Goal: Task Accomplishment & Management: Complete application form

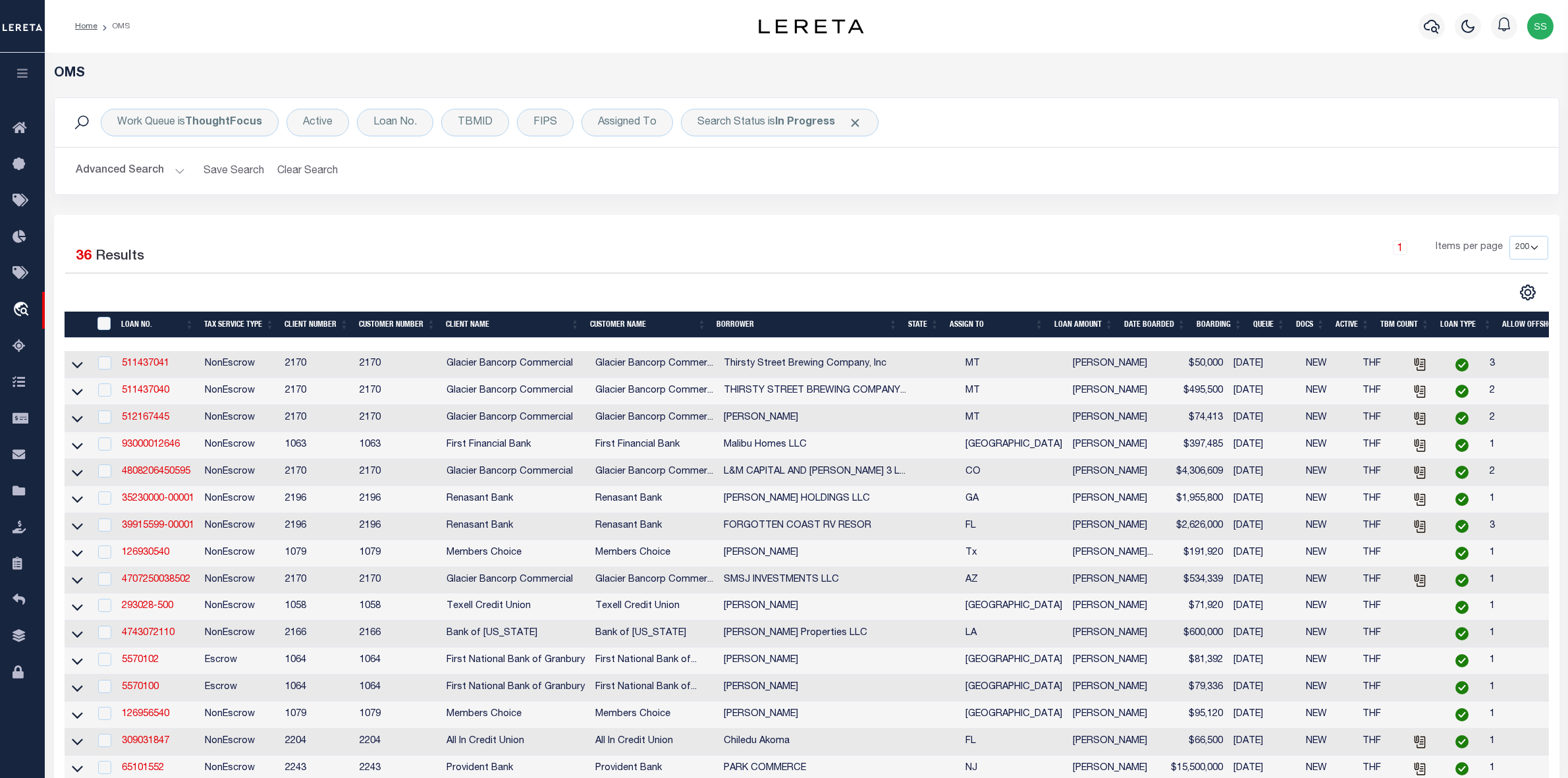
select select "200"
click at [806, 119] on b "In Progress" at bounding box center [805, 122] width 60 height 11
select select "IP"
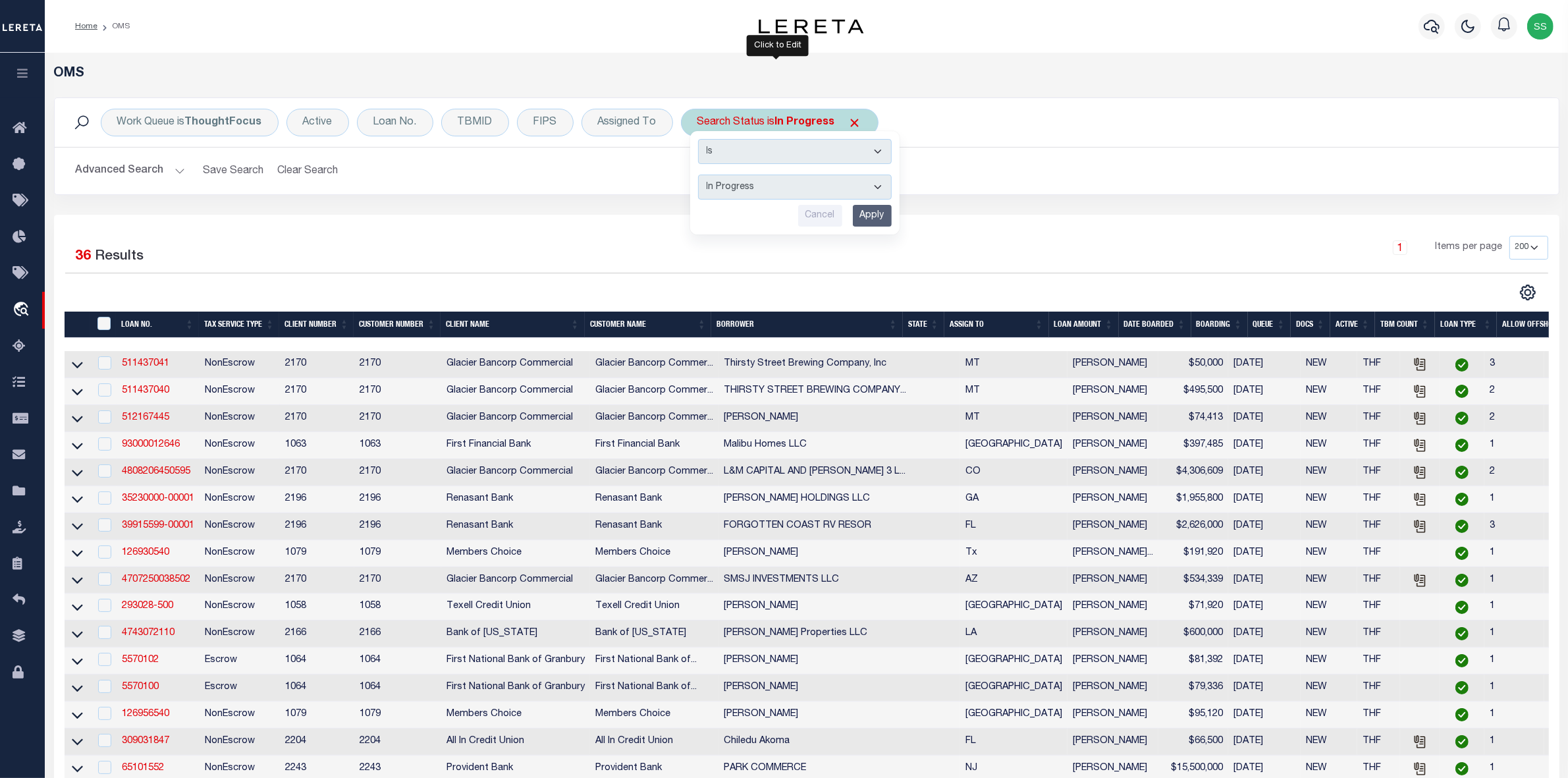
click at [877, 216] on input "Apply" at bounding box center [873, 216] width 39 height 22
click at [784, 122] on b "In Progress" at bounding box center [805, 122] width 60 height 11
click at [784, 182] on select "Automated Search Bad Parcel Complete Duplicate Parcel High Dollar Reporting In …" at bounding box center [794, 187] width 193 height 25
select select "RD"
click at [698, 176] on select "Automated Search Bad Parcel Complete Duplicate Parcel High Dollar Reporting In …" at bounding box center [794, 187] width 193 height 25
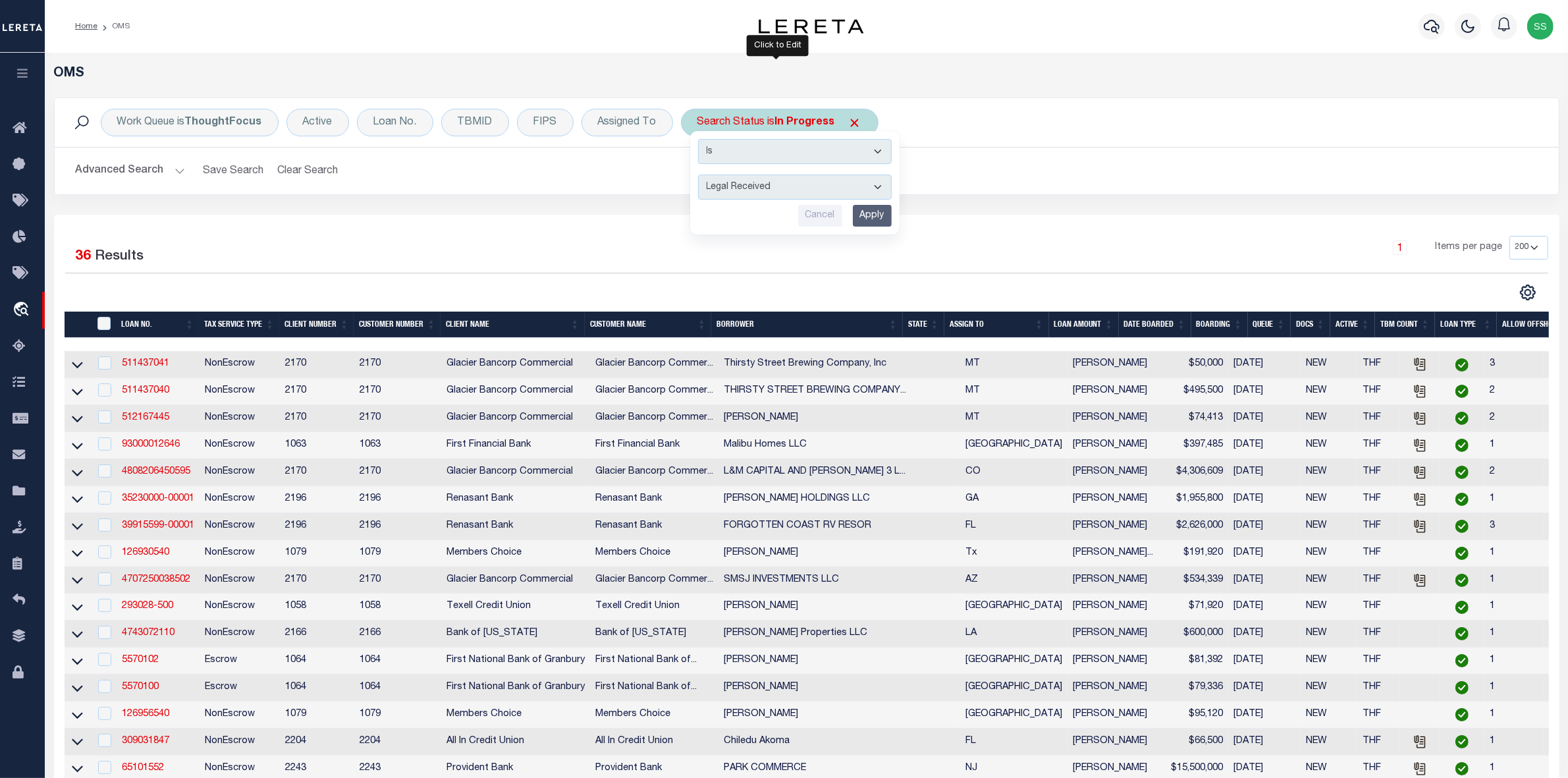
click at [873, 211] on input "Apply" at bounding box center [873, 216] width 39 height 22
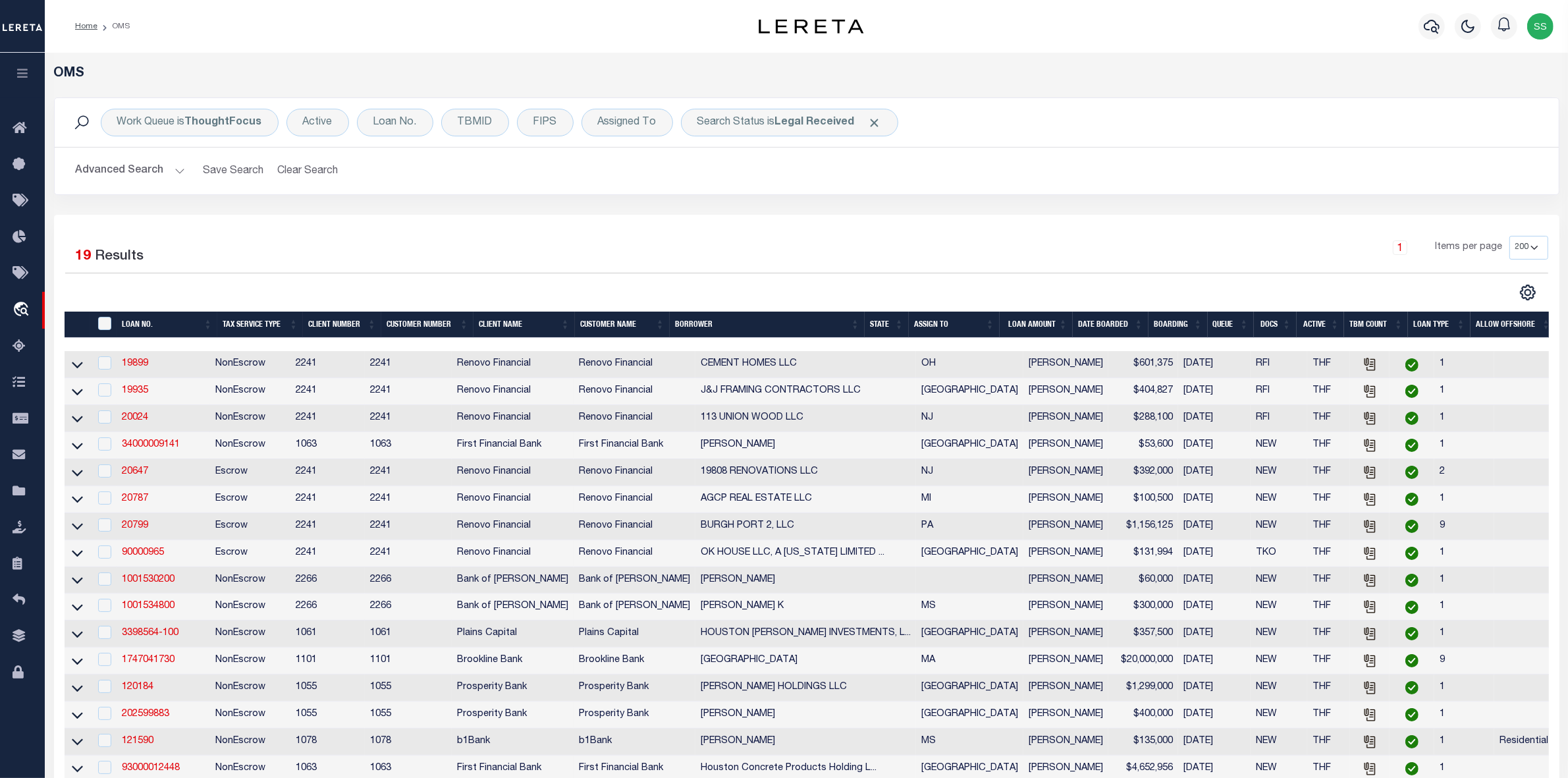
click at [970, 261] on div "1 Items per page 10 25 50 100 200" at bounding box center [994, 253] width 1108 height 34
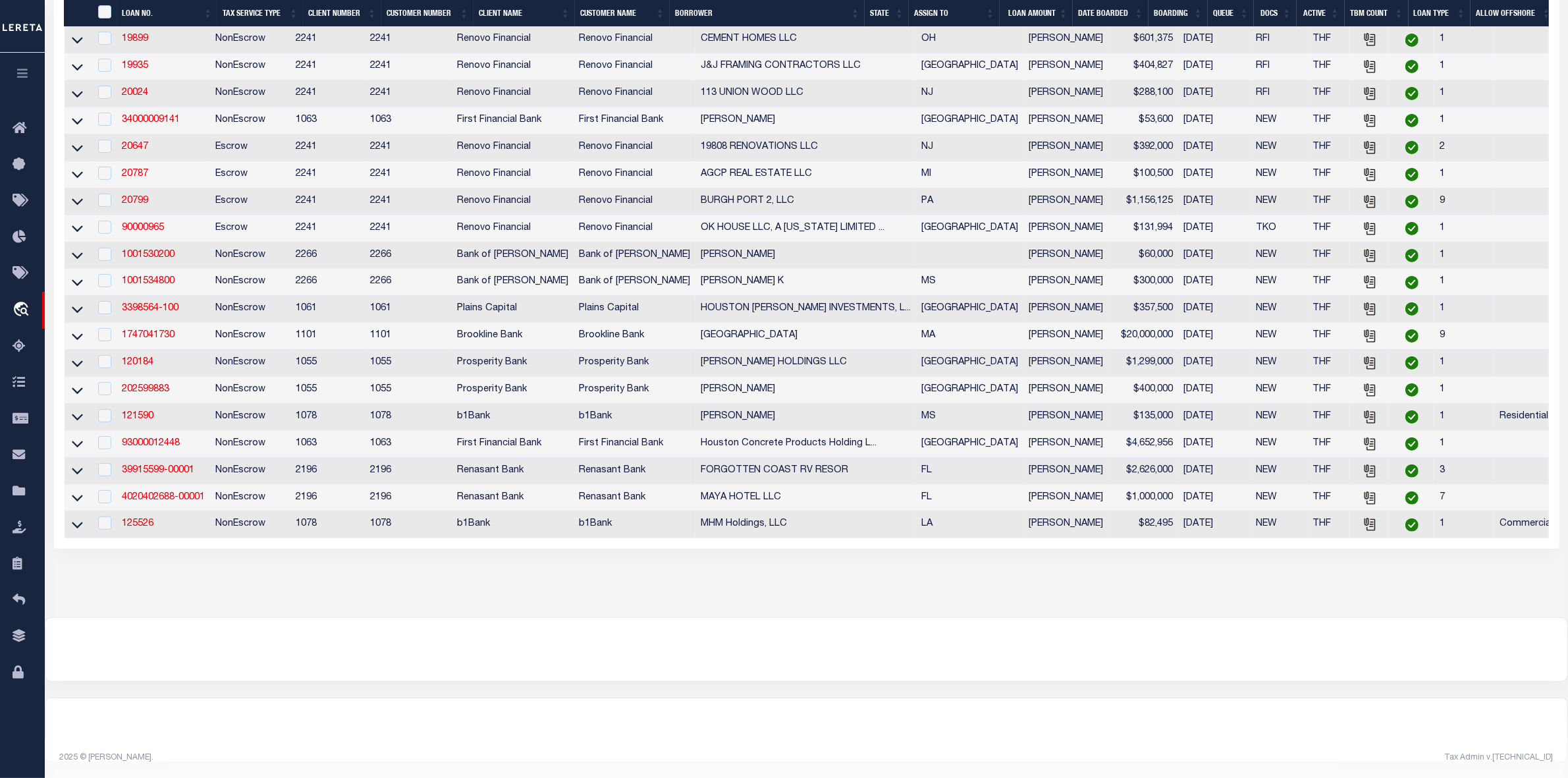
scroll to position [344, 0]
click at [1120, 581] on div "OMS Work Queue is ThoughtFocus Active Loan No. TBMID FIPS Assigned To Search St…" at bounding box center [806, 179] width 1523 height 876
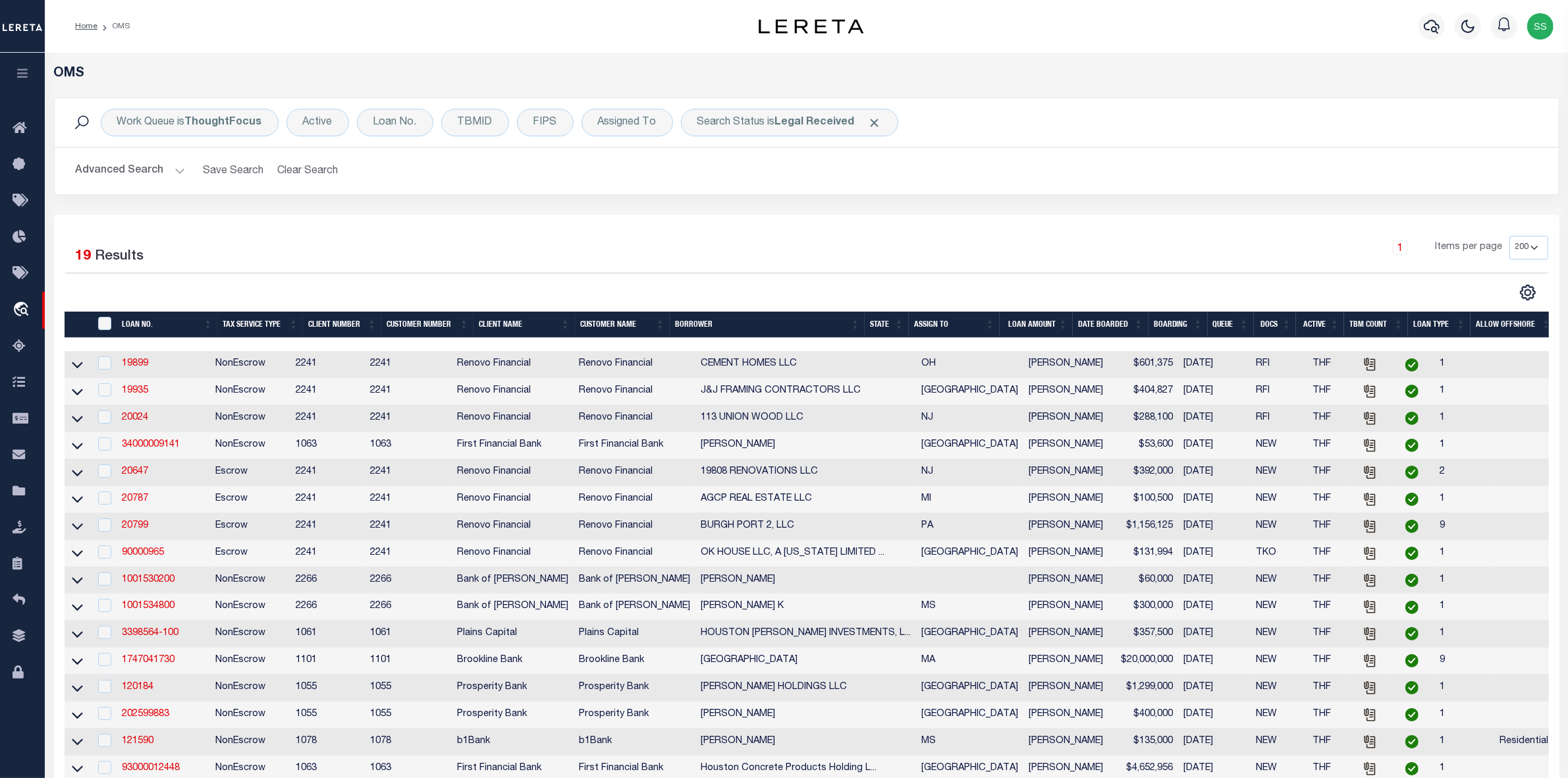
click at [663, 251] on div "1 Items per page 10 25 50 100 200" at bounding box center [994, 253] width 1108 height 34
click at [181, 248] on div "1 Selected 19 Results" at bounding box center [243, 254] width 357 height 37
click at [824, 121] on b "Legal Received" at bounding box center [815, 122] width 80 height 11
select select "RD"
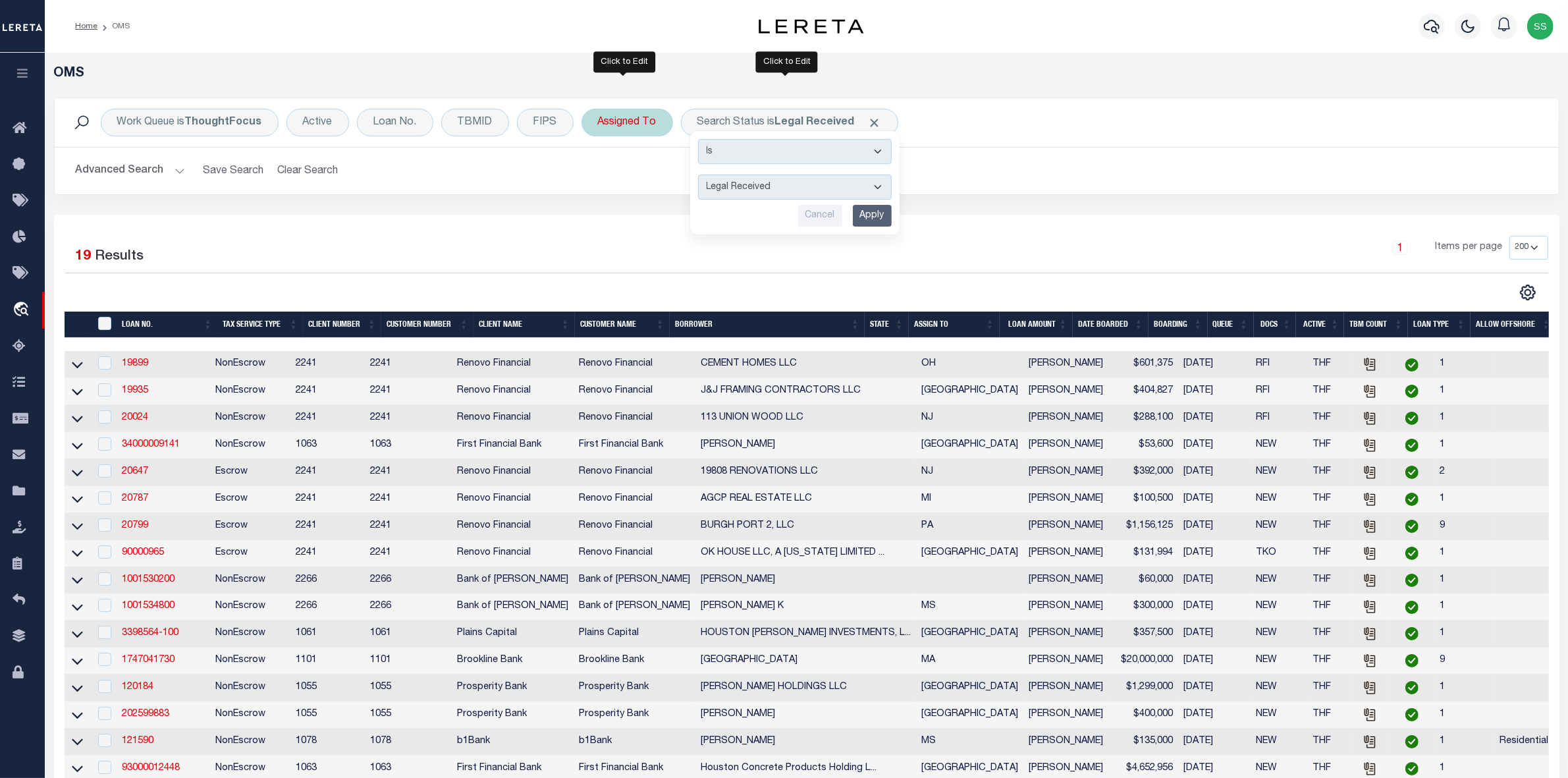
click at [628, 119] on div "Assigned To" at bounding box center [627, 122] width 91 height 28
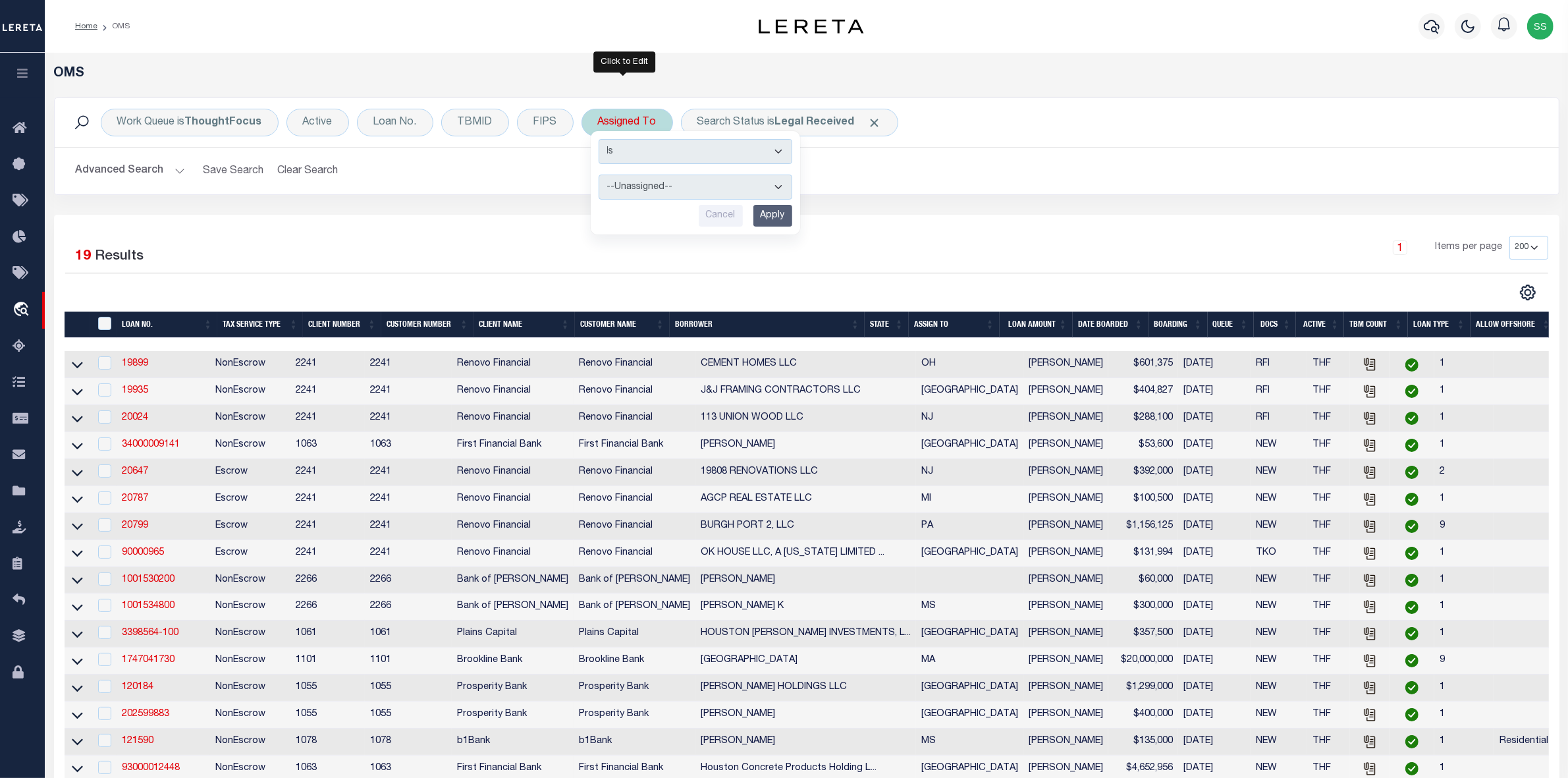
click at [697, 193] on select "--Unassigned-- [PERSON_NAME] [PERSON_NAME] [PERSON_NAME] [PERSON_NAME] [PERSON_…" at bounding box center [695, 187] width 193 height 25
select select "[PERSON_NAME]"
click at [598, 176] on select "--Unassigned-- [PERSON_NAME] [PERSON_NAME] [PERSON_NAME] [PERSON_NAME] [PERSON_…" at bounding box center [695, 187] width 193 height 25
click at [769, 220] on input "Apply" at bounding box center [773, 216] width 39 height 22
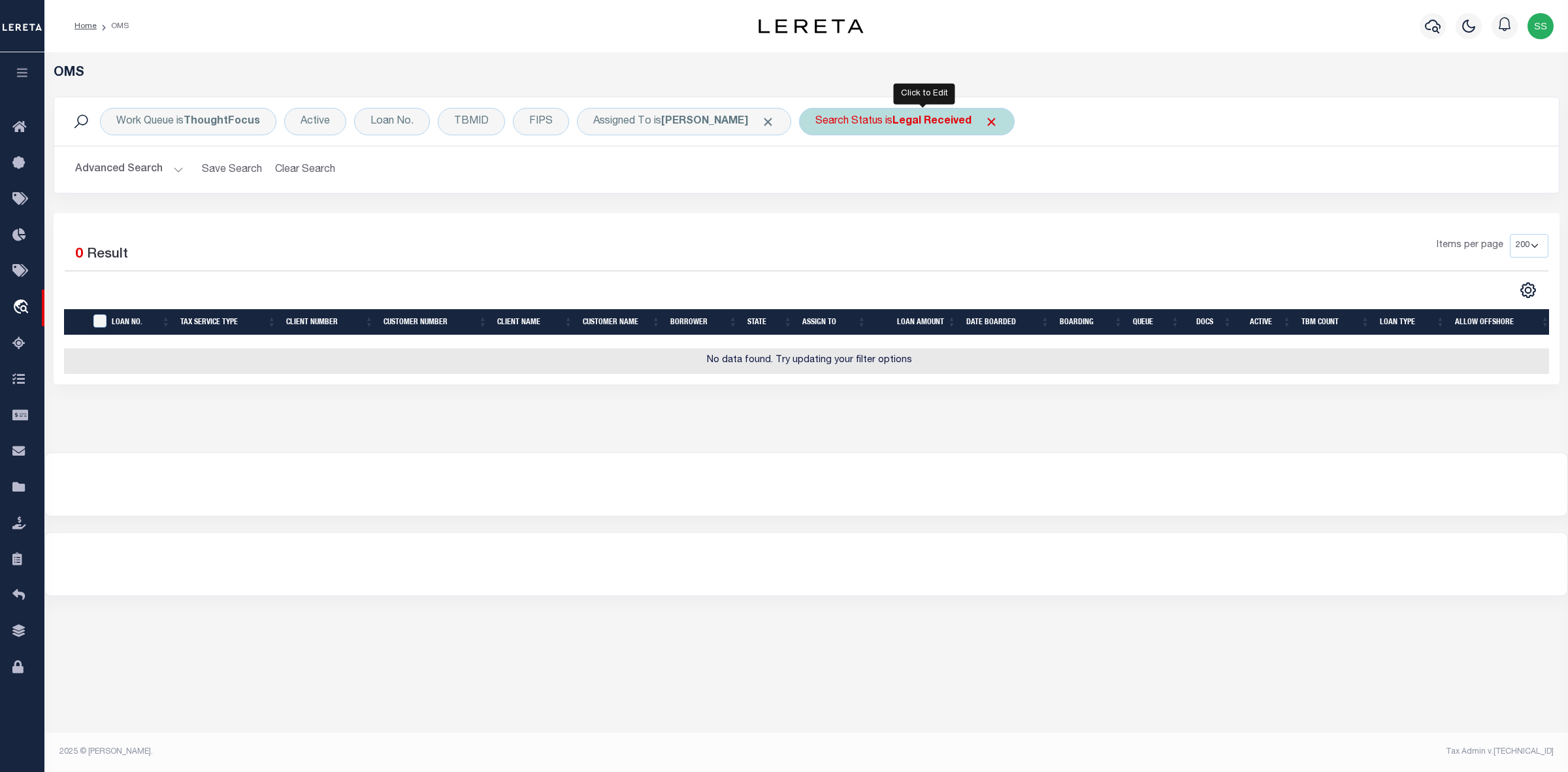
click at [900, 117] on div "Search Status is Legal Received" at bounding box center [907, 122] width 215 height 28
click at [878, 194] on select "Automated Search Bad Parcel Complete Duplicate Parcel High Dollar Reporting In …" at bounding box center [912, 186] width 192 height 25
click at [873, 183] on select "Automated Search Bad Parcel Complete Duplicate Parcel High Dollar Reporting In …" at bounding box center [912, 186] width 192 height 25
click at [880, 181] on select "Automated Search Bad Parcel Complete Duplicate Parcel High Dollar Reporting In …" at bounding box center [912, 186] width 192 height 25
select select "IP"
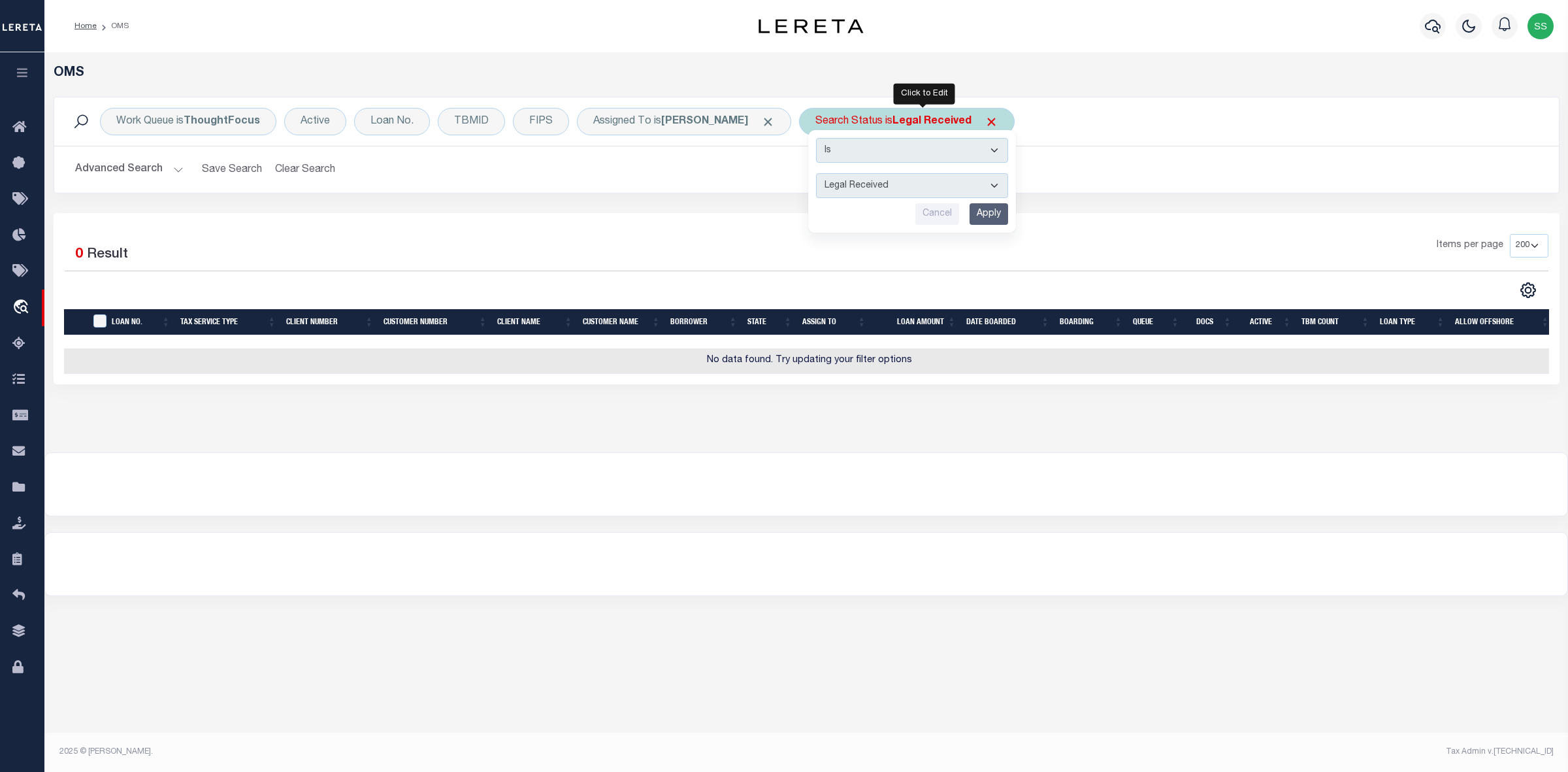
click at [833, 174] on select "Automated Search Bad Parcel Complete Duplicate Parcel High Dollar Reporting In …" at bounding box center [912, 186] width 192 height 25
click at [1008, 216] on input "Apply" at bounding box center [989, 214] width 39 height 22
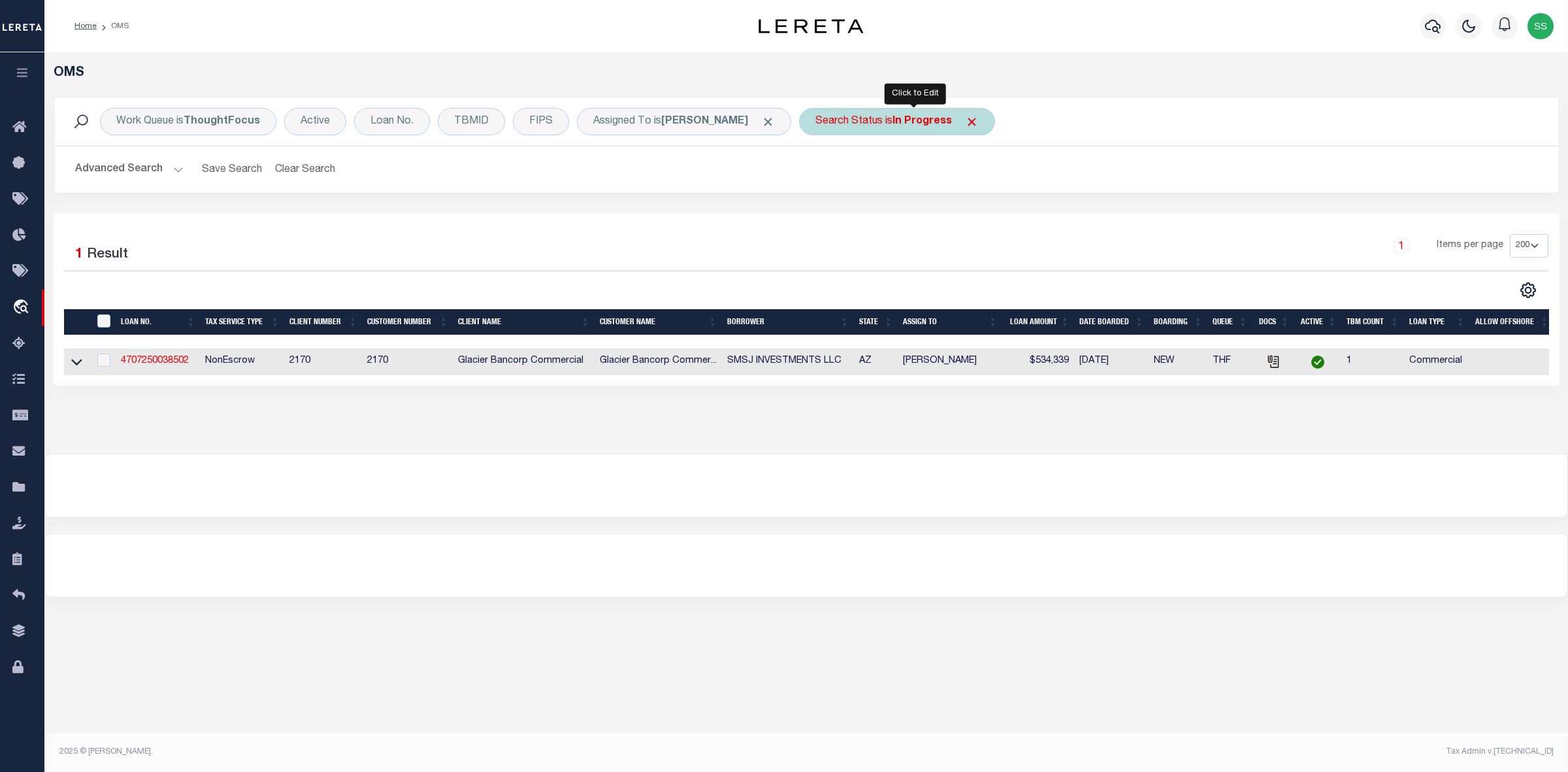
click at [901, 124] on div "Search Status is In Progress" at bounding box center [897, 122] width 196 height 28
select select "IP"
click at [1008, 220] on input "Apply" at bounding box center [989, 214] width 39 height 22
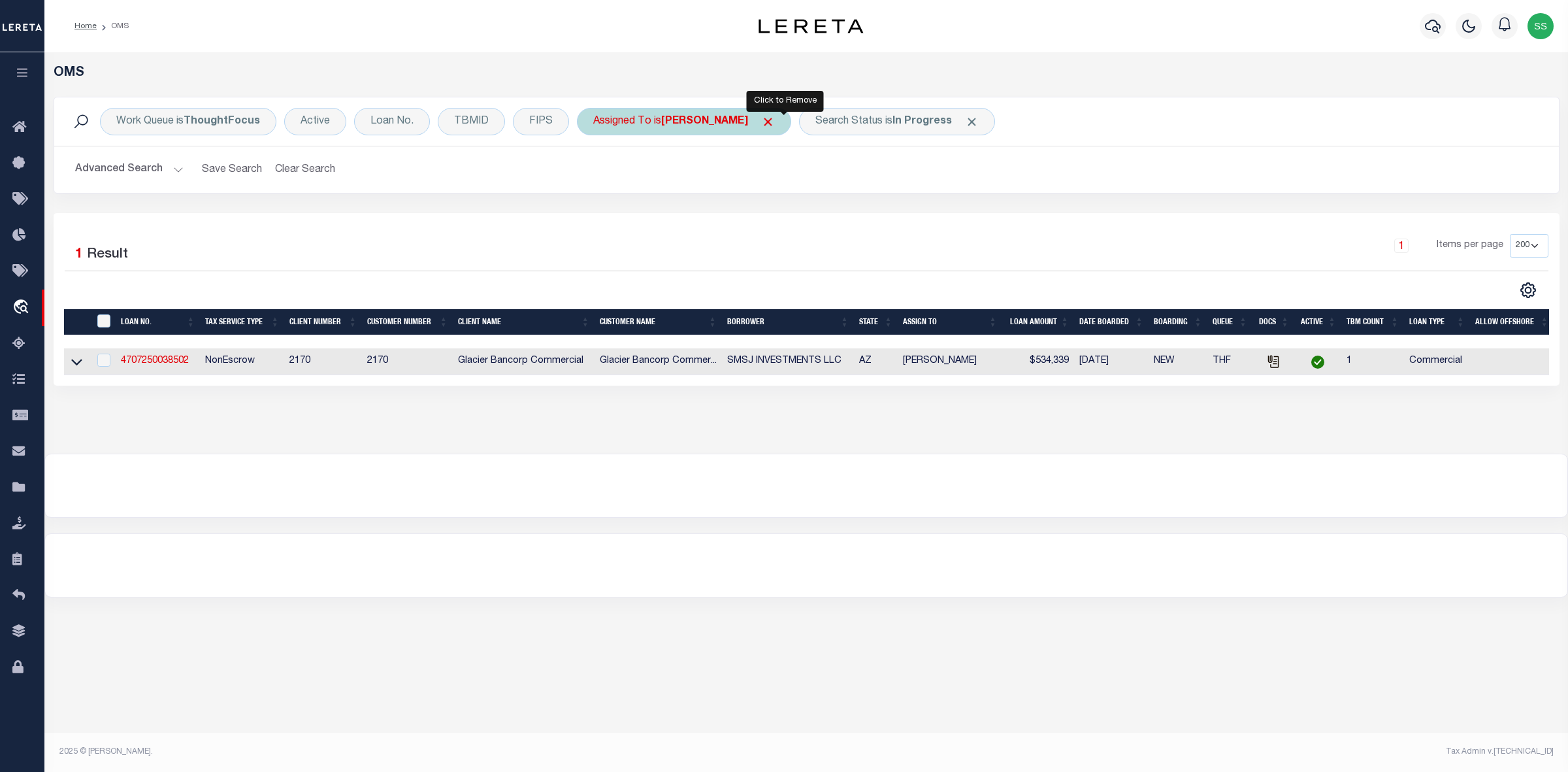
click at [775, 122] on span "Click to Remove" at bounding box center [768, 122] width 14 height 14
click at [851, 118] on span "Click to Remove" at bounding box center [848, 122] width 14 height 14
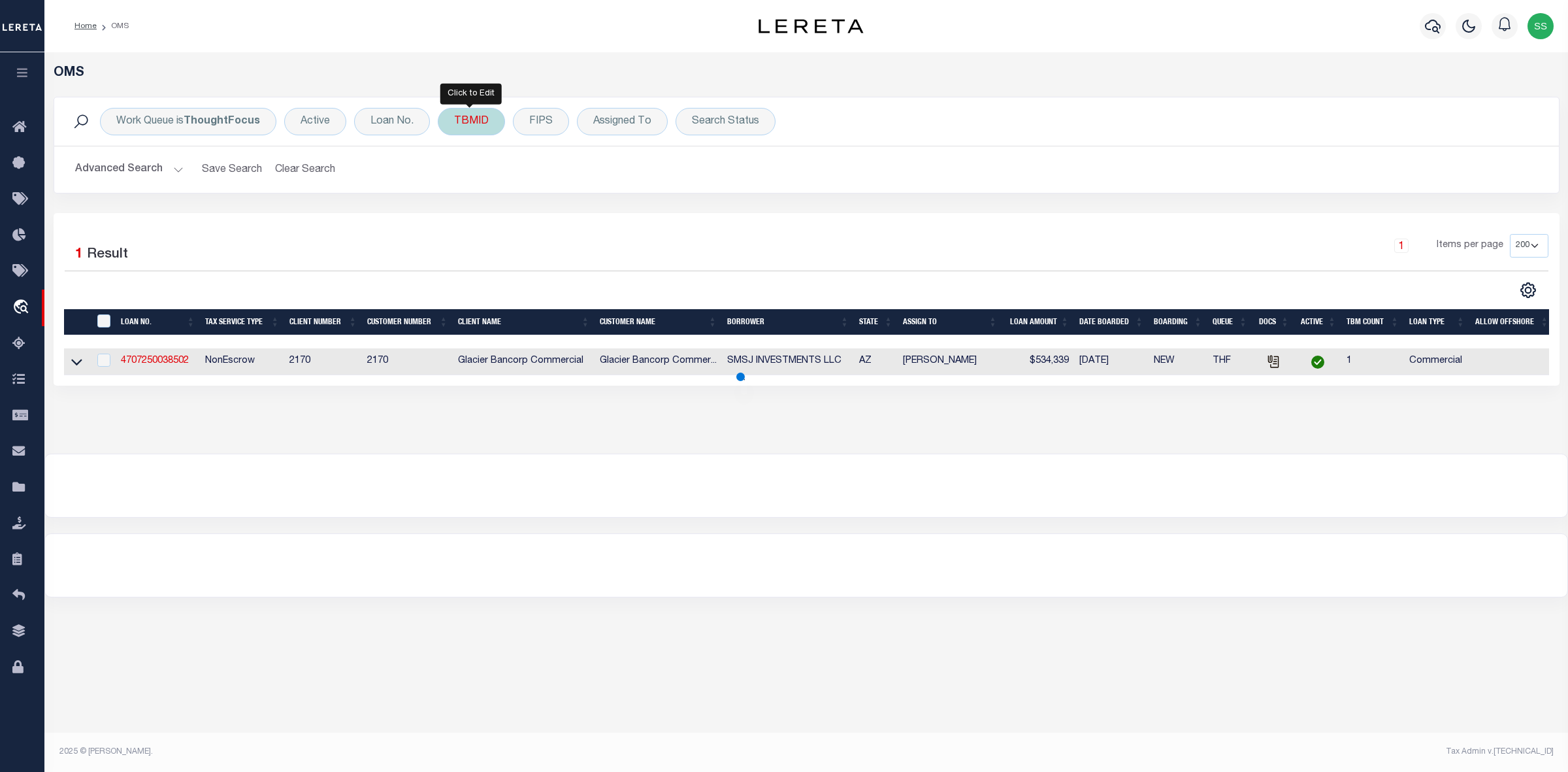
click at [468, 120] on div "TBMID" at bounding box center [471, 122] width 67 height 28
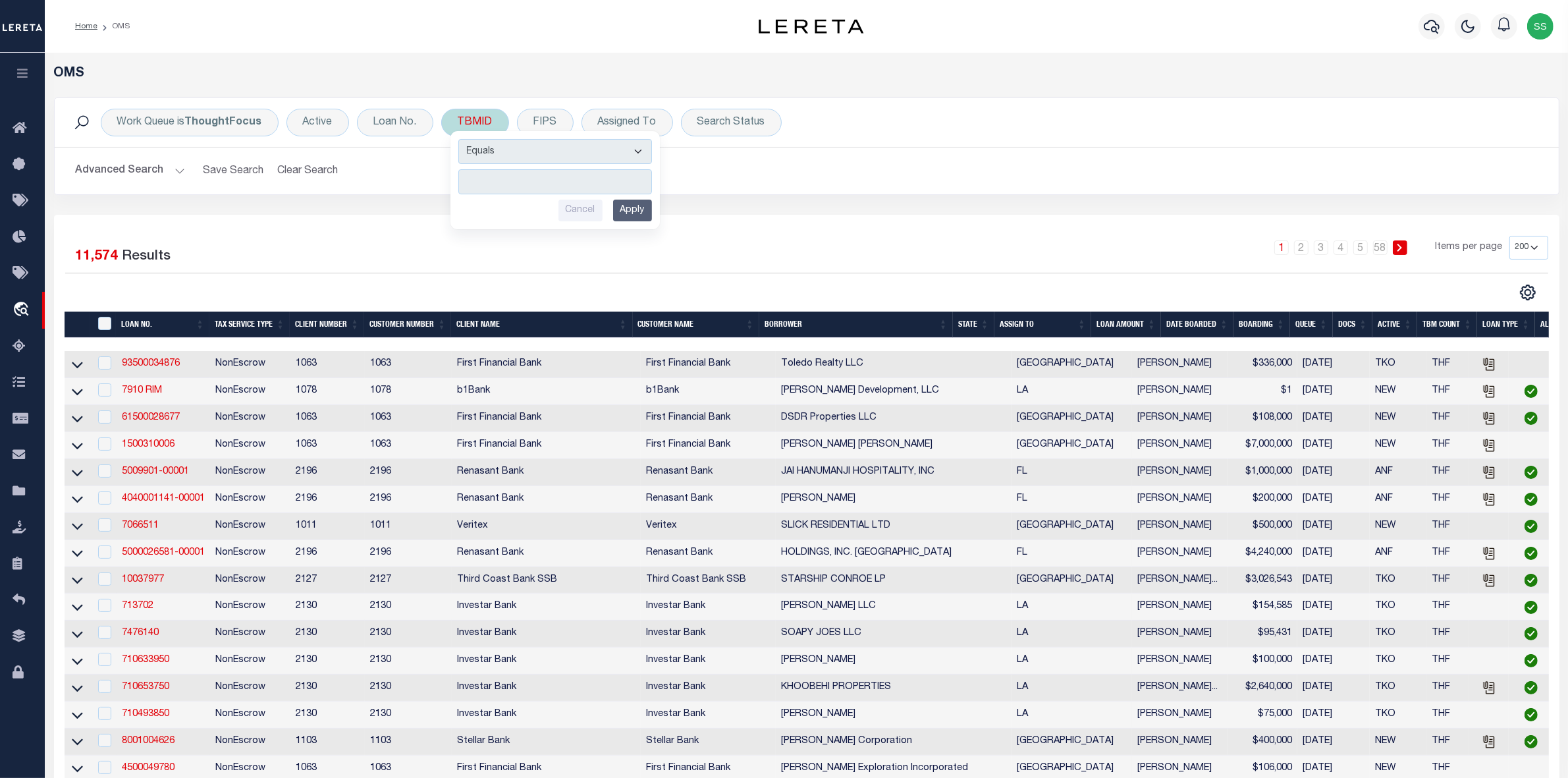
click at [476, 121] on div "TBMID Equals Is Not Equal To Is Greater Than Is Less Than Cancel Apply" at bounding box center [475, 122] width 68 height 28
click at [532, 188] on input "number" at bounding box center [555, 181] width 193 height 25
type input "3520791"
click at [630, 203] on input "Apply" at bounding box center [633, 210] width 39 height 22
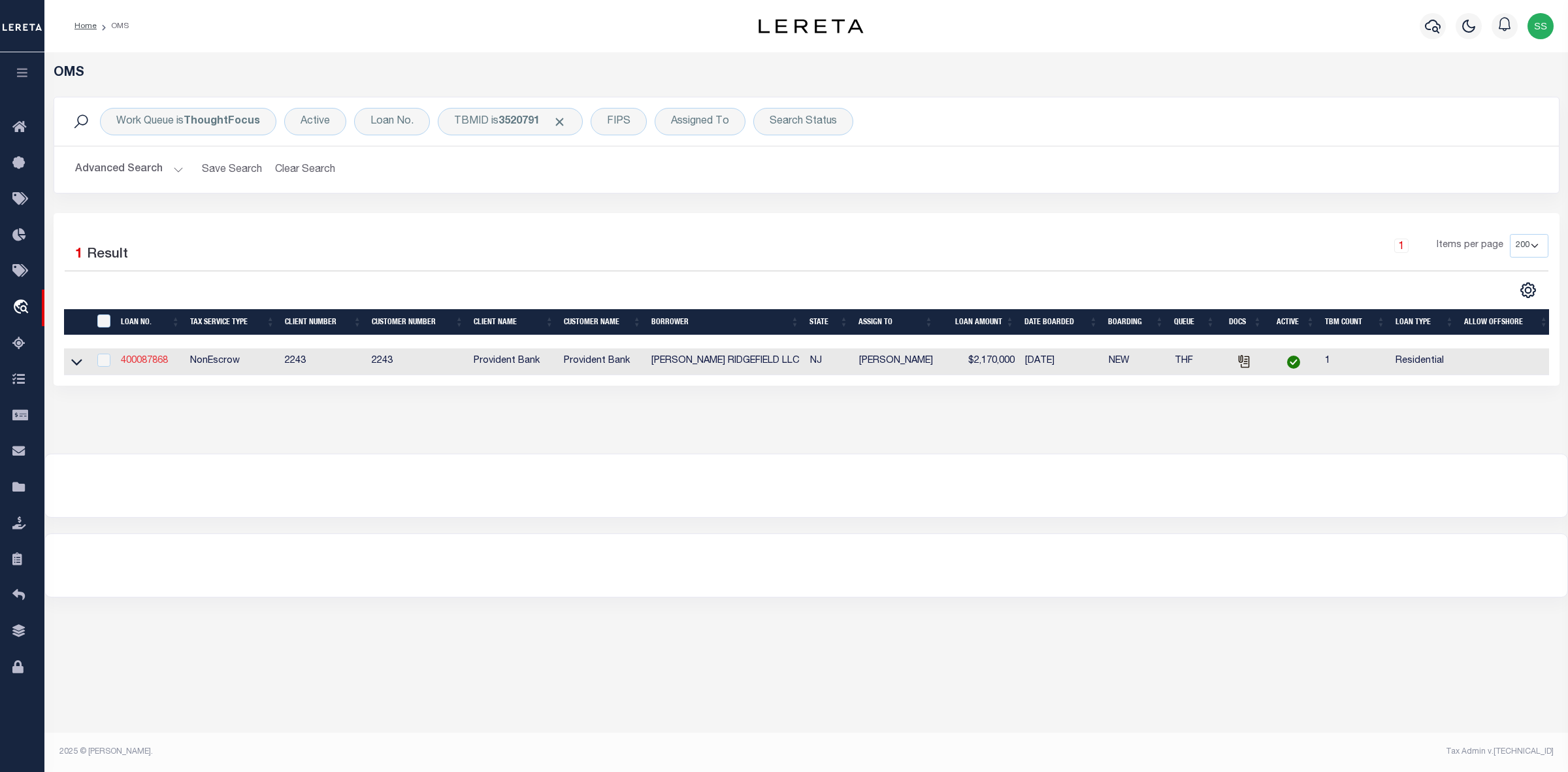
click at [155, 365] on link "400087868" at bounding box center [144, 360] width 47 height 9
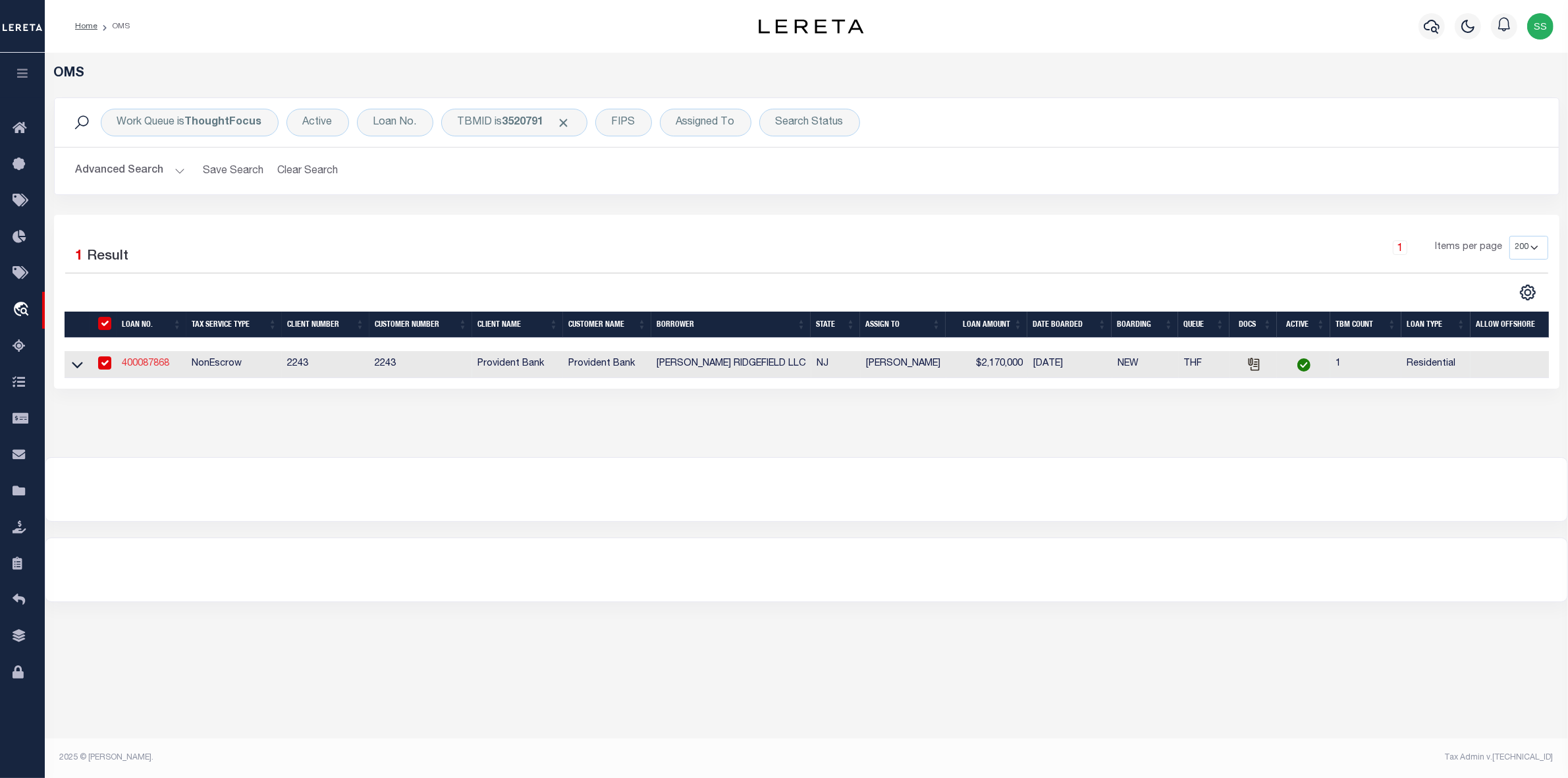
type input "400087868"
type input "[PERSON_NAME] RIDGEFIELD LLC"
select select
type input "[DATE]"
select select
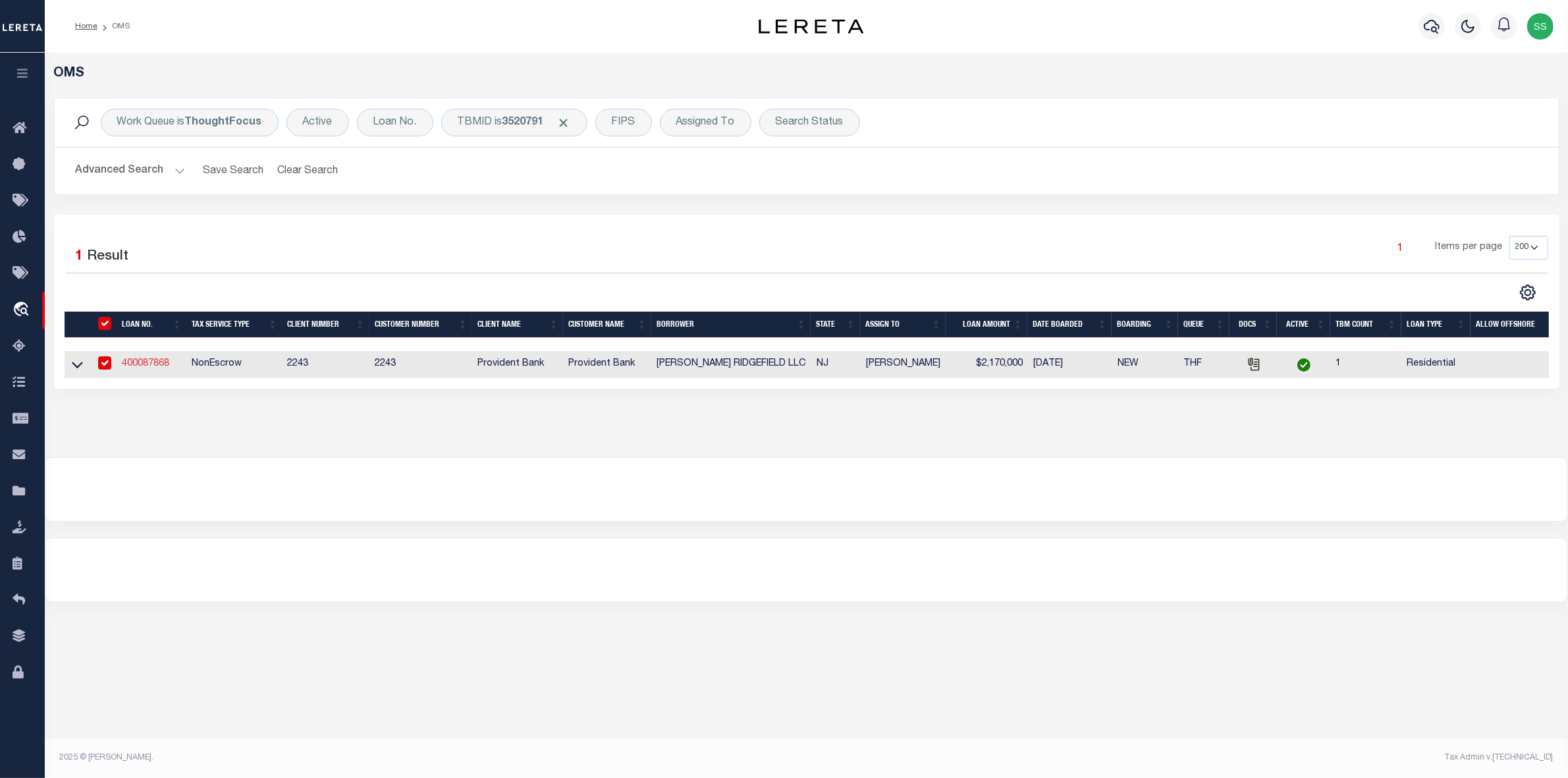
select select "10"
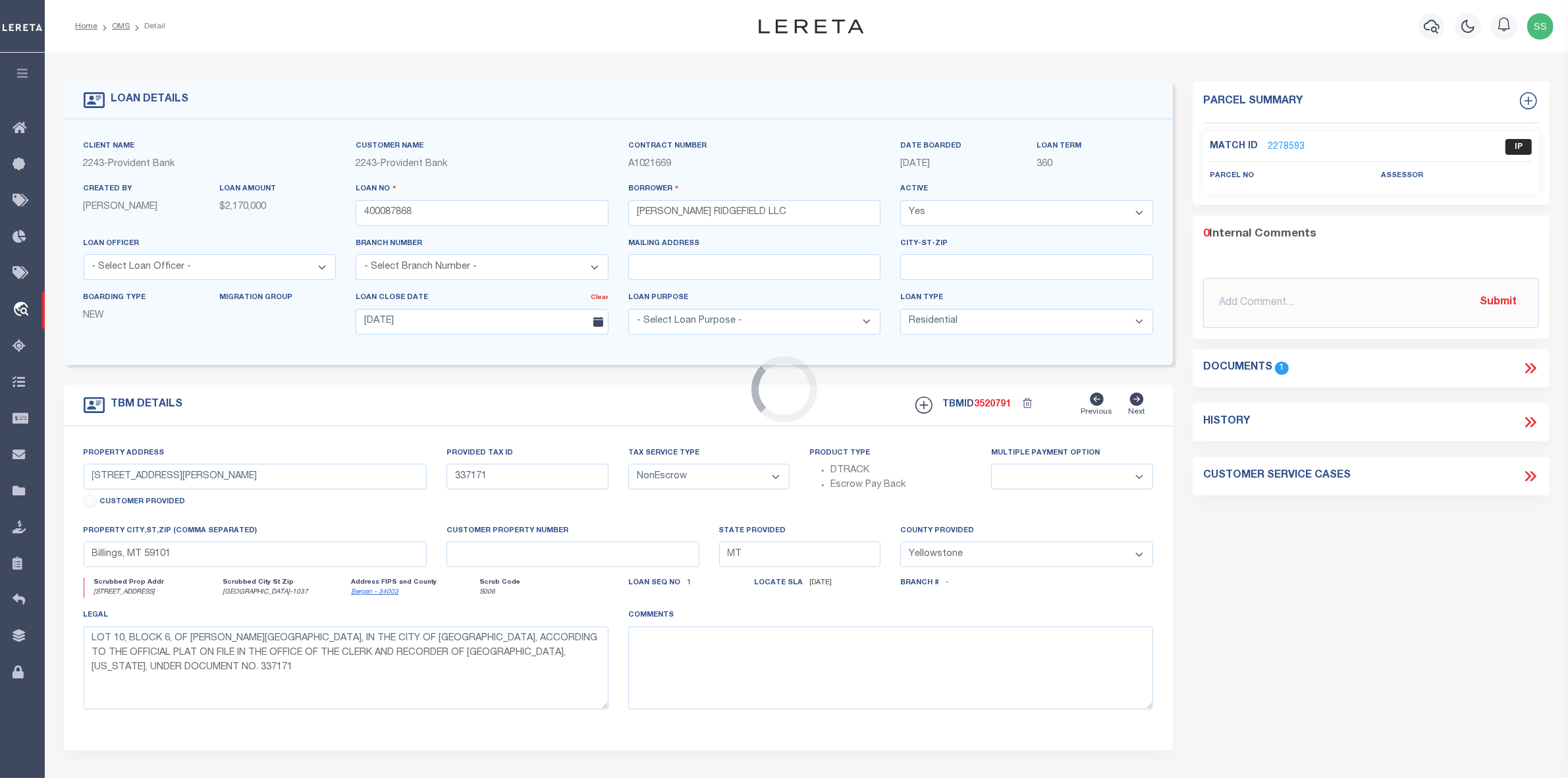
type input "[STREET_ADDRESS]"
select select
type input "[GEOGRAPHIC_DATA]-1037"
type input "NJ"
select select
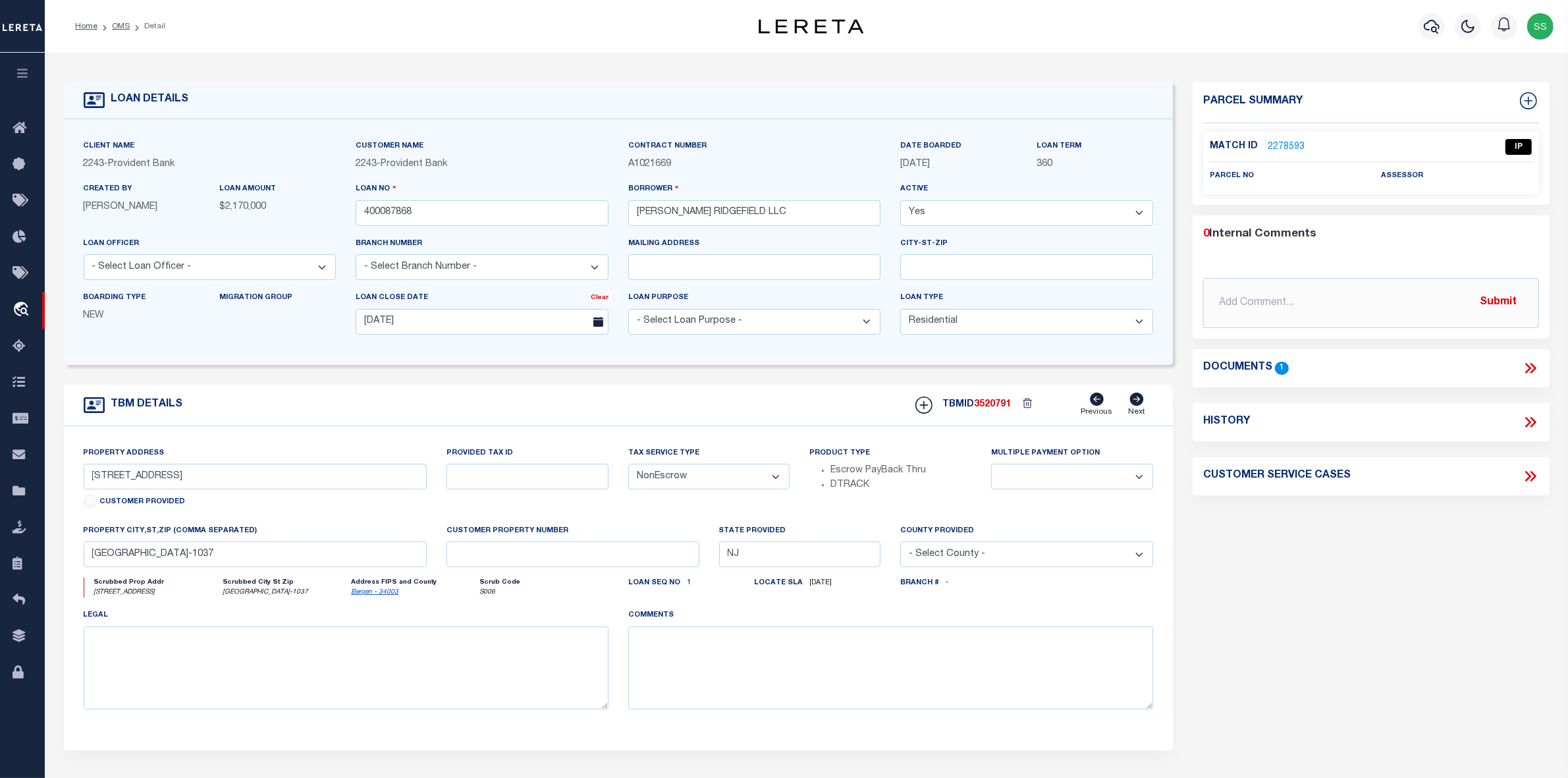
click at [1526, 367] on icon at bounding box center [1530, 368] width 17 height 17
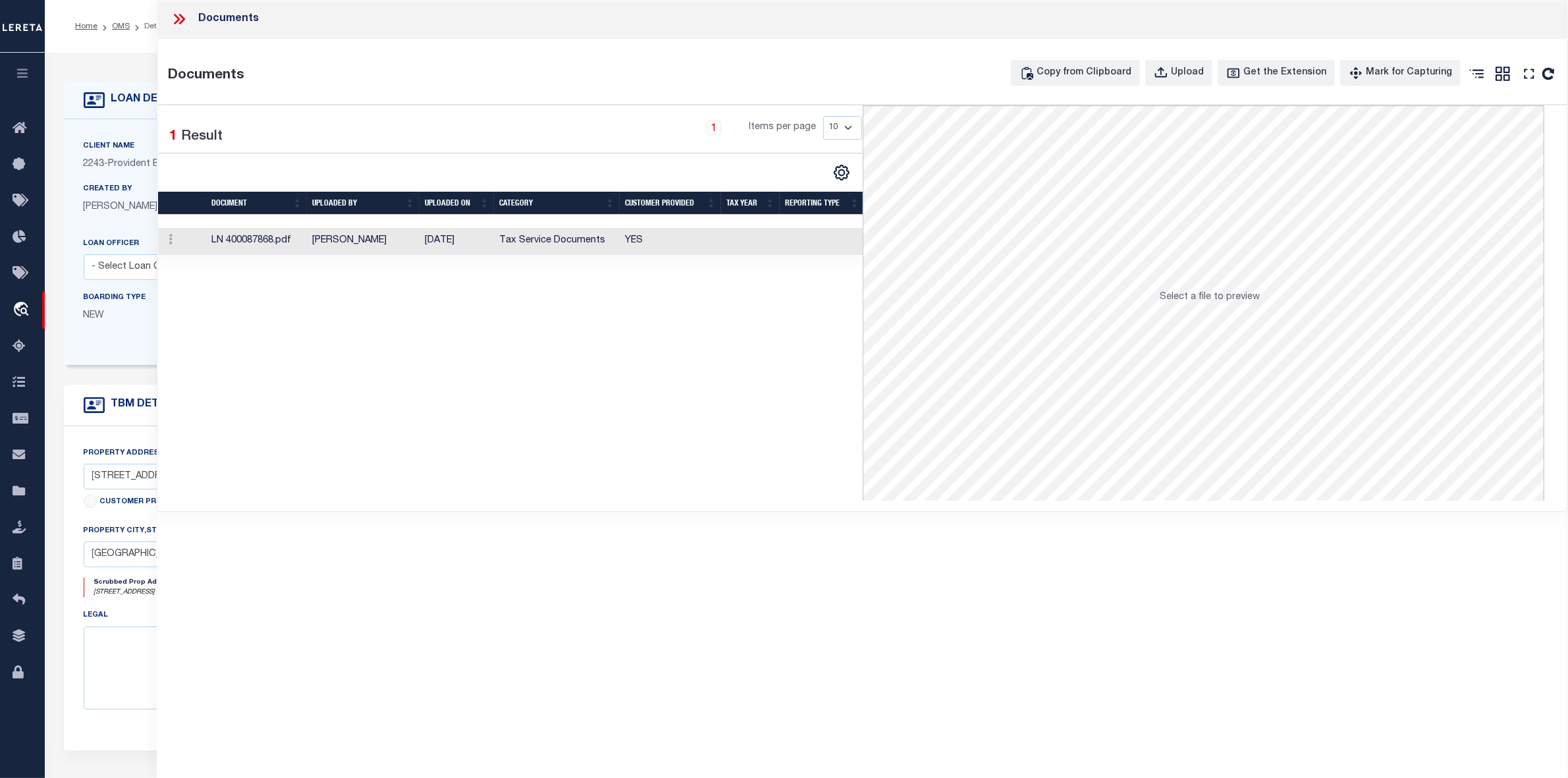
click at [274, 246] on td "LN 400087868.pdf" at bounding box center [256, 241] width 100 height 27
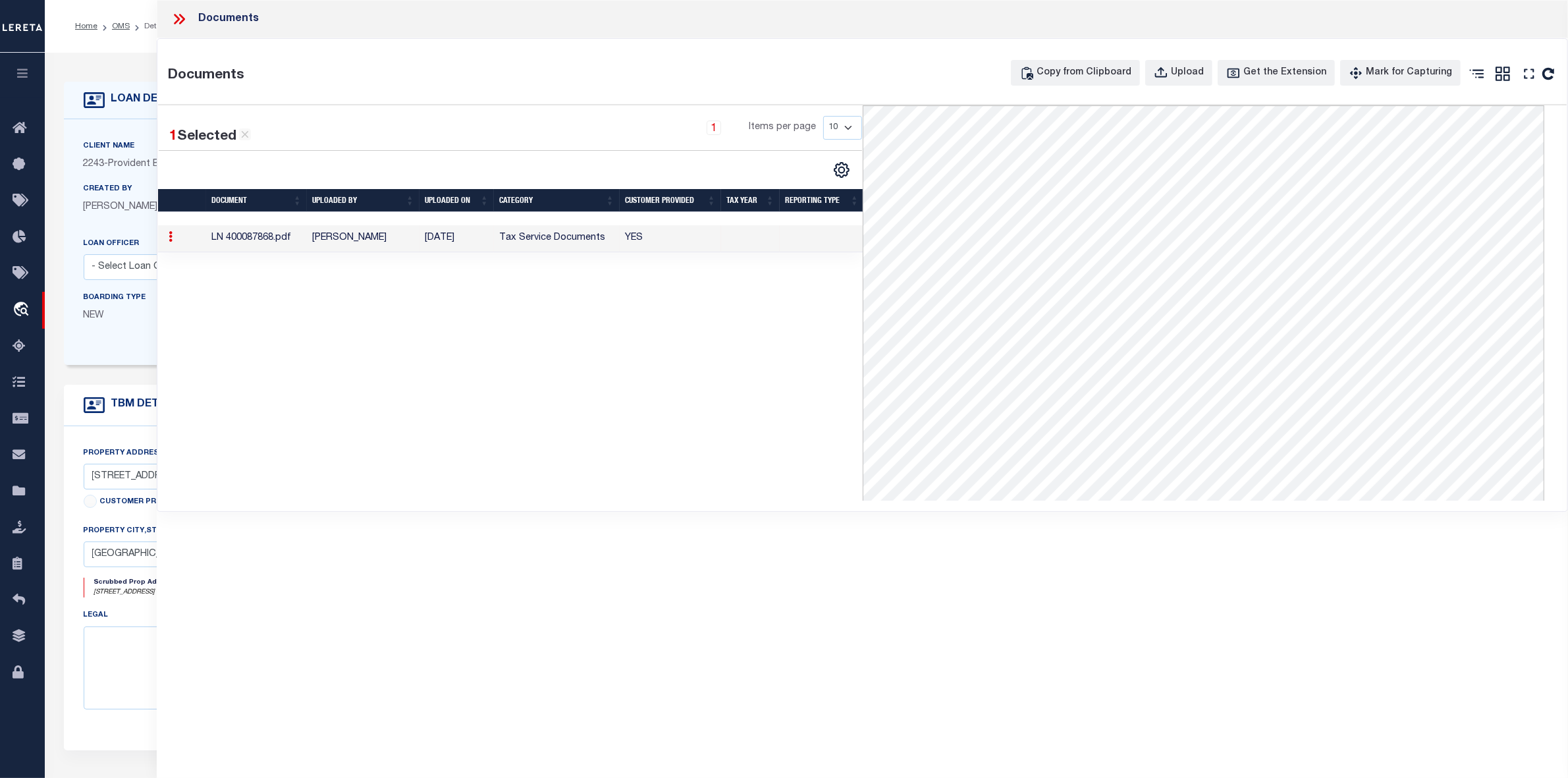
click at [179, 18] on icon at bounding box center [176, 19] width 6 height 11
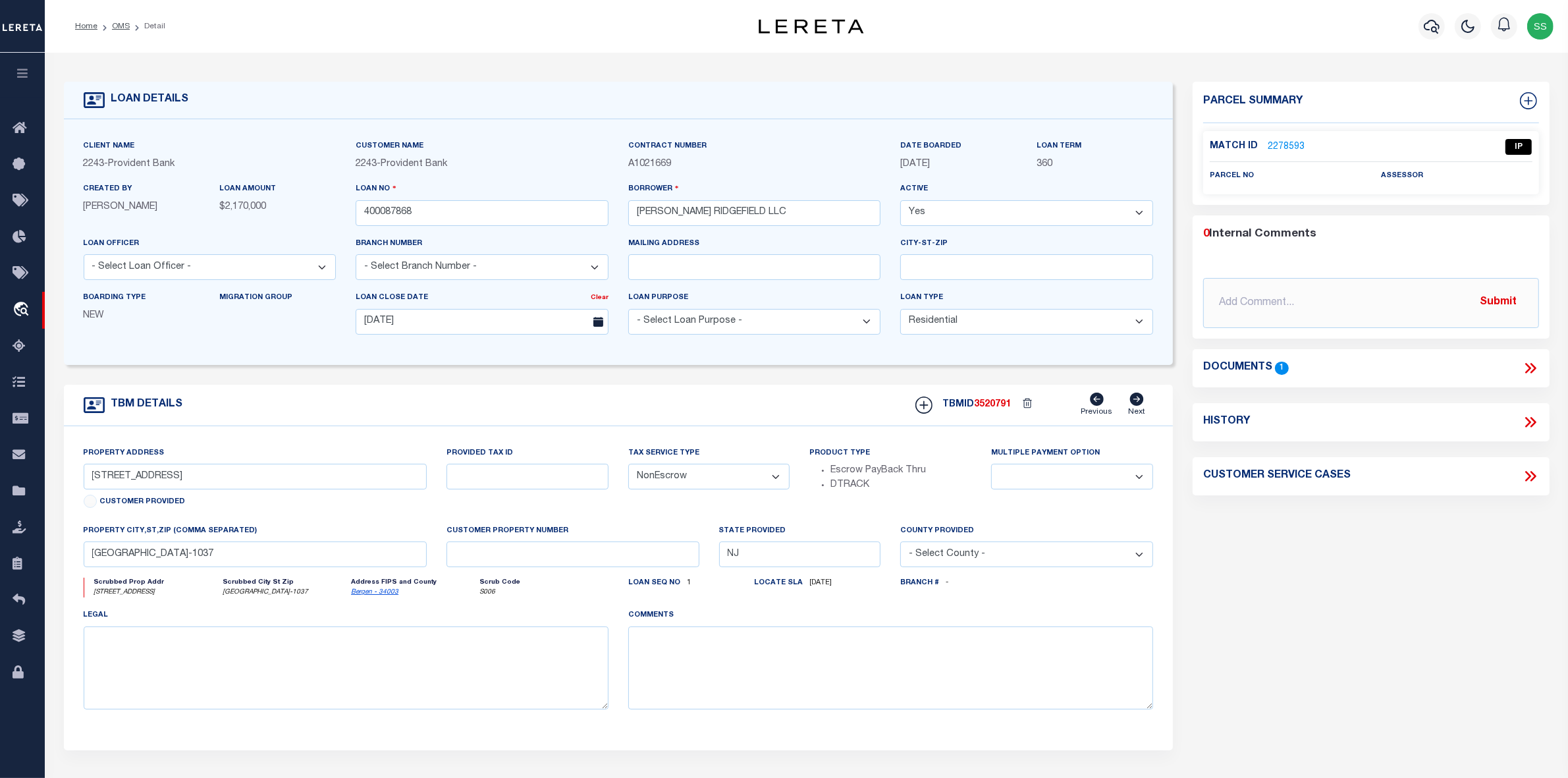
click at [1287, 146] on link "2278593" at bounding box center [1286, 147] width 37 height 14
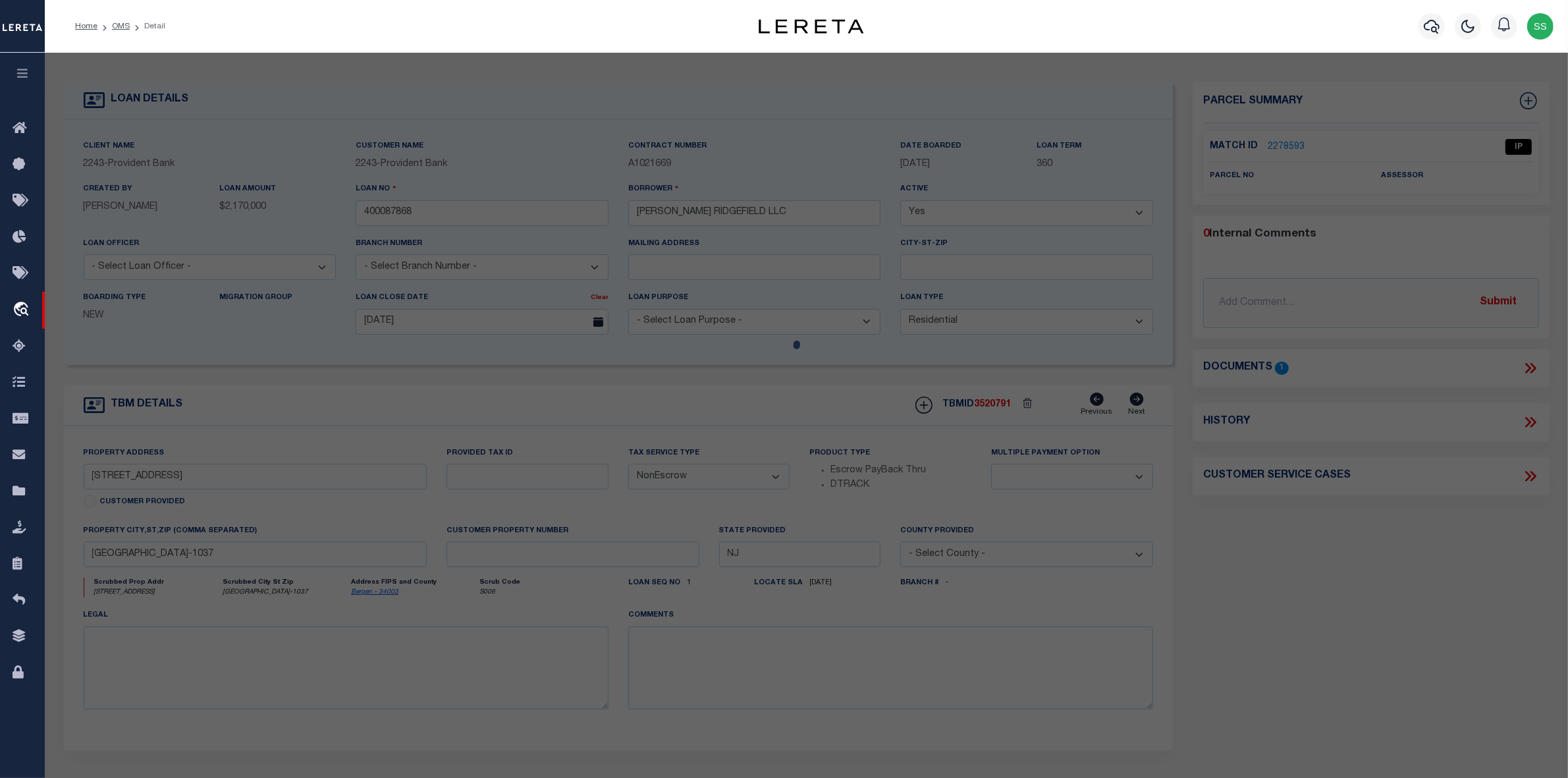
select select "AS"
checkbox input "false"
select select "IP"
checkbox input "false"
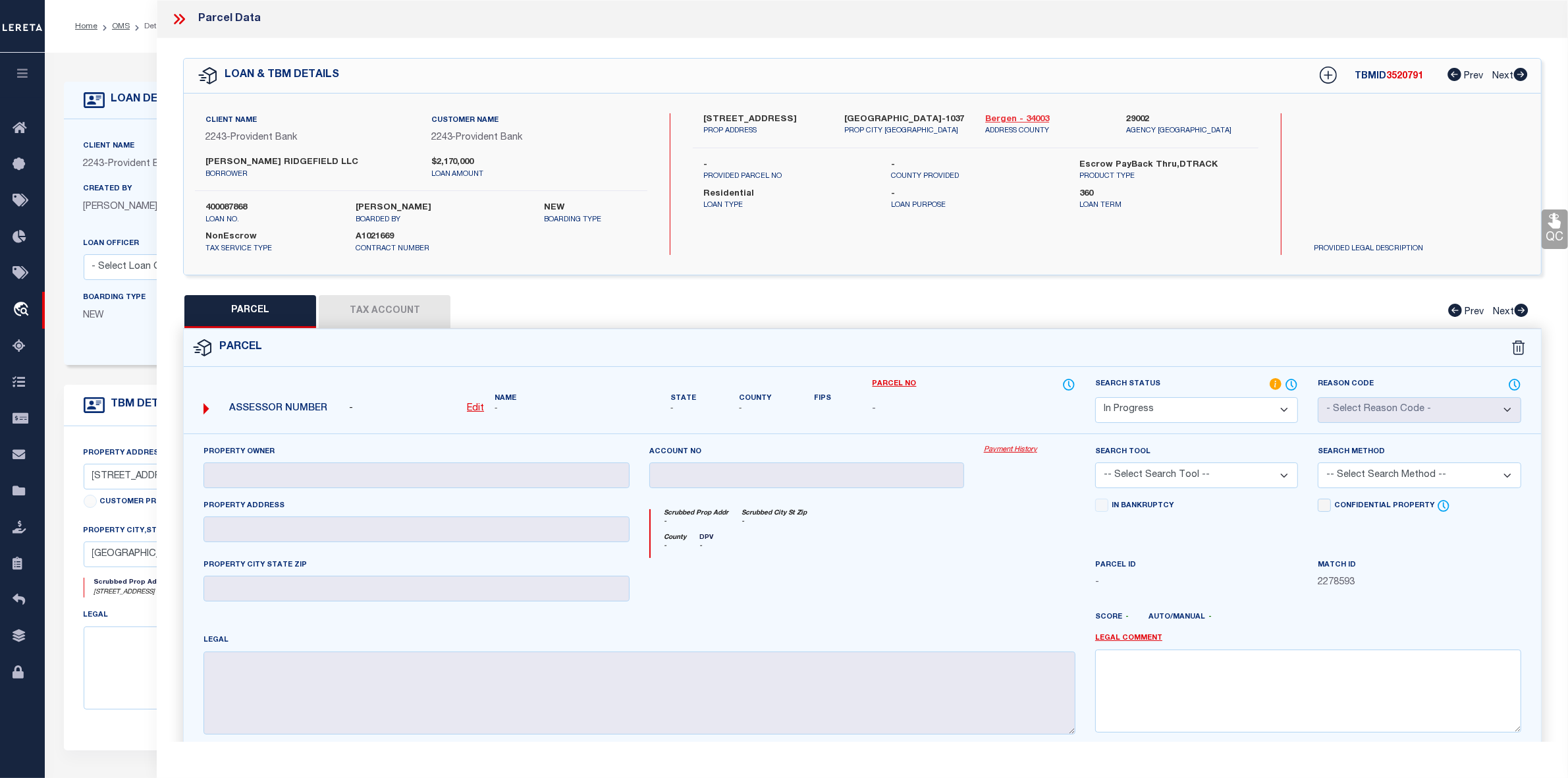
click at [1000, 118] on link "Bergen - 34003" at bounding box center [1046, 120] width 121 height 13
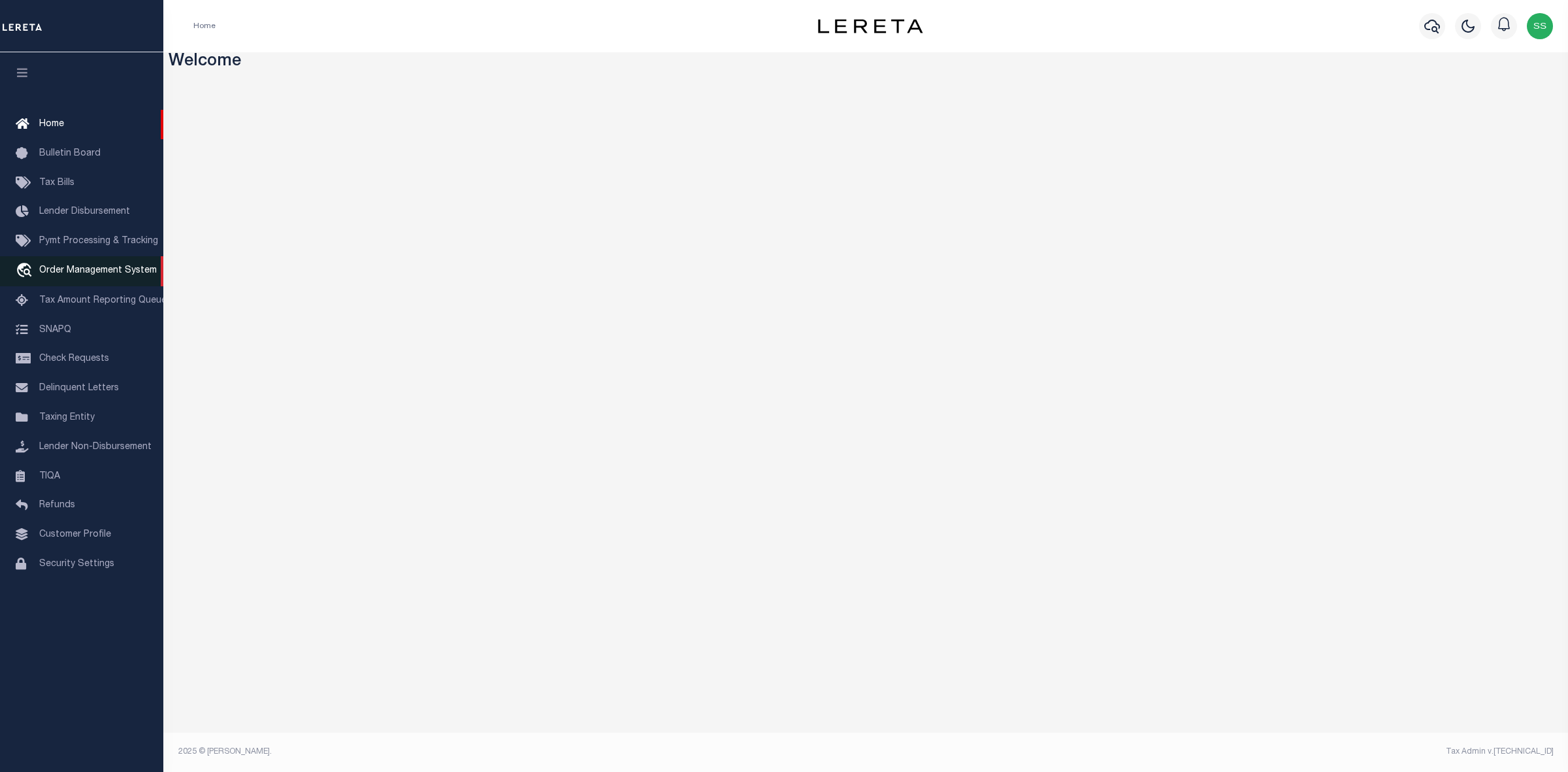
click at [108, 275] on span "Order Management System" at bounding box center [97, 270] width 117 height 9
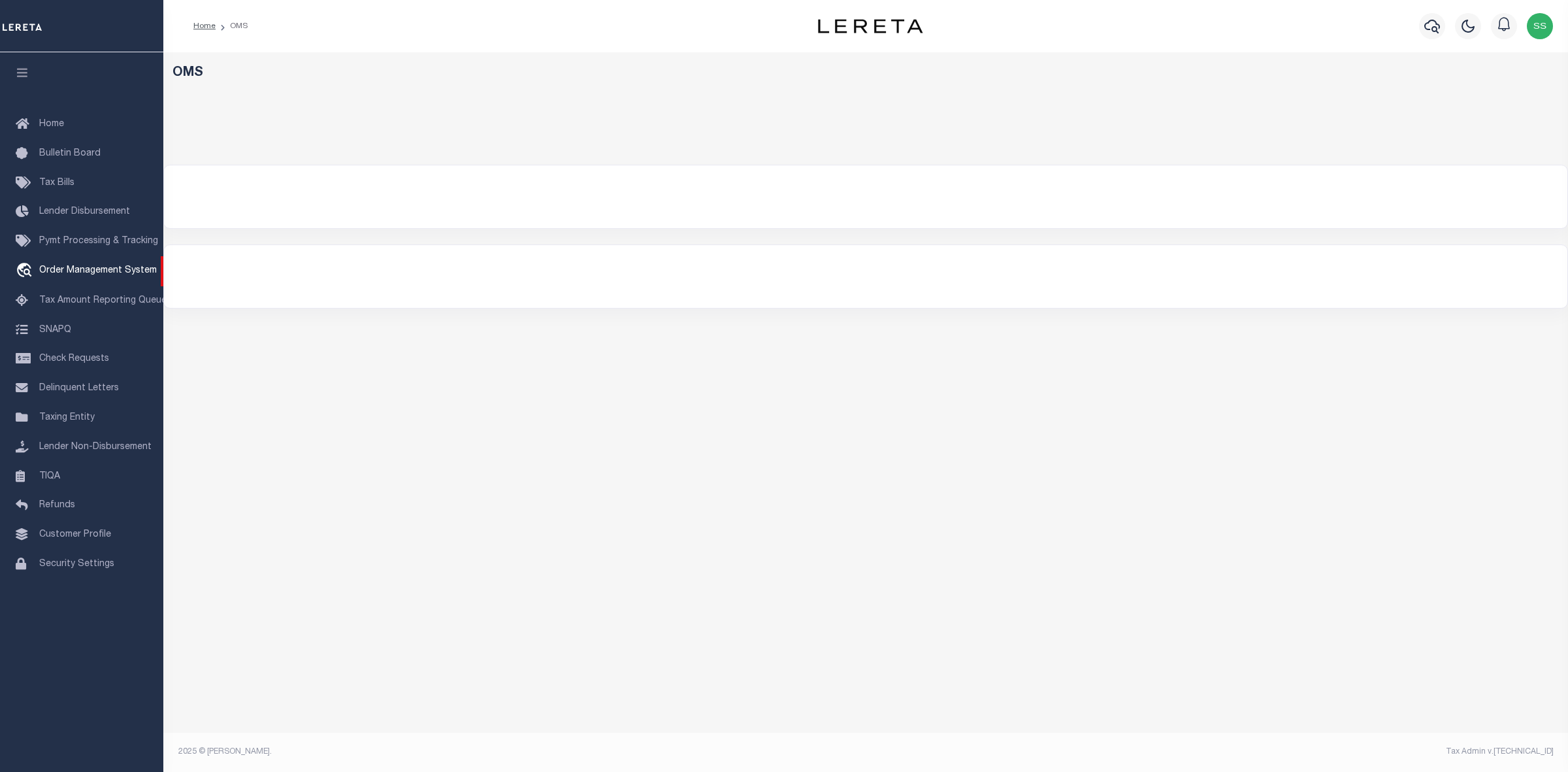
select select "200"
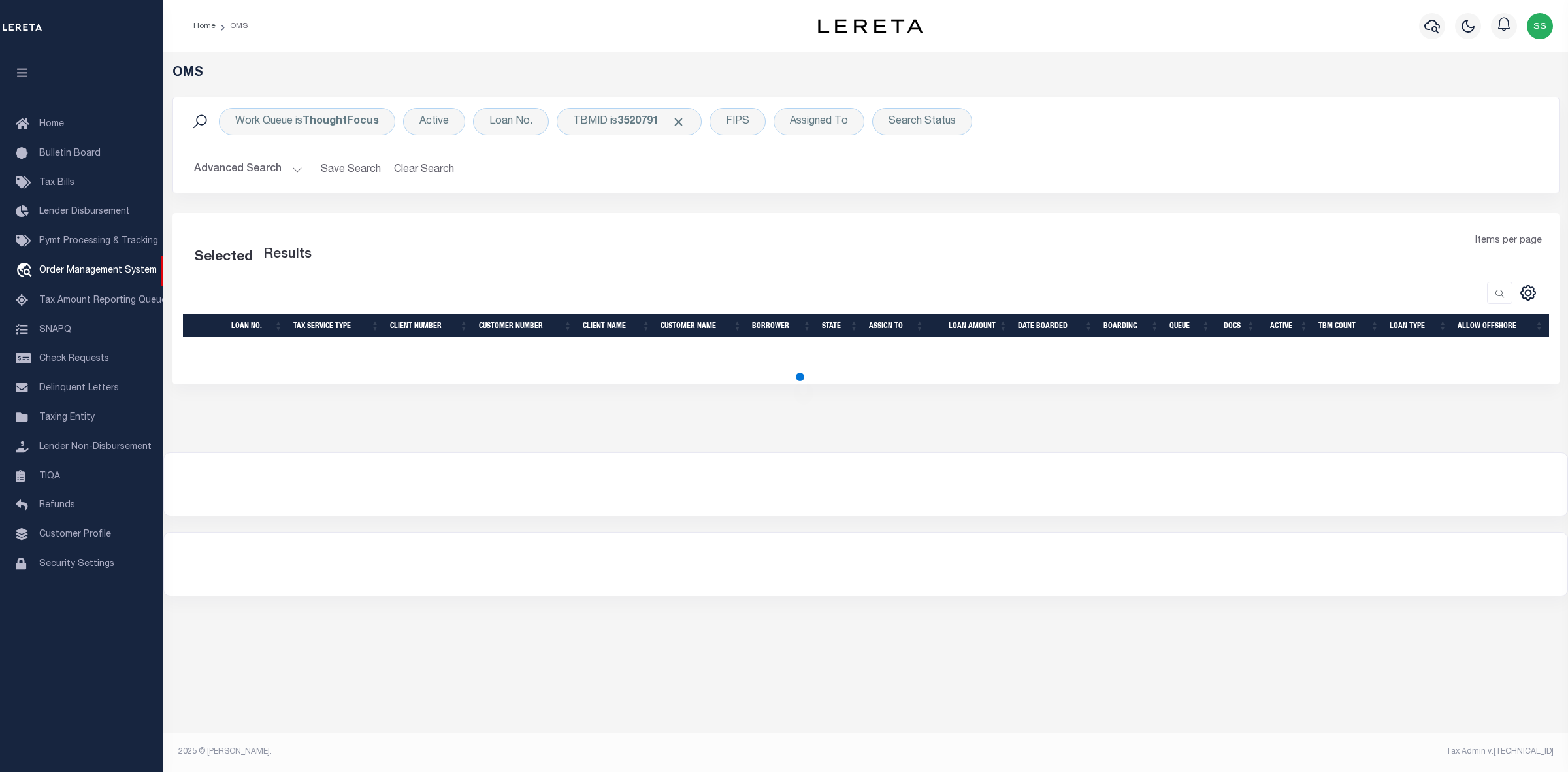
select select "200"
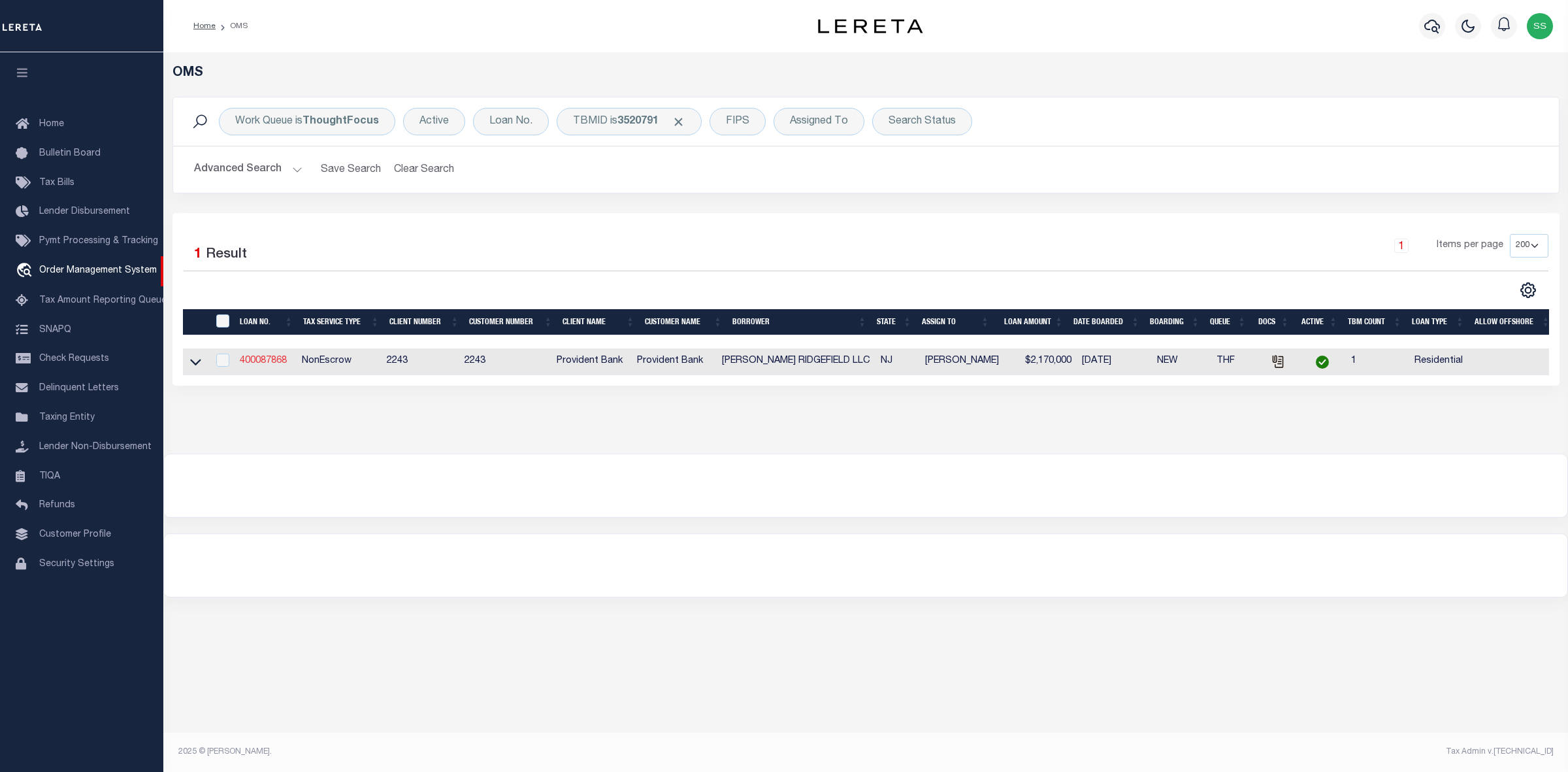
click at [268, 361] on link "400087868" at bounding box center [263, 360] width 47 height 9
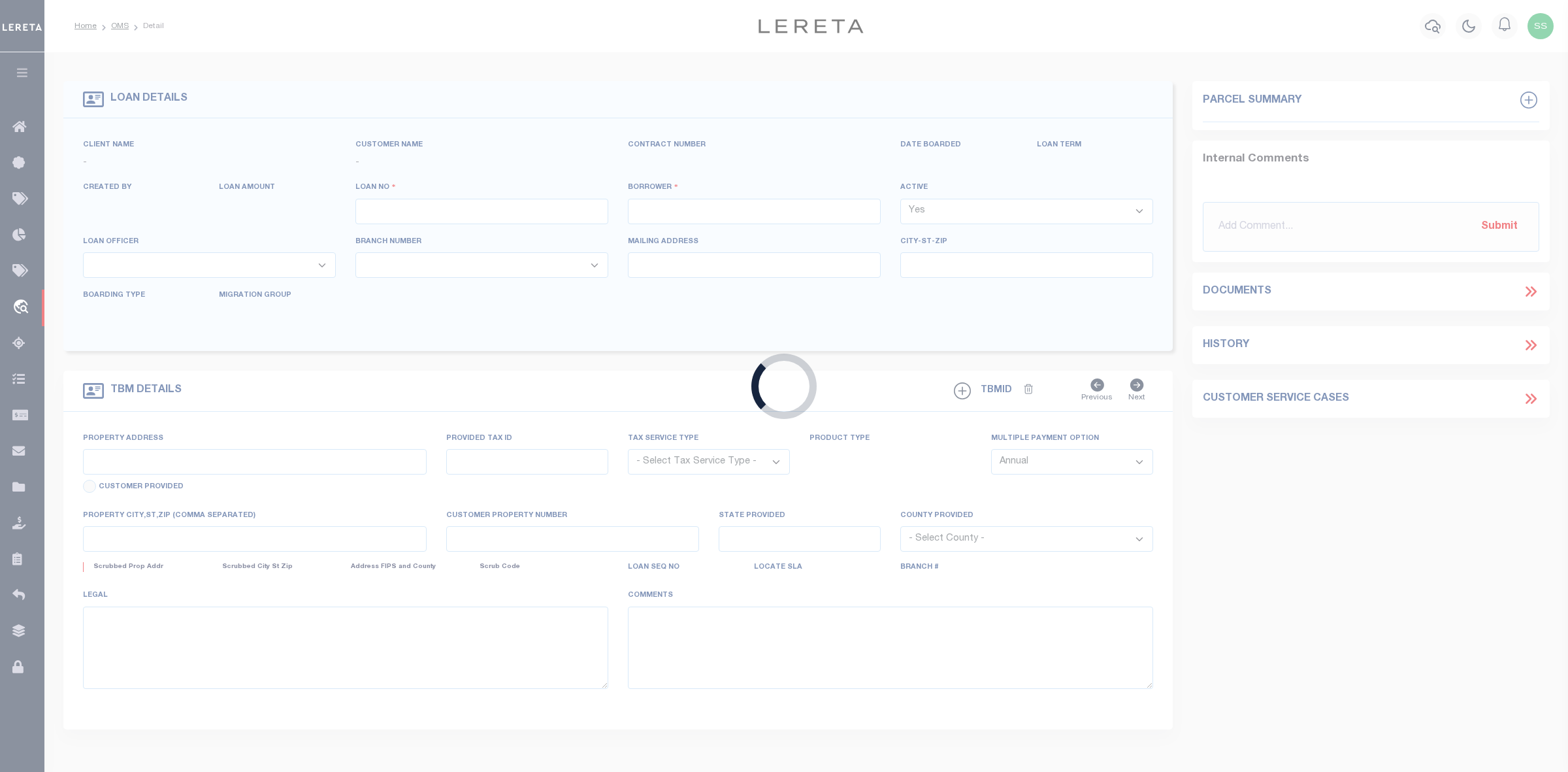
type input "400087868"
type input "[PERSON_NAME] RIDGEFIELD LLC"
select select
type input "[DATE]"
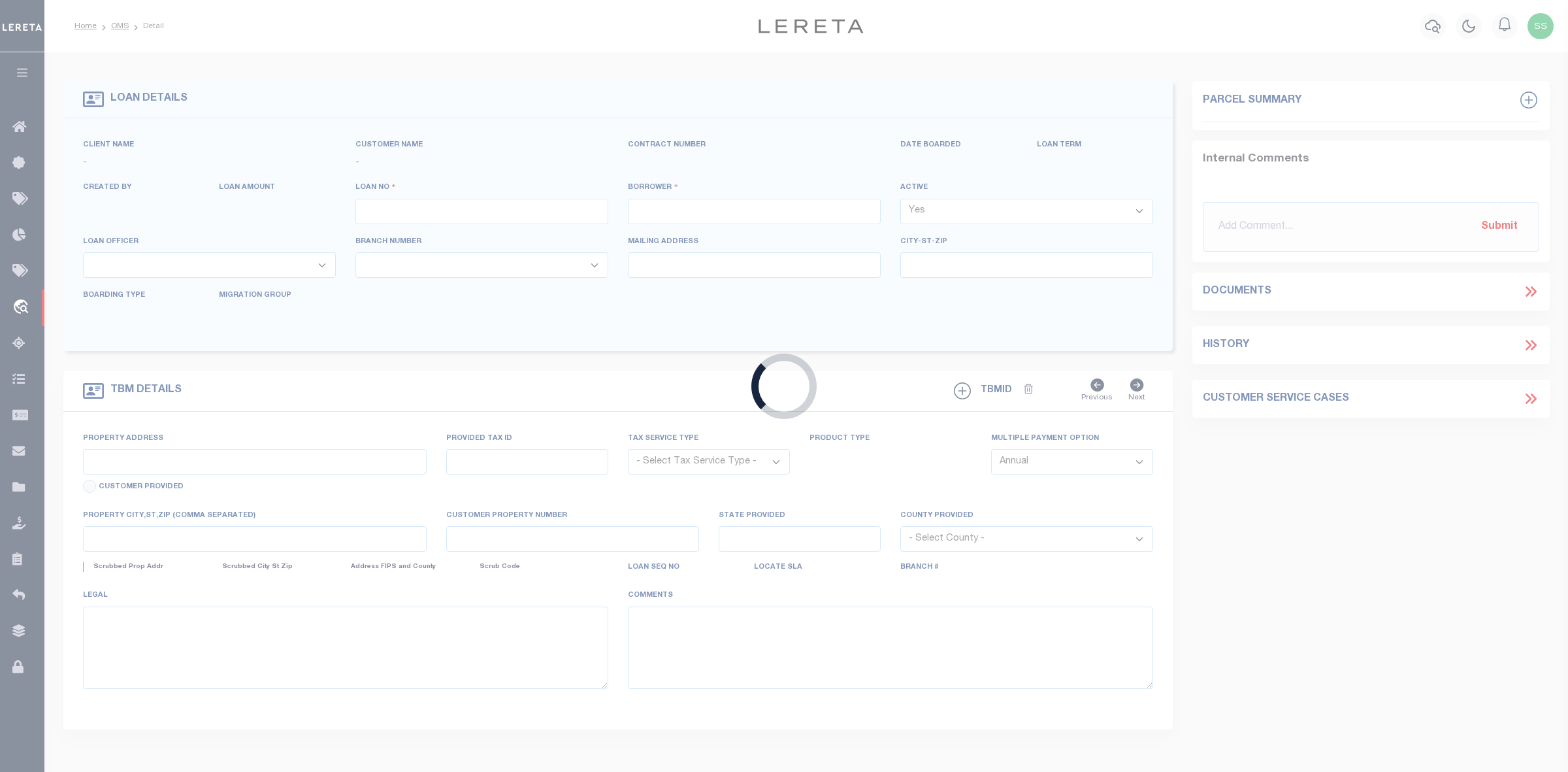
select select "10"
select select "NonEscrow"
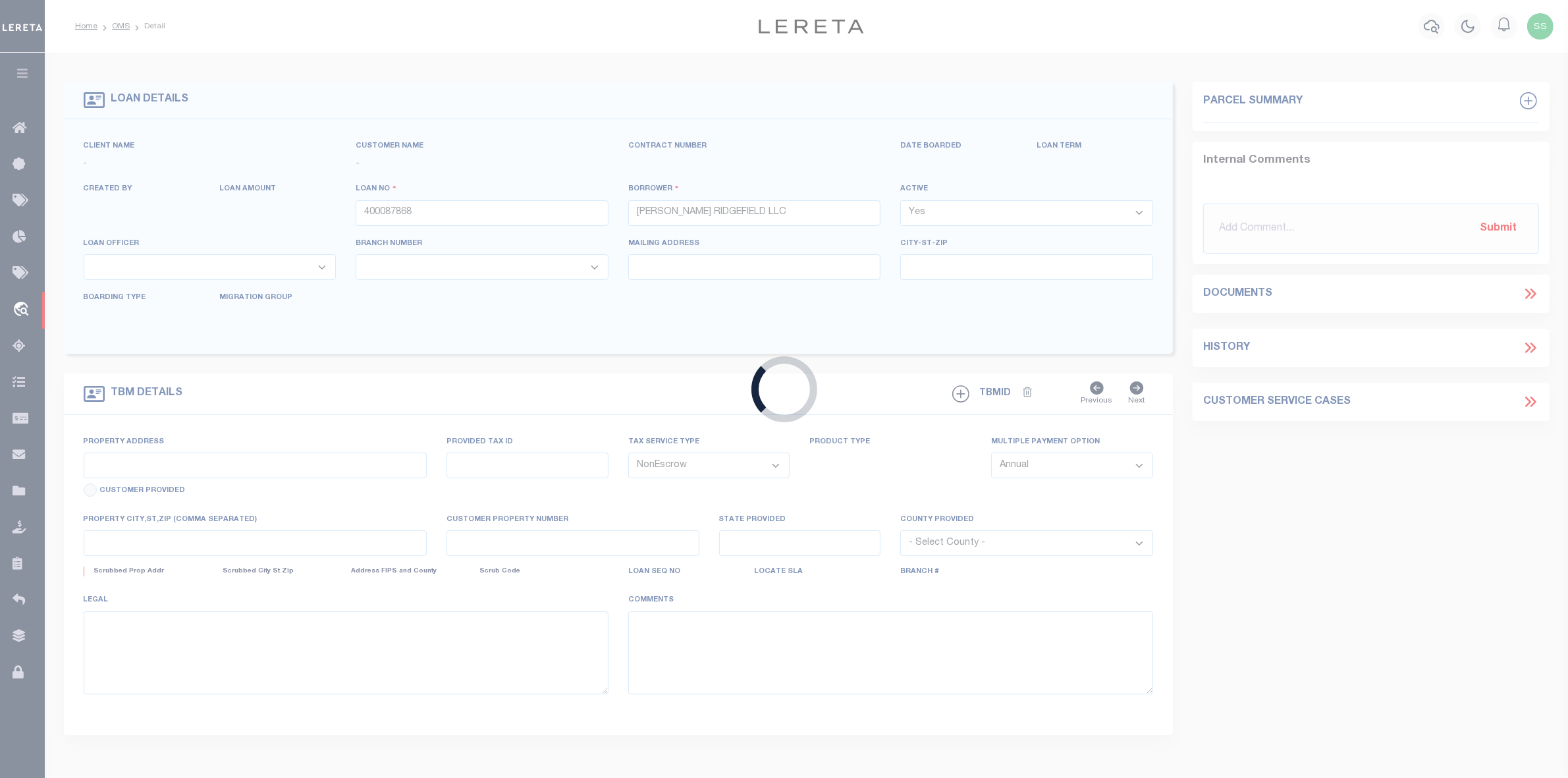
type input "[STREET_ADDRESS]"
select select
type input "[GEOGRAPHIC_DATA]-1037"
type input "NJ"
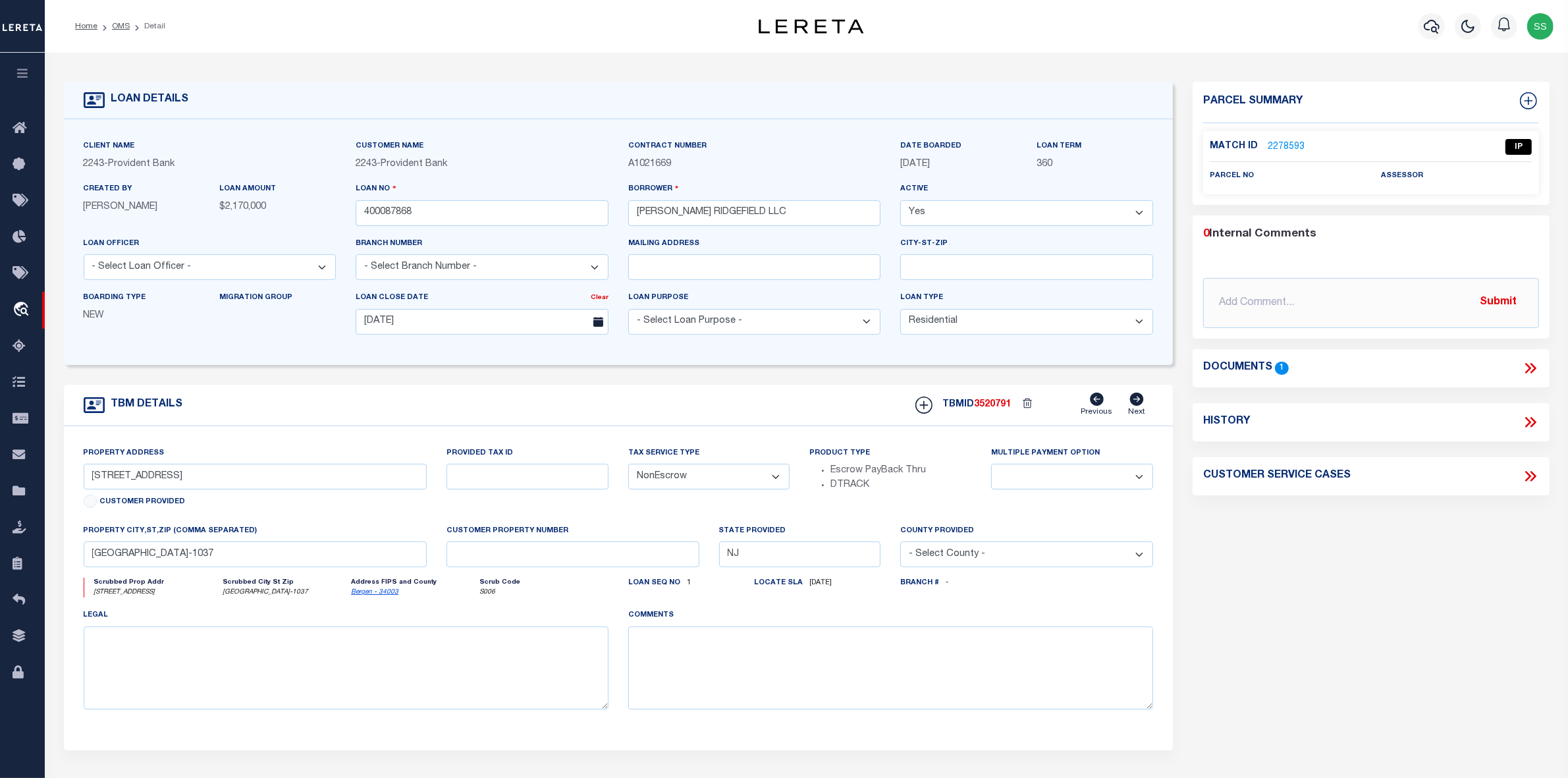
click at [1531, 367] on icon at bounding box center [1530, 368] width 17 height 17
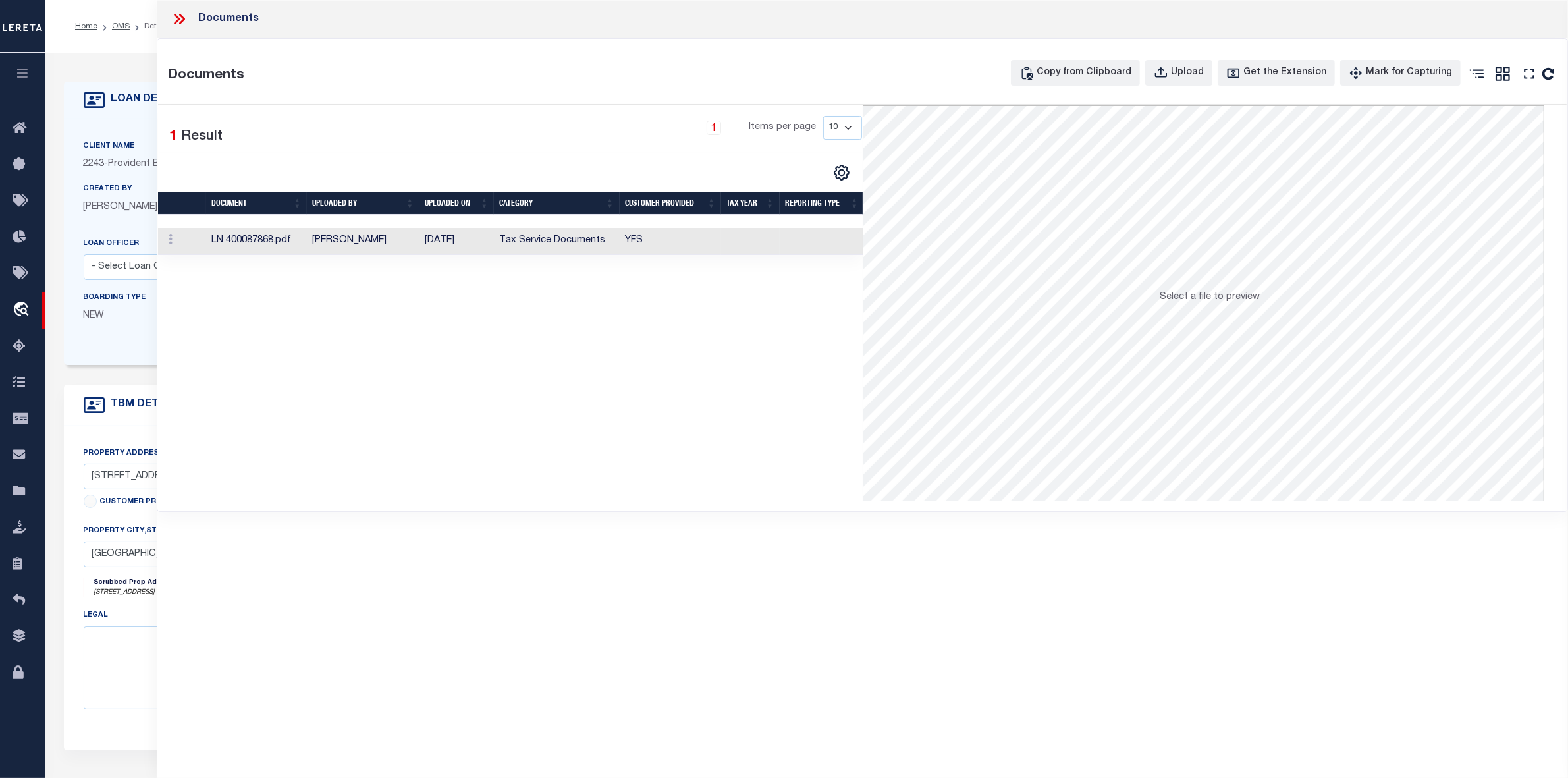
click at [257, 242] on td "LN 400087868.pdf" at bounding box center [256, 241] width 100 height 27
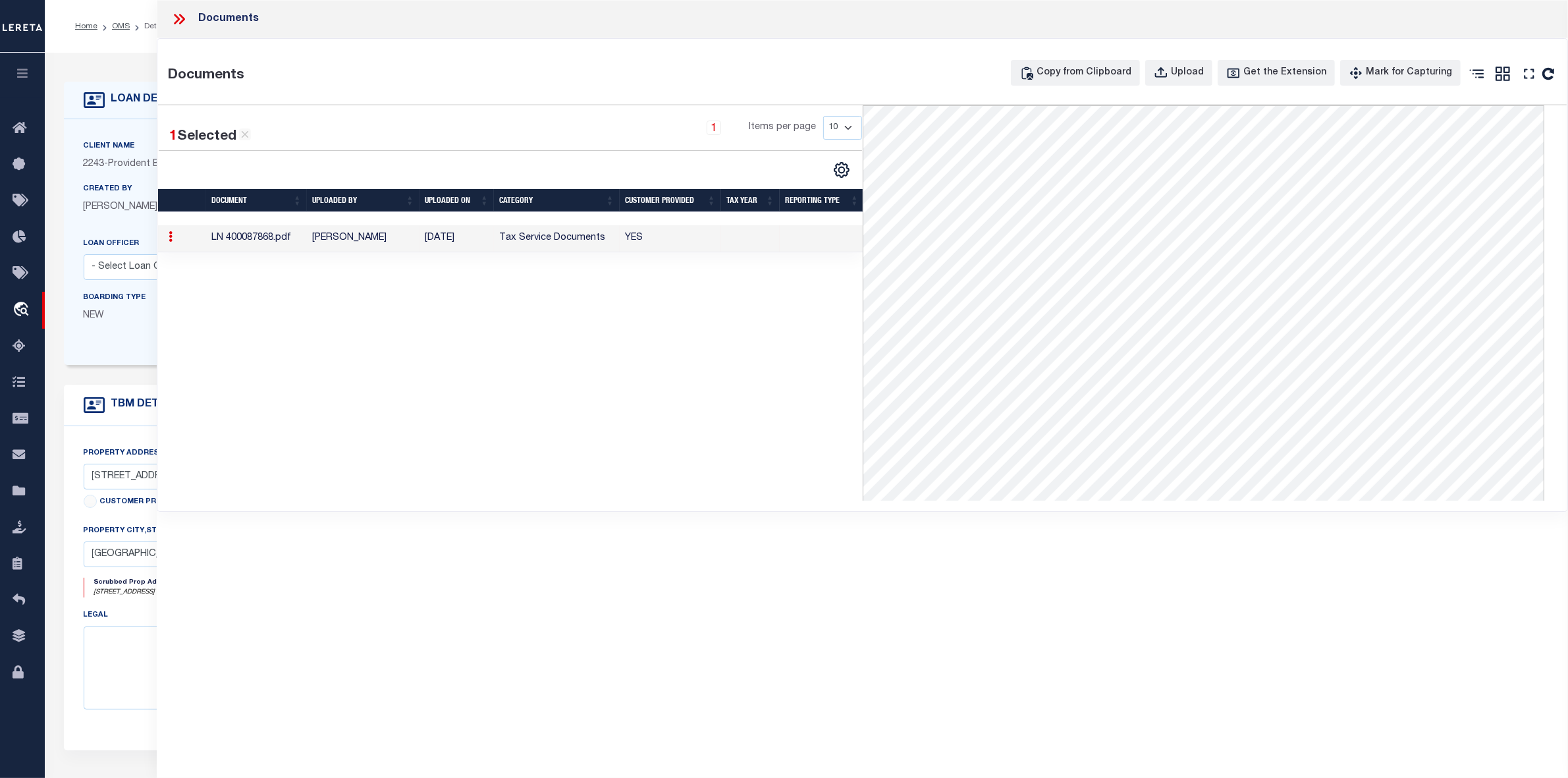
click at [179, 19] on icon at bounding box center [176, 19] width 6 height 11
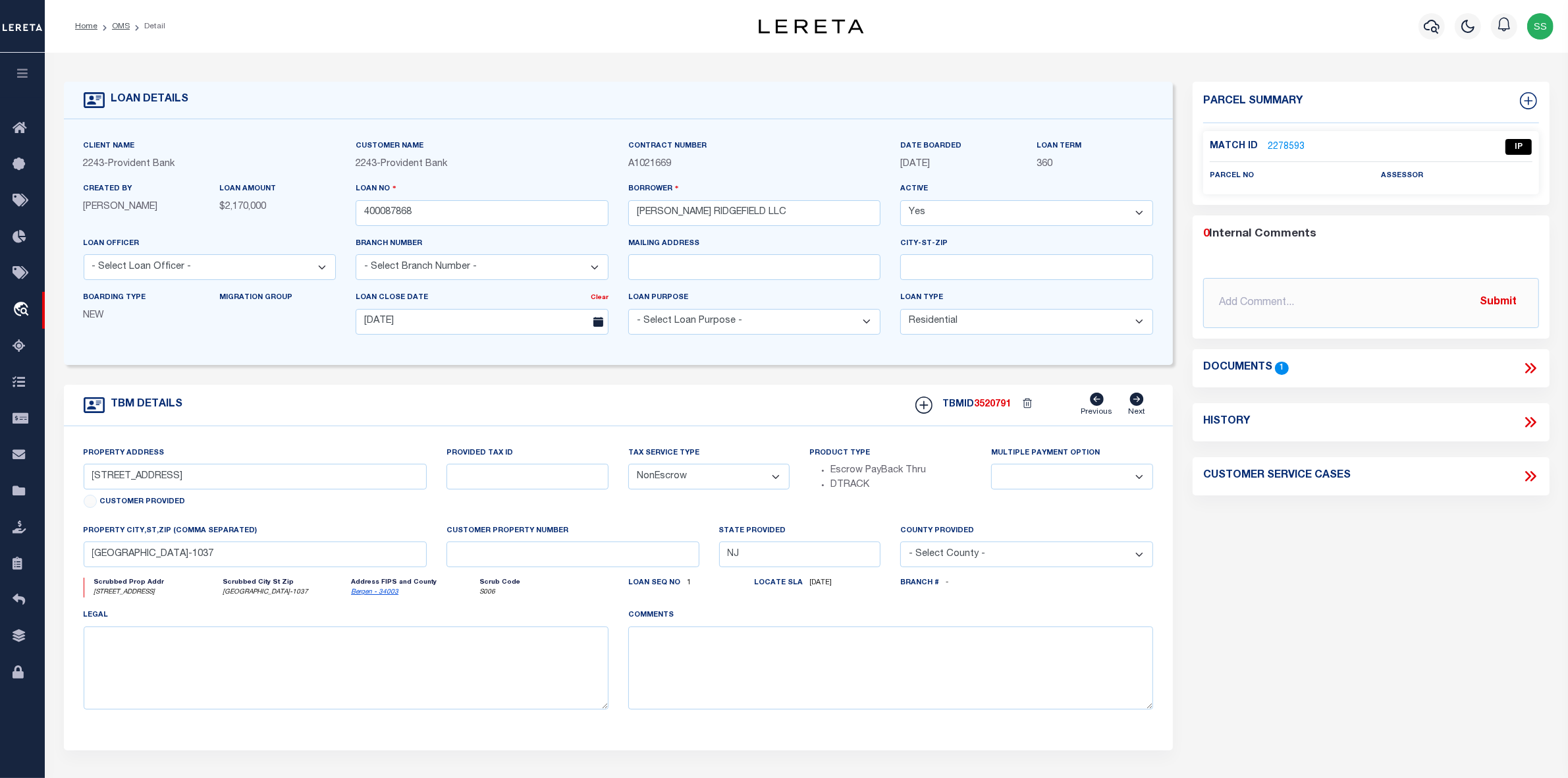
click at [1283, 141] on link "2278593" at bounding box center [1286, 147] width 37 height 14
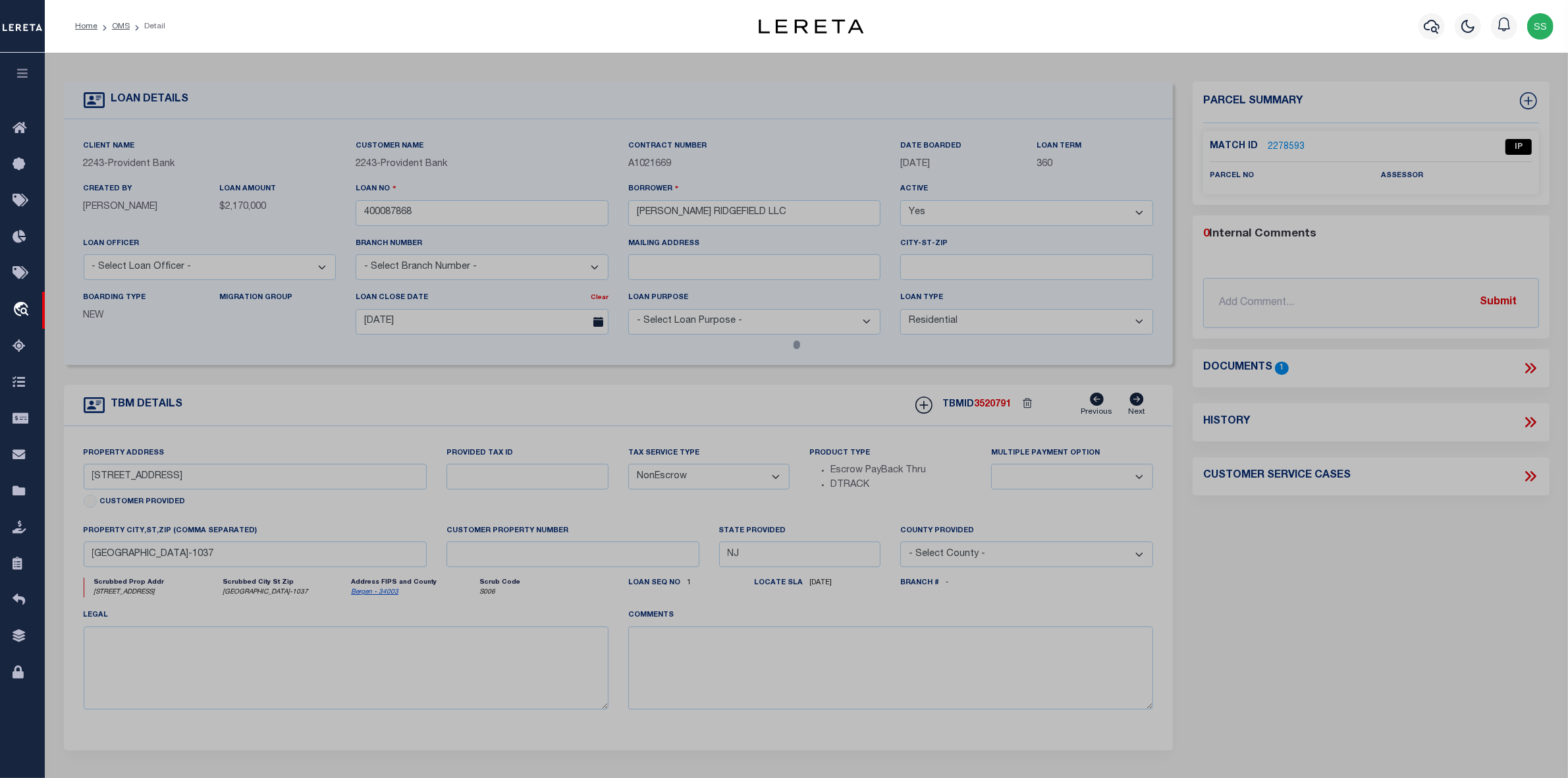
checkbox input "false"
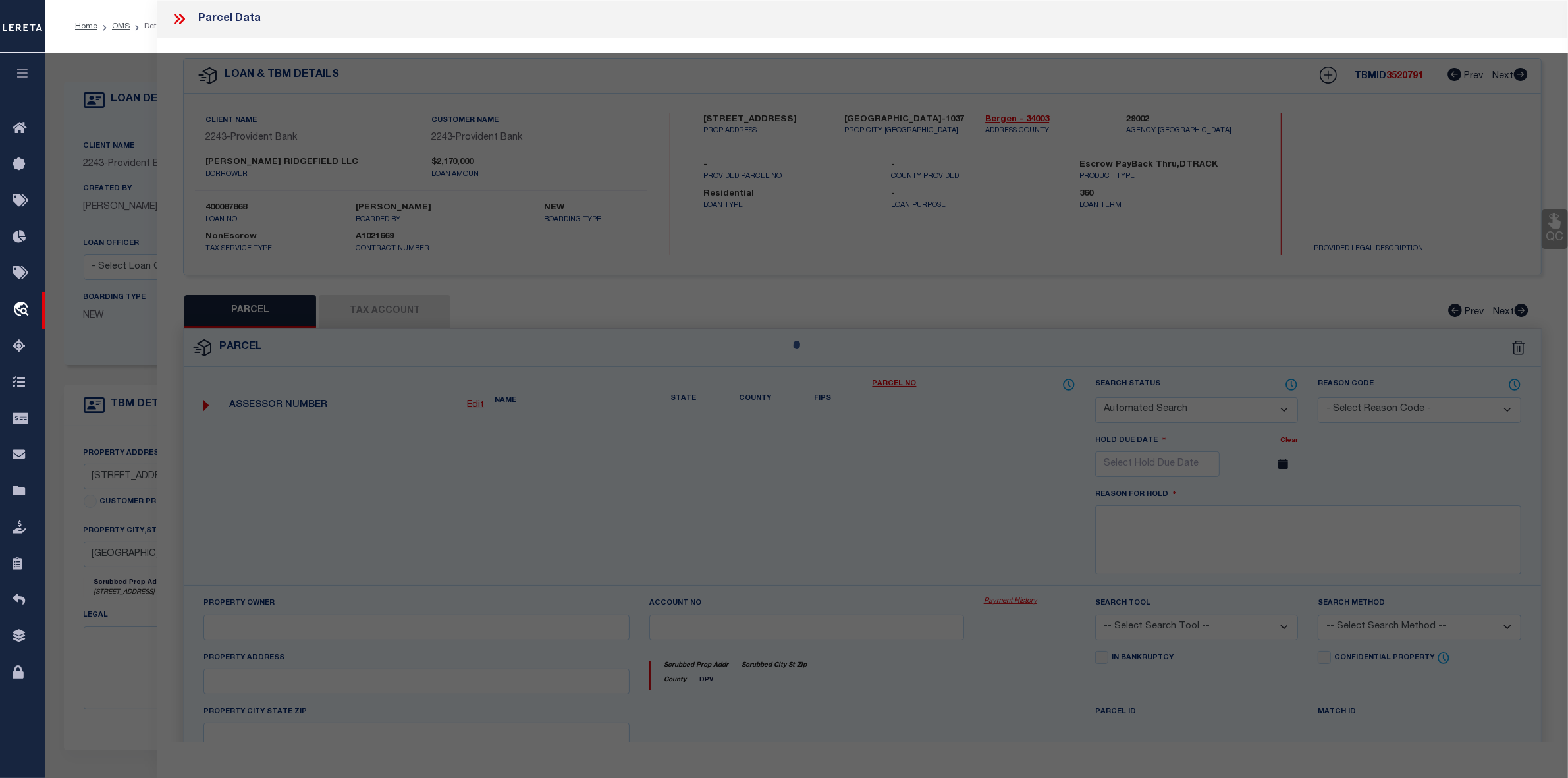
select select "IP"
checkbox input "false"
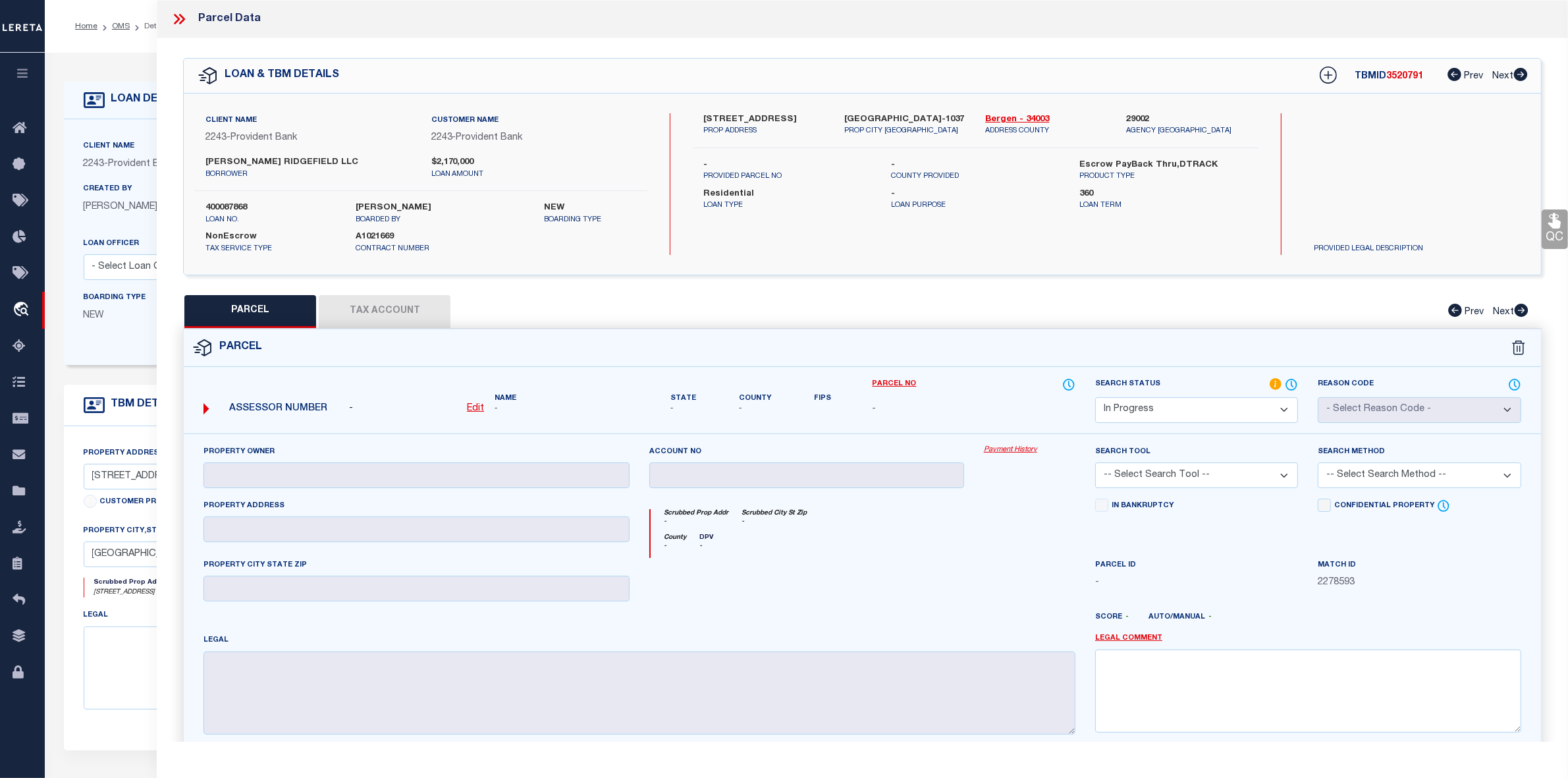
click at [476, 408] on u "Edit" at bounding box center [475, 408] width 17 height 9
select select "IP"
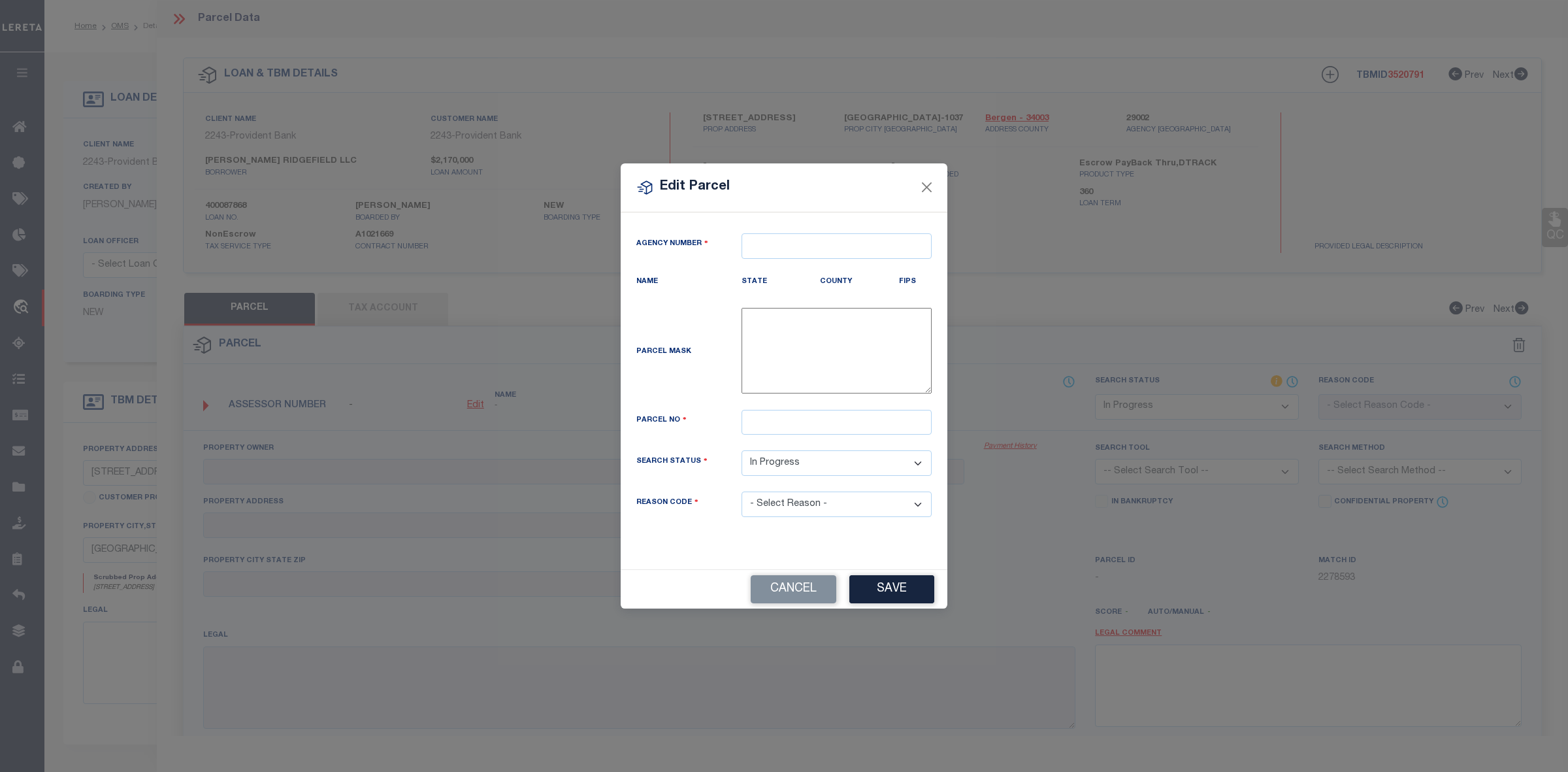
type textarea "-"
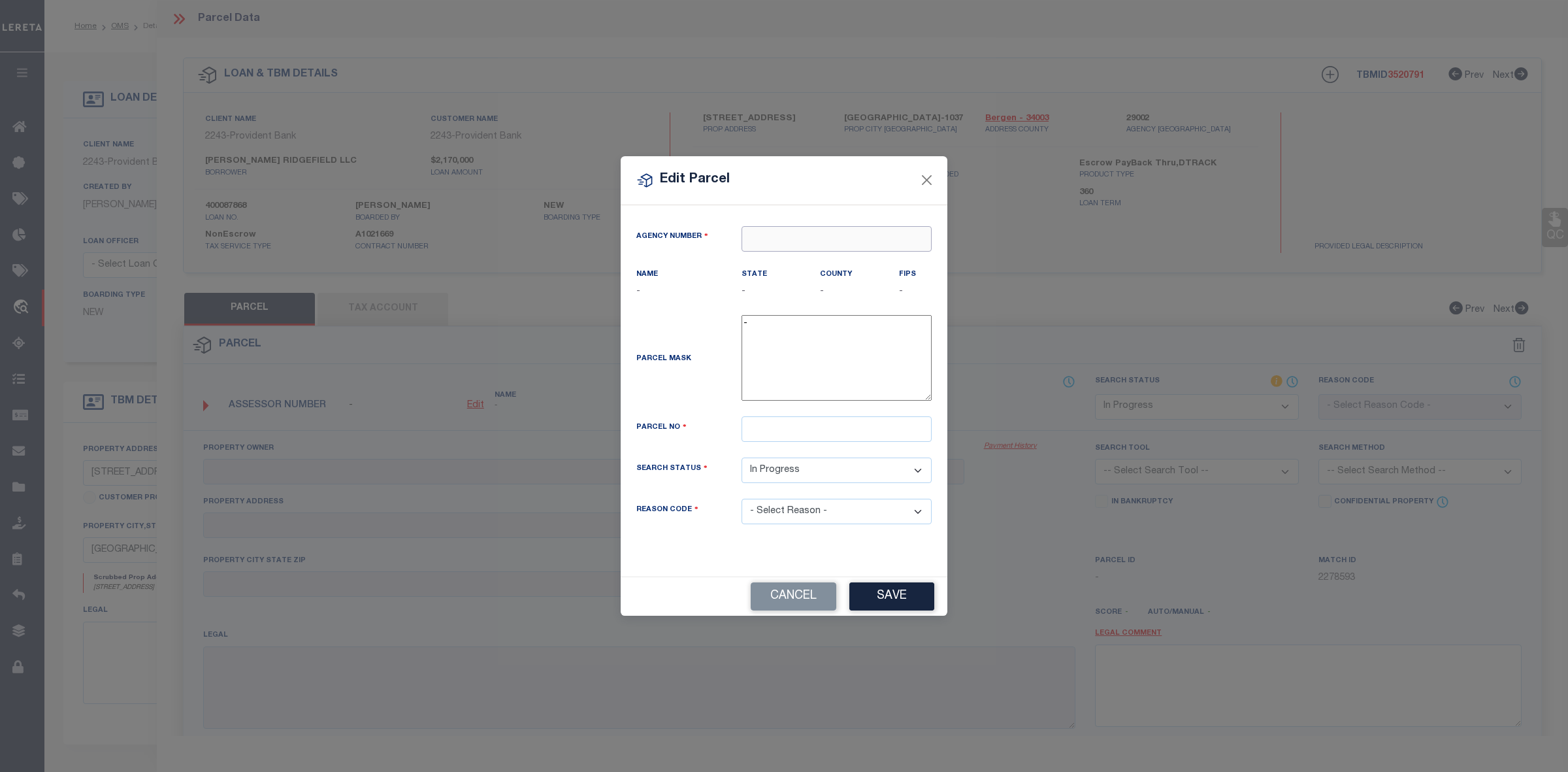
click at [785, 235] on input "text" at bounding box center [837, 238] width 190 height 25
click at [847, 263] on div "290020000 : BERGEN COUNTY" at bounding box center [837, 270] width 189 height 37
type input "290020000"
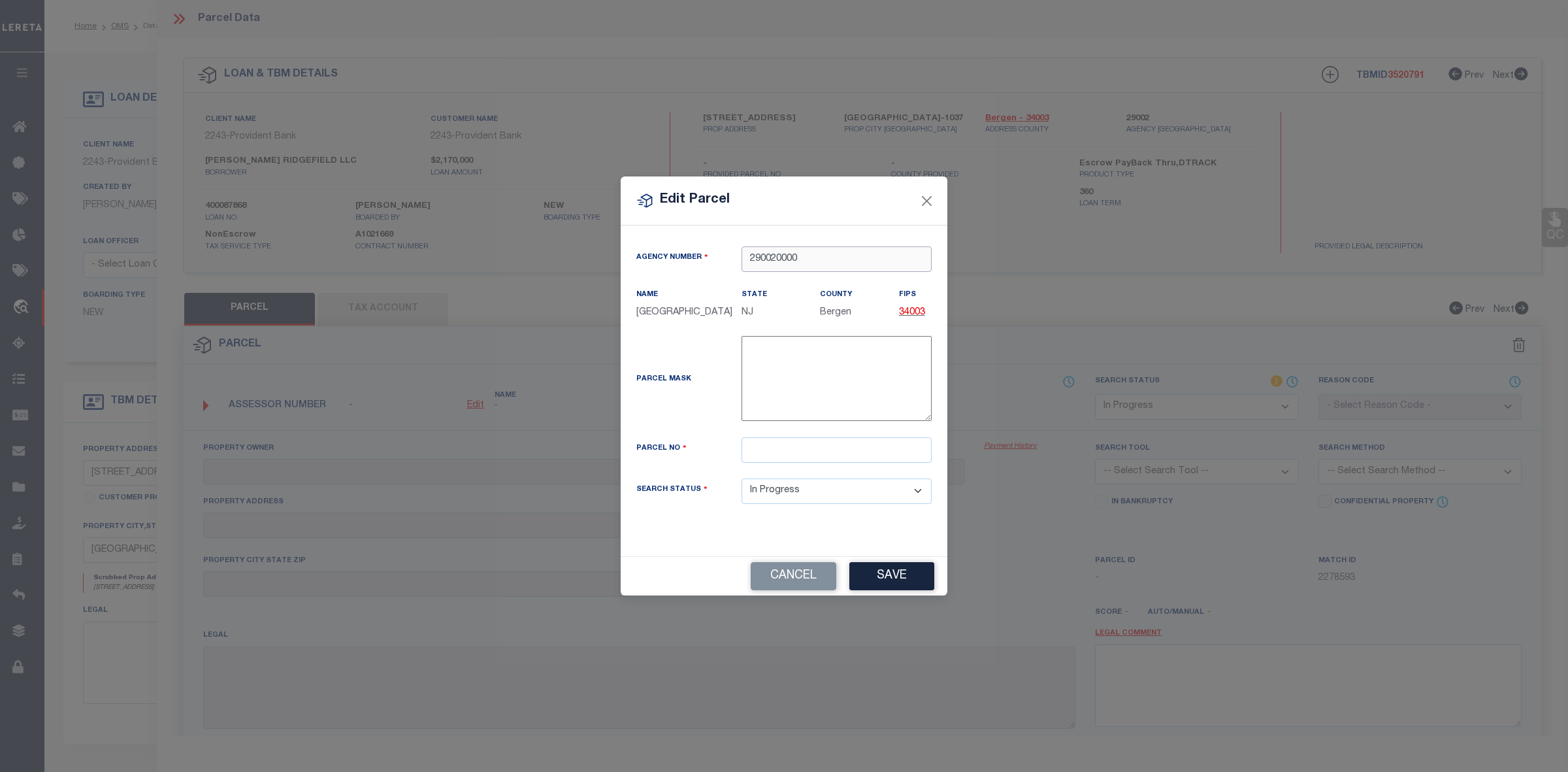
type input "290020000"
click at [795, 429] on div "Parcel Mask -" at bounding box center [784, 386] width 315 height 101
click at [780, 440] on input "text" at bounding box center [837, 450] width 190 height 25
click at [785, 452] on input "text" at bounding box center [837, 450] width 190 height 25
type input "5"
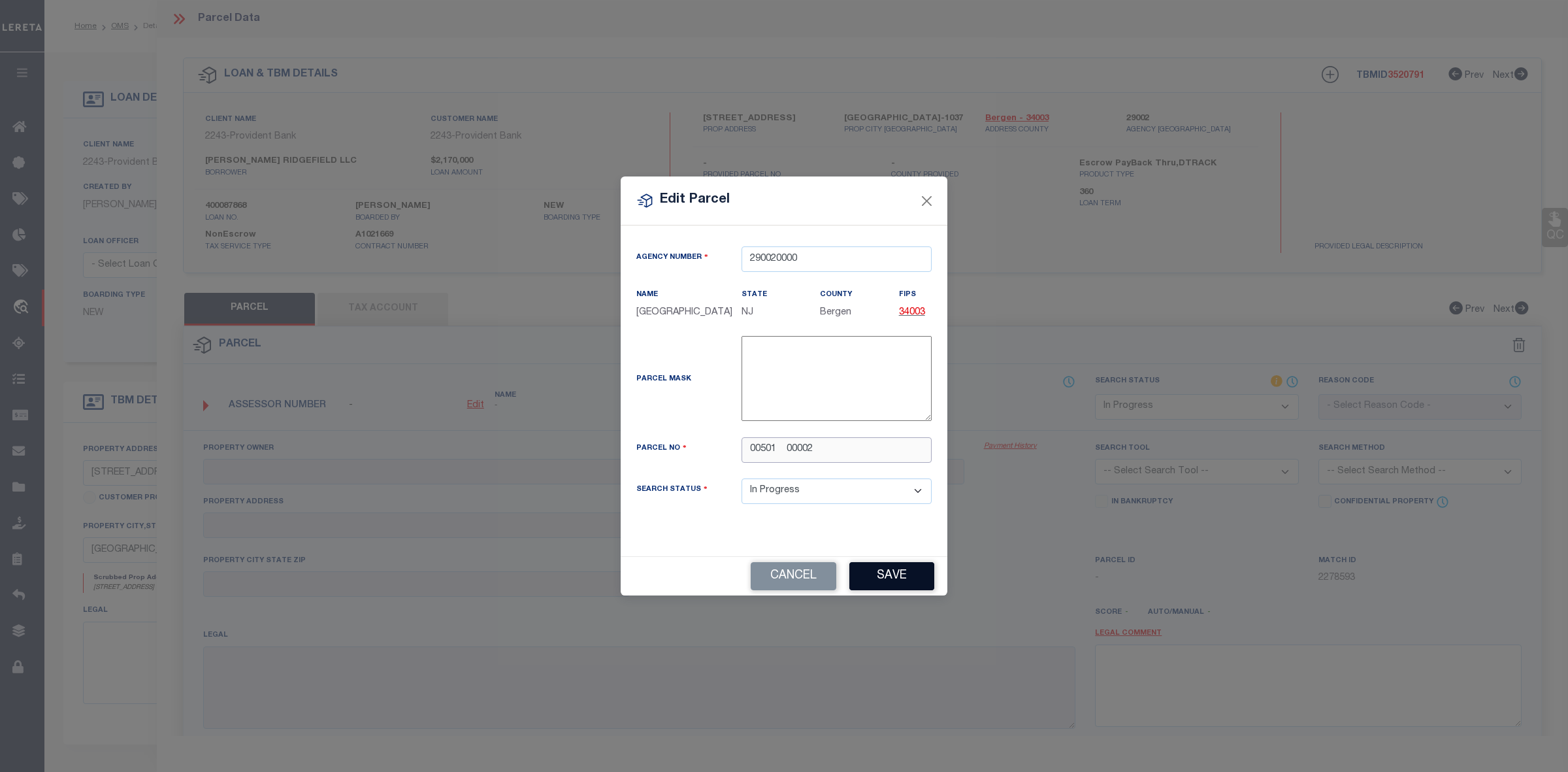
type input "00501 00002"
click at [904, 580] on button "Save" at bounding box center [892, 576] width 85 height 28
select select "IP"
checkbox input "false"
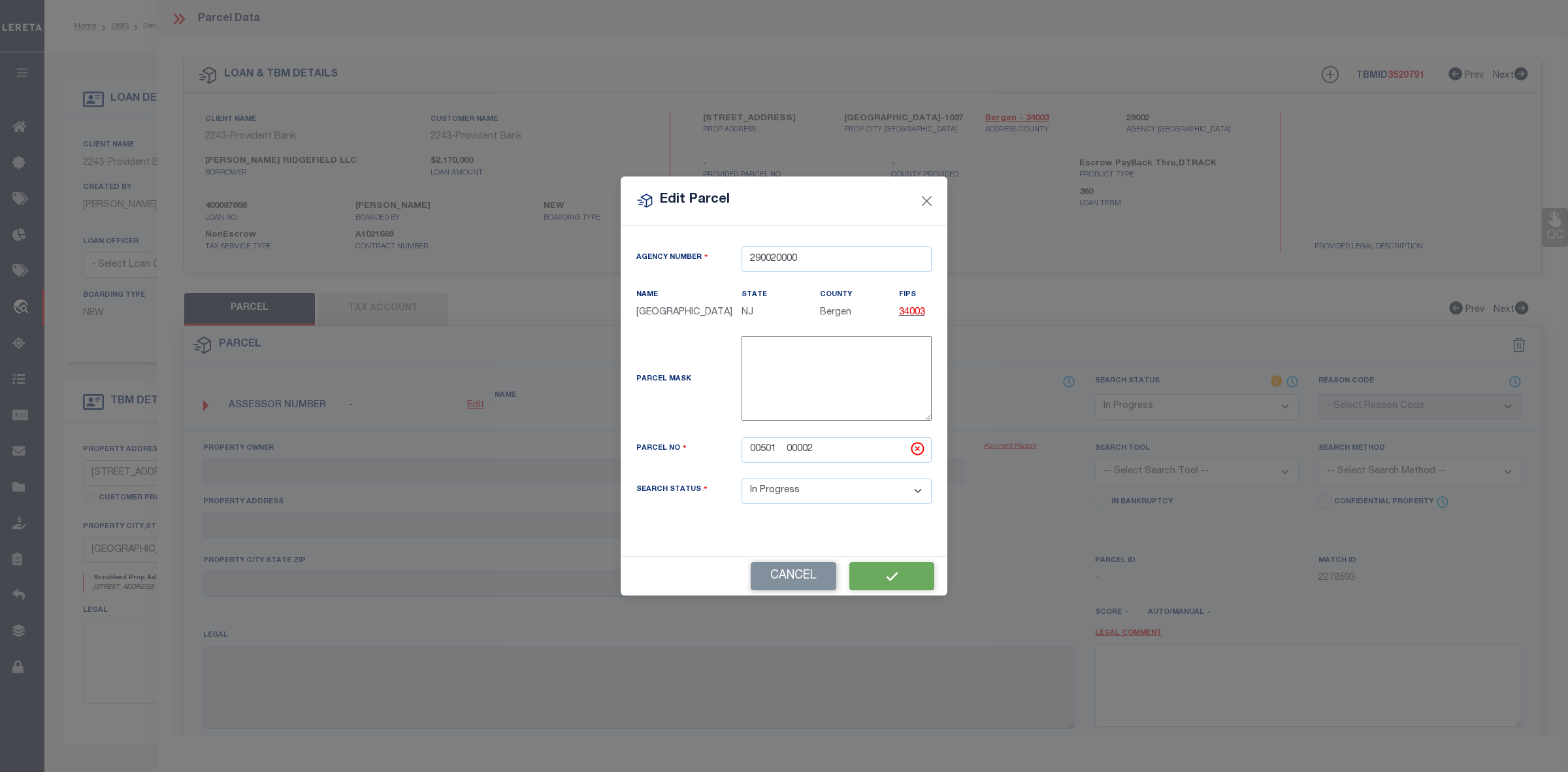
checkbox input "false"
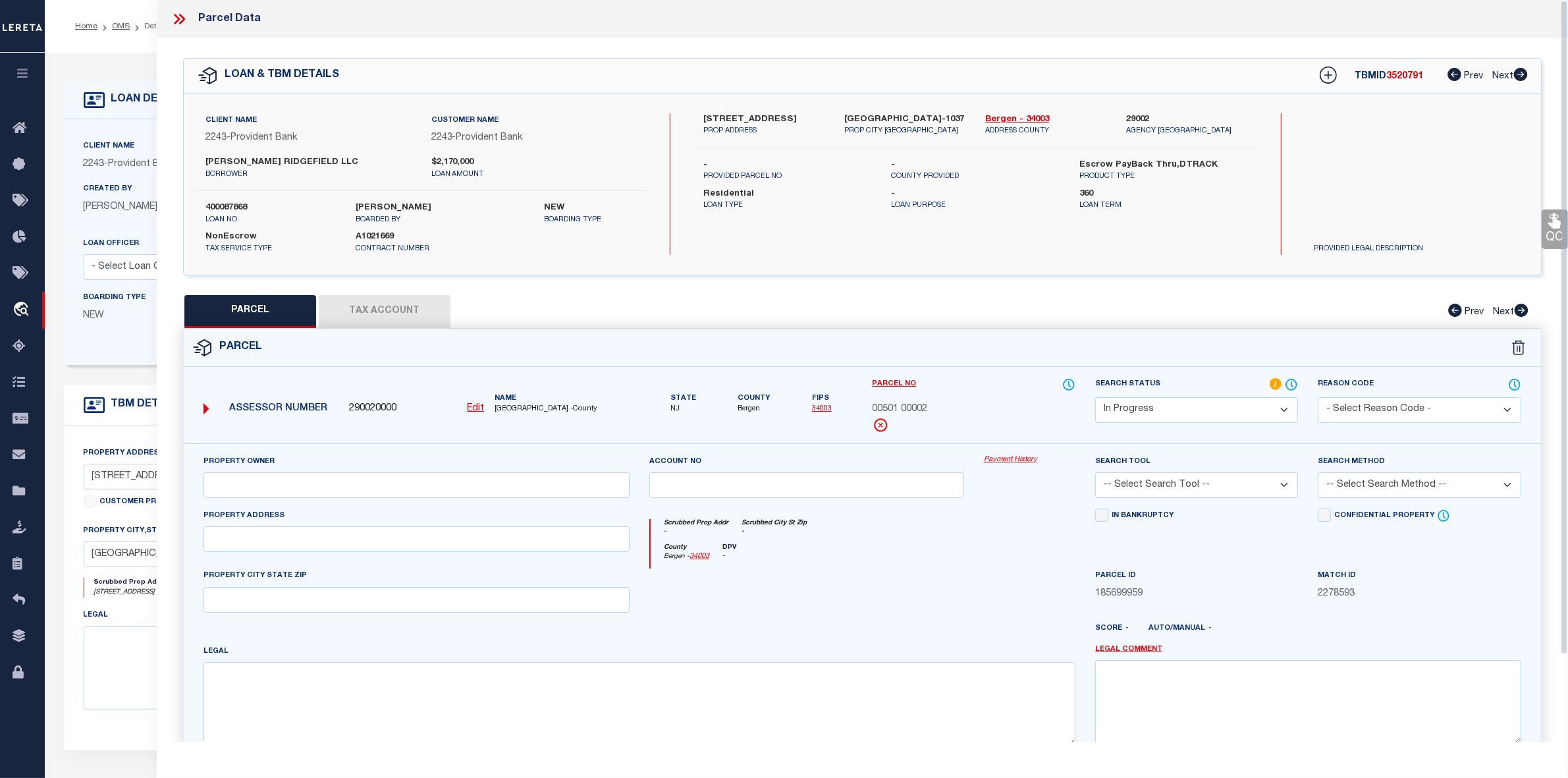
click at [936, 201] on label "-" at bounding box center [975, 194] width 169 height 13
click at [389, 309] on button "Tax Account" at bounding box center [384, 311] width 131 height 33
select select "100"
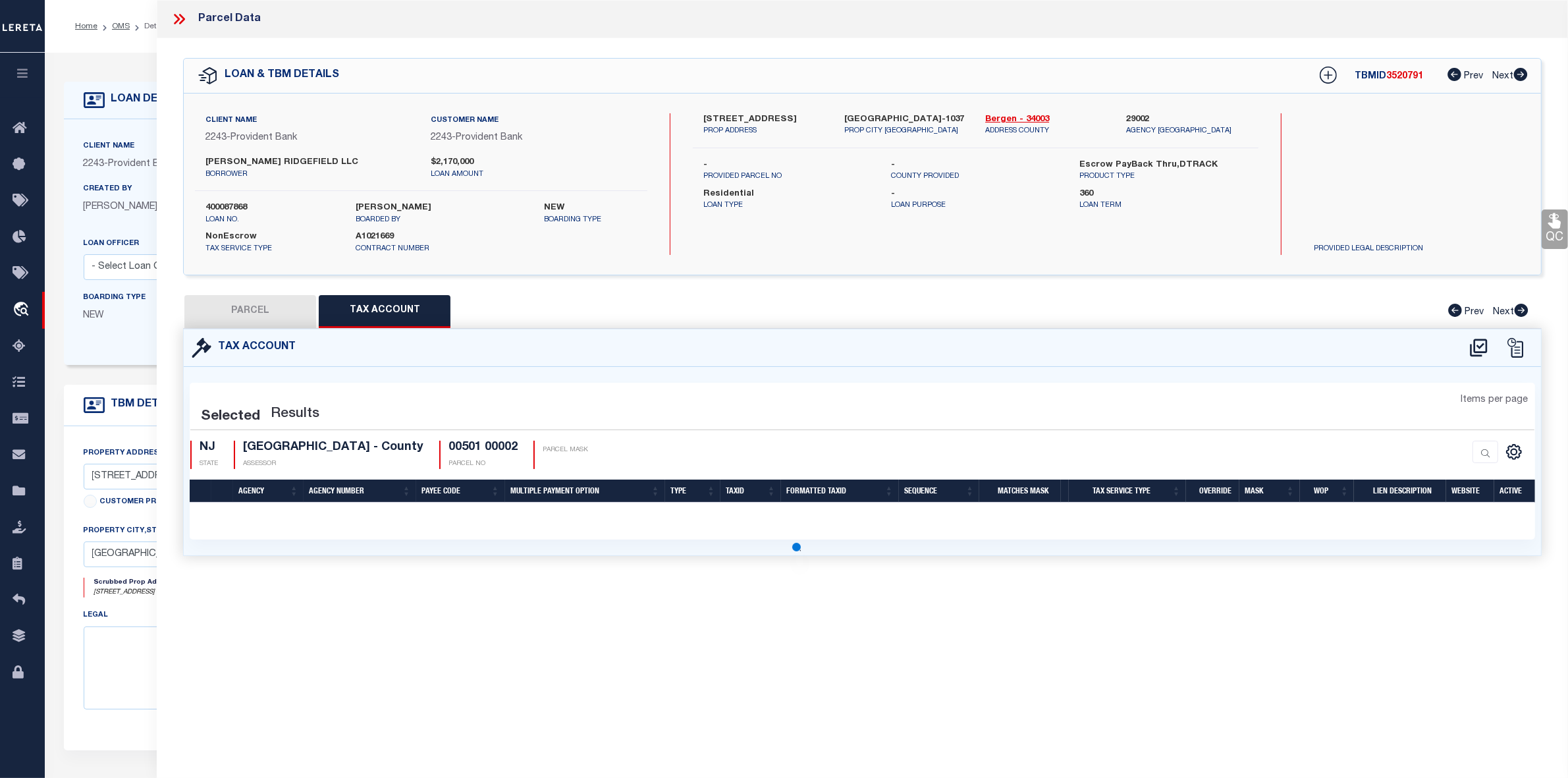
select select "100"
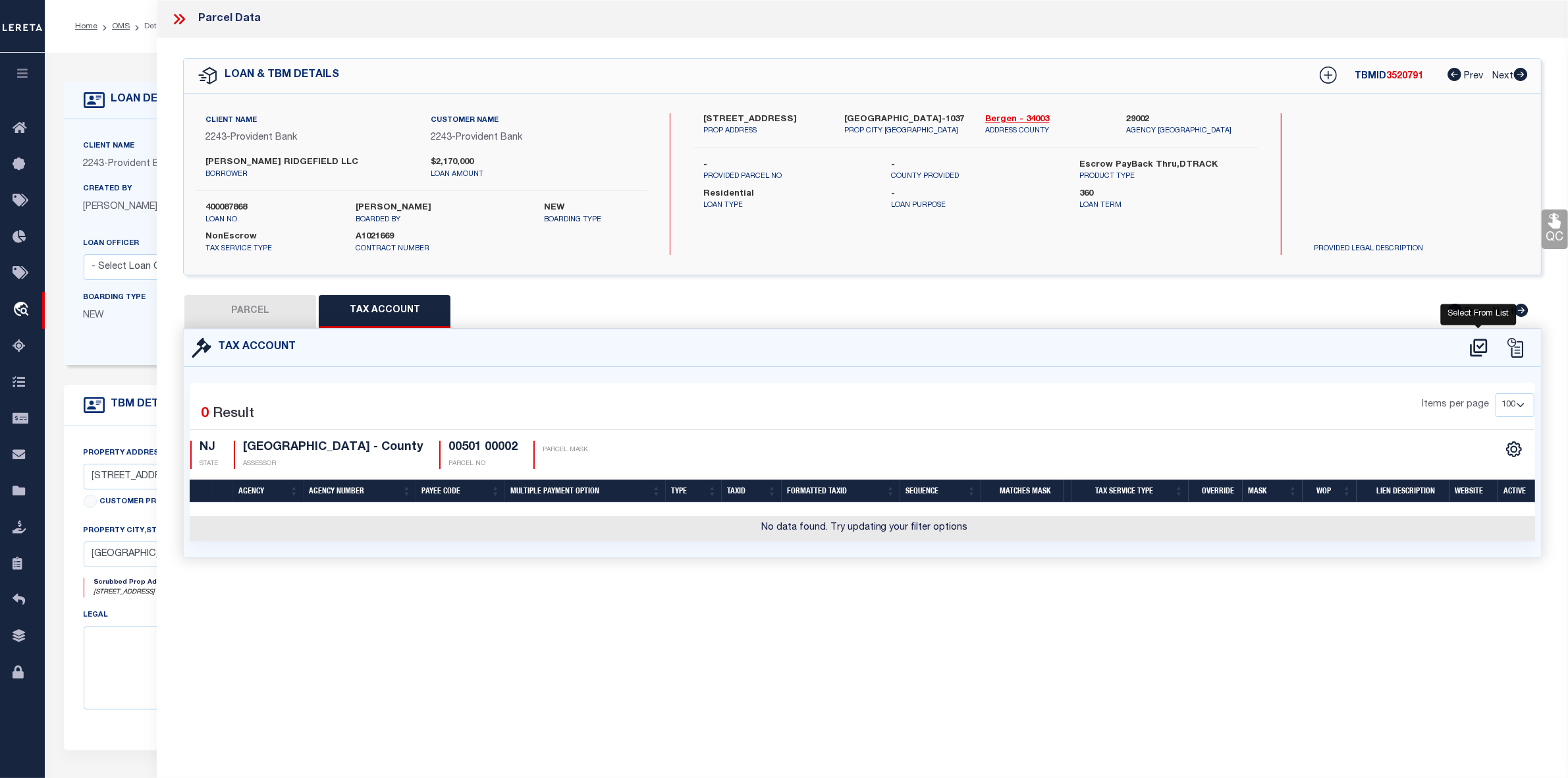
click at [1476, 349] on icon at bounding box center [1478, 348] width 22 height 21
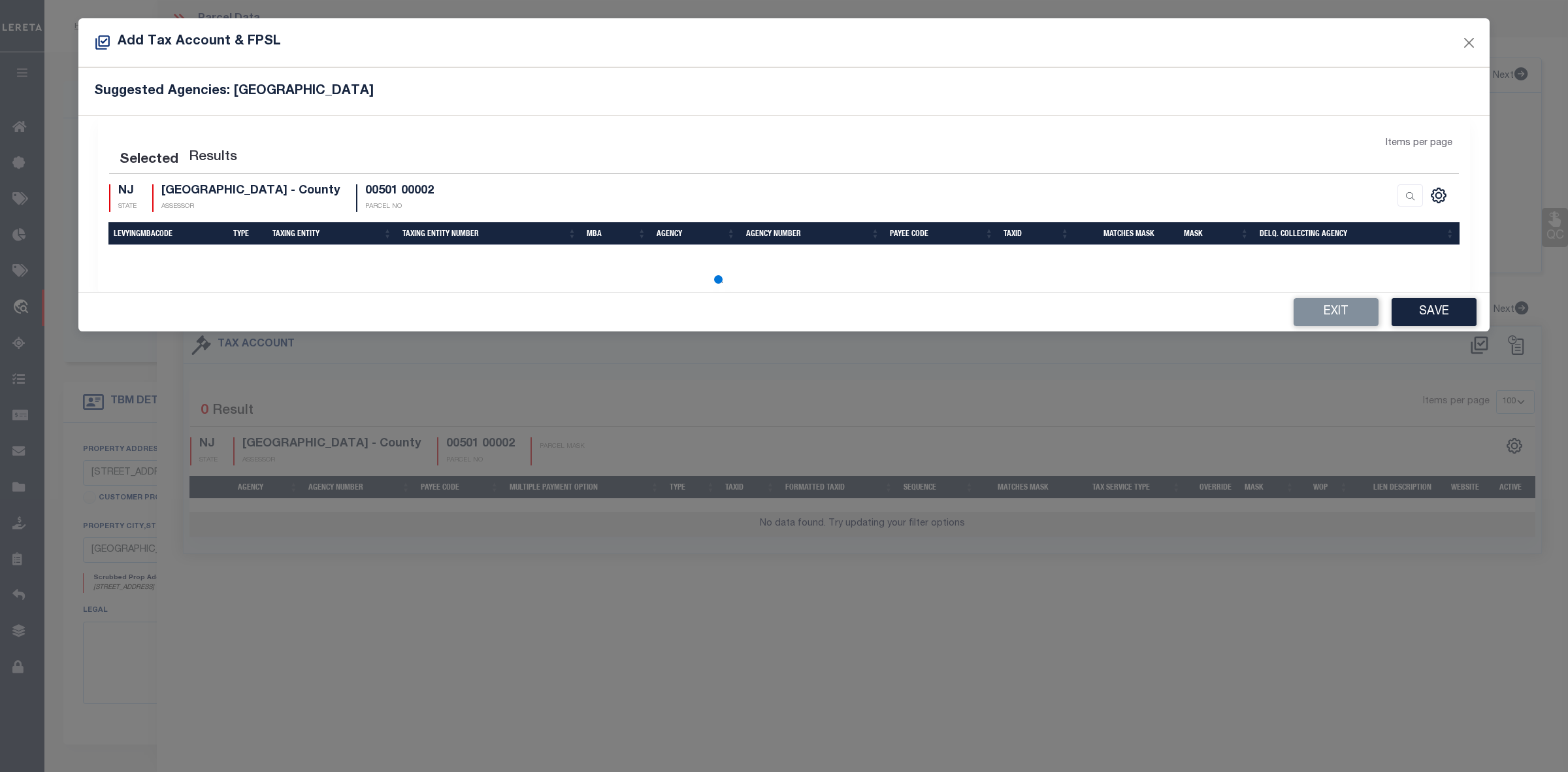
select select "100"
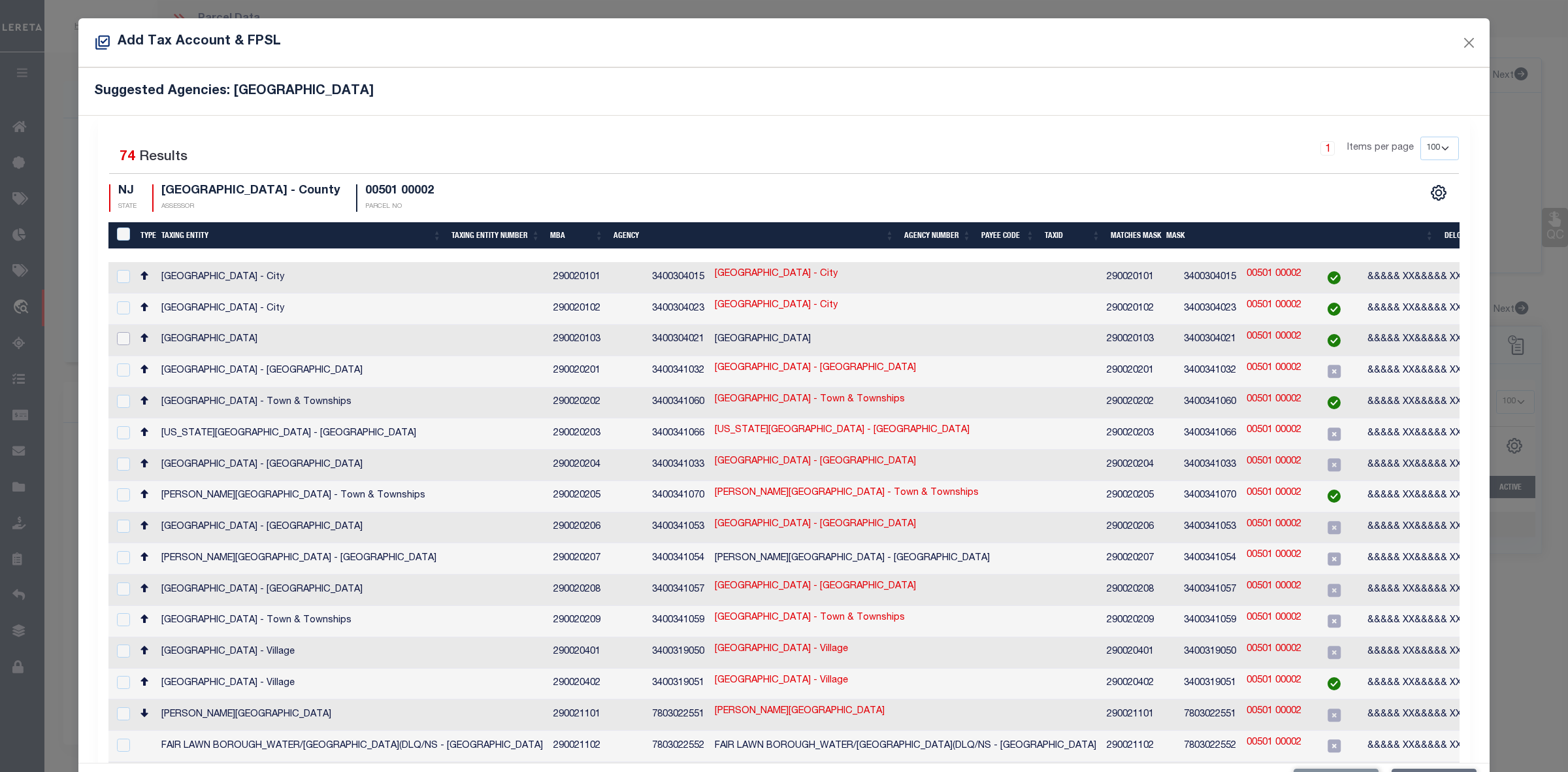
click at [124, 335] on input "checkbox" at bounding box center [123, 339] width 13 height 13
checkbox input "true"
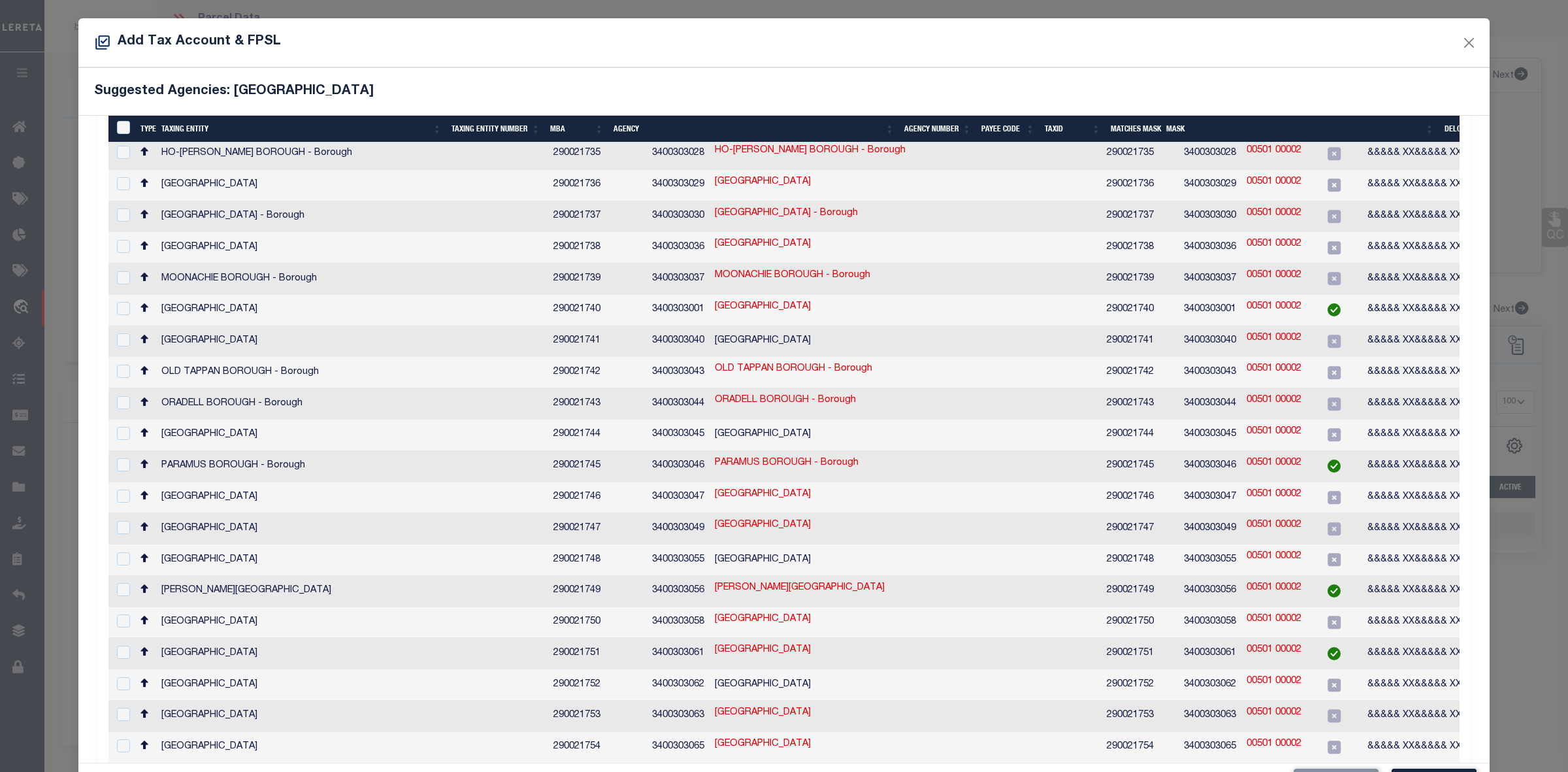
scroll to position [49, 0]
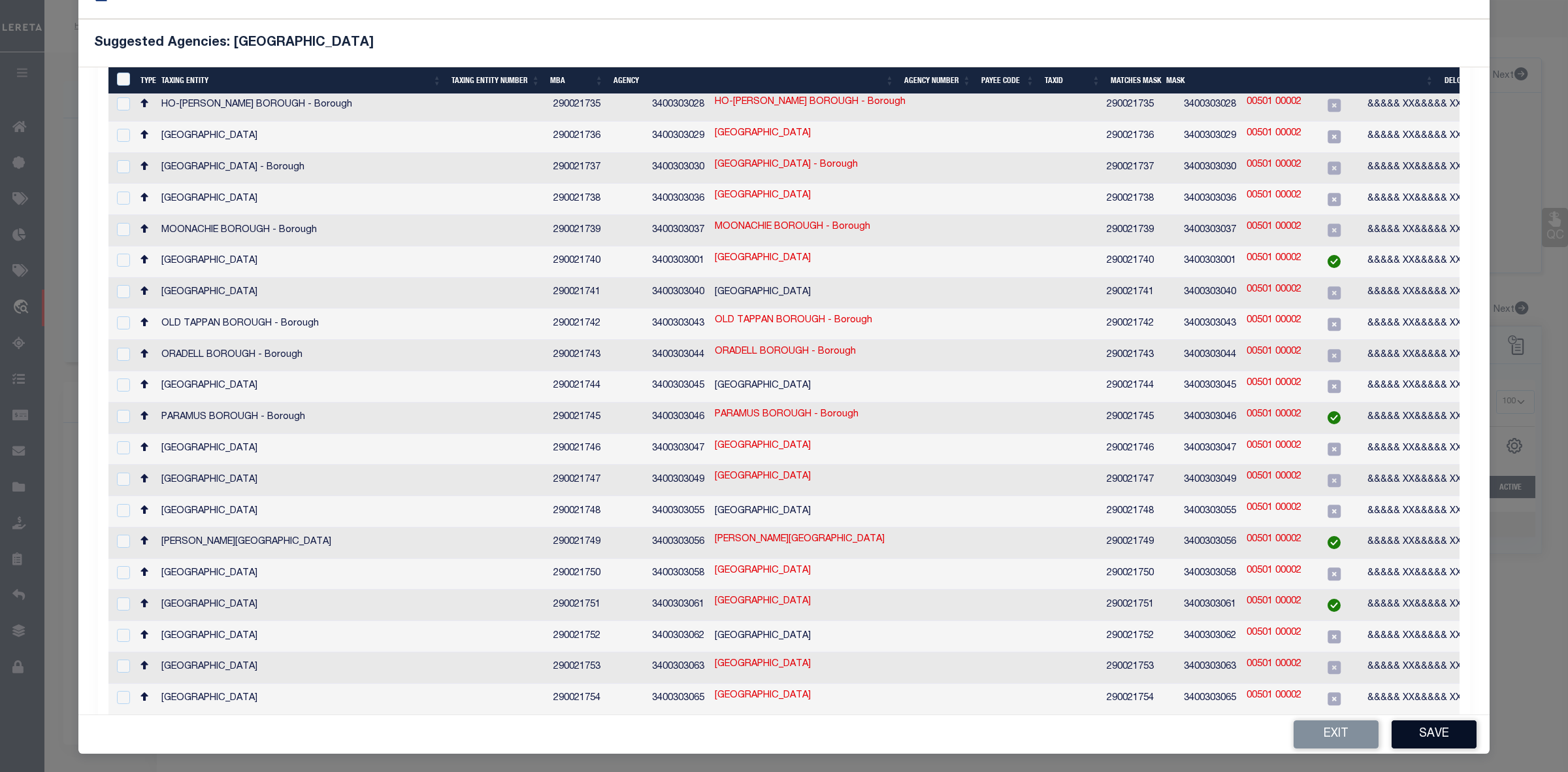
click at [1416, 737] on button "Save" at bounding box center [1434, 734] width 85 height 28
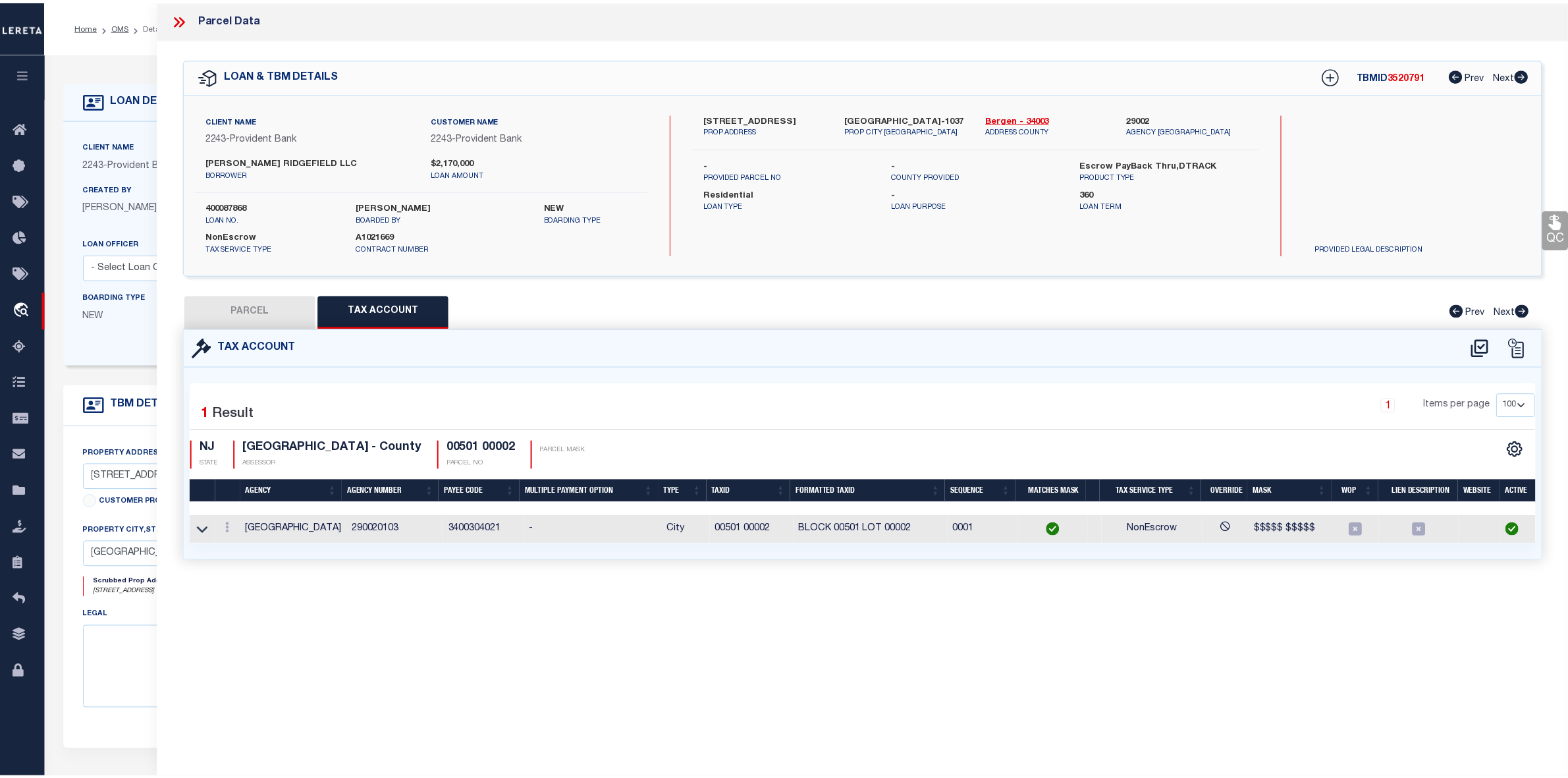
scroll to position [0, 0]
click at [246, 310] on button "PARCEL" at bounding box center [250, 311] width 131 height 33
select select "AS"
checkbox input "false"
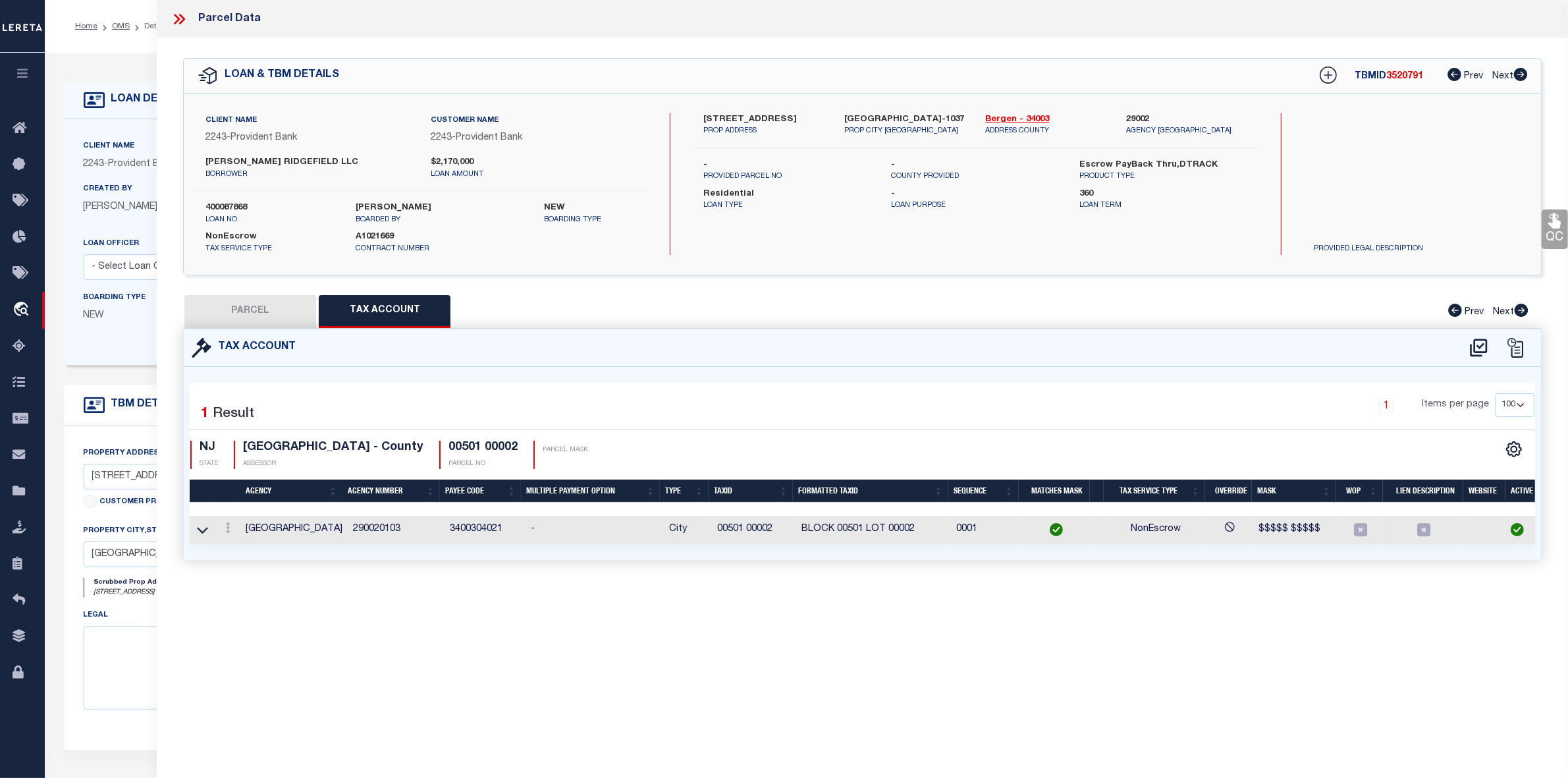
select select "IP"
checkbox input "false"
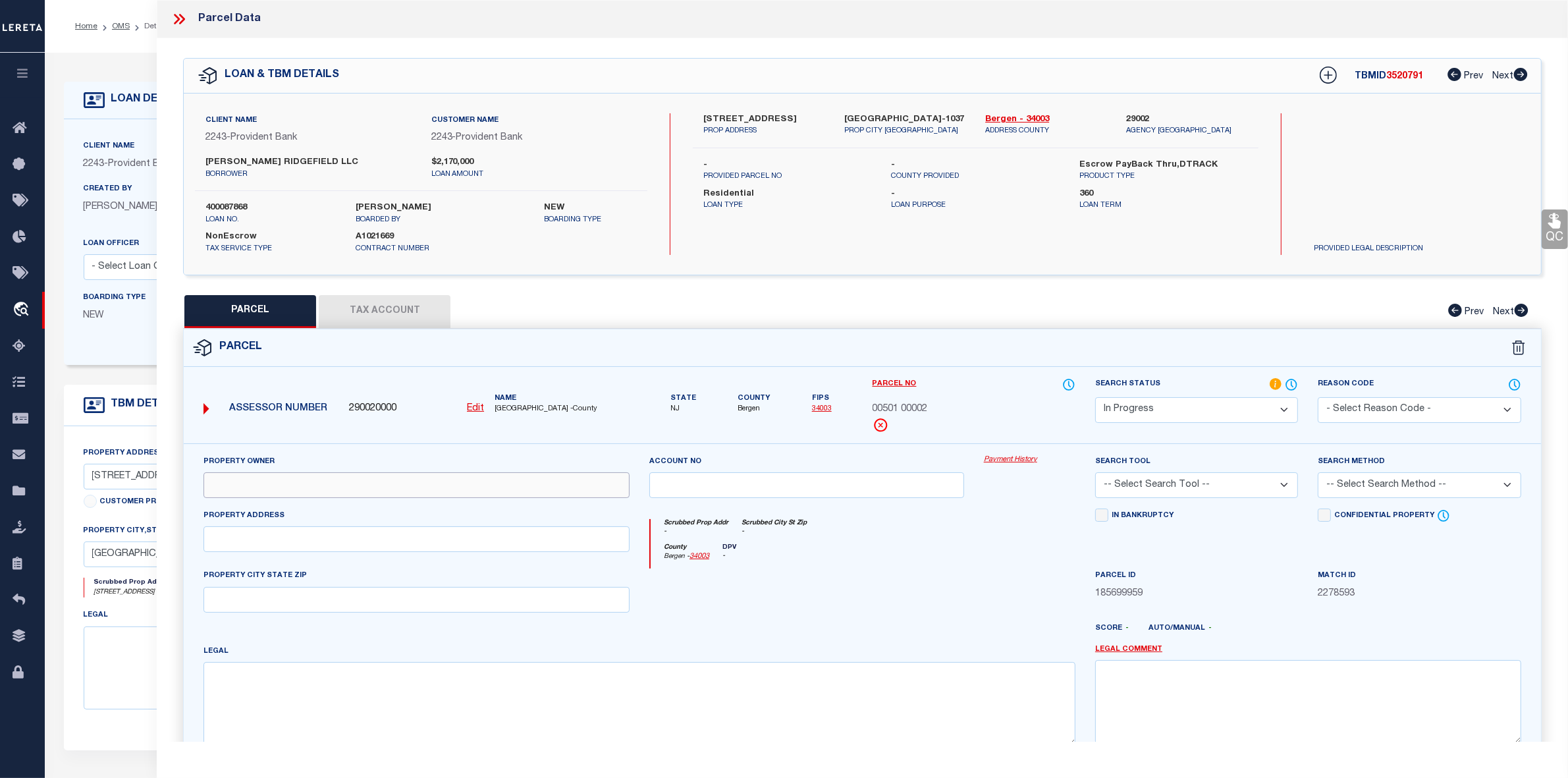
click at [340, 481] on input "text" at bounding box center [416, 485] width 426 height 25
paste input "JENESIS GROUP LLC"
click at [234, 486] on input "JENESIS GROUP LLC" at bounding box center [416, 485] width 426 height 25
type input "JENESIS GROUP LLC"
click at [249, 544] on input "text" at bounding box center [416, 539] width 426 height 25
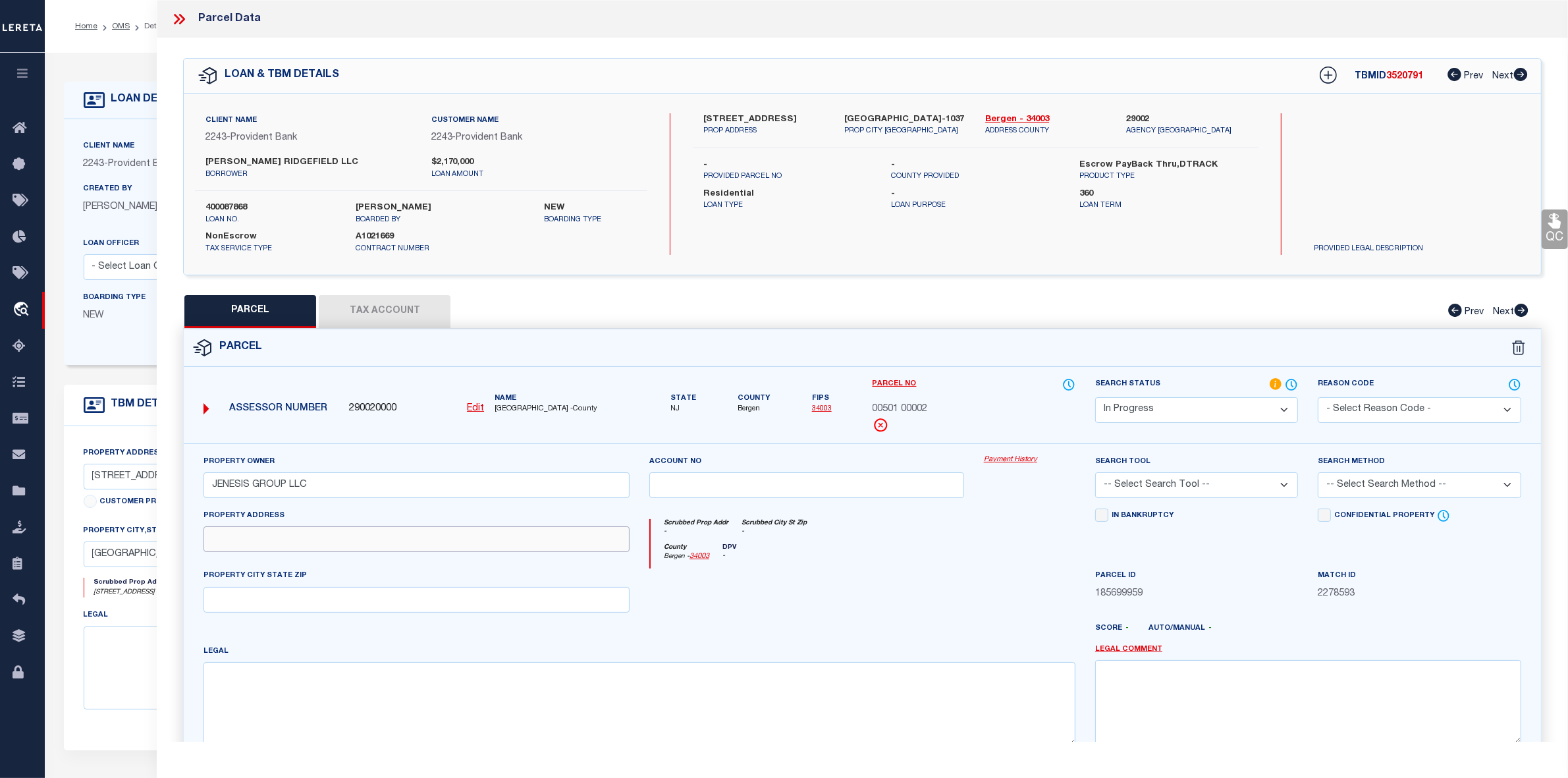
paste input "156-58-60-62 PLSD AV"
type input "156-58-60-62 PLSD AV"
click at [860, 551] on div "County Bergen - 34003 DPV -" at bounding box center [863, 556] width 424 height 25
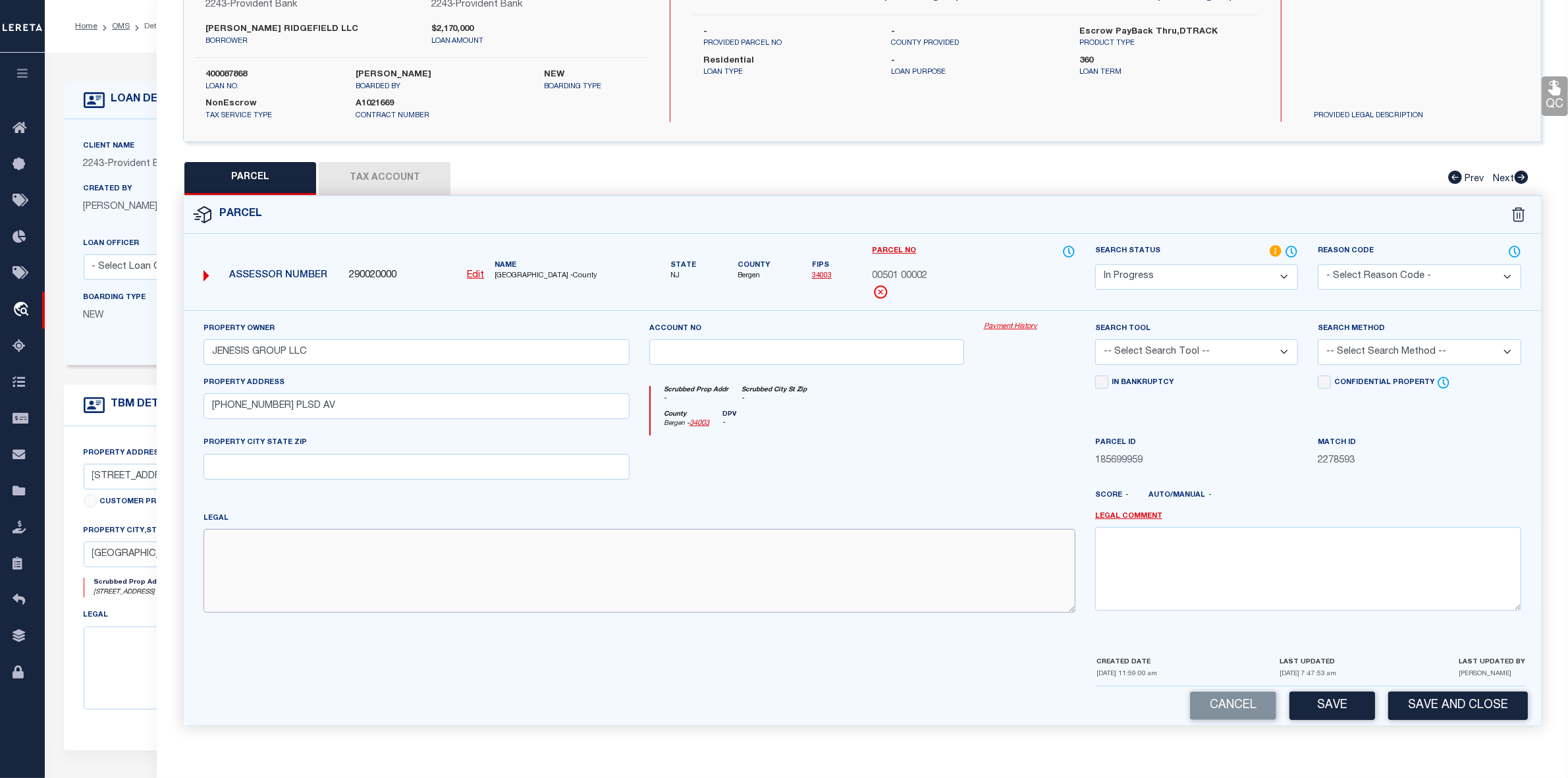
click at [492, 584] on textarea at bounding box center [639, 571] width 872 height 83
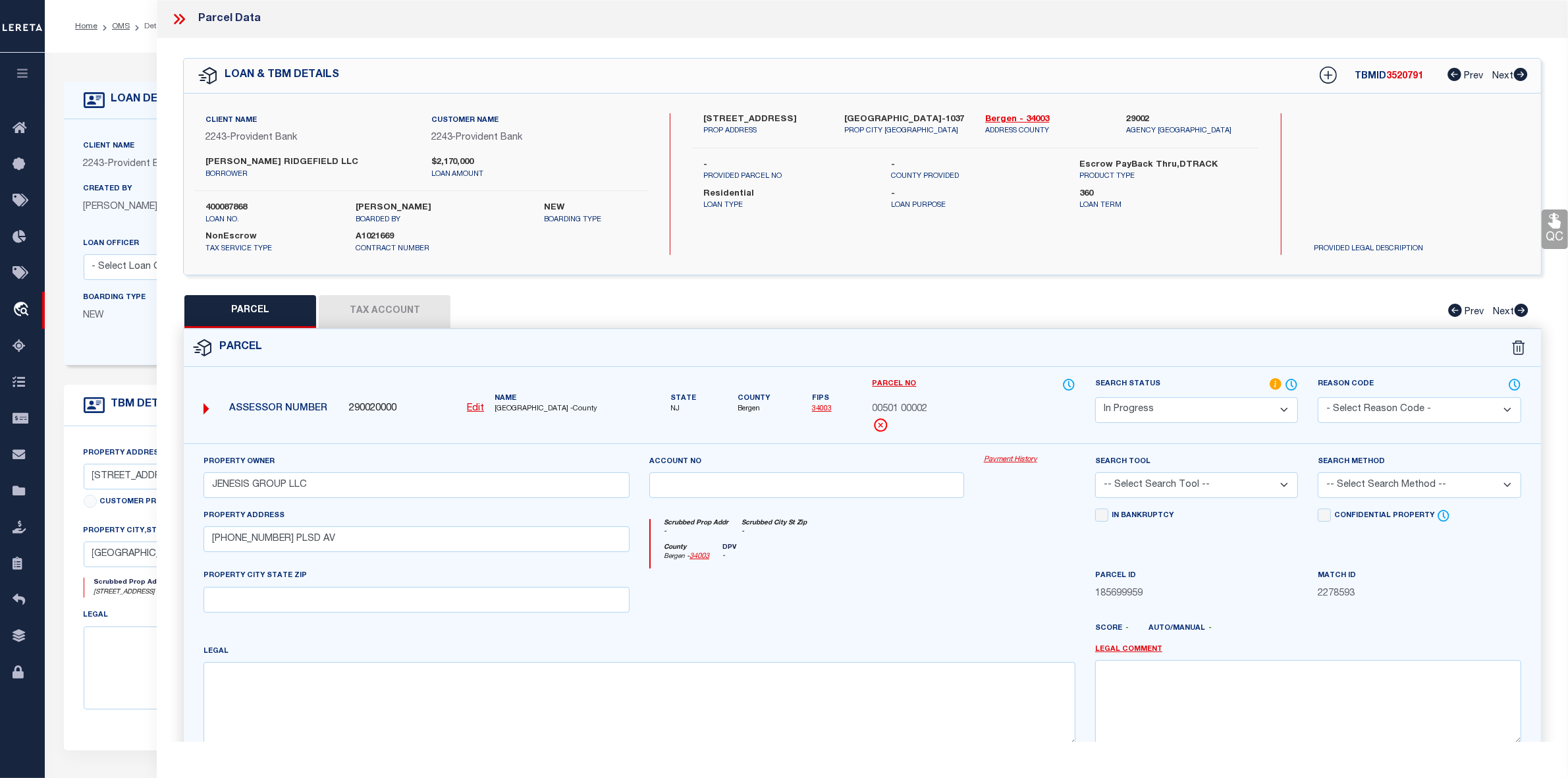
drag, startPoint x: 842, startPoint y: 113, endPoint x: 957, endPoint y: 115, distance: 115.0
click at [957, 115] on div "CLIFFSIDE PARK NJ 07010-1037 PROP CITY ST ZIP" at bounding box center [904, 125] width 141 height 24
copy label "CLIFFSIDE PARK NJ 07010-"
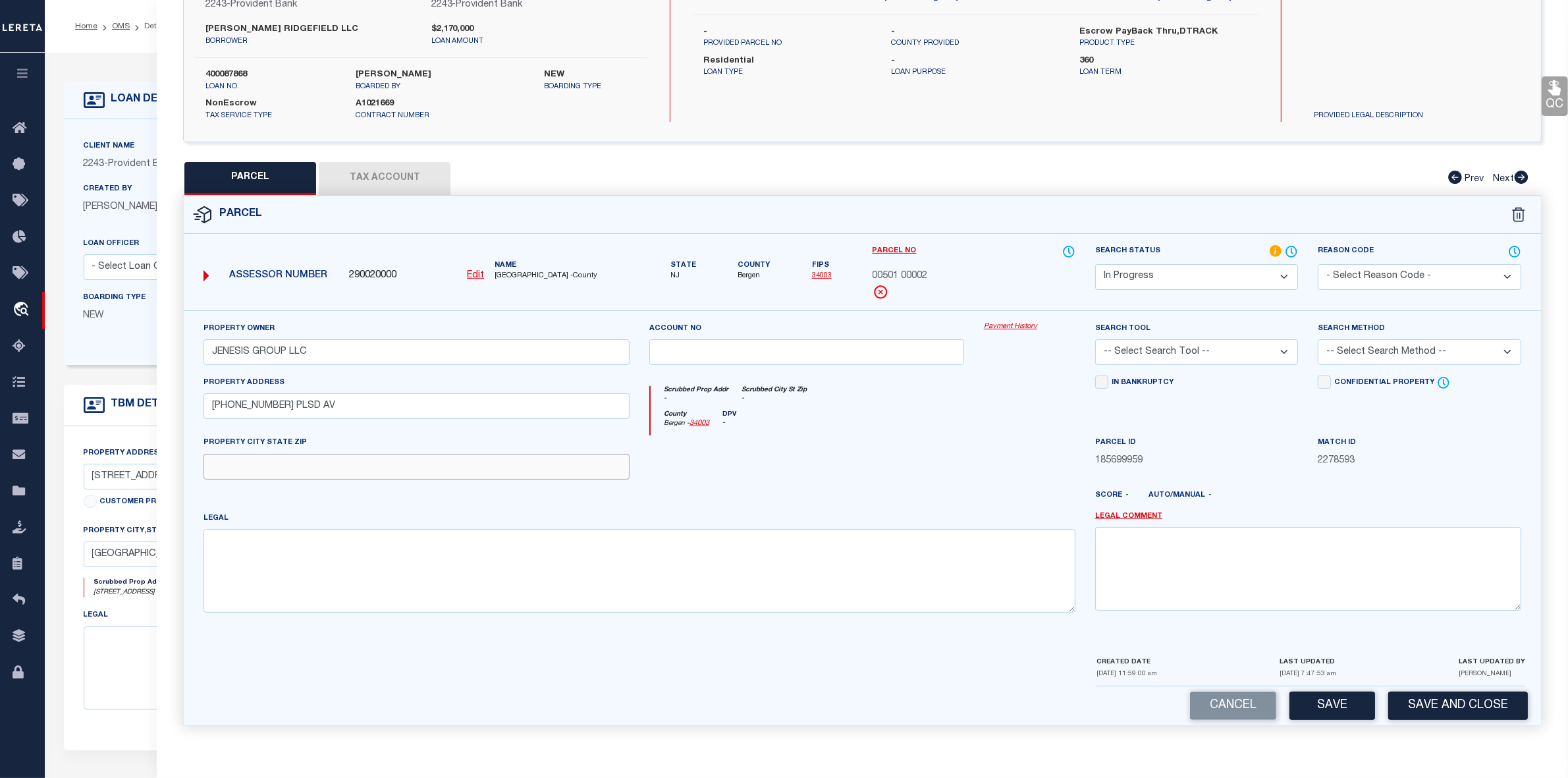
click at [285, 469] on input "text" at bounding box center [416, 466] width 426 height 25
paste input "CLIFFSIDE PARK NJ 07010-"
type input "CLIFFSIDE PARK NJ 07010"
click at [788, 491] on div at bounding box center [918, 500] width 335 height 21
click at [492, 577] on textarea at bounding box center [639, 571] width 872 height 83
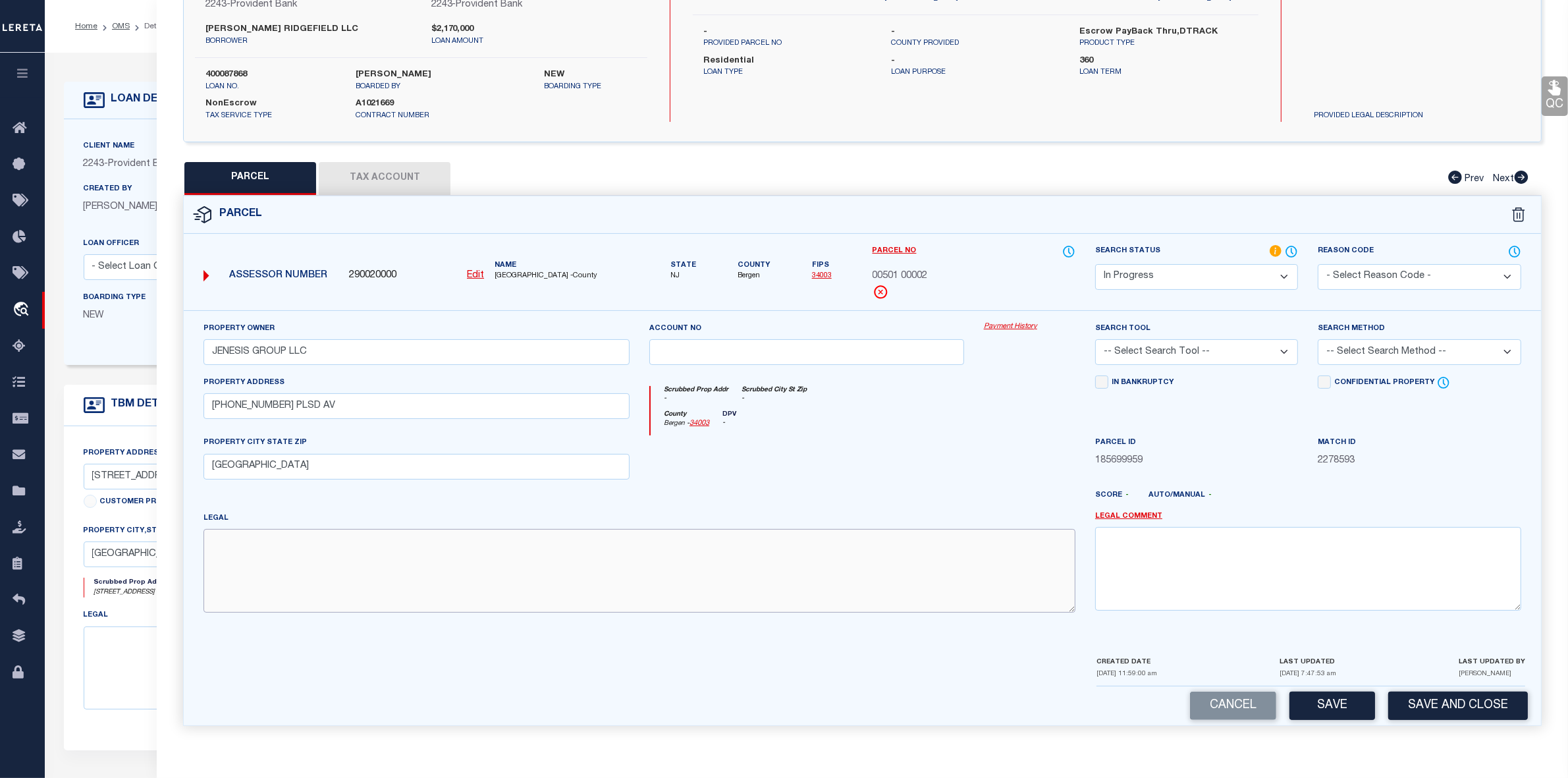
click at [319, 561] on textarea at bounding box center [639, 571] width 872 height 83
click at [321, 544] on textarea "Block :" at bounding box center [639, 571] width 872 height 83
click at [306, 564] on textarea "Block : 501 Lot :" at bounding box center [639, 571] width 872 height 83
type textarea "Block : 501 Lot : 2"
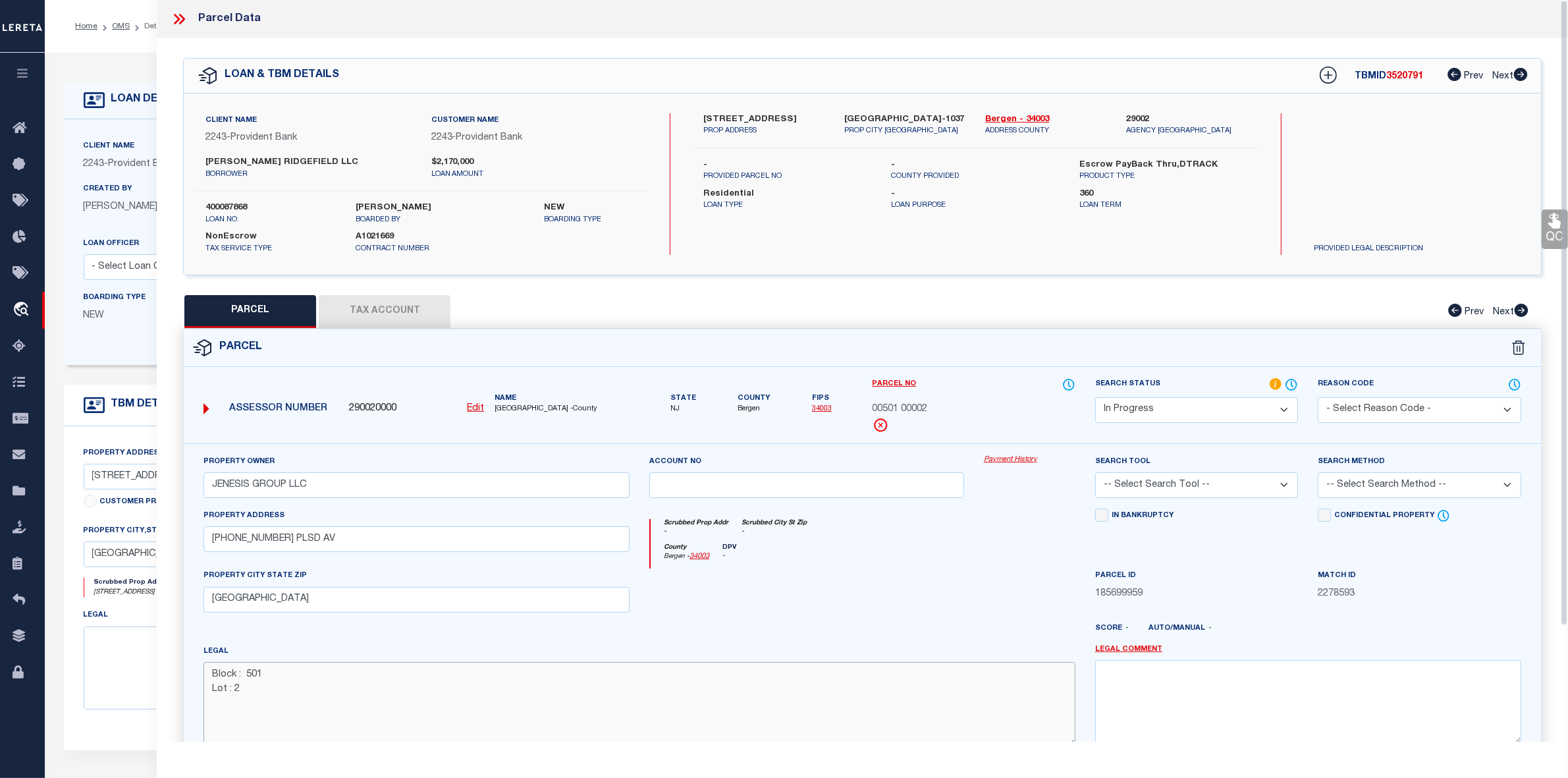
click at [387, 690] on textarea "Block : 501 Lot : 2" at bounding box center [639, 704] width 872 height 83
click at [1168, 485] on select "-- Select Search Tool -- 3rd Party Website Agency File Agency Website ATLS CNV-…" at bounding box center [1197, 485] width 203 height 25
select select "AGW"
click at [1095, 473] on select "-- Select Search Tool -- 3rd Party Website Agency File Agency Website ATLS CNV-…" at bounding box center [1197, 485] width 203 height 25
click at [1393, 488] on select "-- Select Search Method -- Property Address Legal Liability Info Provided" at bounding box center [1419, 485] width 203 height 25
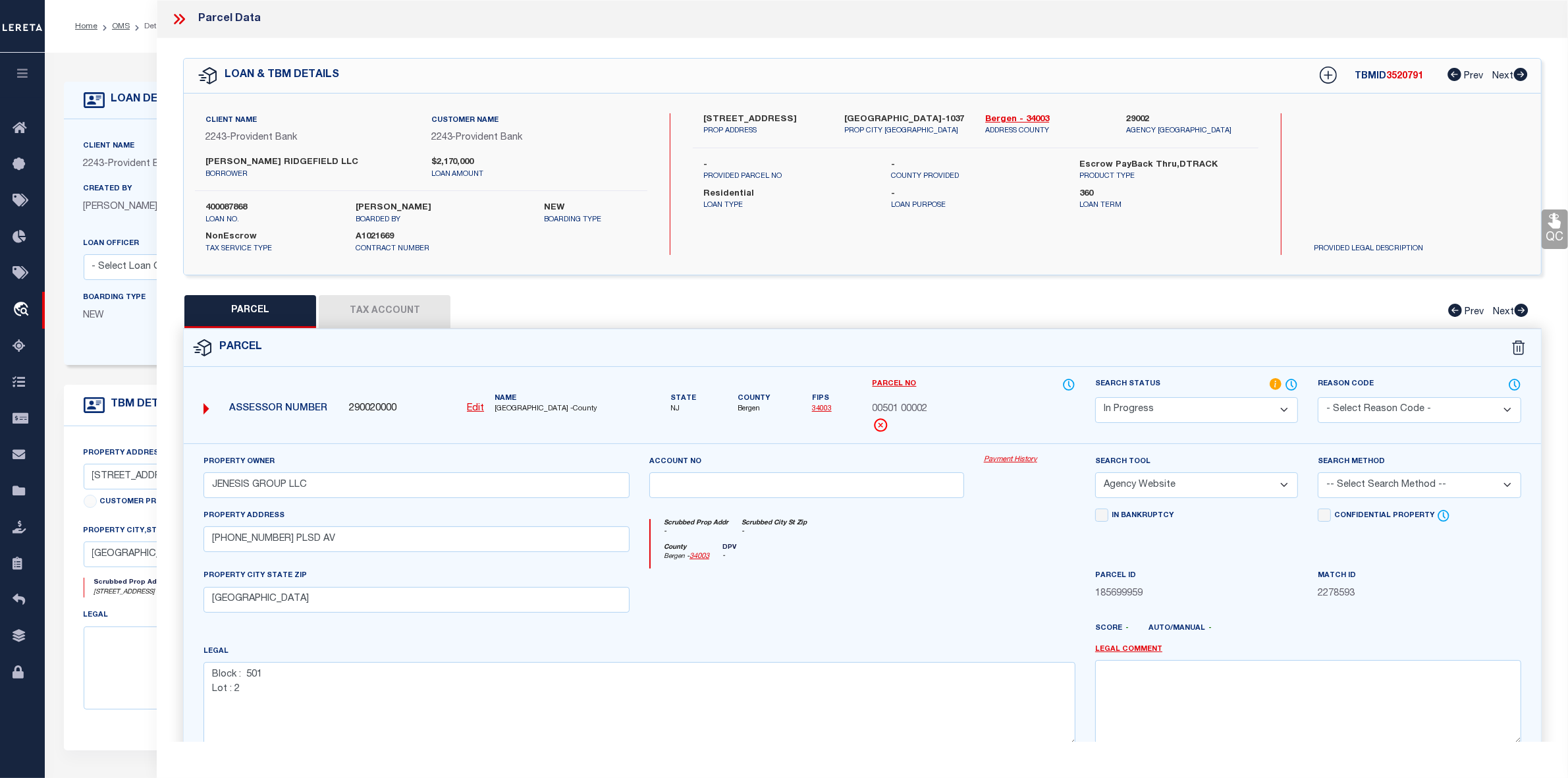
select select "LEG"
click at [1318, 473] on select "-- Select Search Method -- Property Address Legal Liability Info Provided" at bounding box center [1419, 485] width 203 height 25
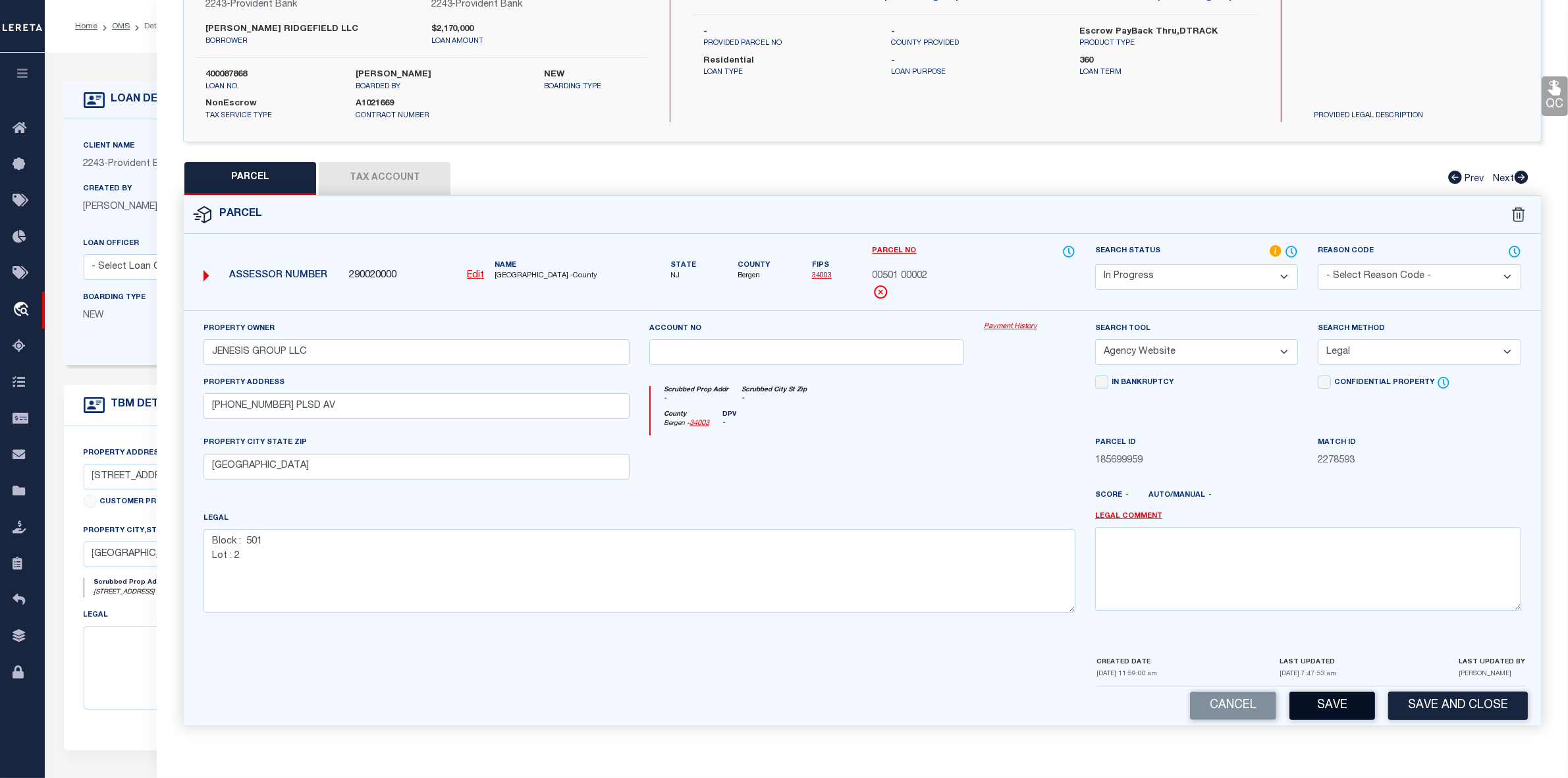
click at [1321, 706] on button "Save" at bounding box center [1332, 705] width 86 height 29
select select "AS"
select select
checkbox input "false"
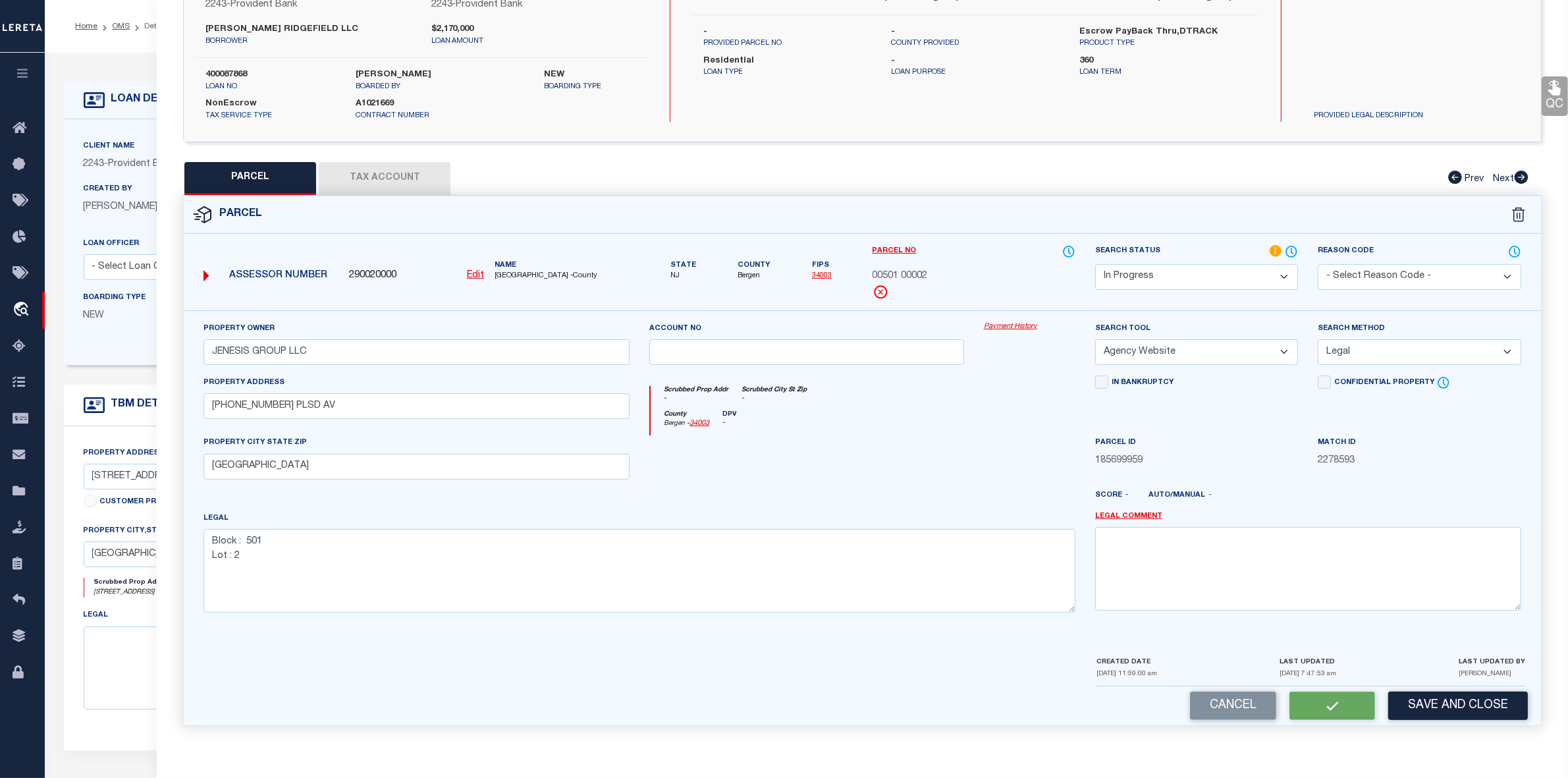
checkbox input "false"
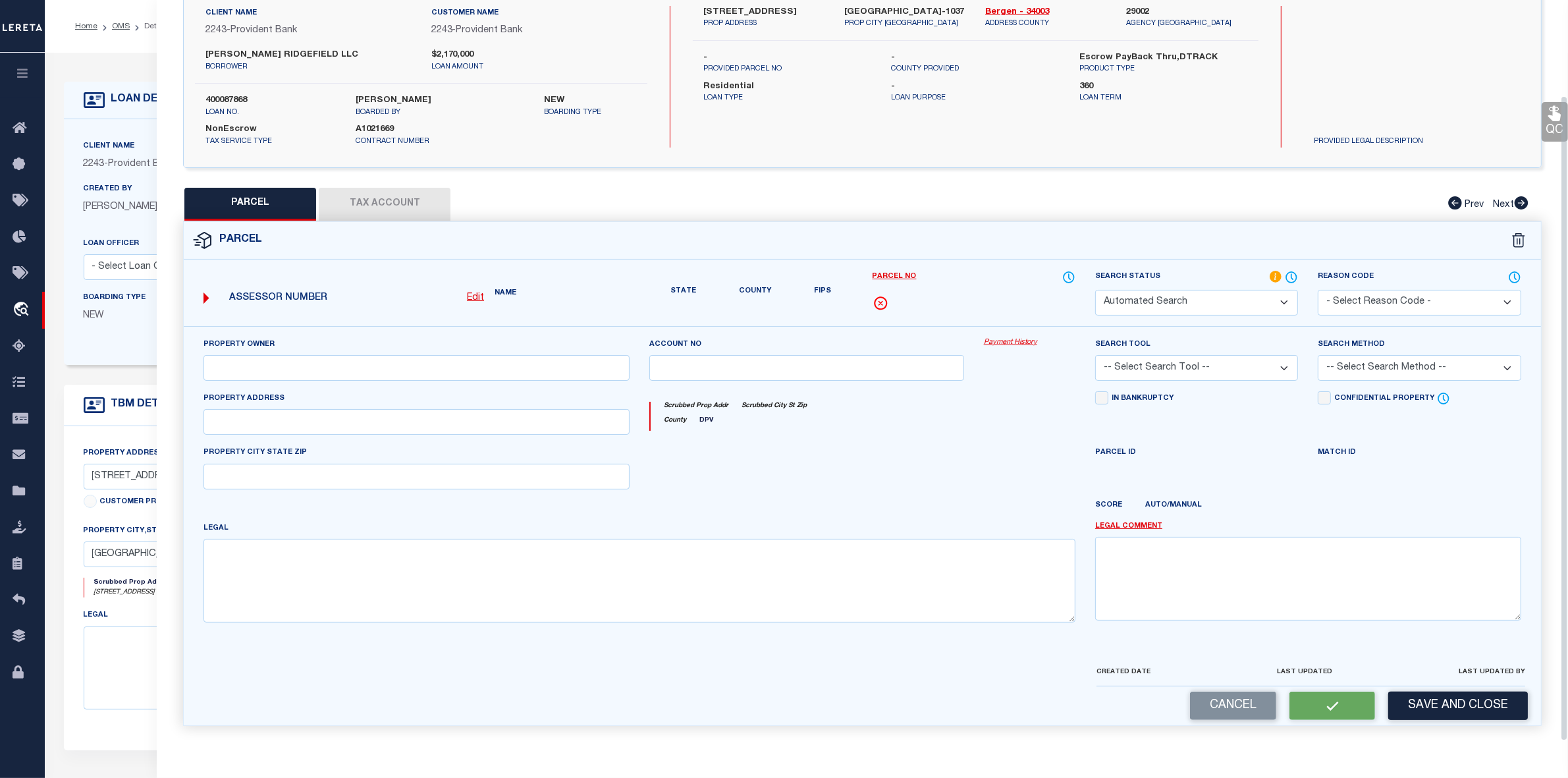
select select "IP"
type input "JENESIS GROUP LLC"
select select "AGW"
select select "LEG"
type input "156-58-60-62 PLSD AV"
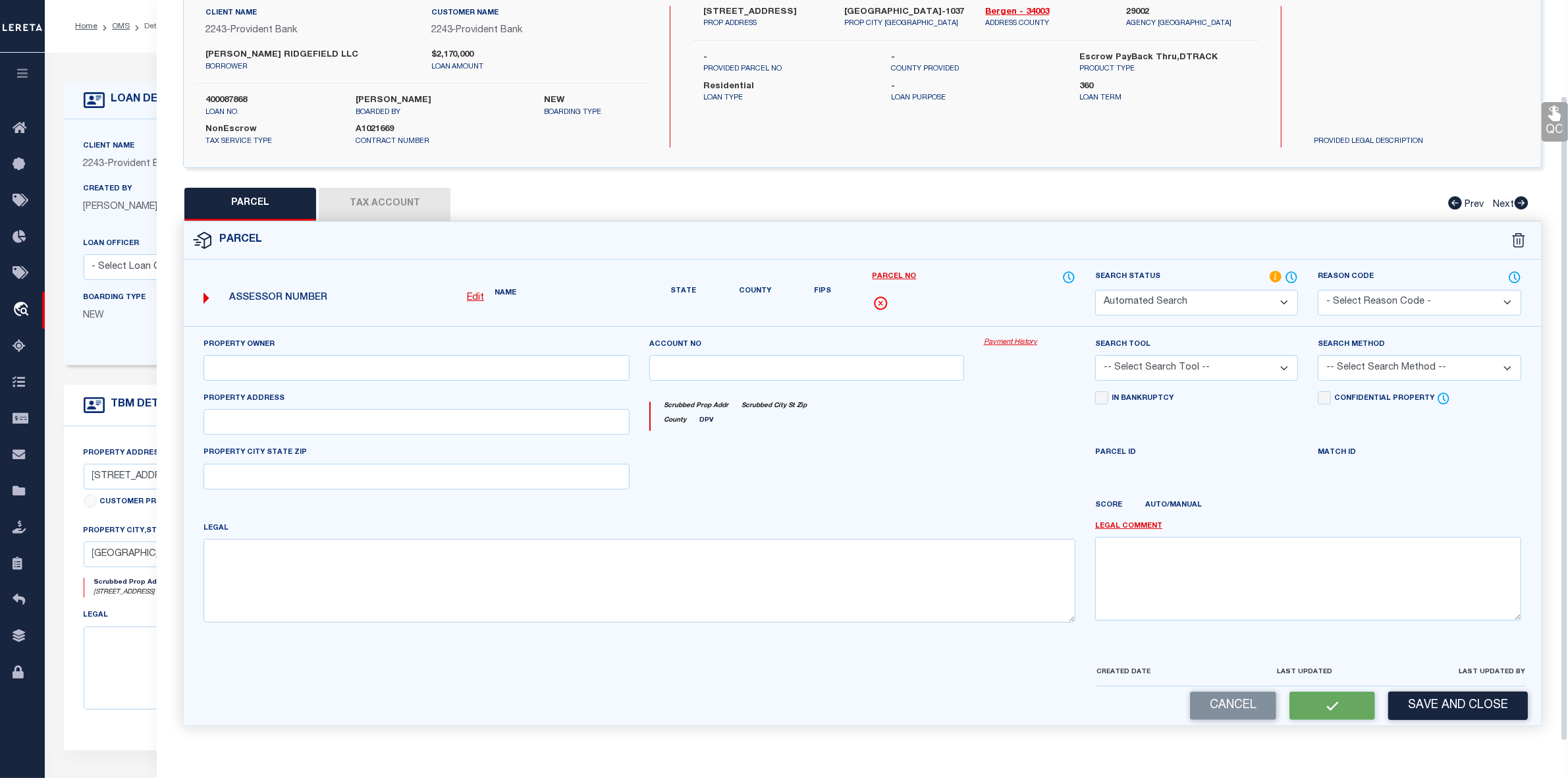
type input "CLIFFSIDE PARK NJ 07010"
type textarea "Block : 501 Lot : 2"
click at [393, 169] on div "QC QC QC" at bounding box center [862, 336] width 1411 height 811
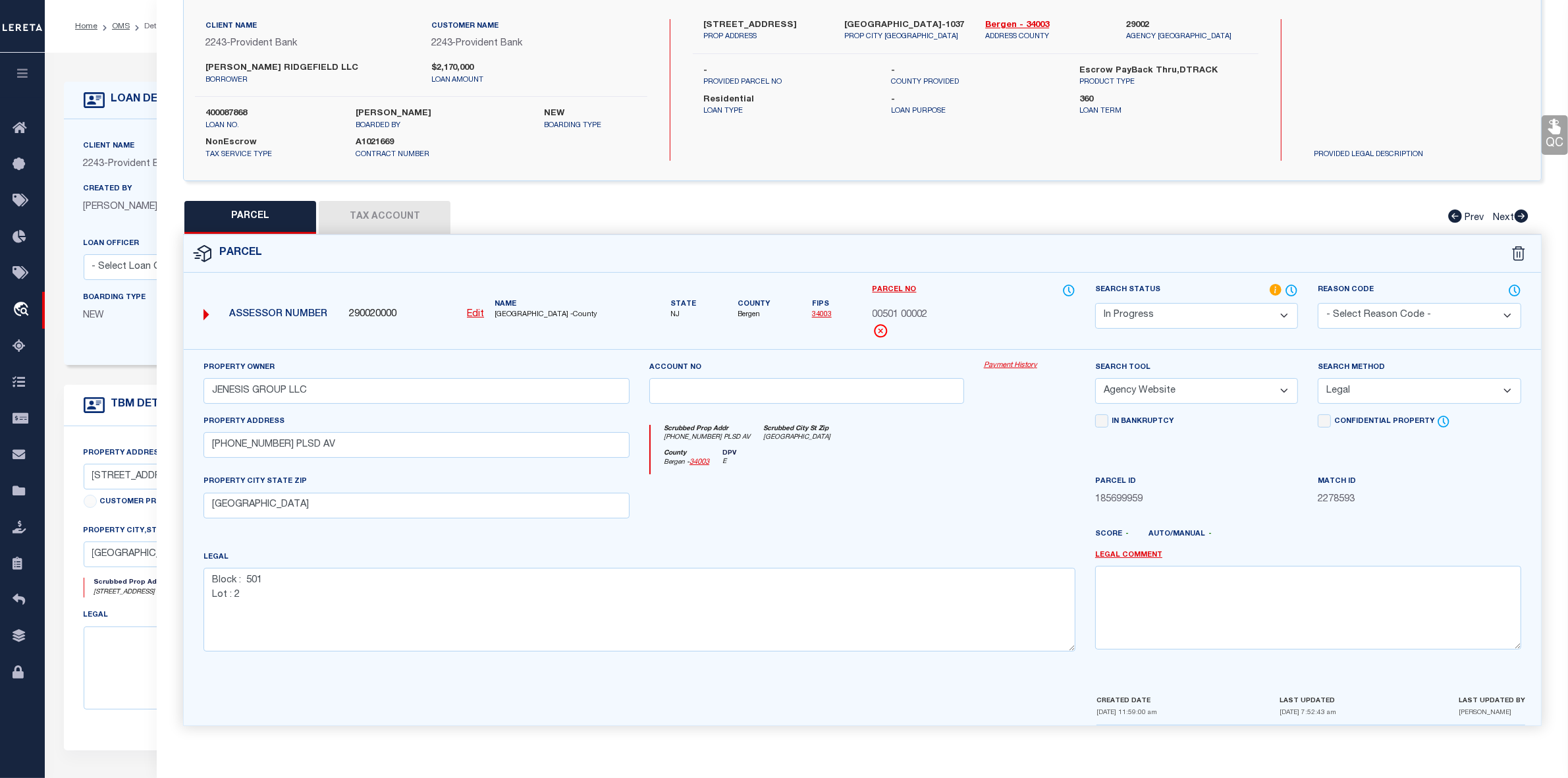
click at [390, 212] on button "Tax Account" at bounding box center [384, 217] width 131 height 33
select select "100"
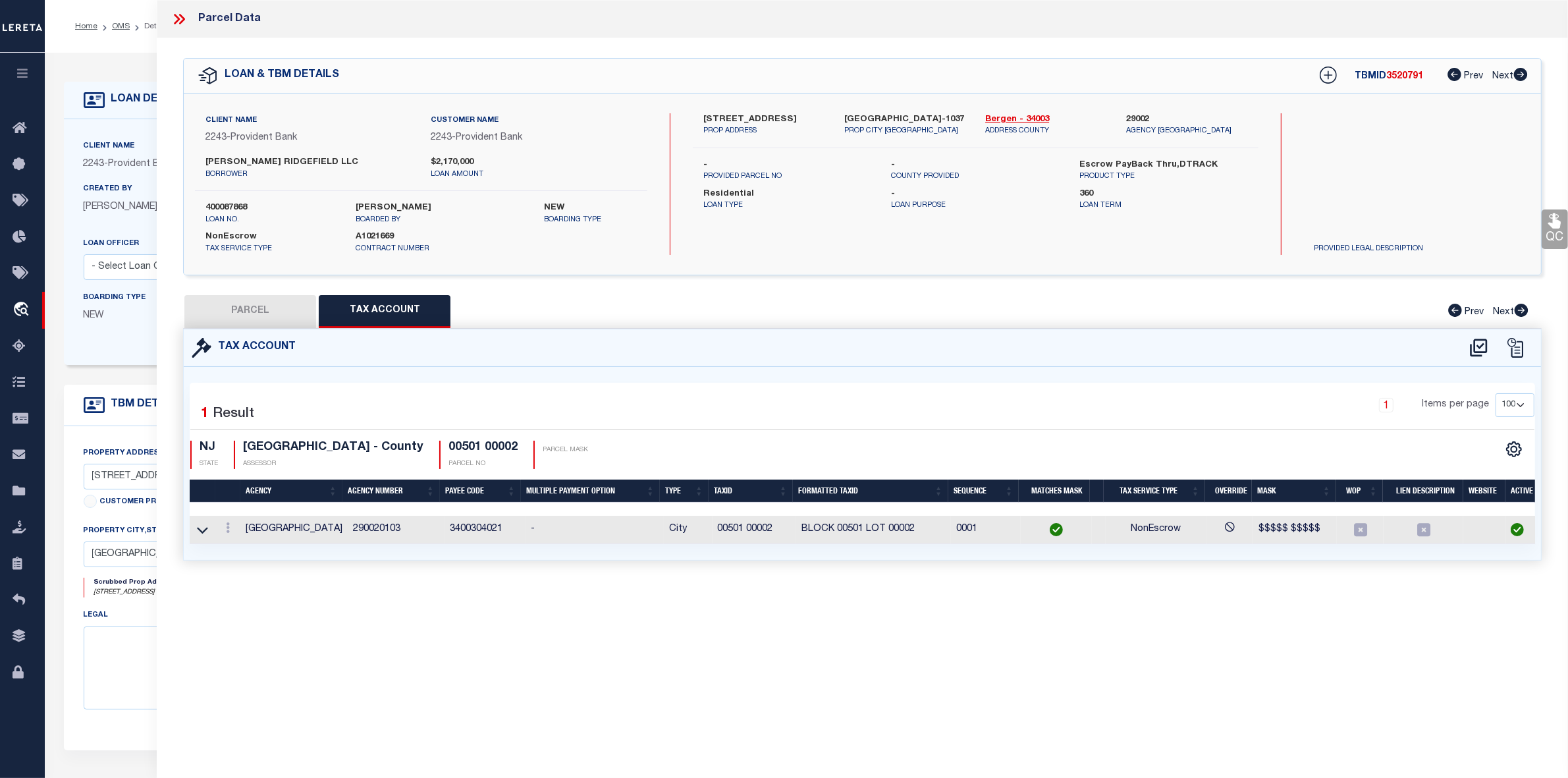
scroll to position [0, 0]
click at [260, 310] on button "PARCEL" at bounding box center [250, 311] width 131 height 33
select select "AS"
select select
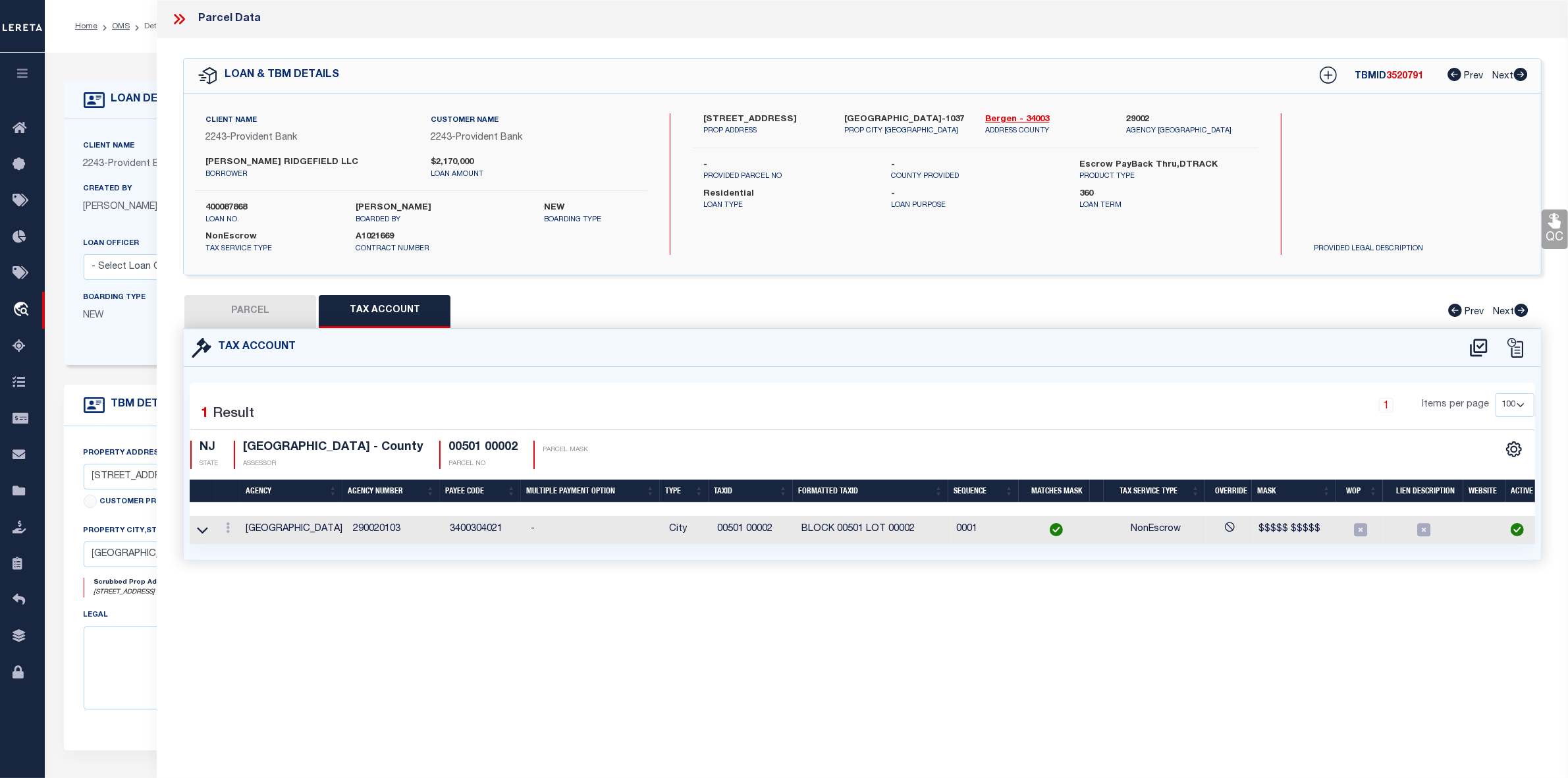
checkbox input "false"
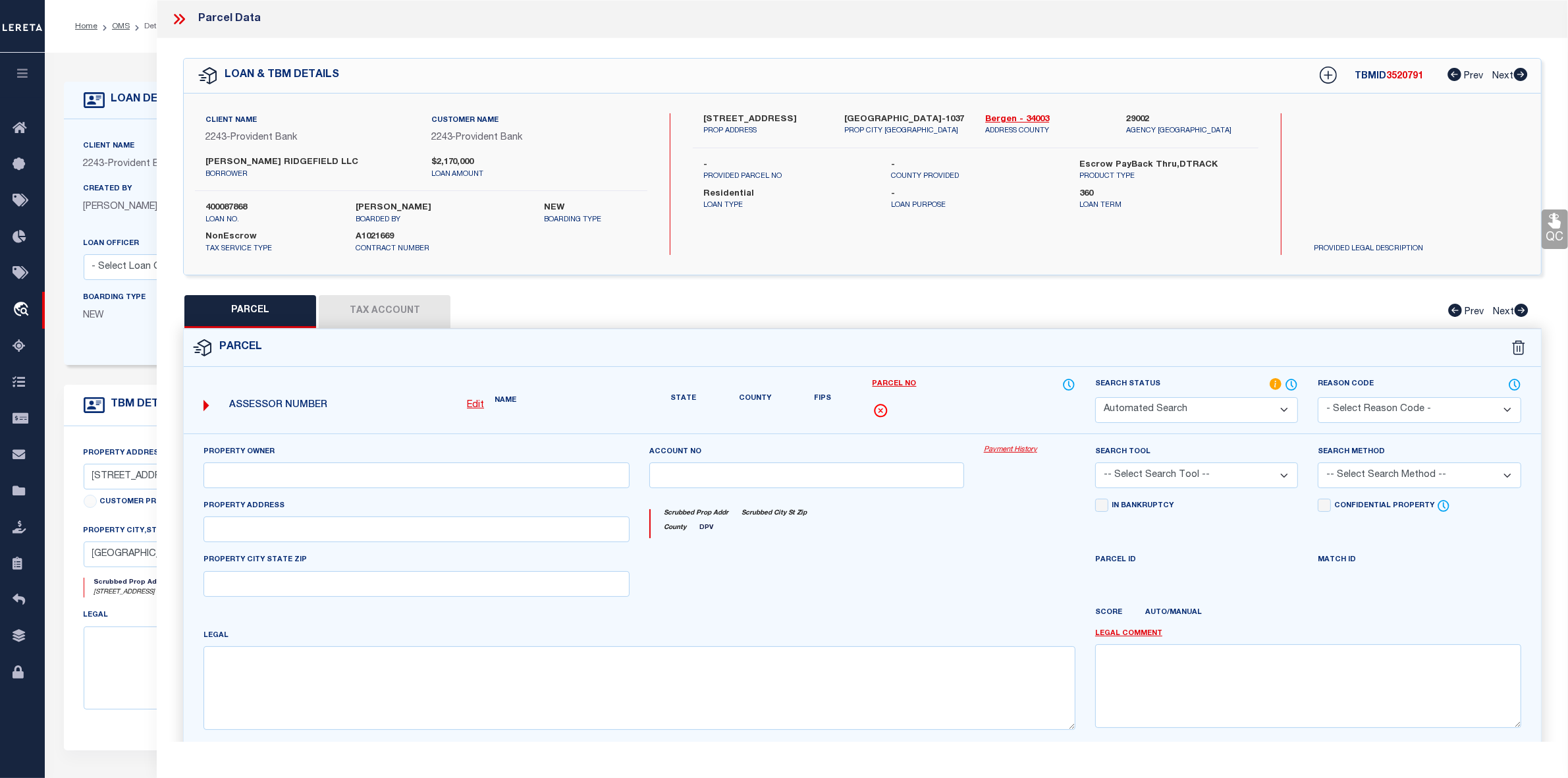
select select "IP"
type input "JENESIS GROUP LLC"
select select "AGW"
select select "LEG"
type input "156-58-60-62 PLSD AV"
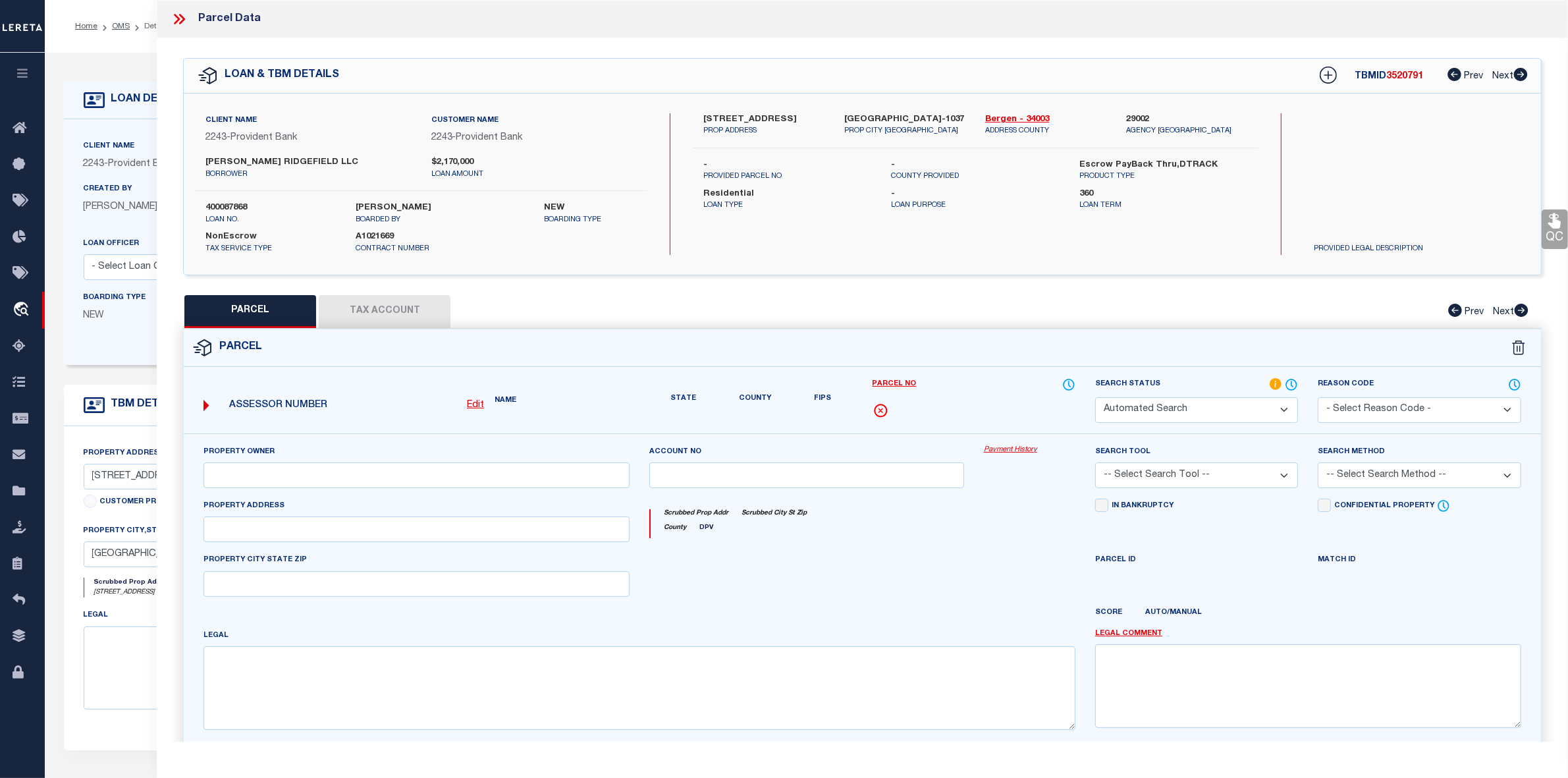
type input "CLIFFSIDE PARK NJ 07010"
type textarea "Block : 501 Lot : 2"
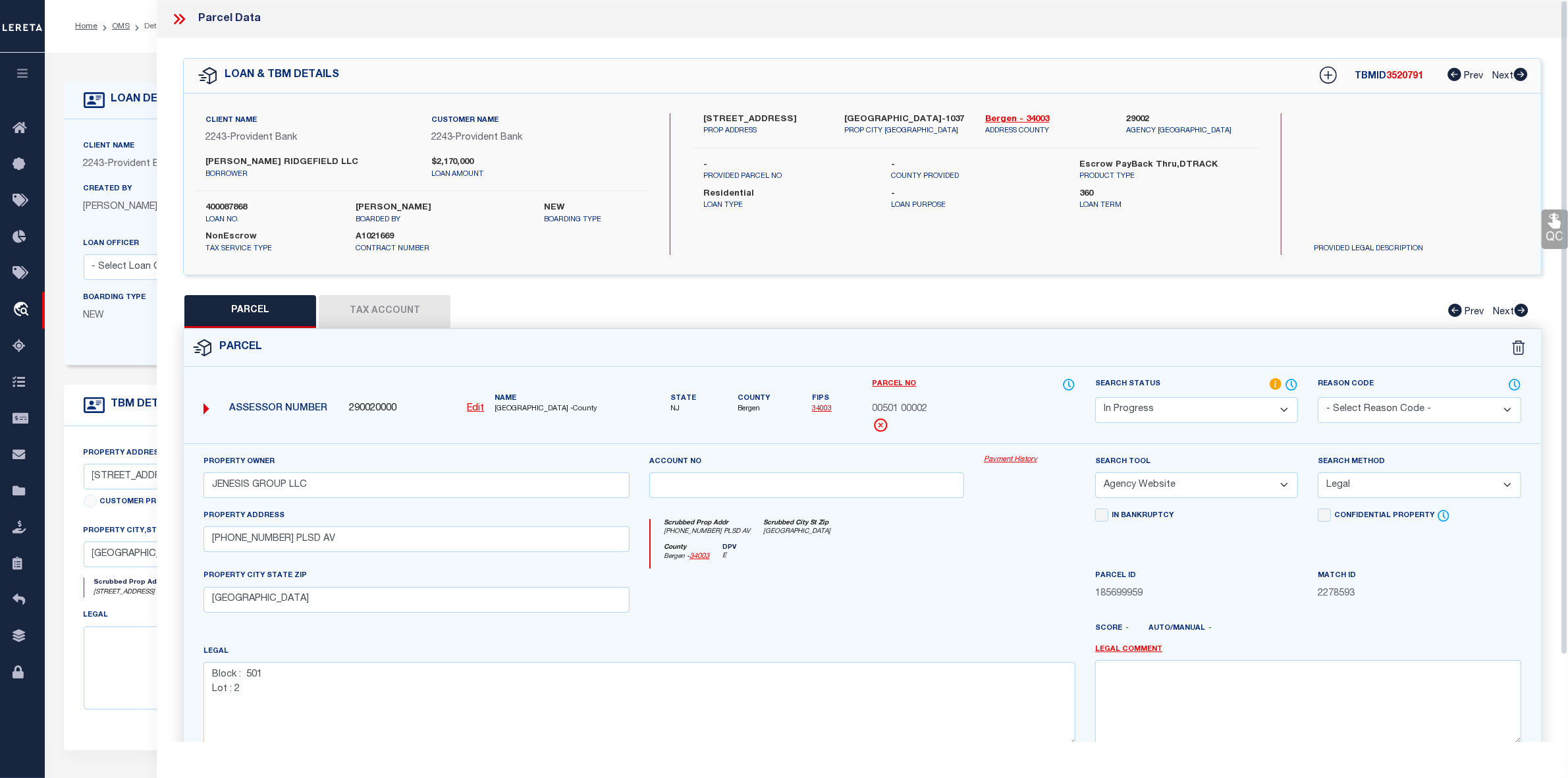
click at [897, 604] on div at bounding box center [806, 595] width 335 height 54
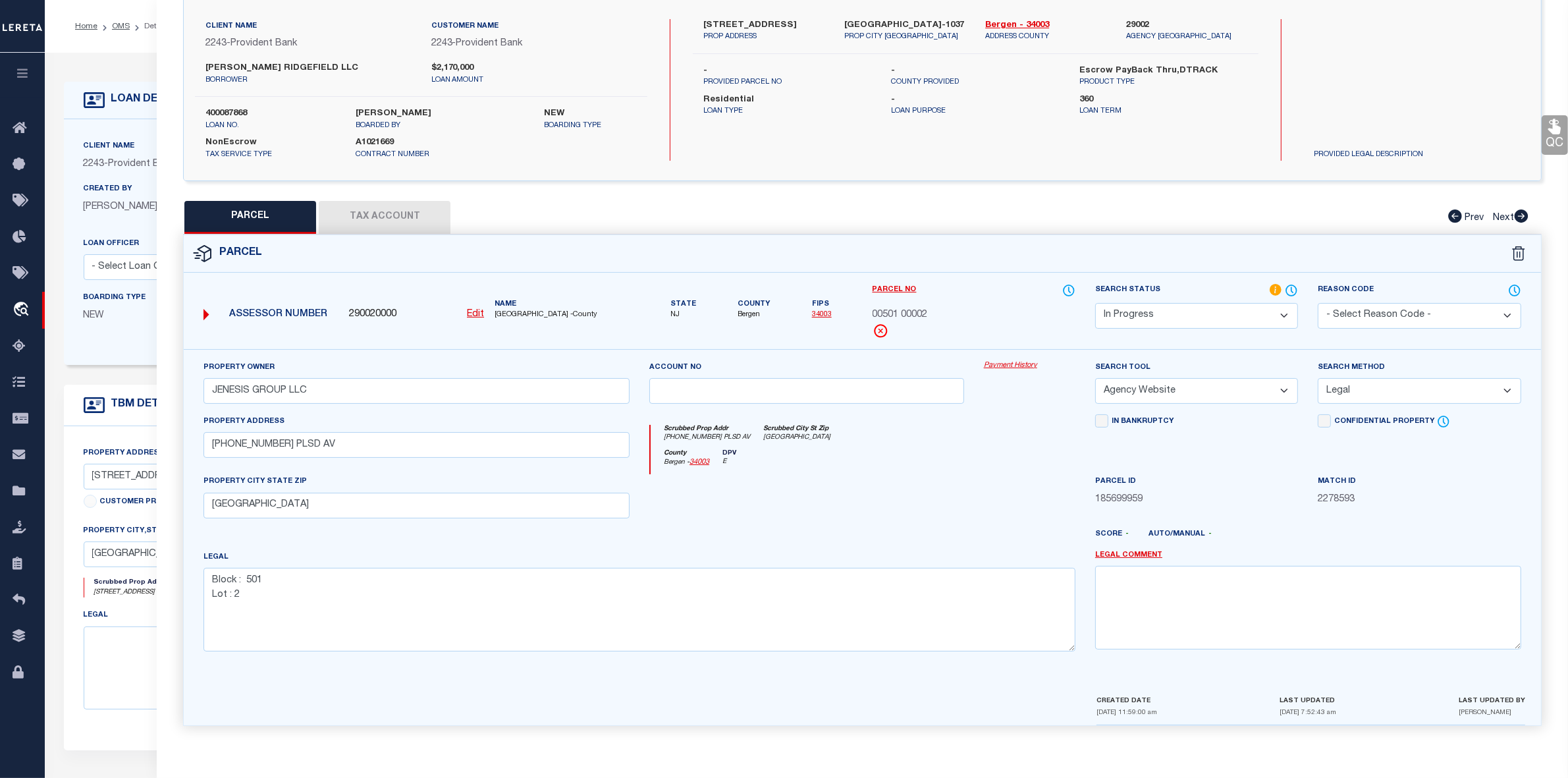
click at [393, 217] on button "Tax Account" at bounding box center [384, 217] width 131 height 33
select select "100"
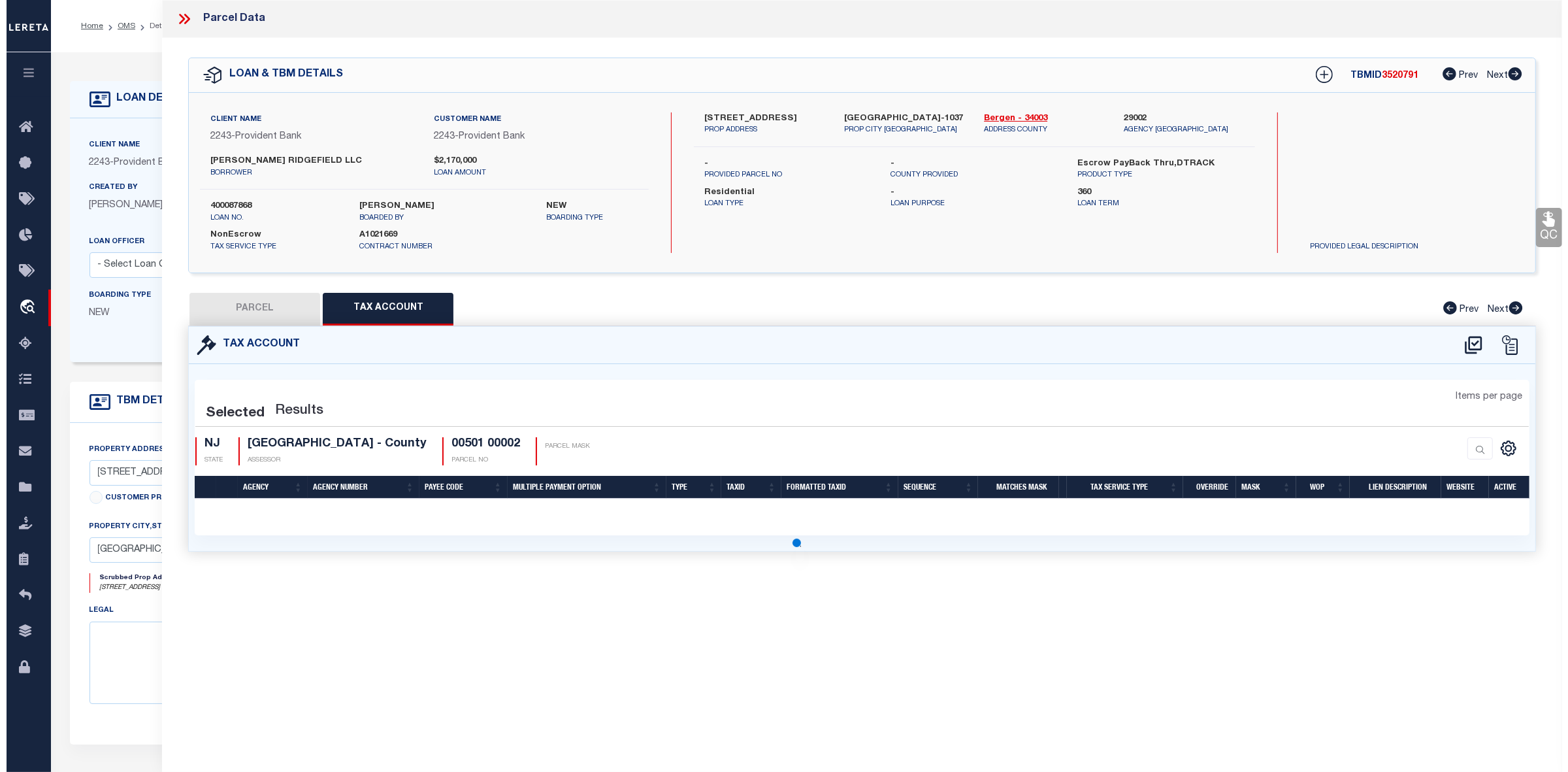
scroll to position [0, 0]
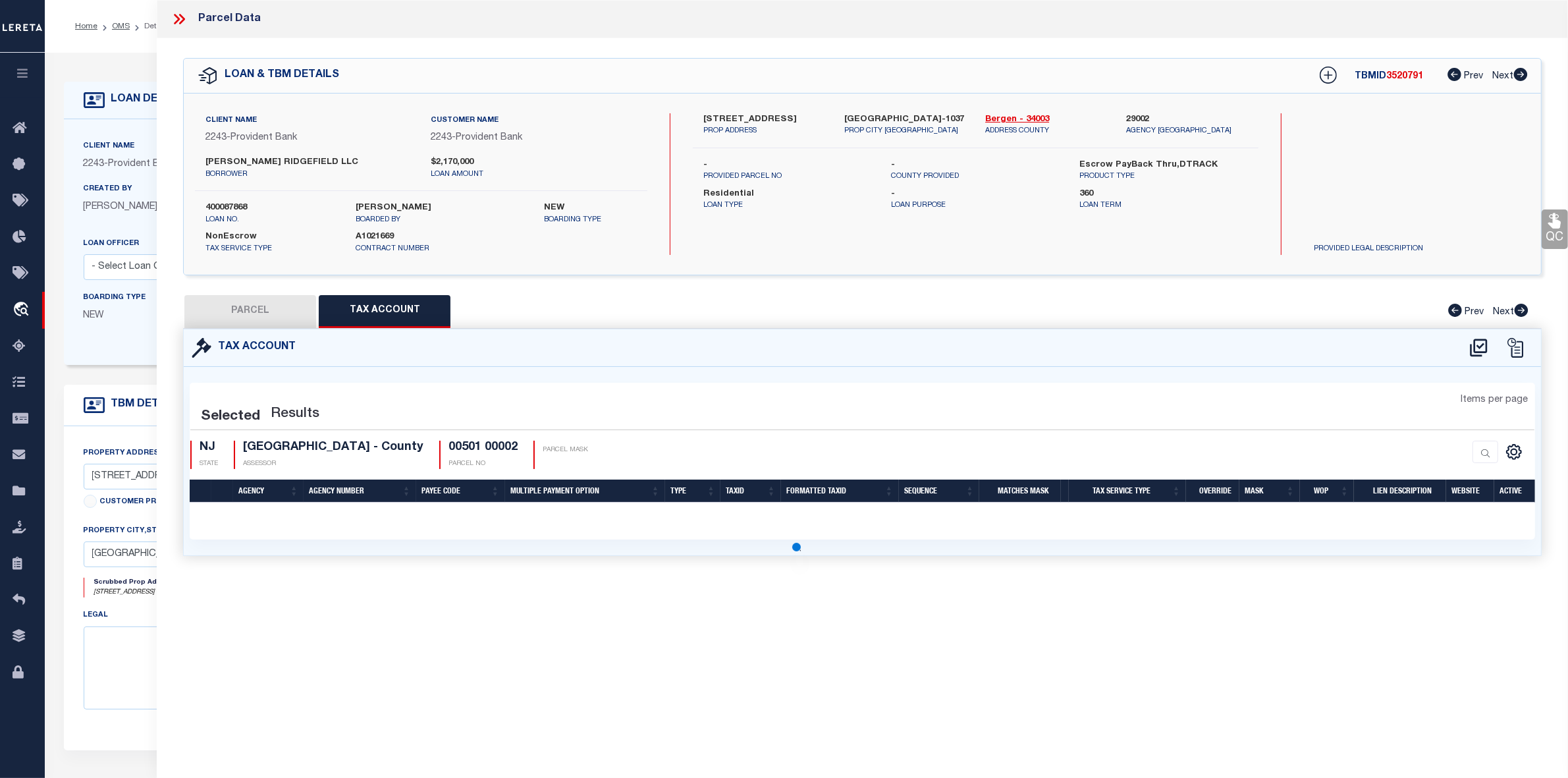
select select "100"
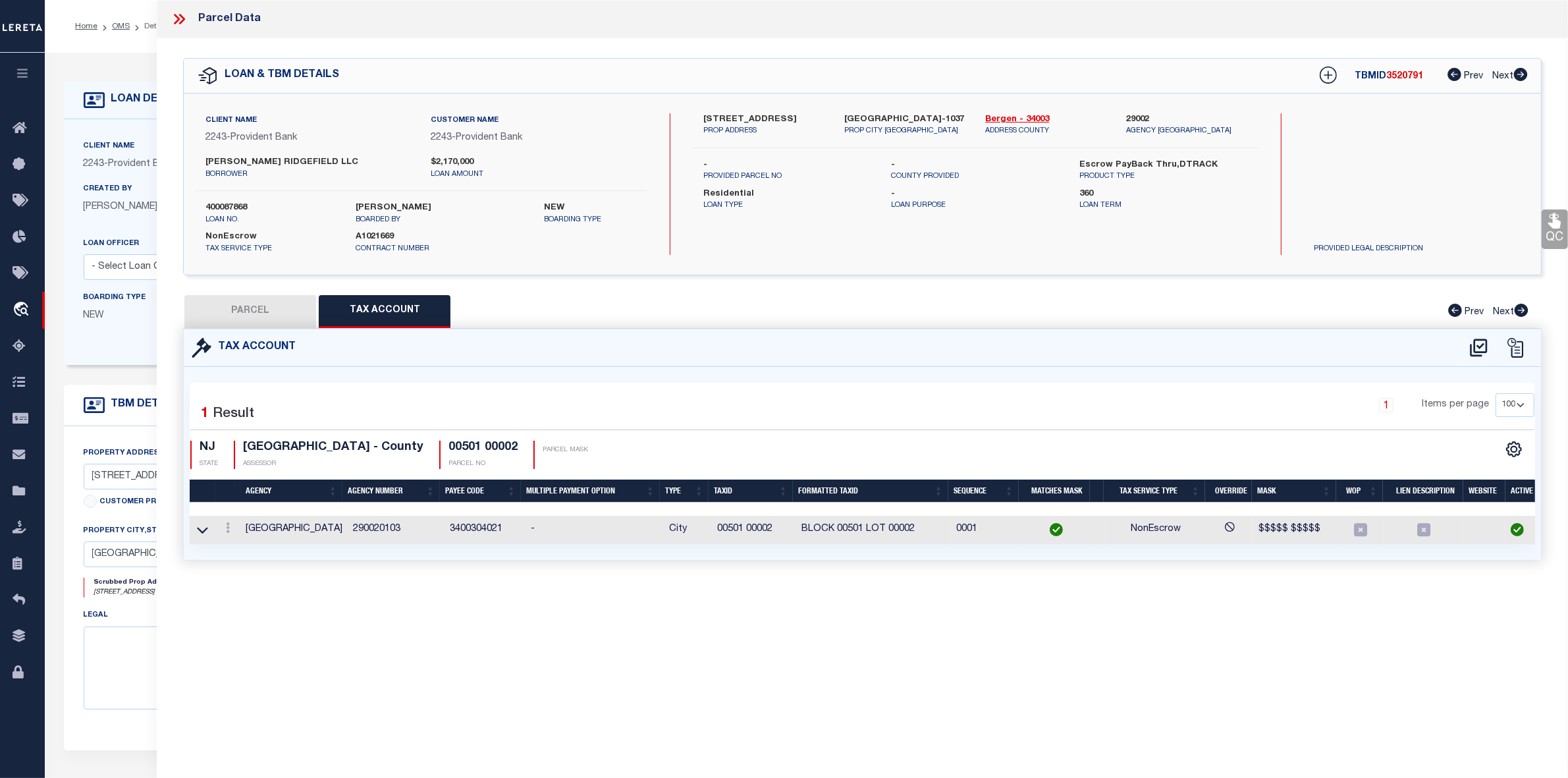
click at [255, 310] on button "PARCEL" at bounding box center [250, 311] width 131 height 33
select select "AS"
select select
checkbox input "false"
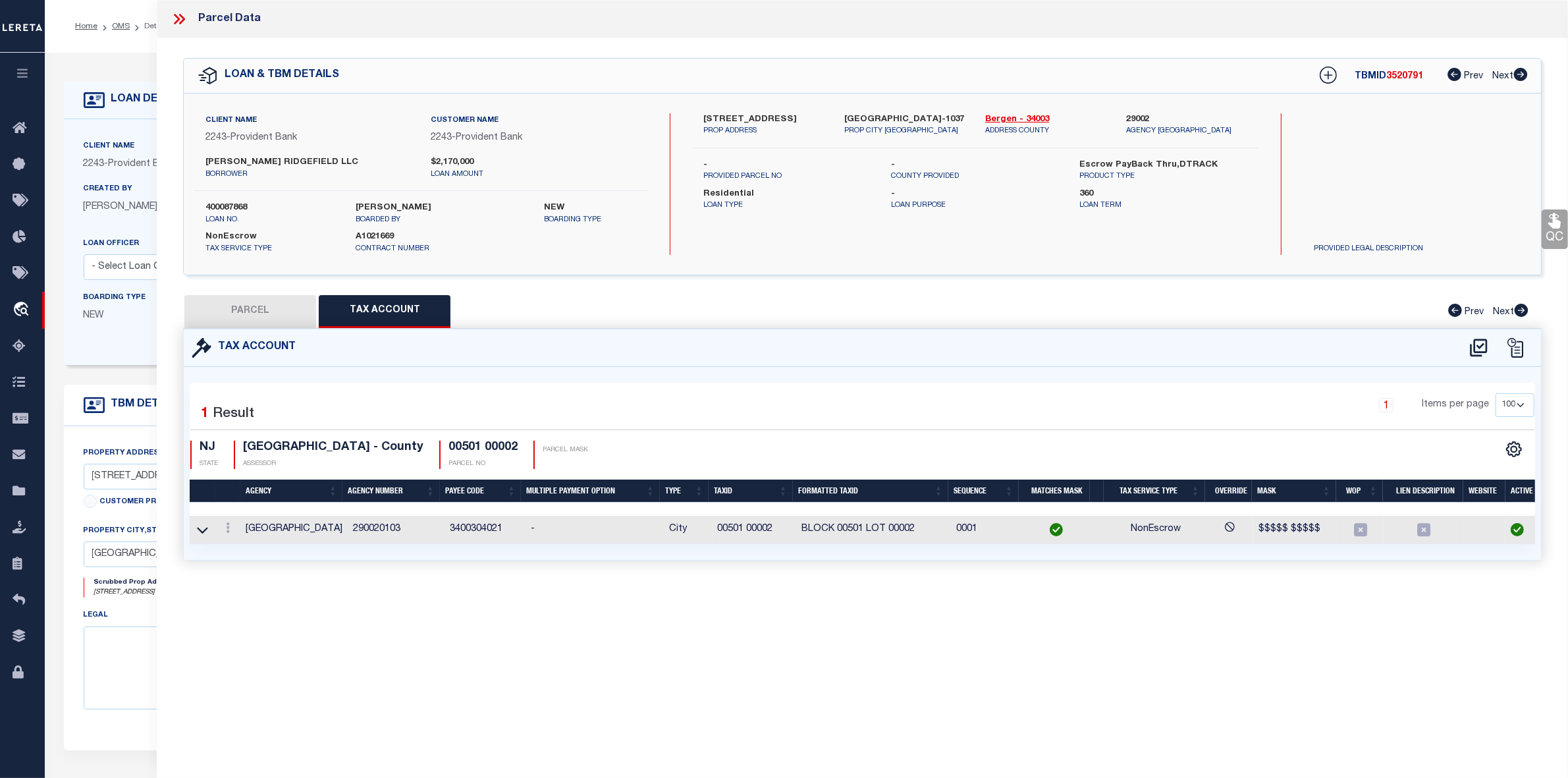
checkbox input "false"
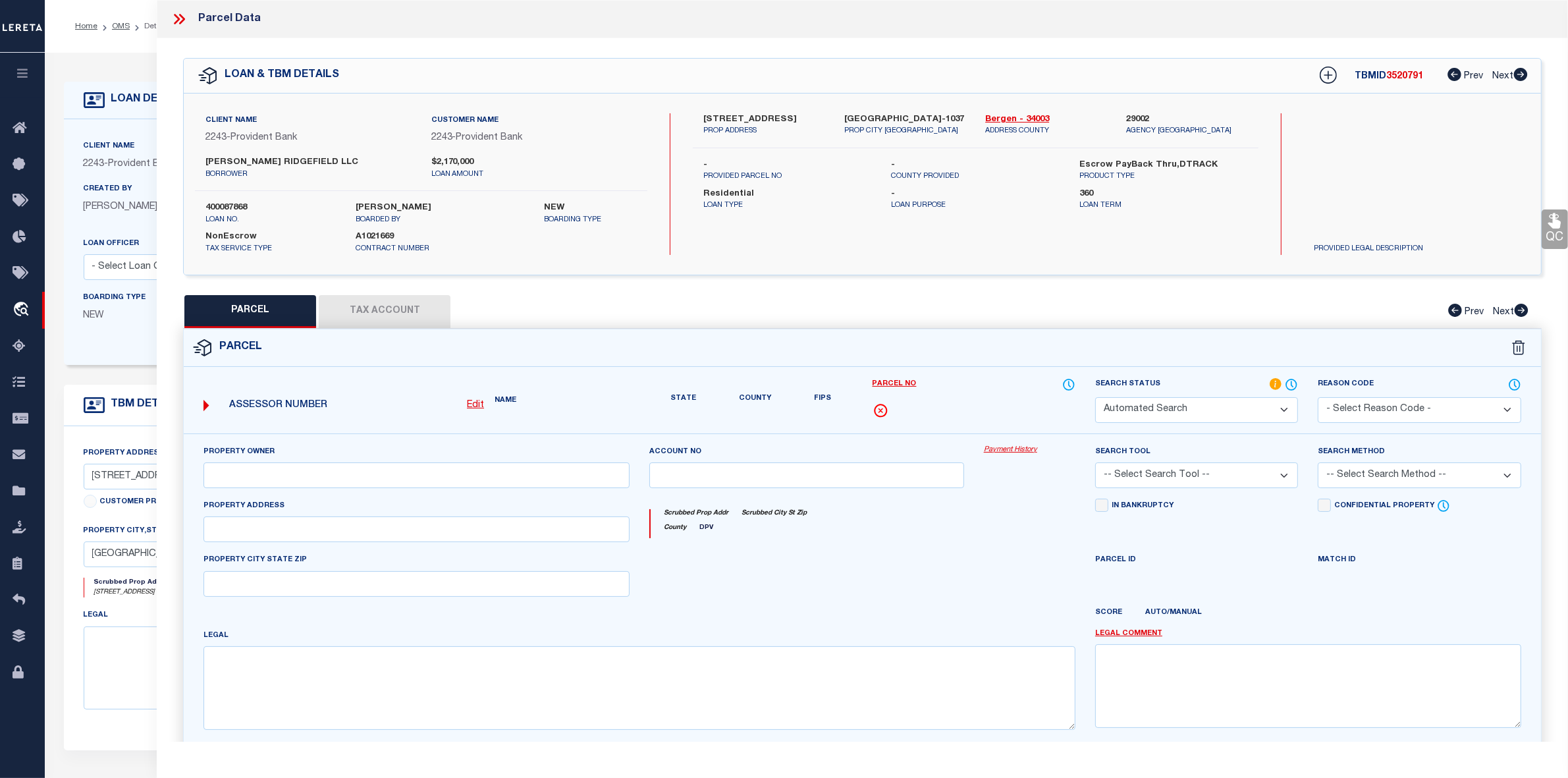
select select "IP"
type input "JENESIS GROUP LLC"
select select "AGW"
select select "LEG"
type input "156-58-60-62 PLSD AV"
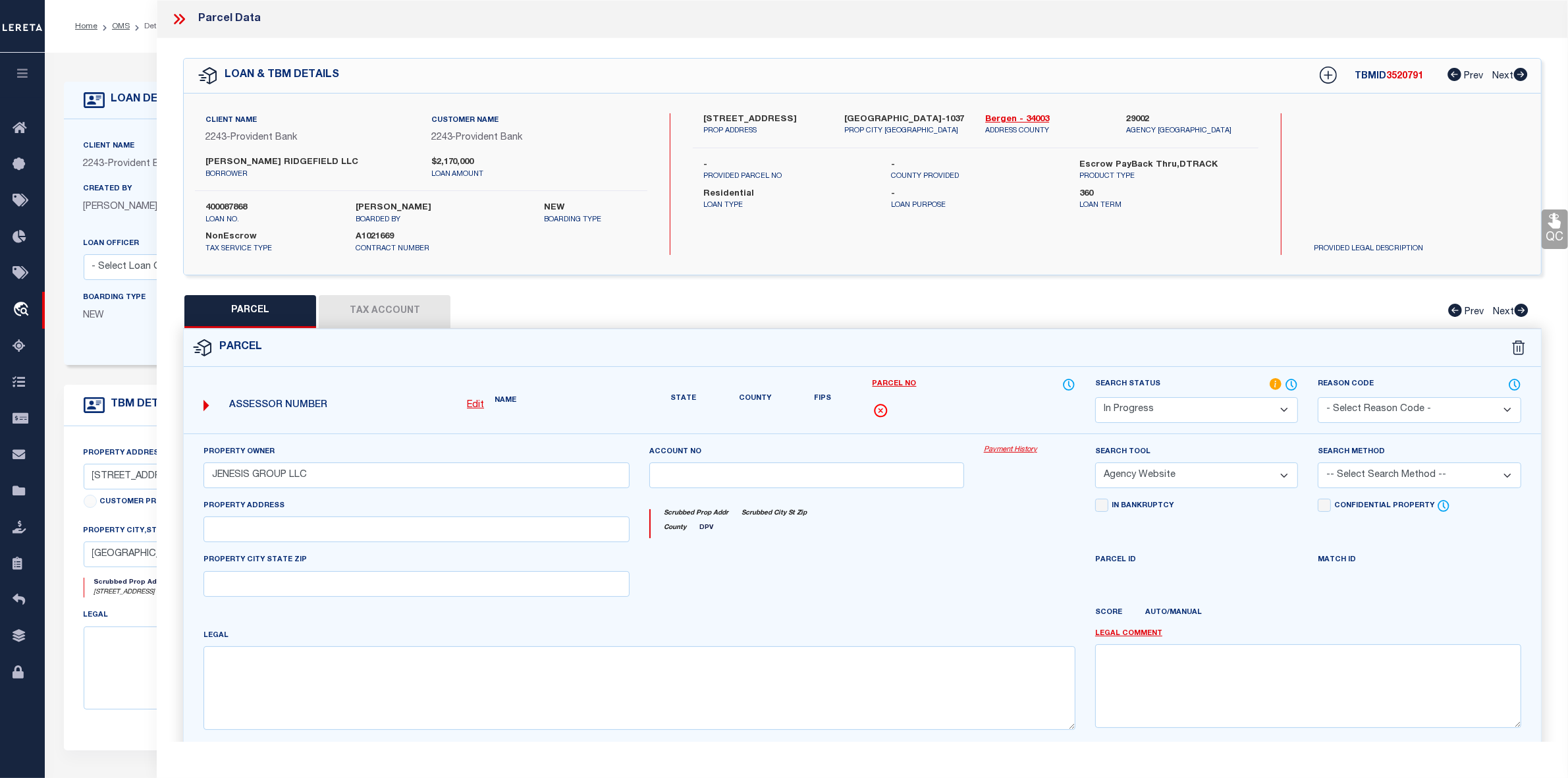
type input "CLIFFSIDE PARK NJ 07010"
type textarea "Block : 501 Lot : 2"
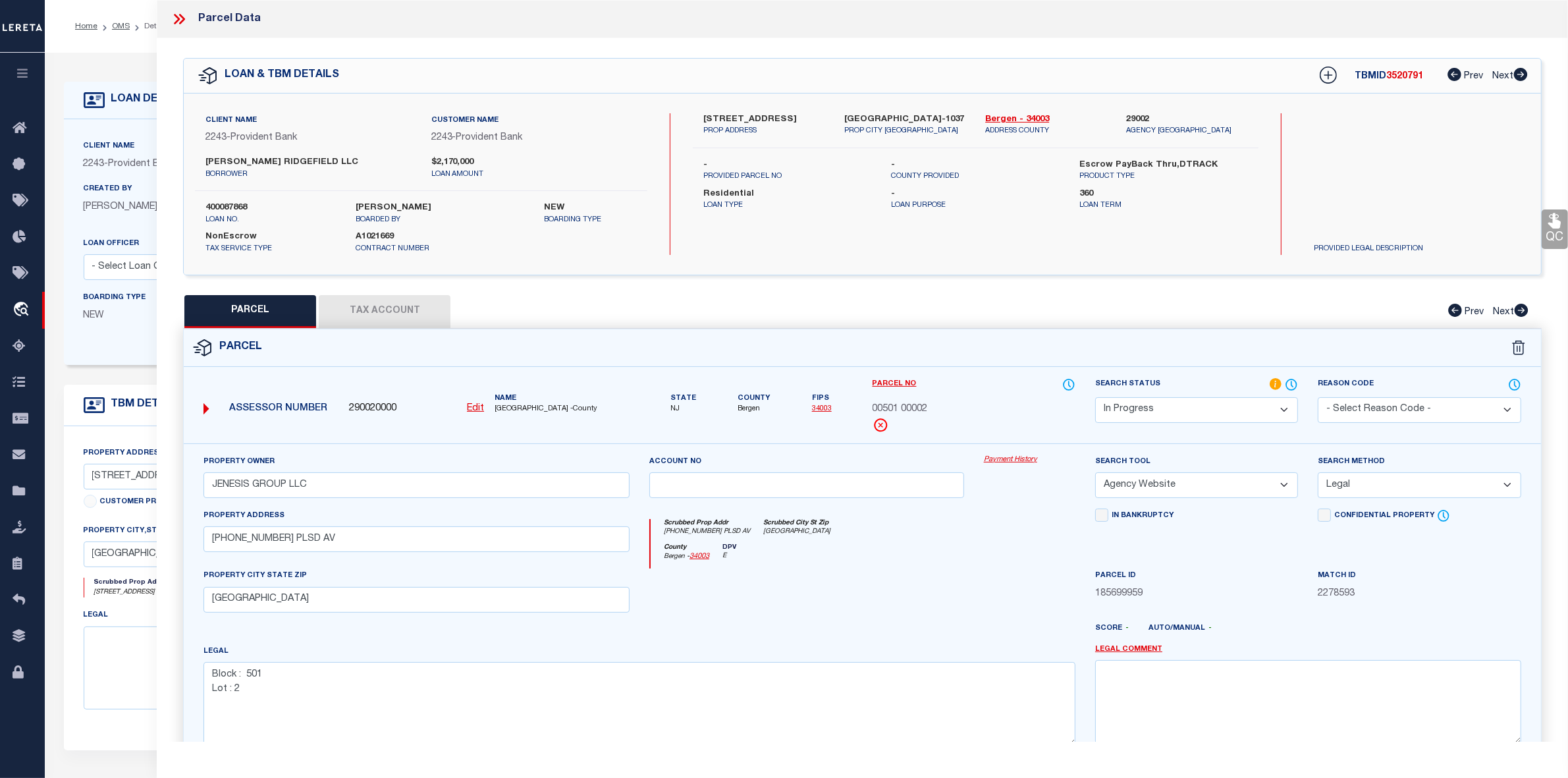
click at [380, 296] on button "Tax Account" at bounding box center [384, 311] width 131 height 33
select select "100"
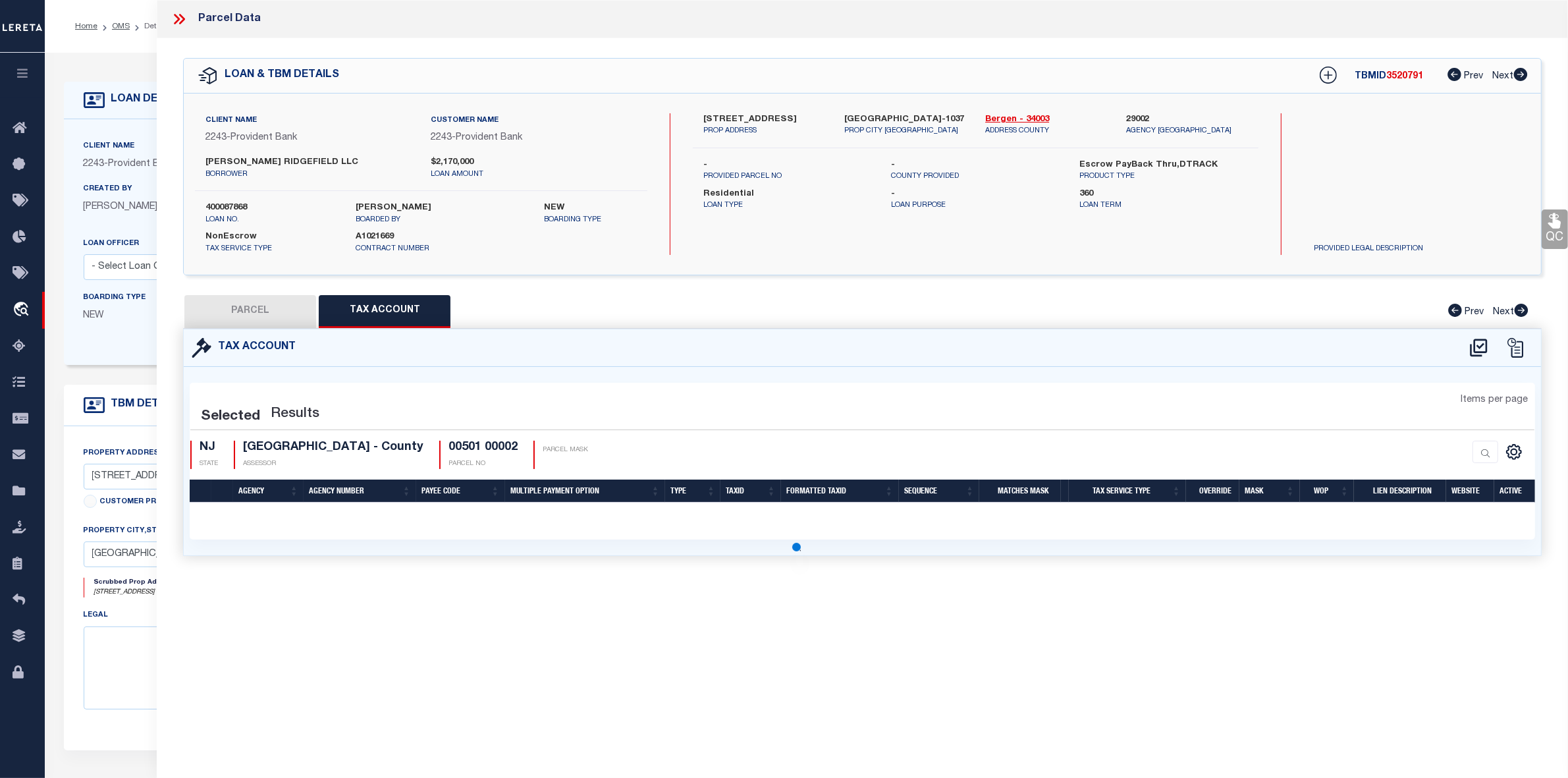
select select "100"
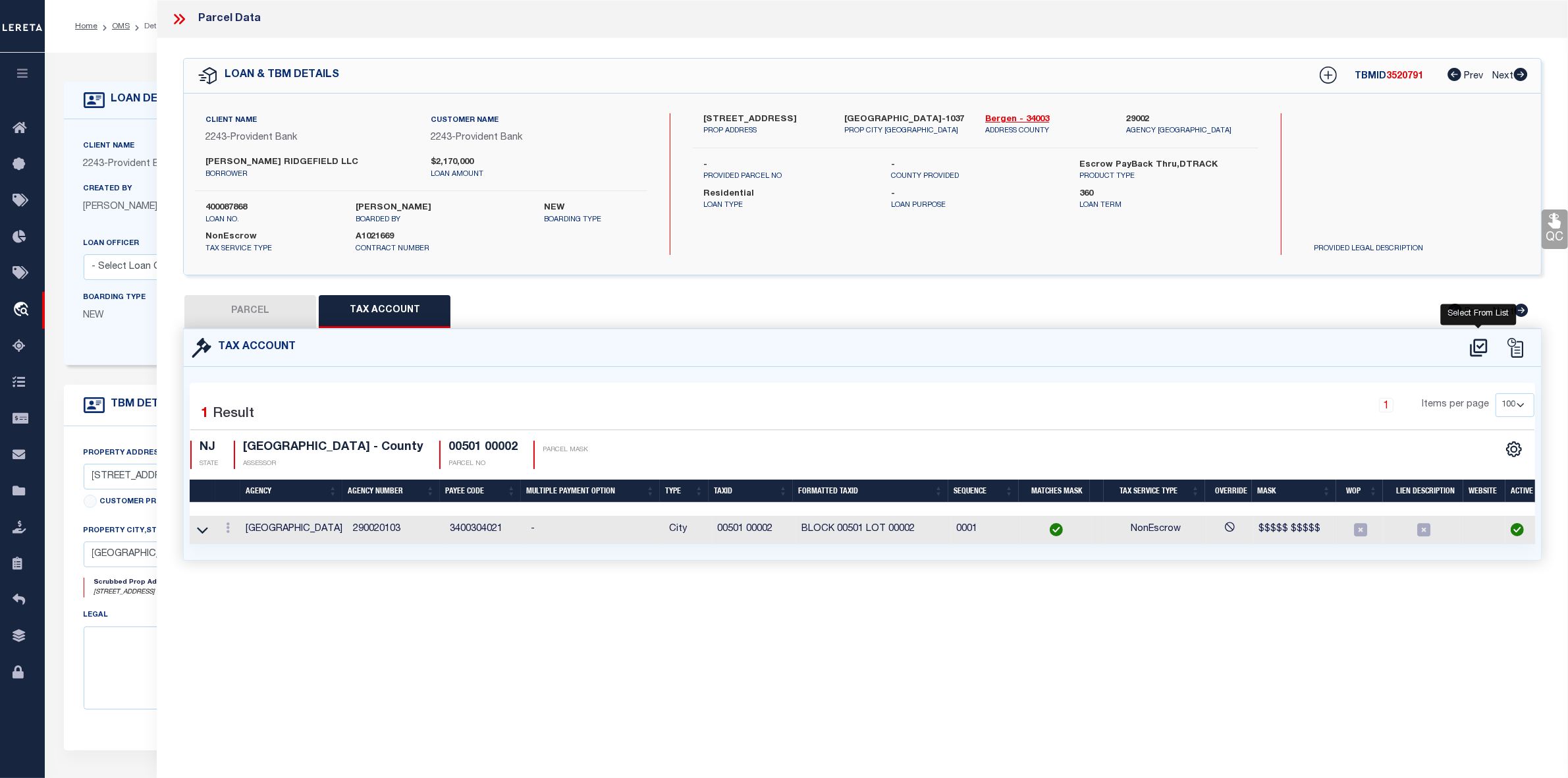
click at [1473, 343] on icon at bounding box center [1478, 348] width 22 height 21
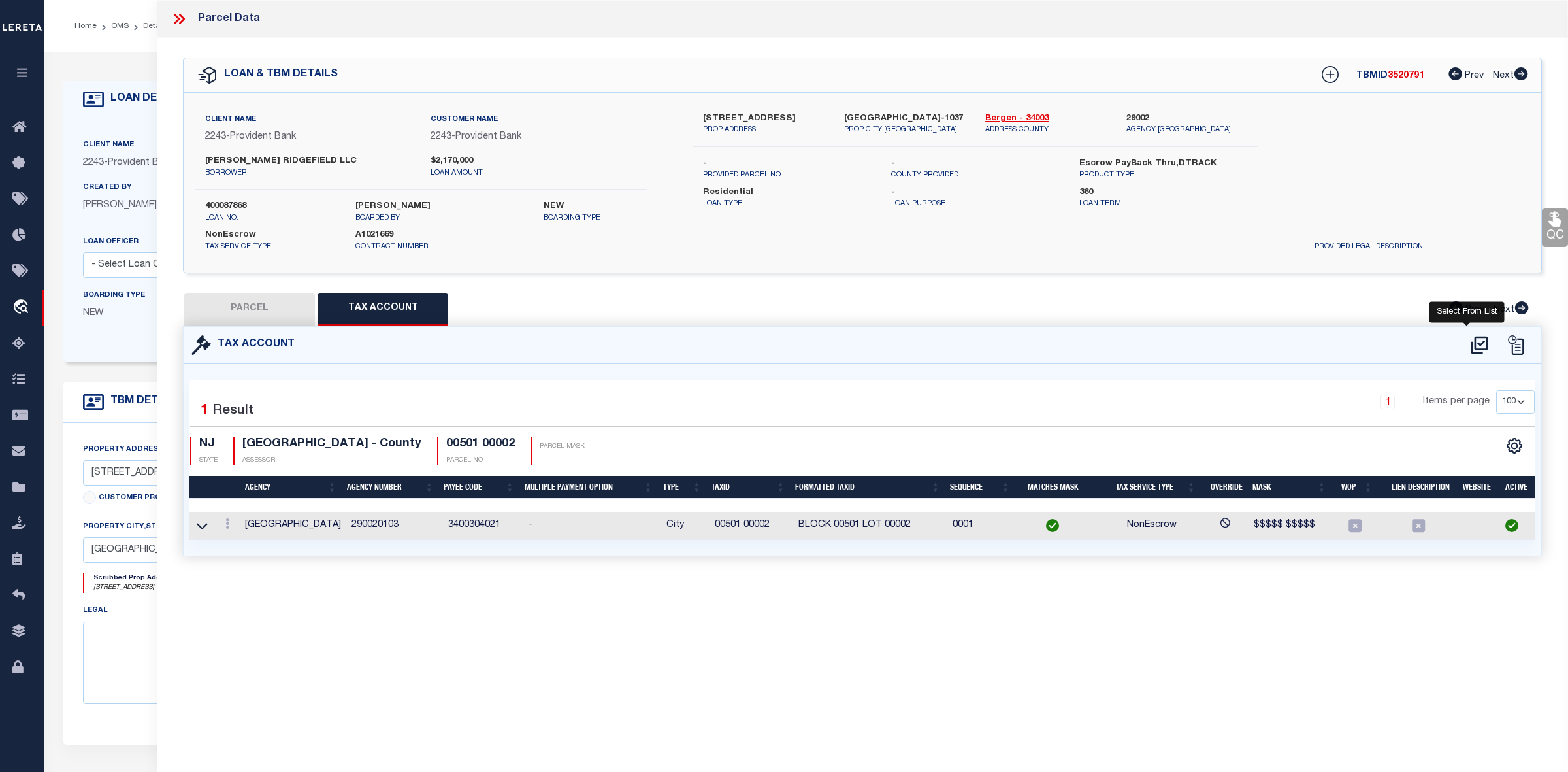
select select "100"
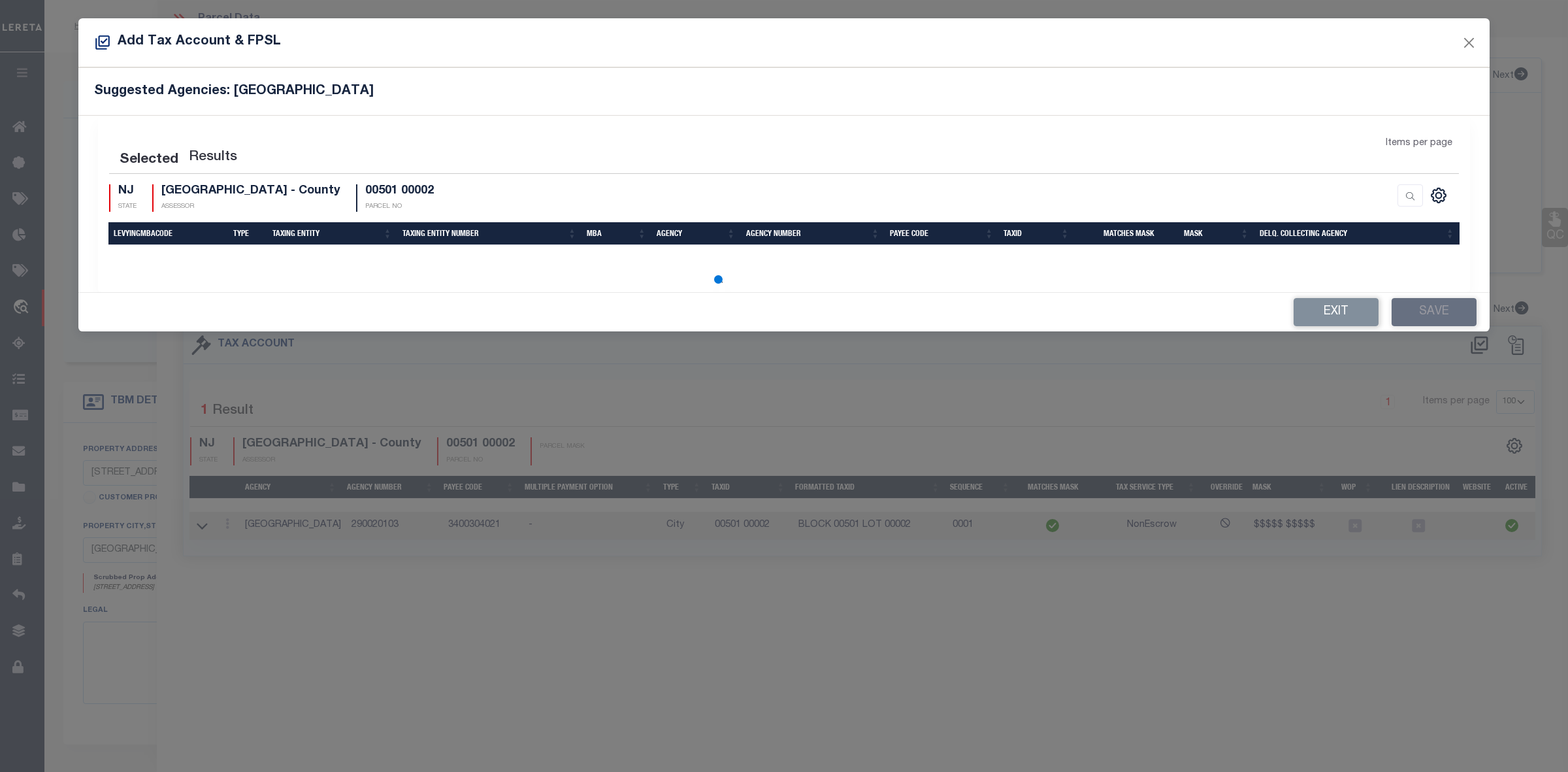
select select "100"
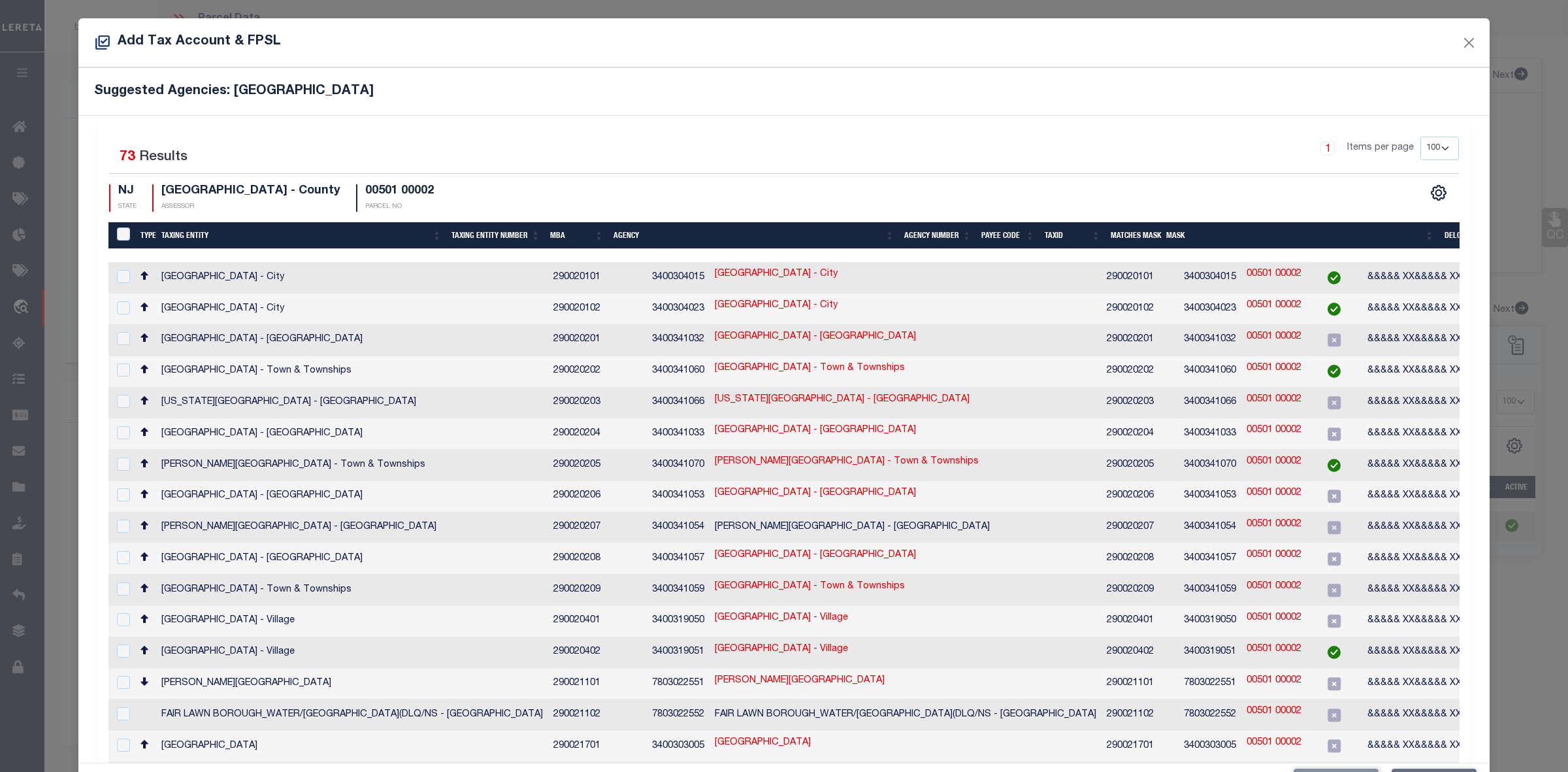
click at [1294, 180] on div "Selected 73 Results 1 Items per page 10 25 50 100 200 NJ STATE BERGEN COUNTY - …" at bounding box center [784, 174] width 1371 height 75
click at [67, 73] on form "Add Tax Account & FPSL Suggested Agencies: CLIFFSIDE PARK BOROUGH Selected 73 R…" at bounding box center [784, 410] width 1568 height 783
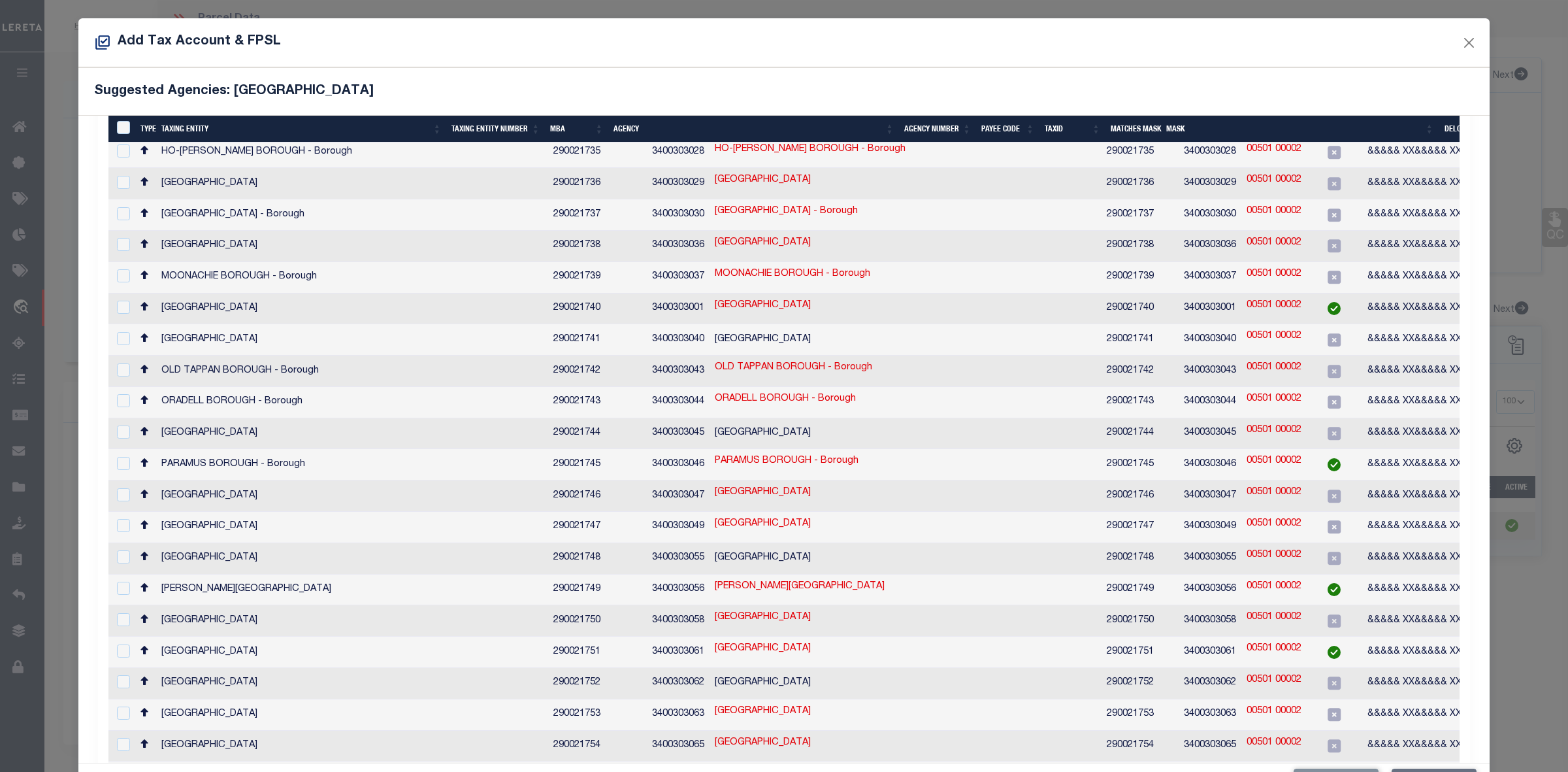
scroll to position [49, 0]
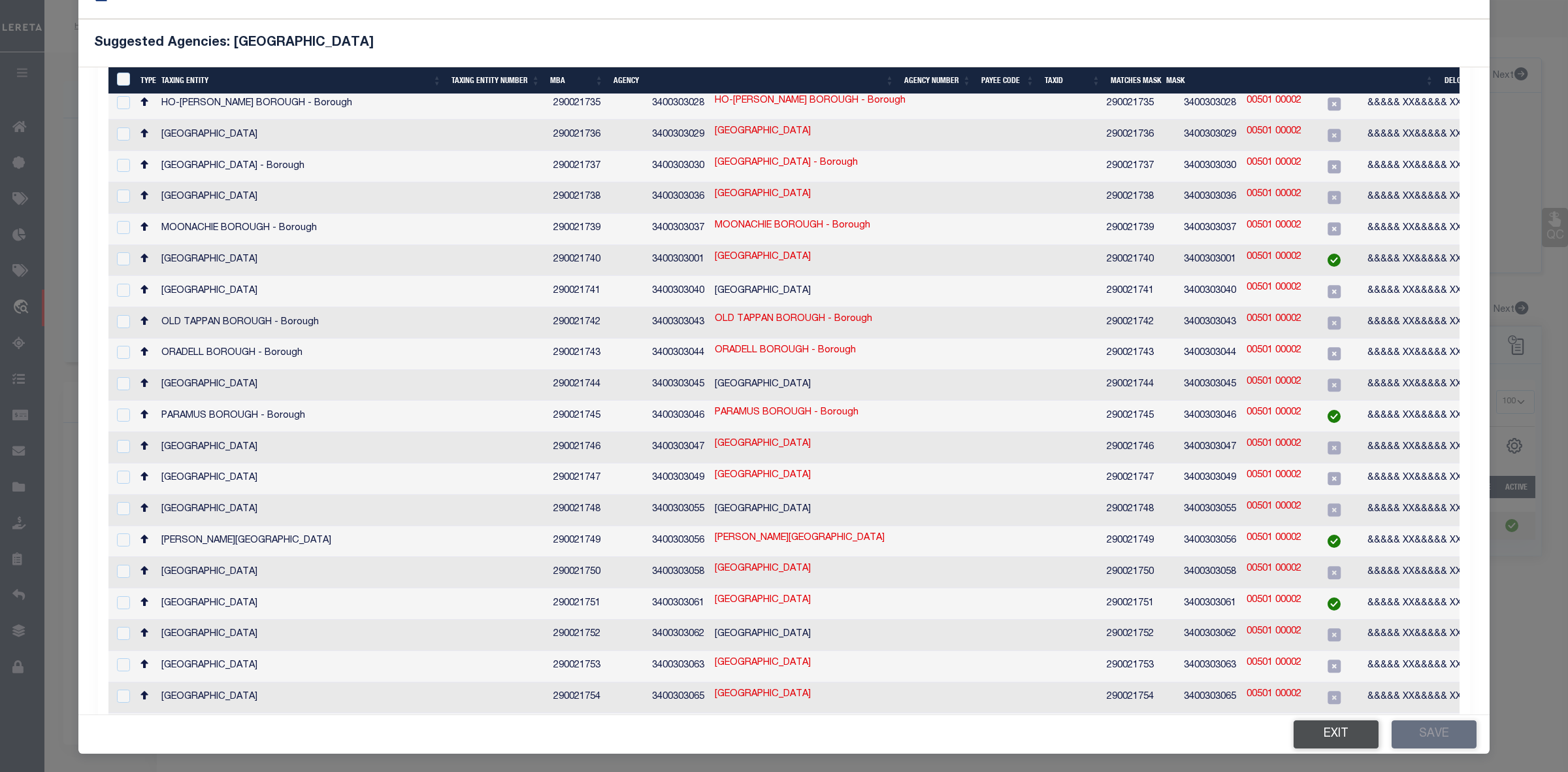
click at [1315, 732] on button "Exit" at bounding box center [1336, 734] width 85 height 28
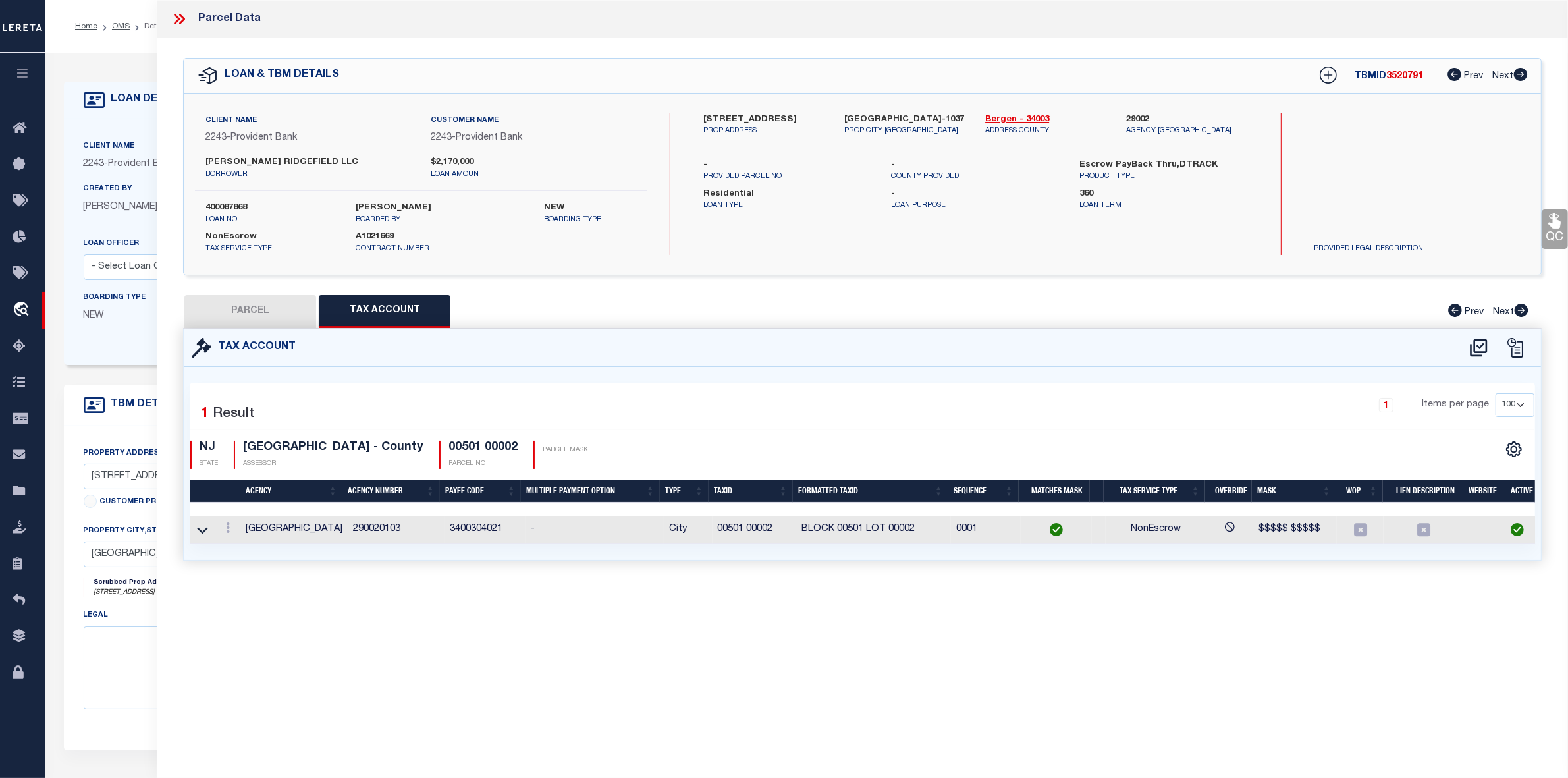
click at [267, 305] on button "PARCEL" at bounding box center [250, 311] width 131 height 33
select select "AS"
select select
checkbox input "false"
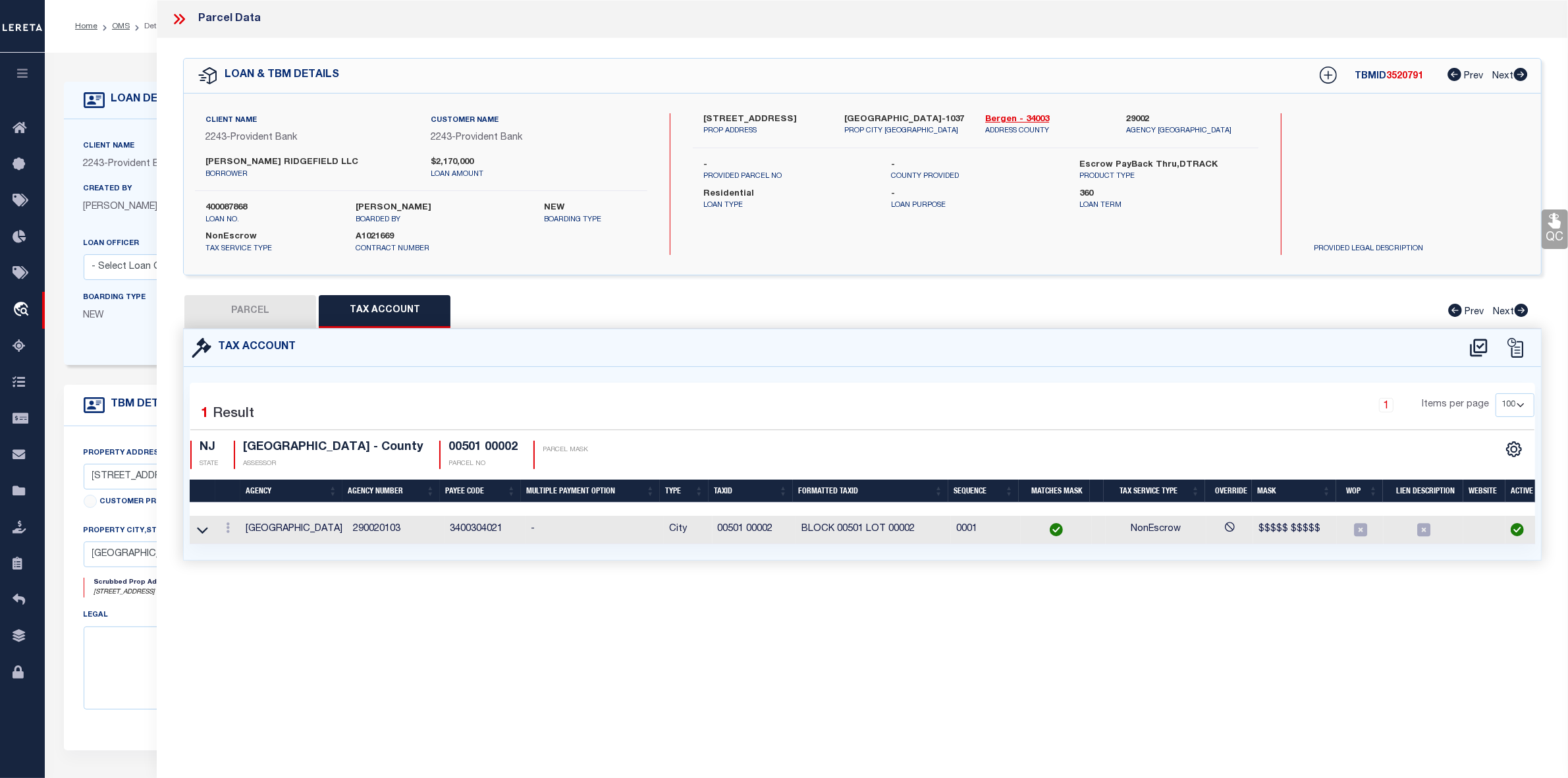
checkbox input "false"
select select "IP"
type input "JENESIS GROUP LLC"
select select "AGW"
select select "LEG"
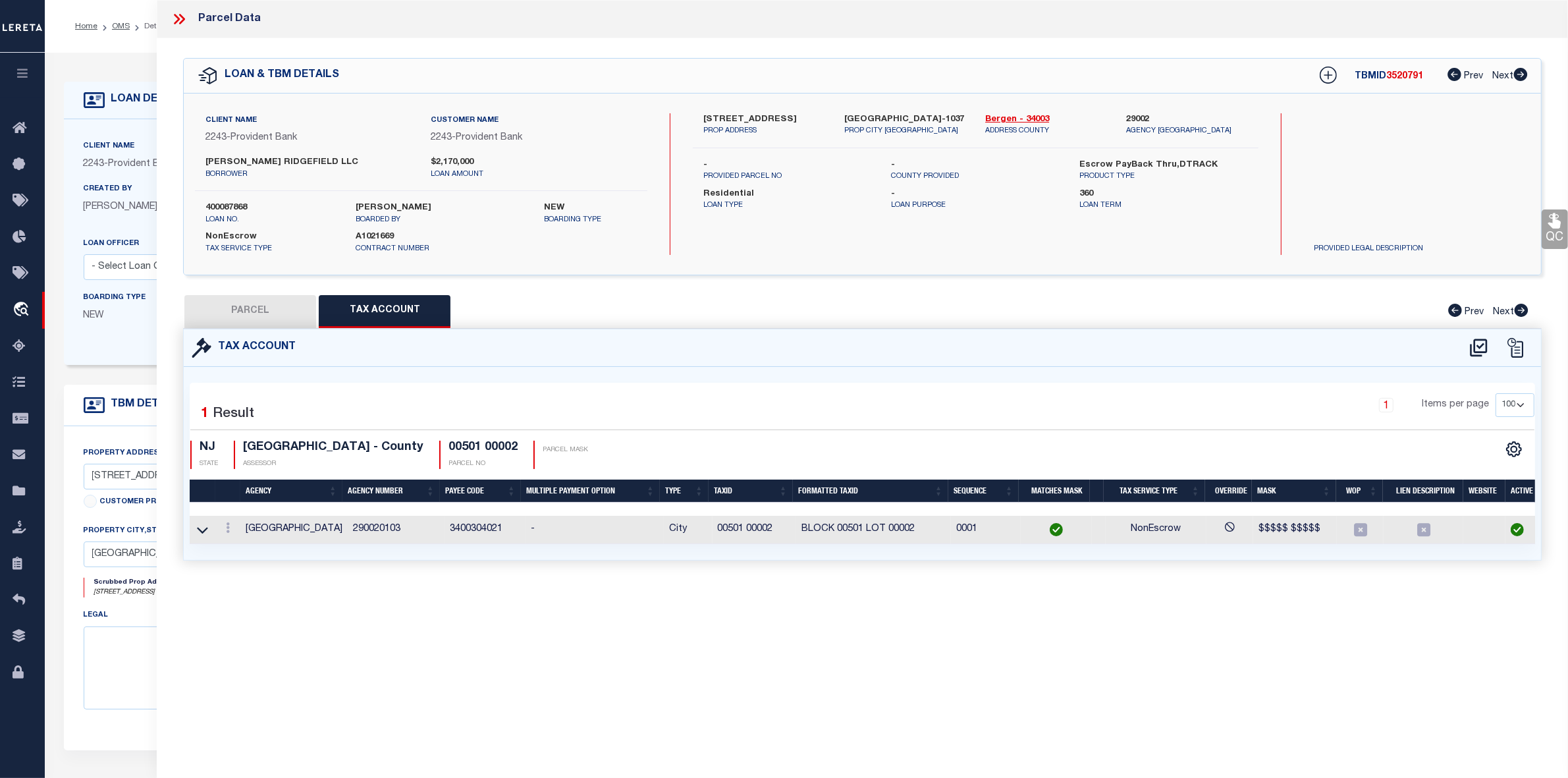
type input "156-58-60-62 PLSD AV"
type input "CLIFFSIDE PARK NJ 07010"
type textarea "Block : 501 Lot : 2"
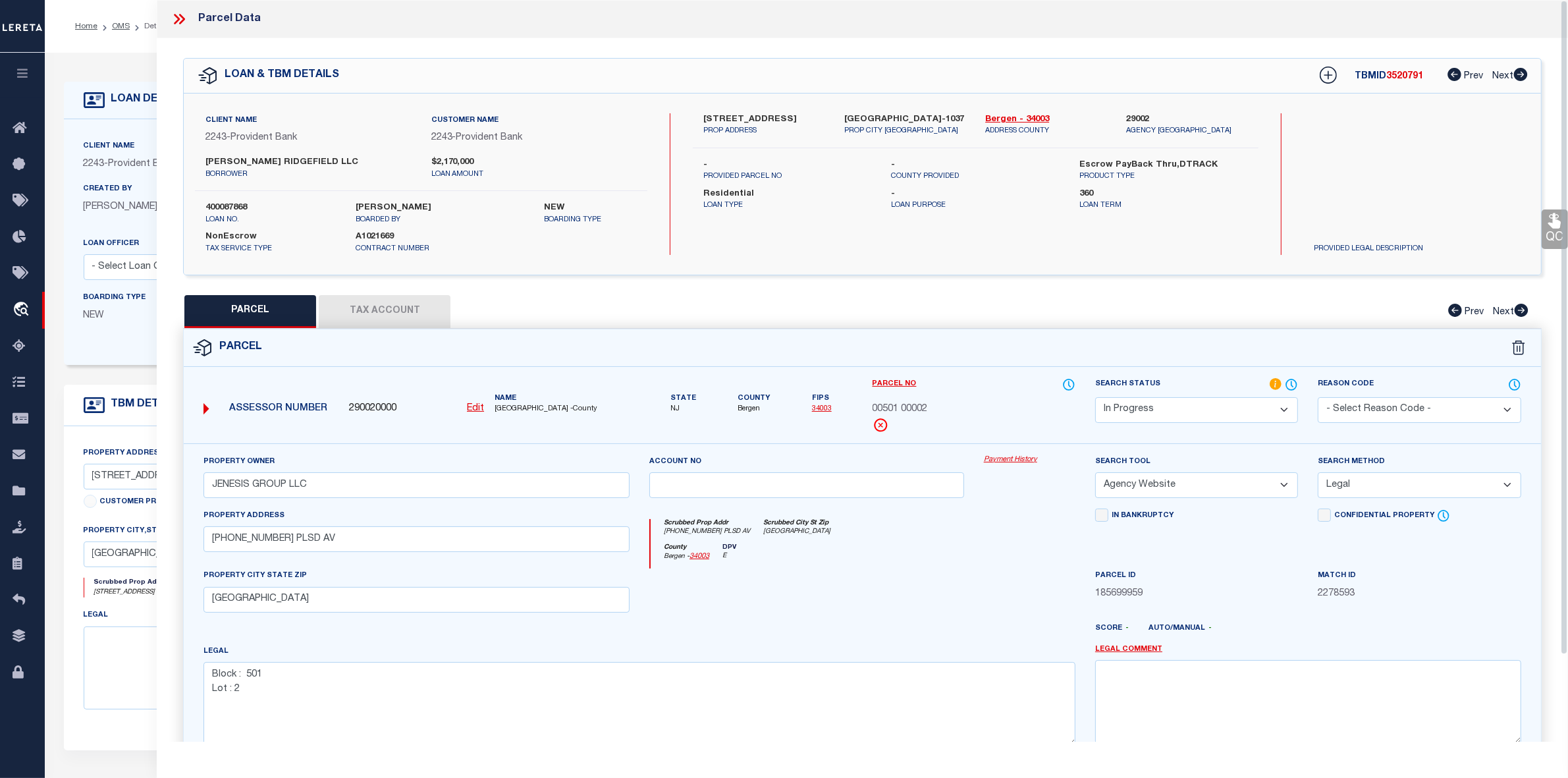
click at [939, 649] on div "Legal Block : 501 Lot : 2" at bounding box center [639, 695] width 872 height 101
click at [406, 313] on button "Tax Account" at bounding box center [384, 311] width 131 height 33
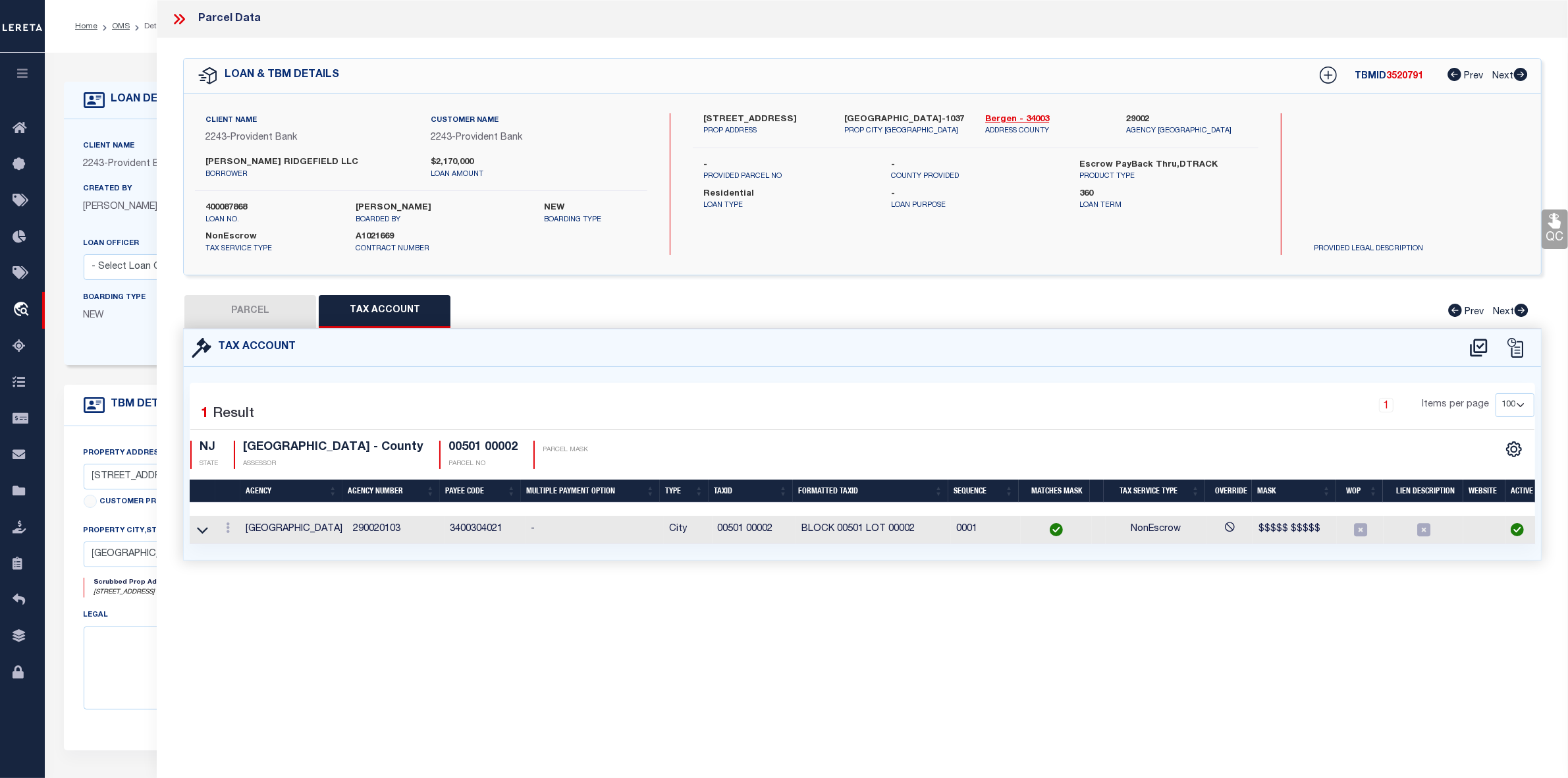
select select "100"
click at [254, 312] on button "PARCEL" at bounding box center [250, 311] width 131 height 33
select select "AS"
select select
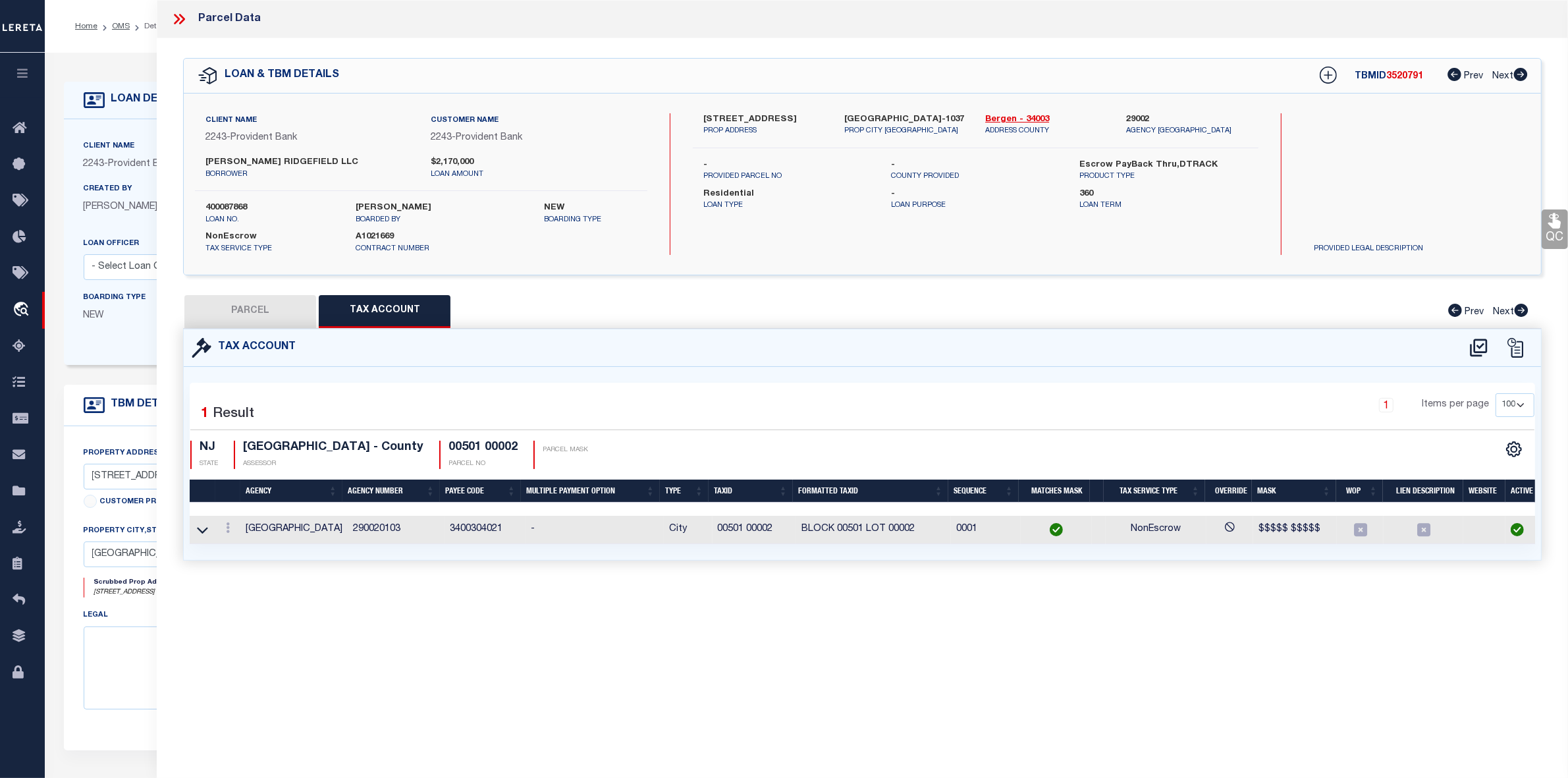
checkbox input "false"
select select "IP"
type input "JENESIS GROUP LLC"
select select "AGW"
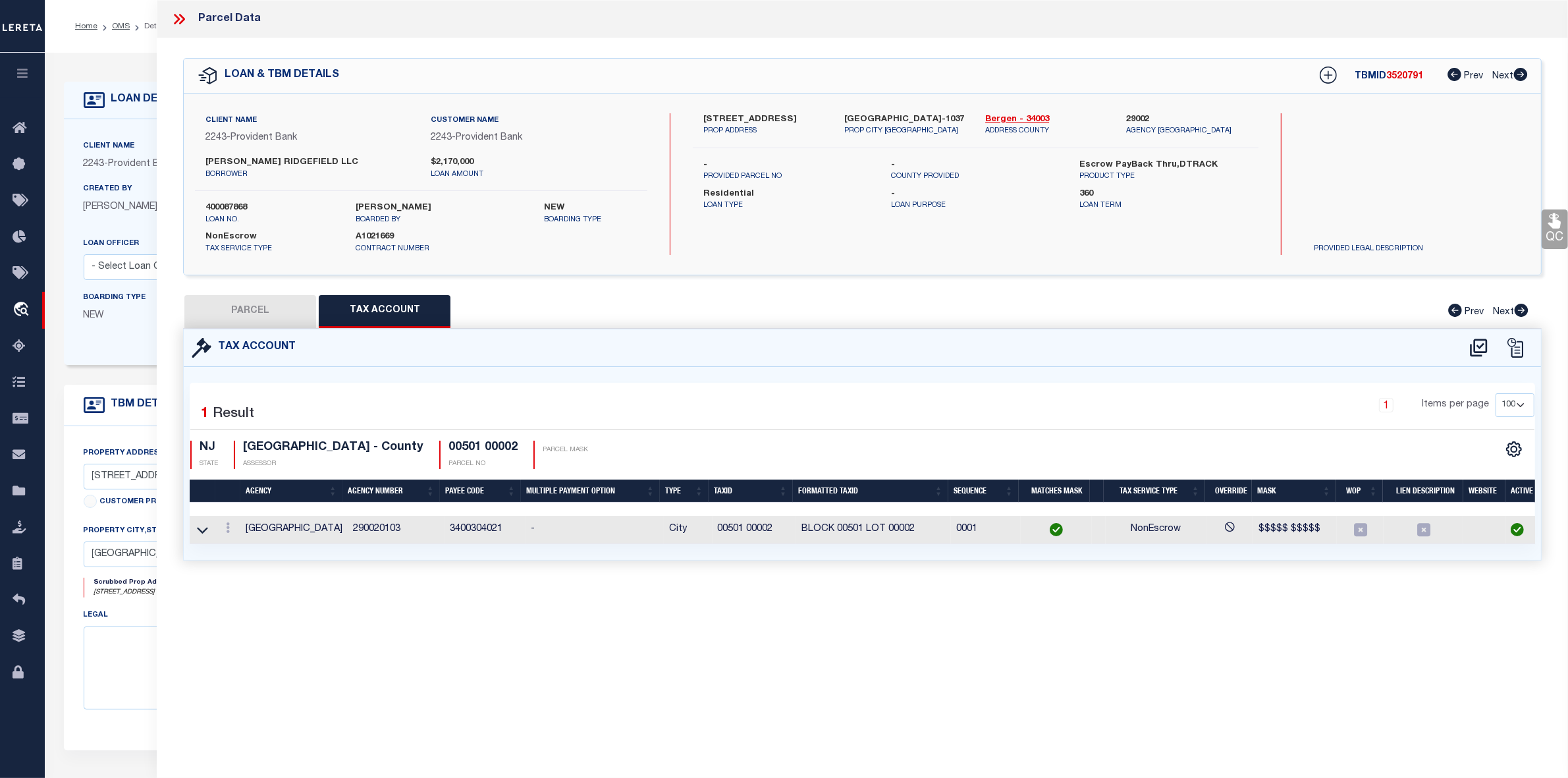
select select "LEG"
type input "156-58-60-62 PLSD AV"
type input "CLIFFSIDE PARK NJ 07010"
type textarea "Block : 501 Lot : 2"
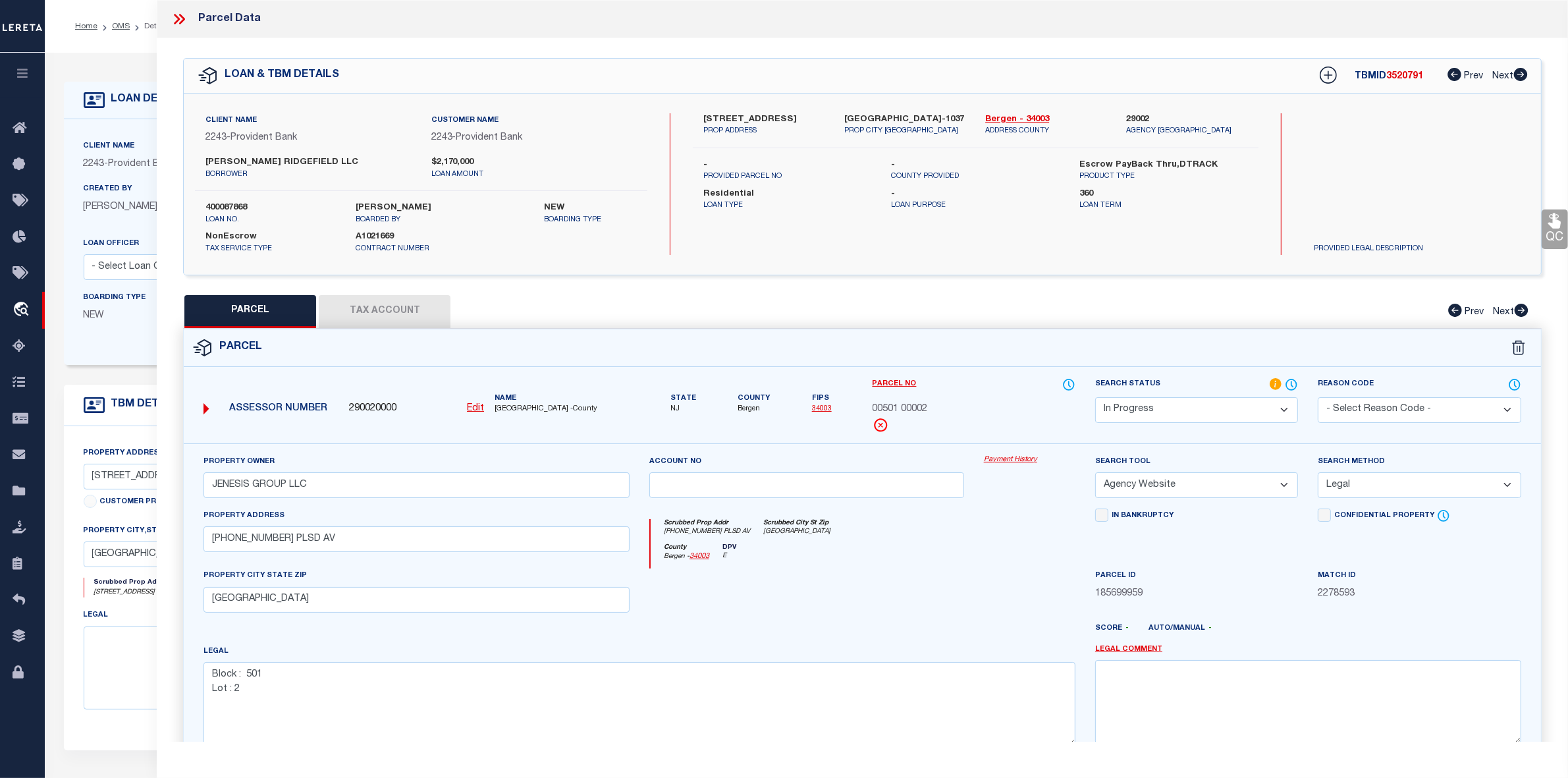
click at [389, 311] on button "Tax Account" at bounding box center [384, 311] width 131 height 33
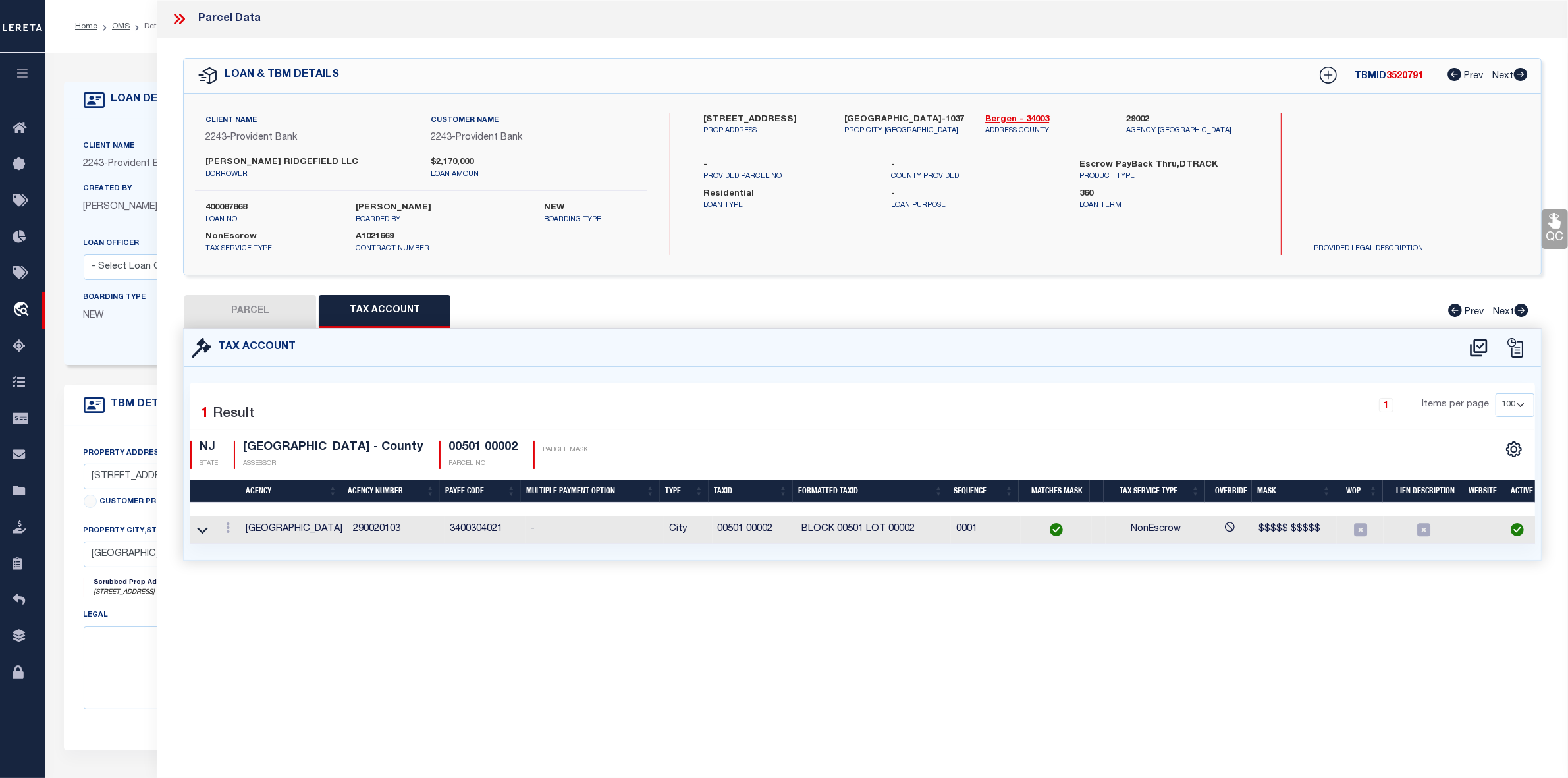
select select "100"
drag, startPoint x: 247, startPoint y: 534, endPoint x: 325, endPoint y: 536, distance: 78.0
click at [325, 536] on td "GARFIELD CITY" at bounding box center [295, 530] width 108 height 29
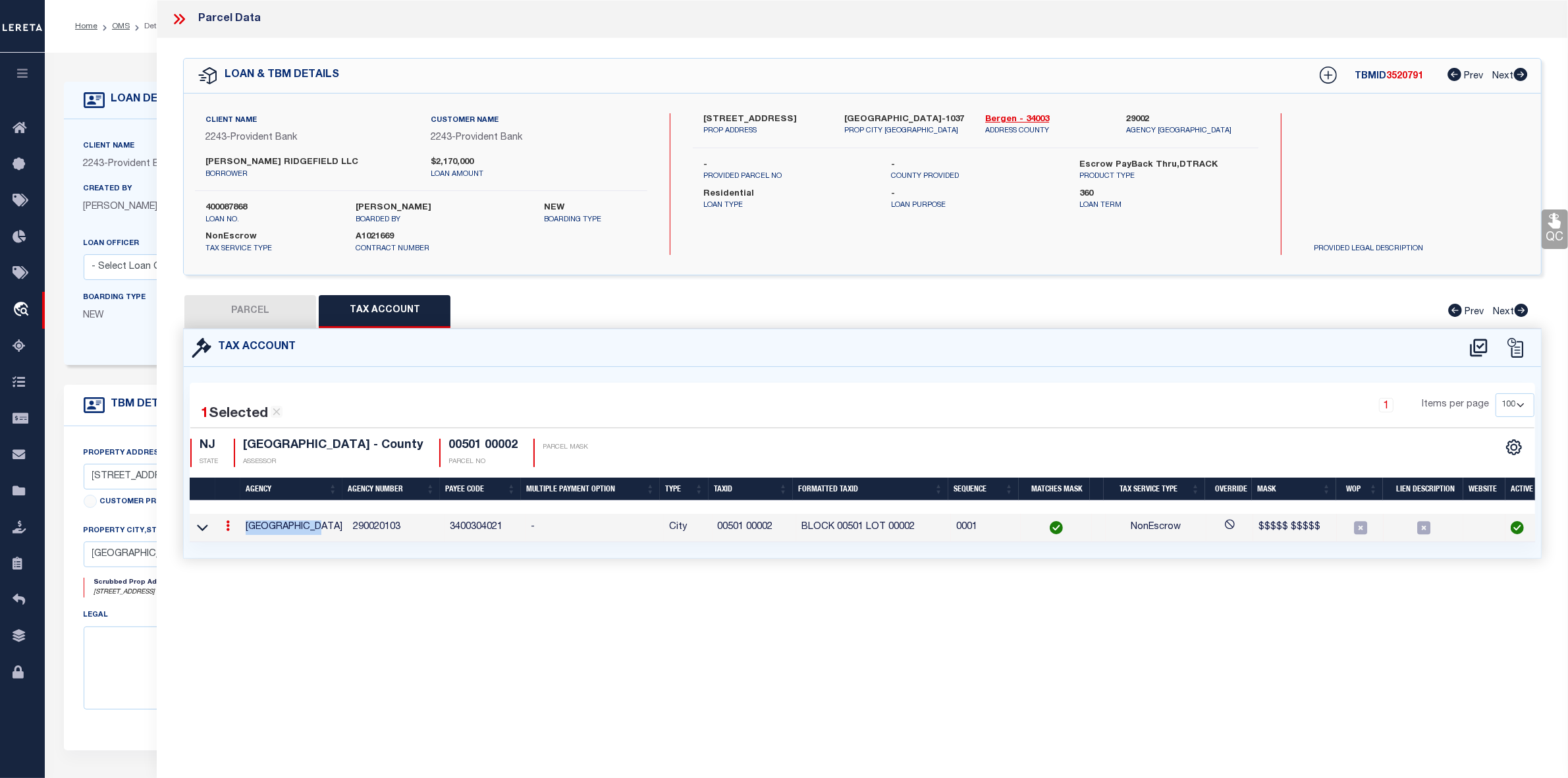
click at [229, 526] on icon at bounding box center [228, 525] width 4 height 11
click at [203, 529] on icon at bounding box center [202, 527] width 11 height 14
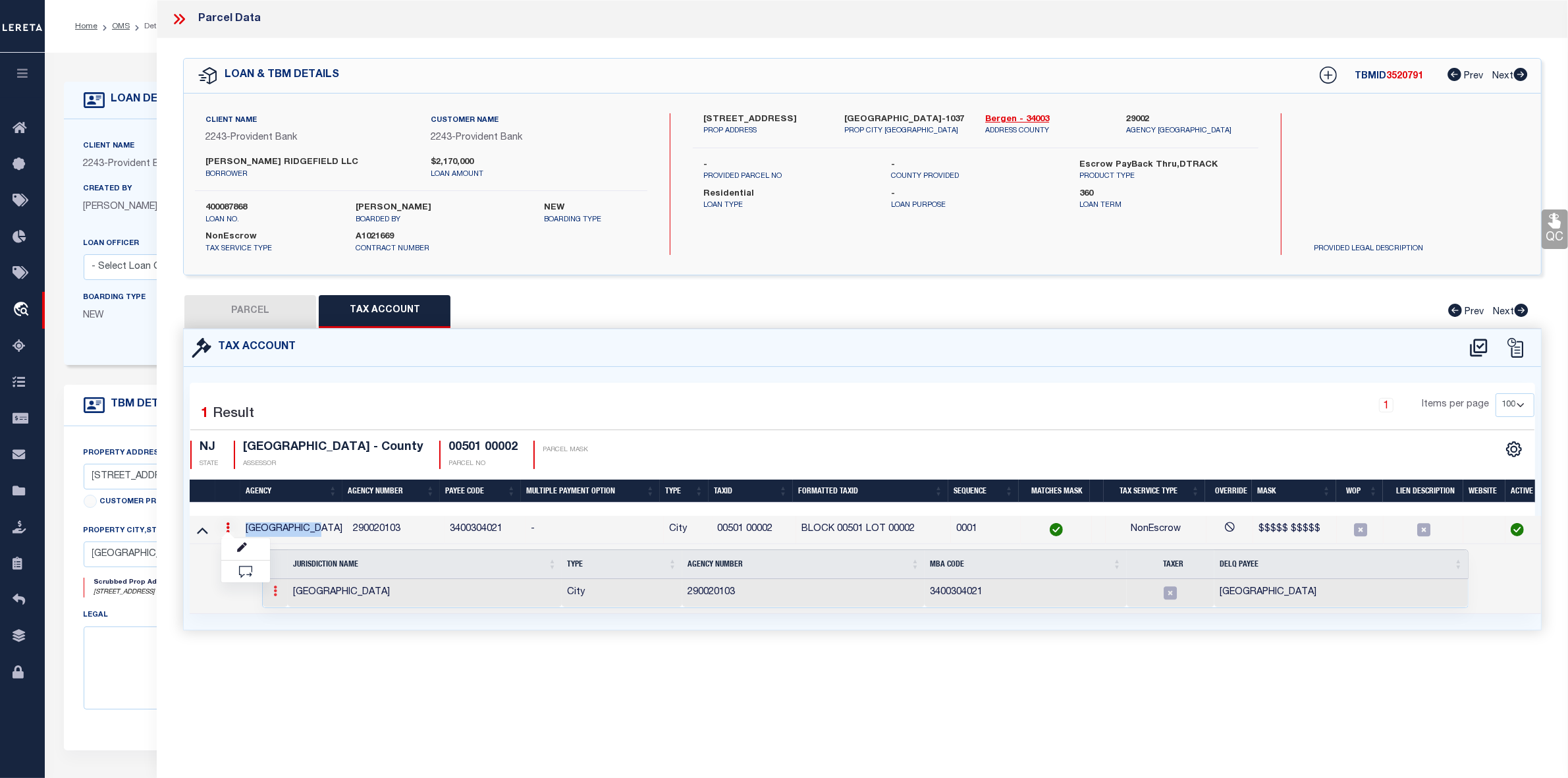
click at [272, 595] on link at bounding box center [275, 593] width 15 height 11
click at [290, 614] on img at bounding box center [291, 612] width 13 height 13
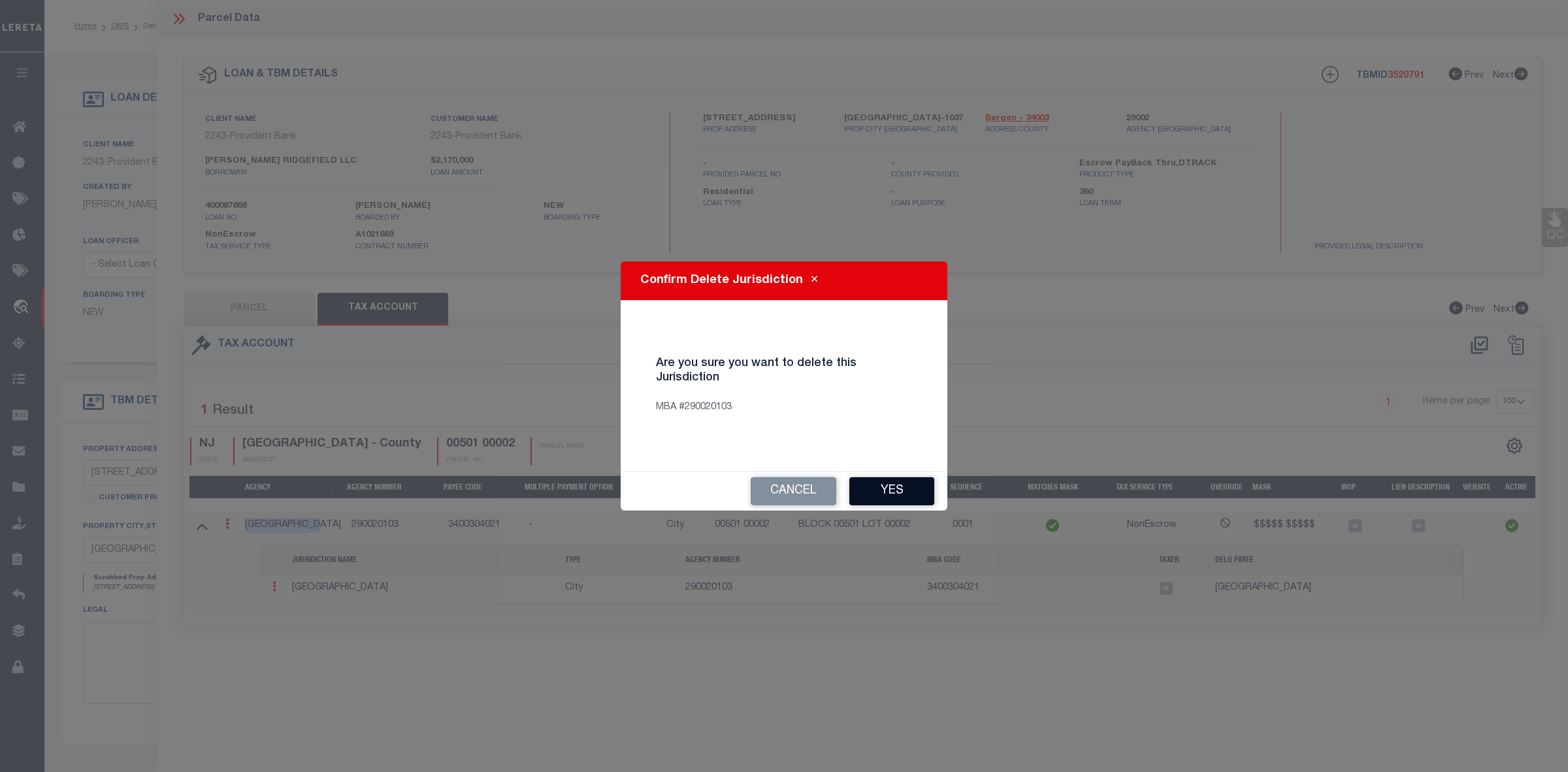
click at [892, 492] on button "Yes" at bounding box center [892, 491] width 85 height 28
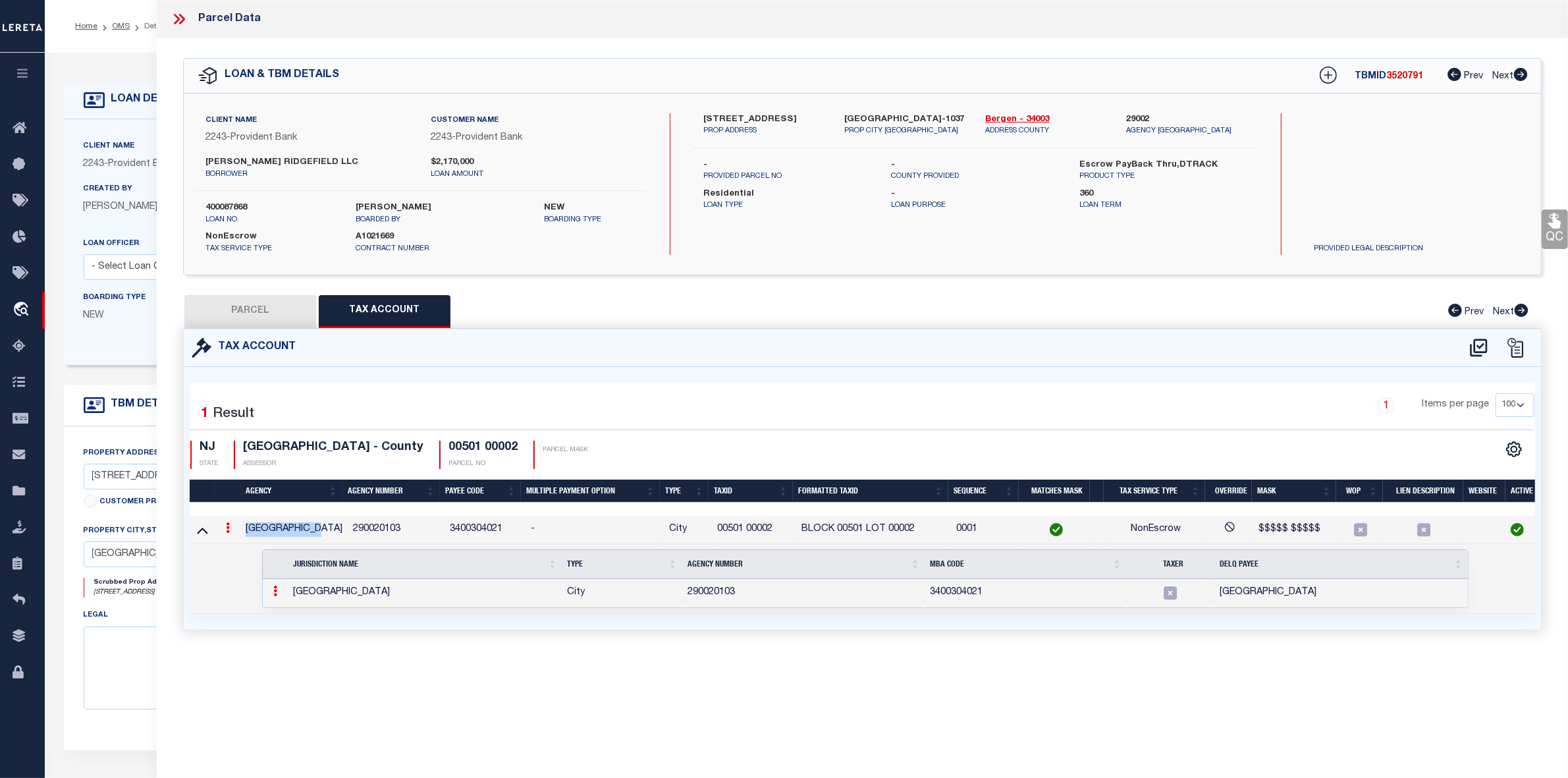
select select "100"
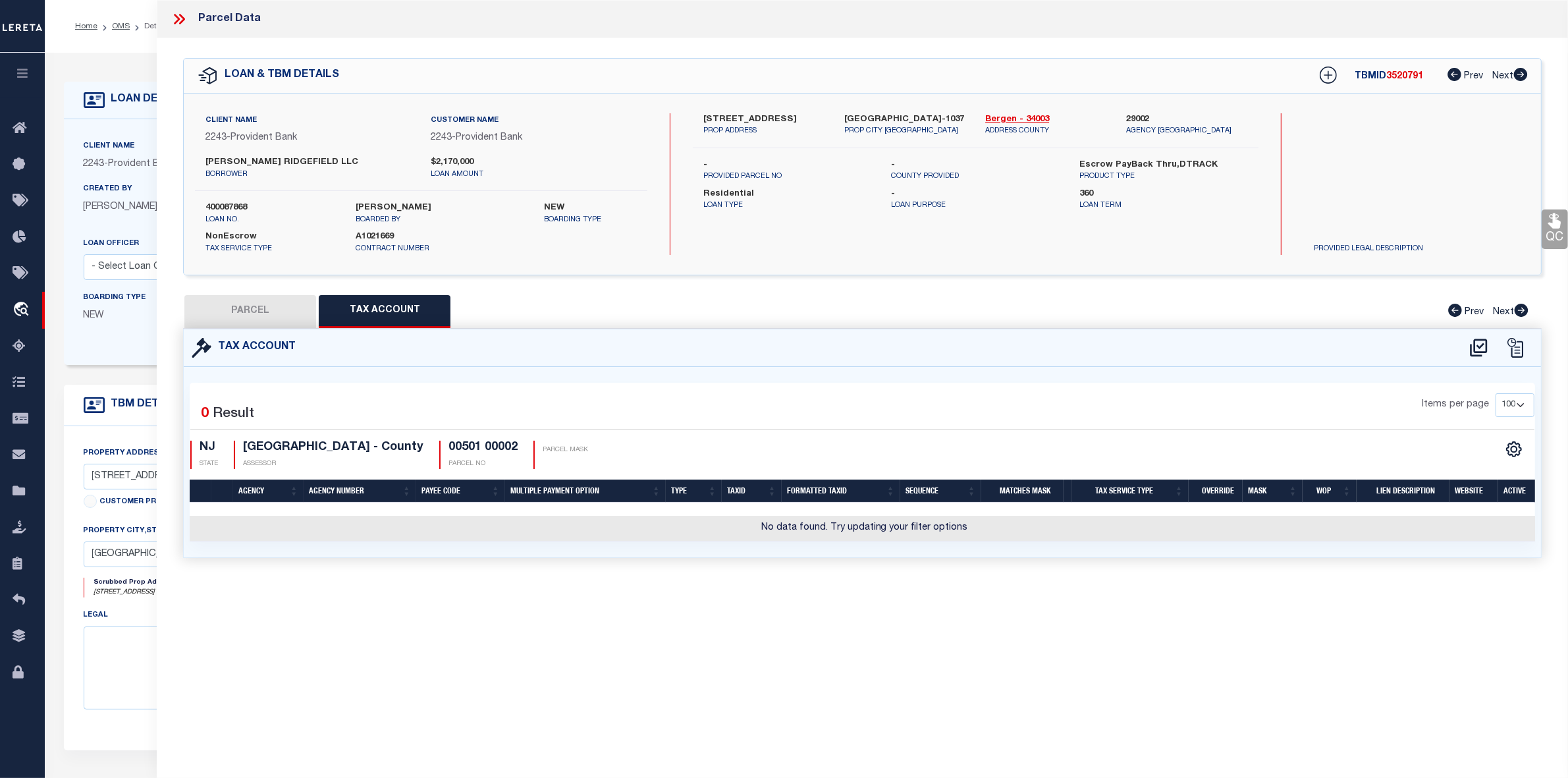
click at [282, 306] on button "PARCEL" at bounding box center [250, 311] width 131 height 33
select select "AS"
select select
checkbox input "false"
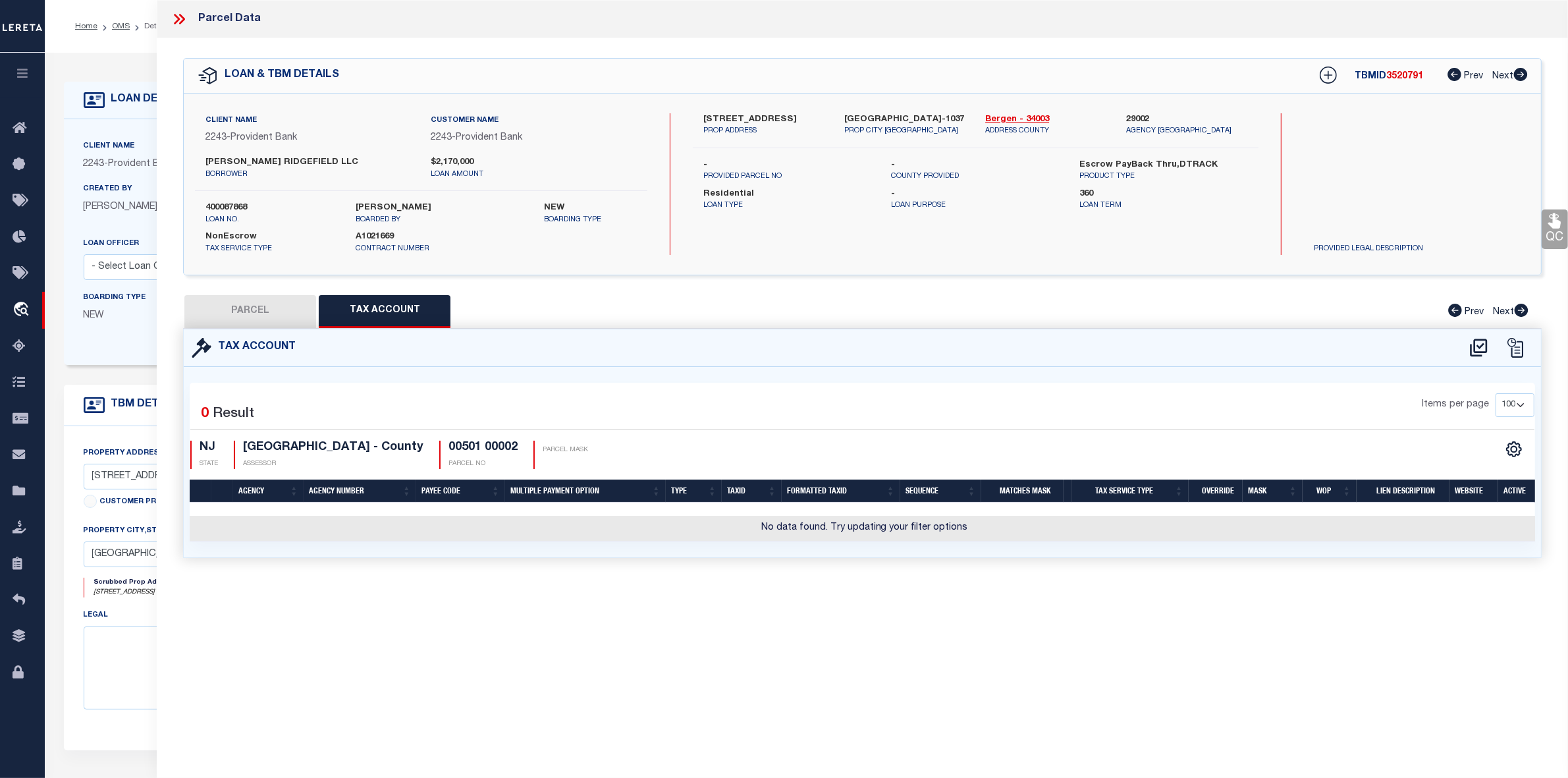
checkbox input "false"
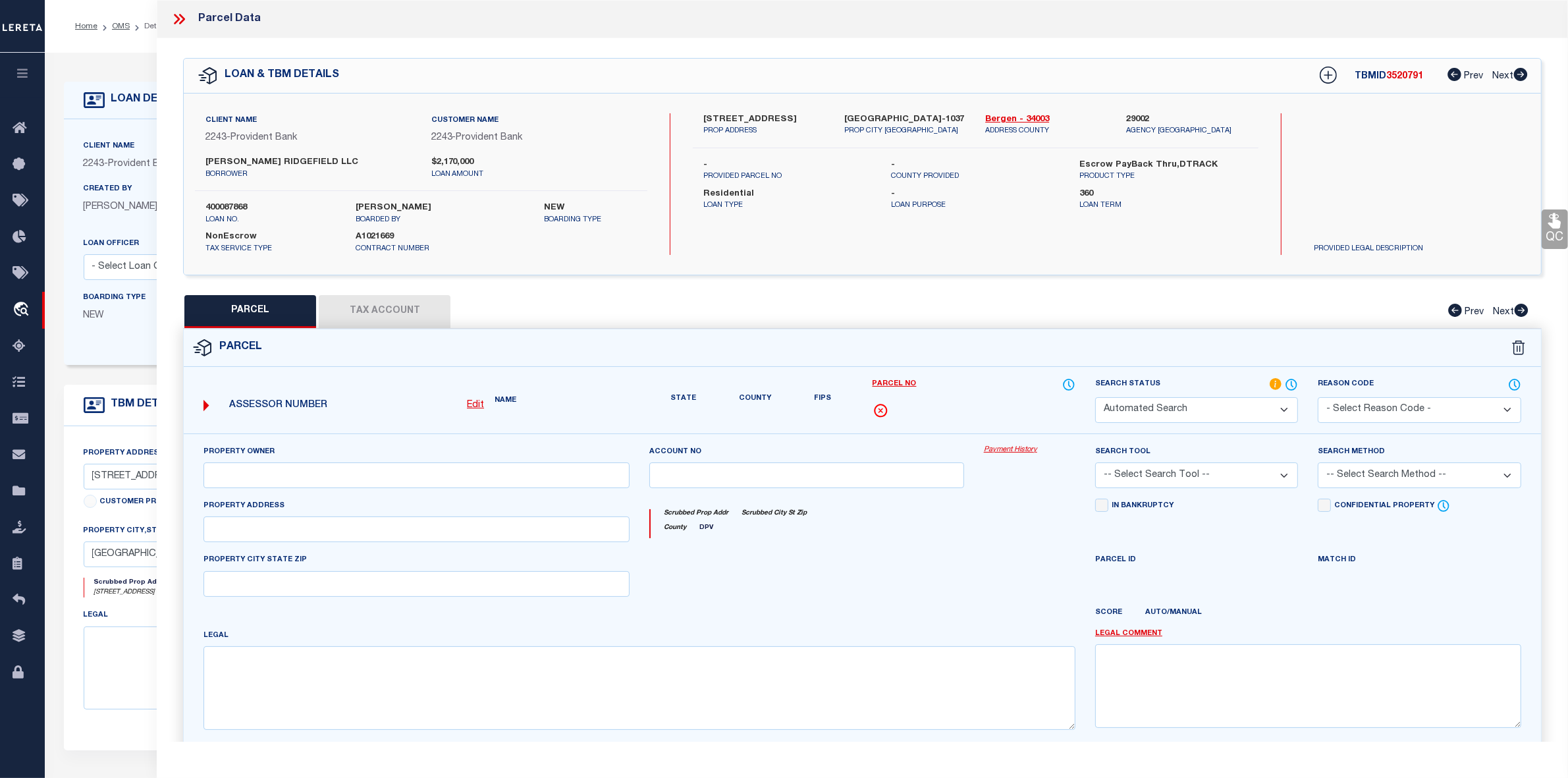
select select "IP"
type input "JENESIS GROUP LLC"
select select "AGW"
select select "LEG"
type input "156-58-60-62 PLSD AV"
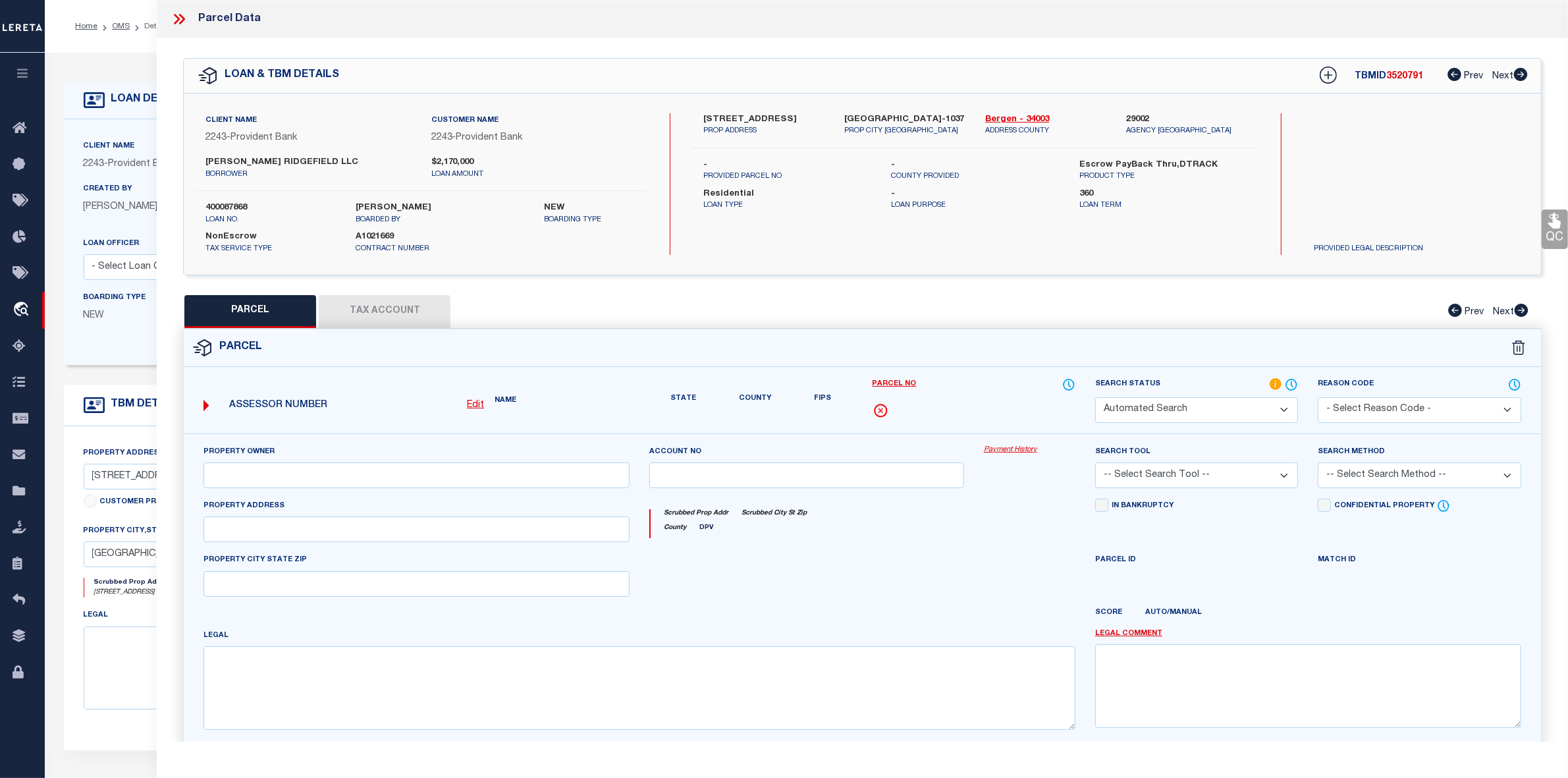
type input "CLIFFSIDE PARK NJ 07010"
type textarea "Block : 501 Lot : 2"
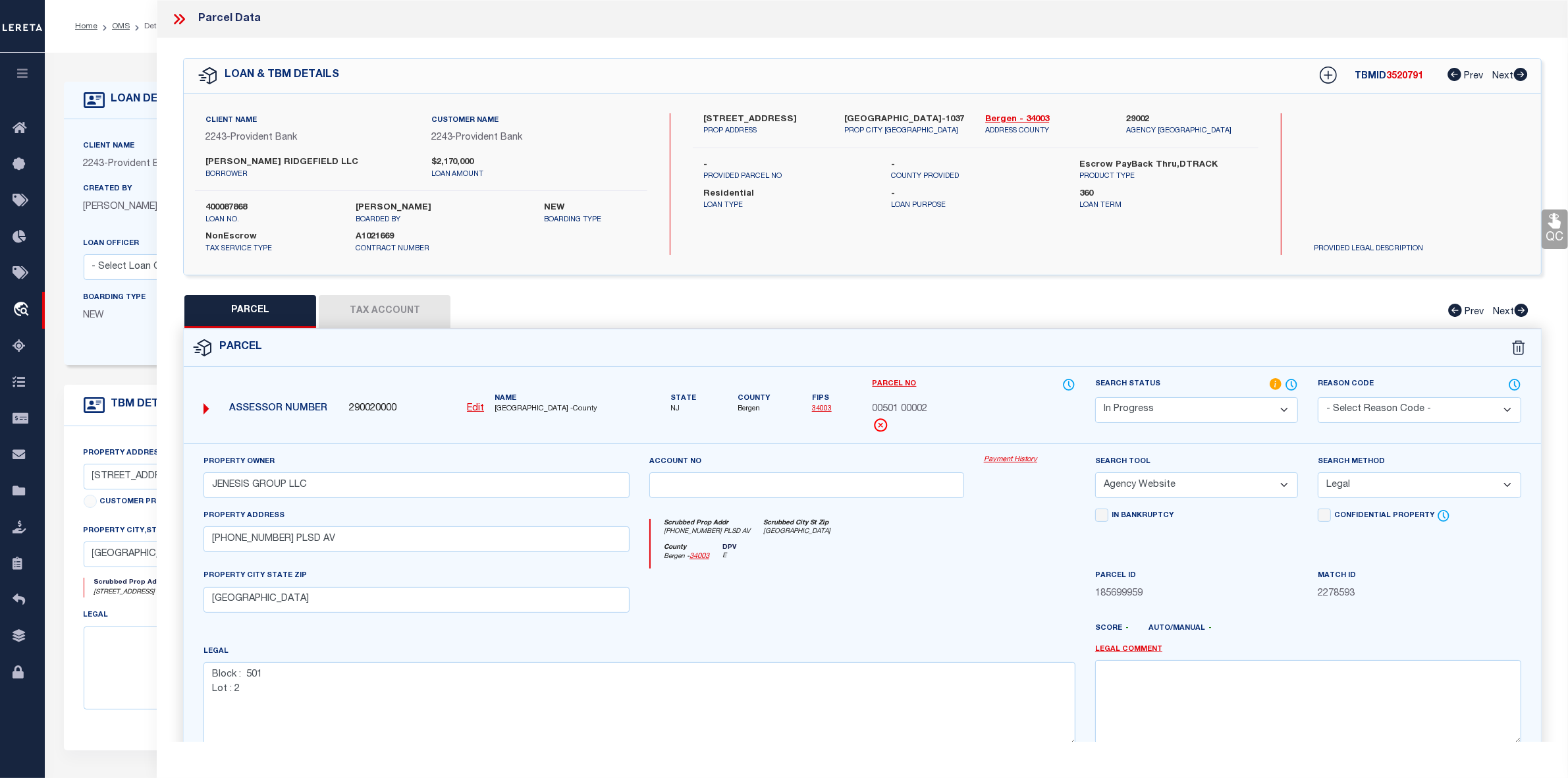
click at [404, 310] on button "Tax Account" at bounding box center [384, 311] width 131 height 33
select select "100"
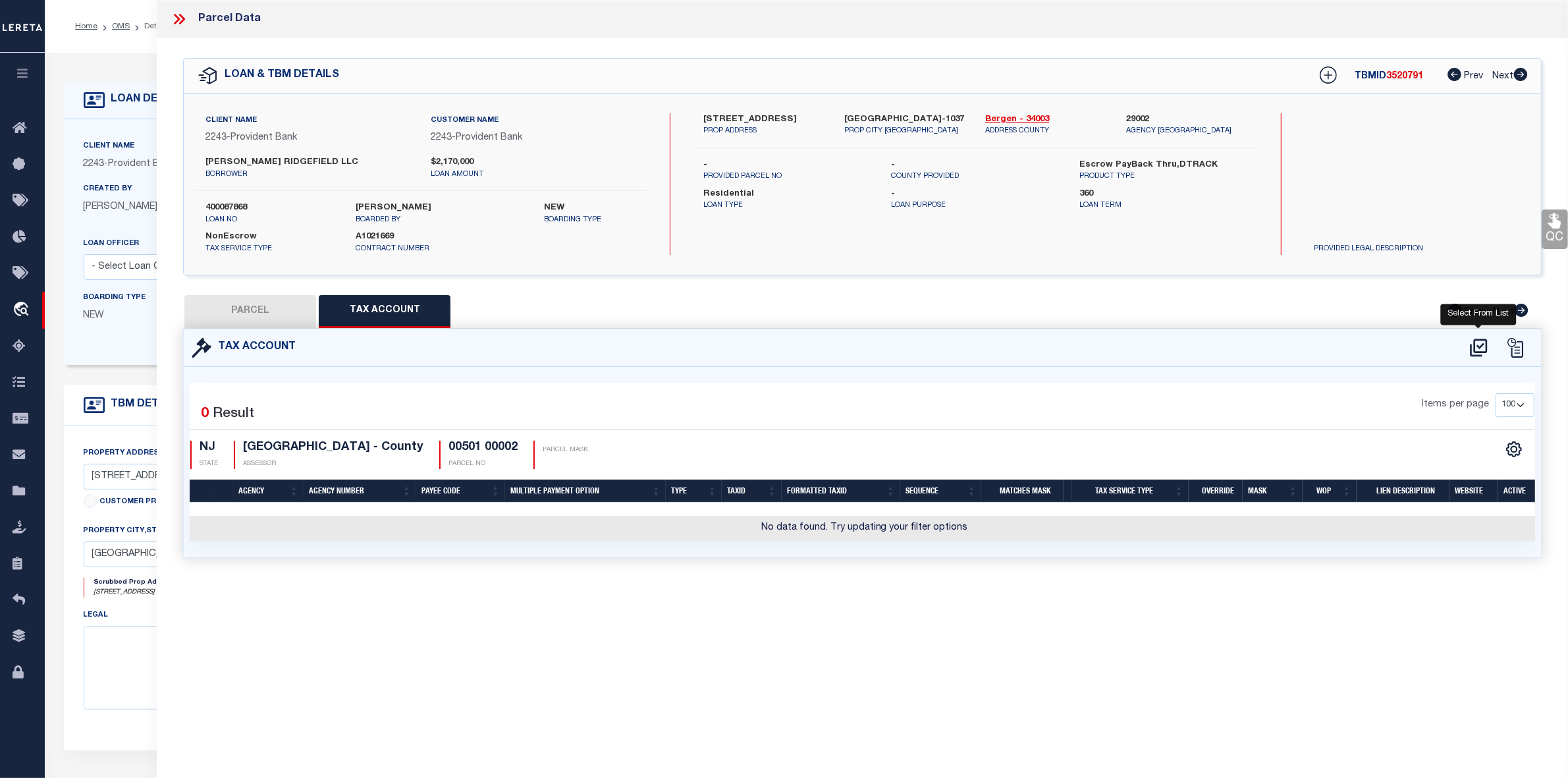
click at [1482, 346] on icon at bounding box center [1478, 348] width 22 height 21
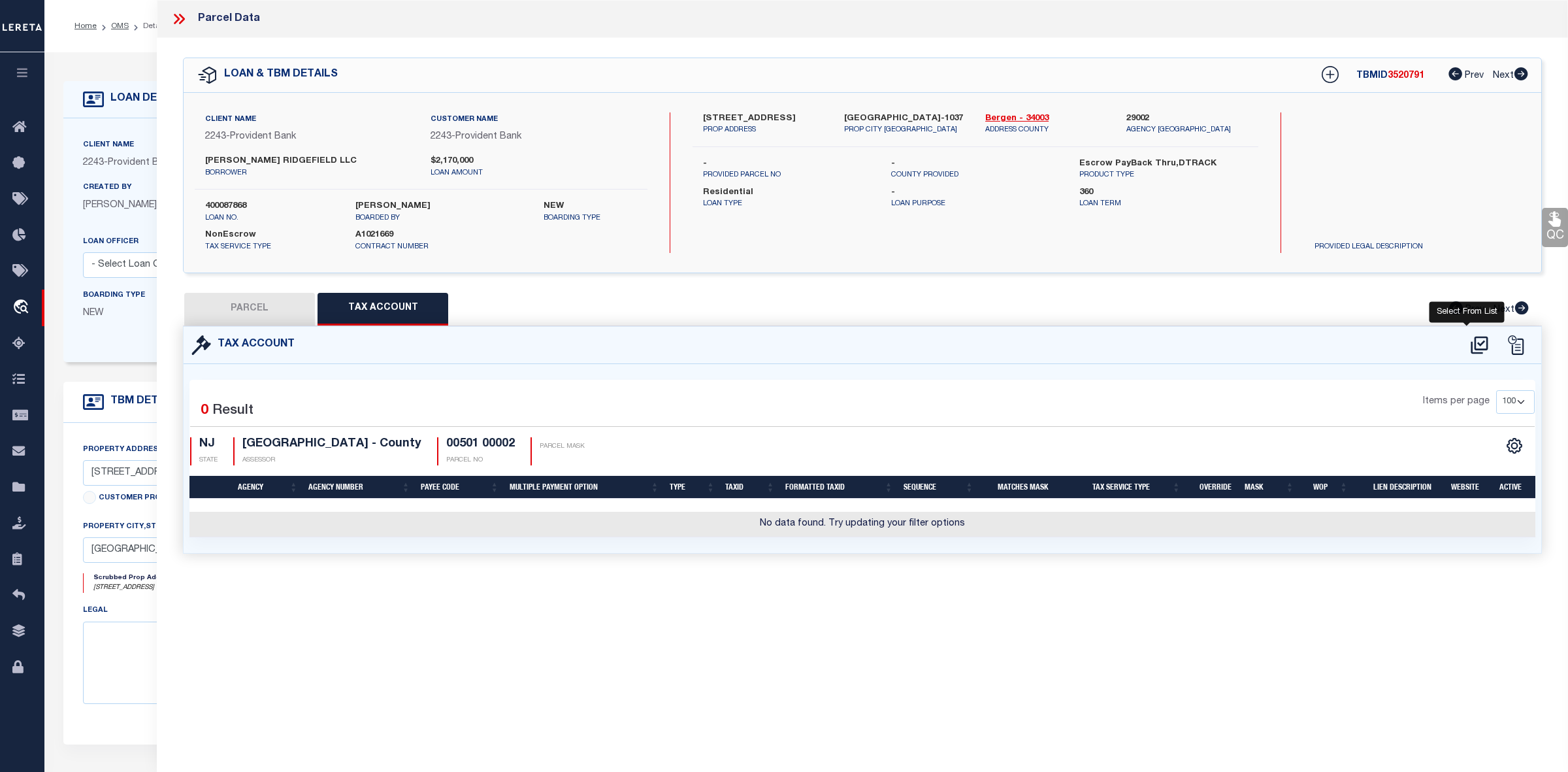
select select "100"
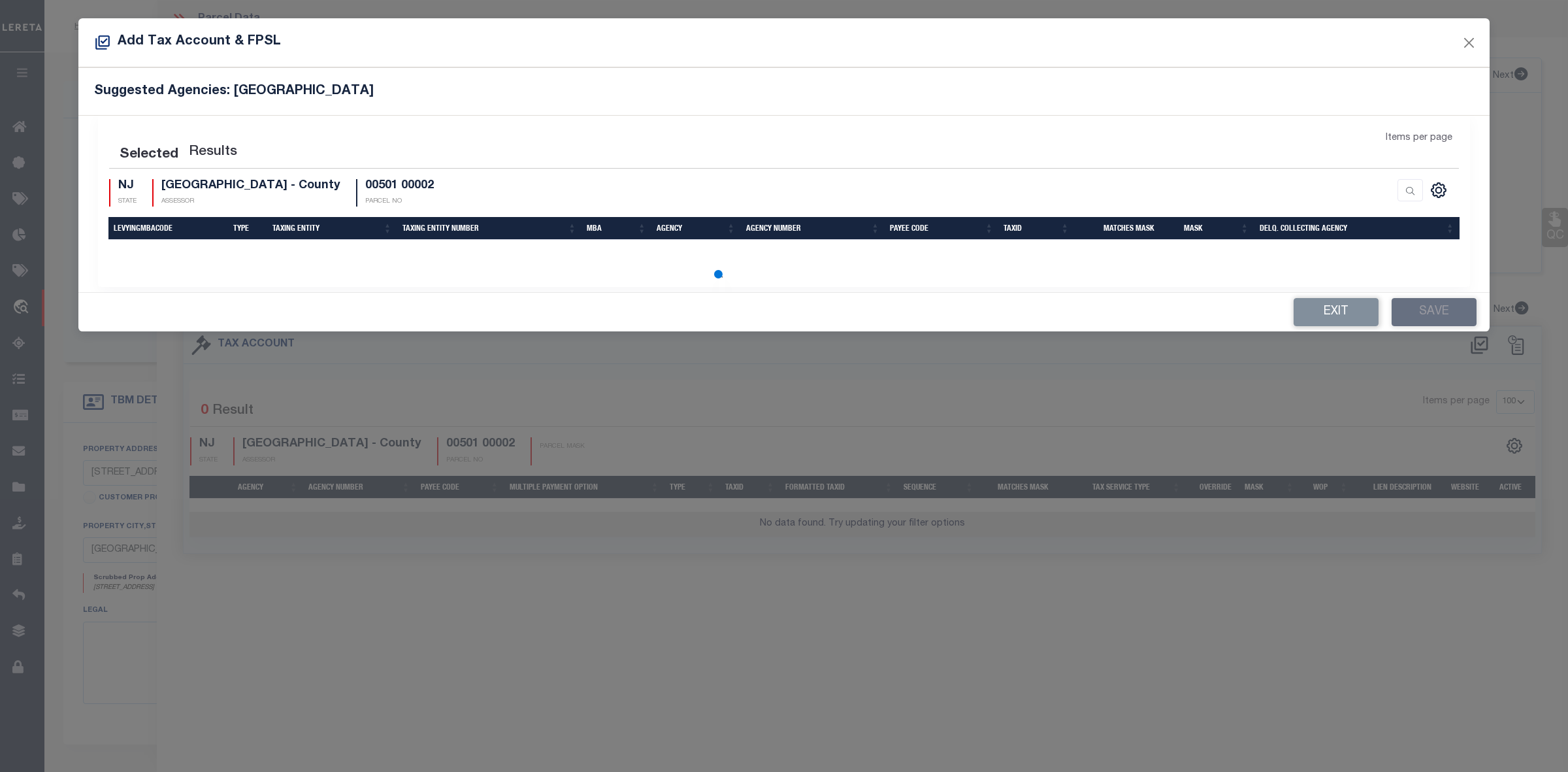
scroll to position [0, 0]
select select "100"
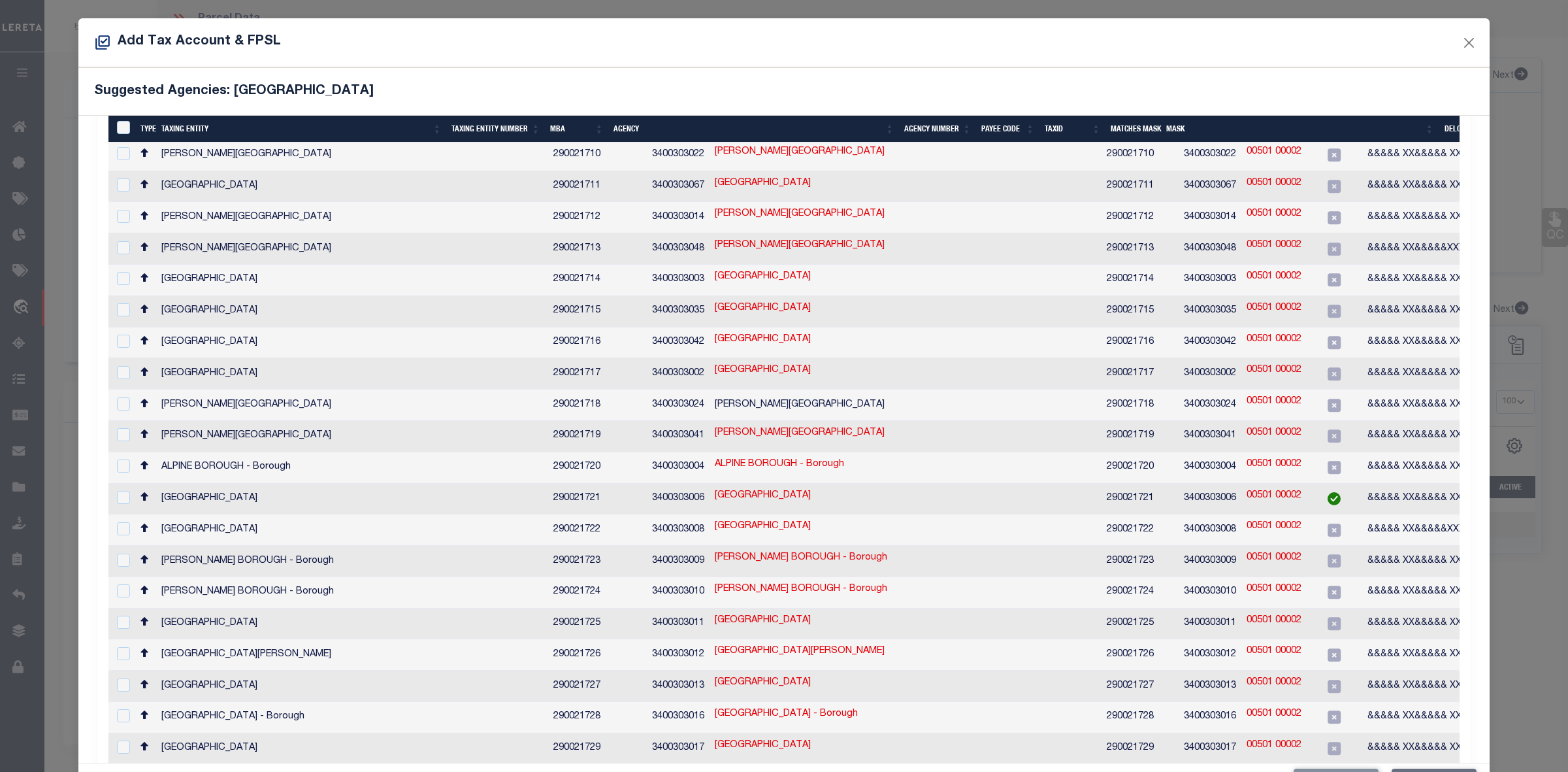
scroll to position [1067, 0]
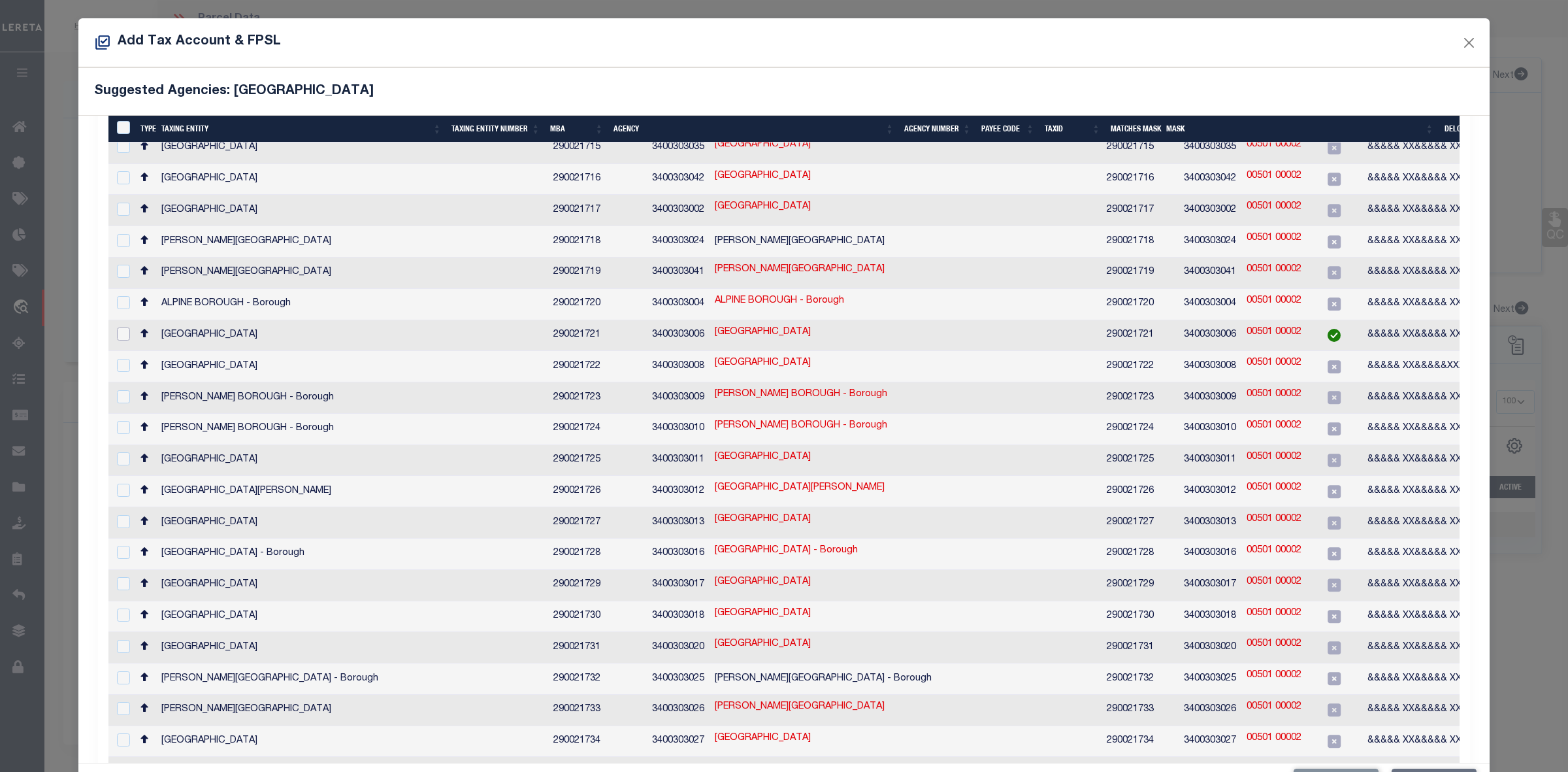
click at [122, 327] on input "checkbox" at bounding box center [123, 334] width 13 height 13
checkbox input "true"
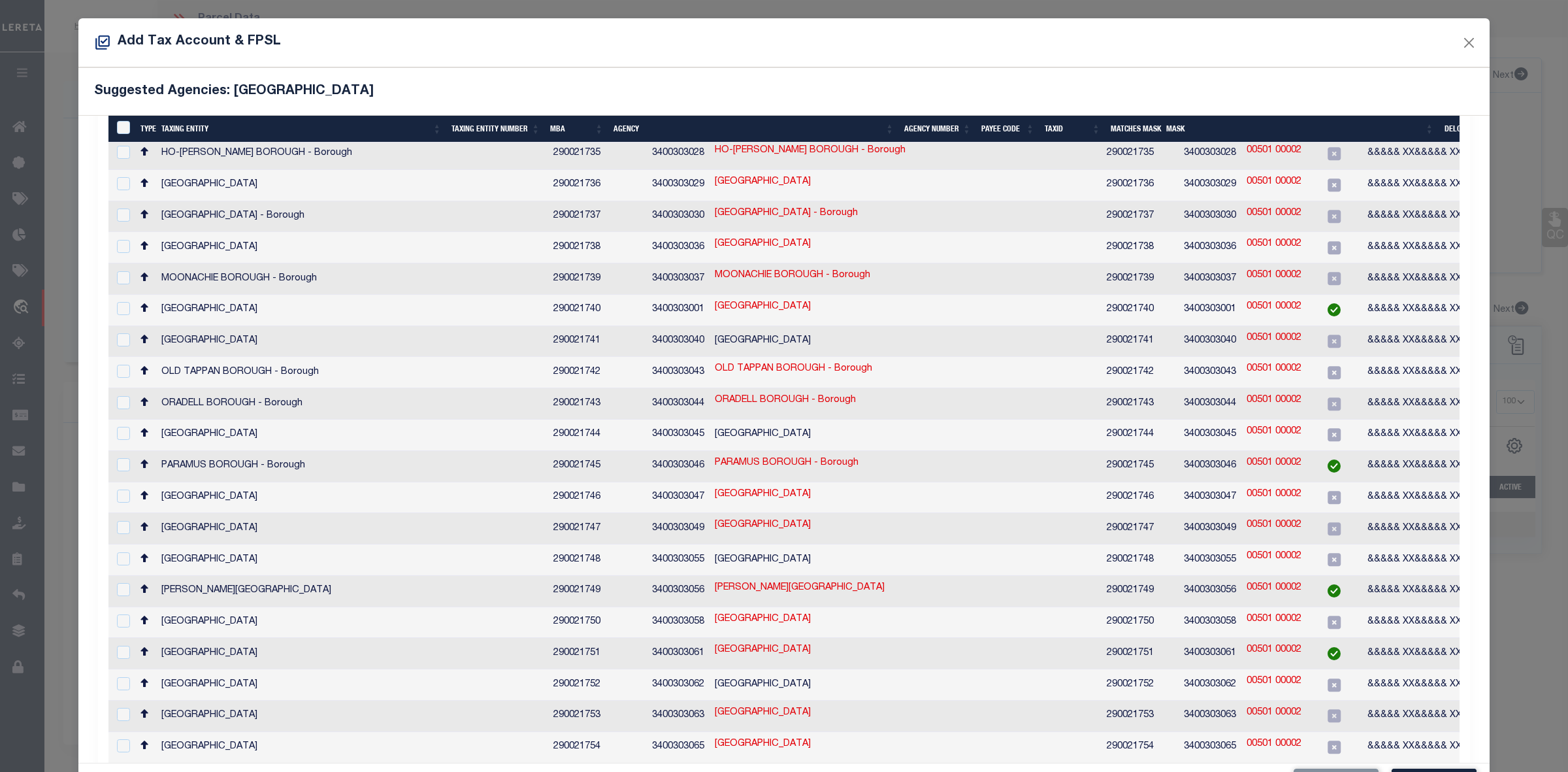
scroll to position [49, 0]
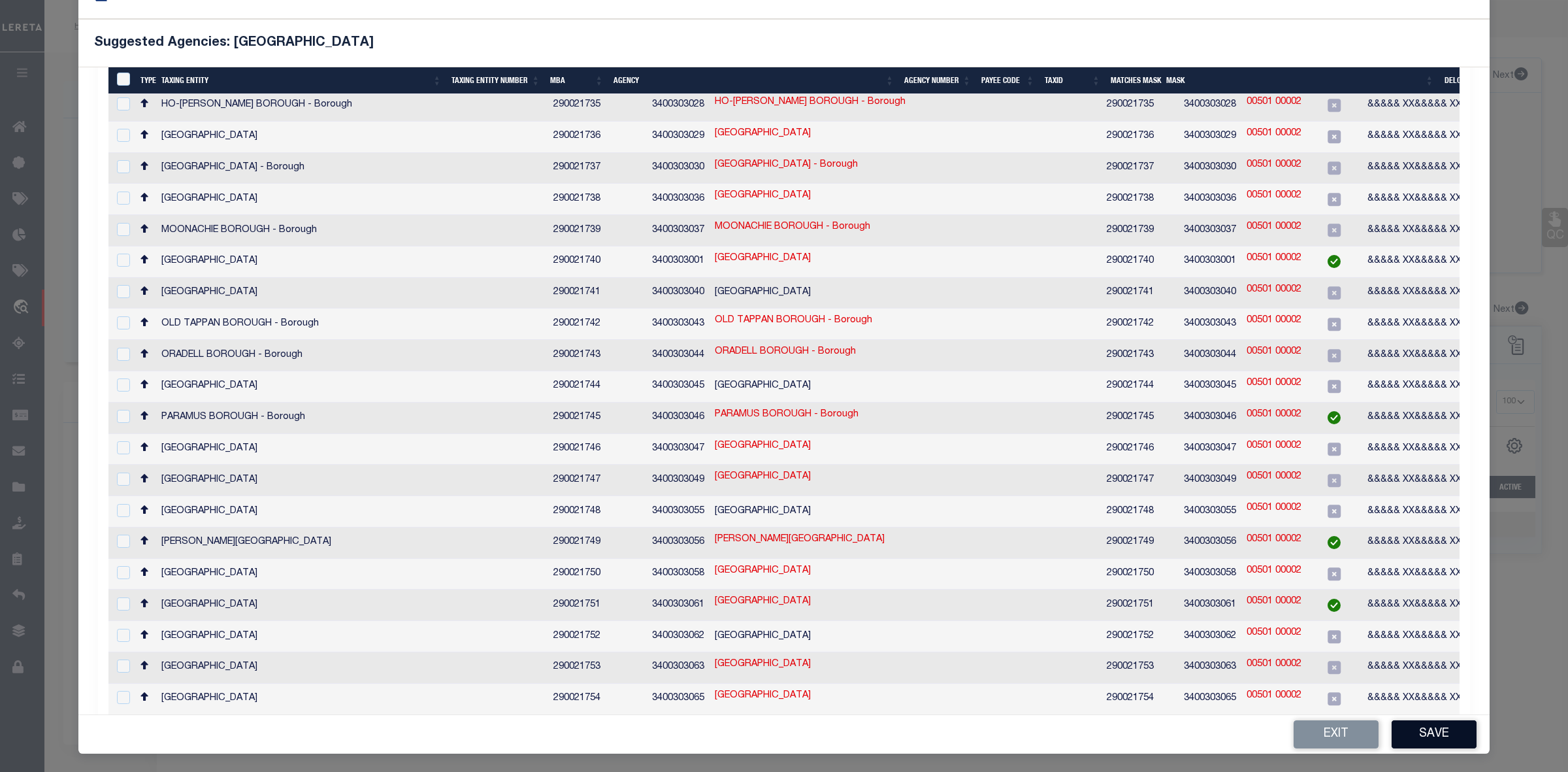
click at [1436, 729] on button "Save" at bounding box center [1434, 734] width 85 height 28
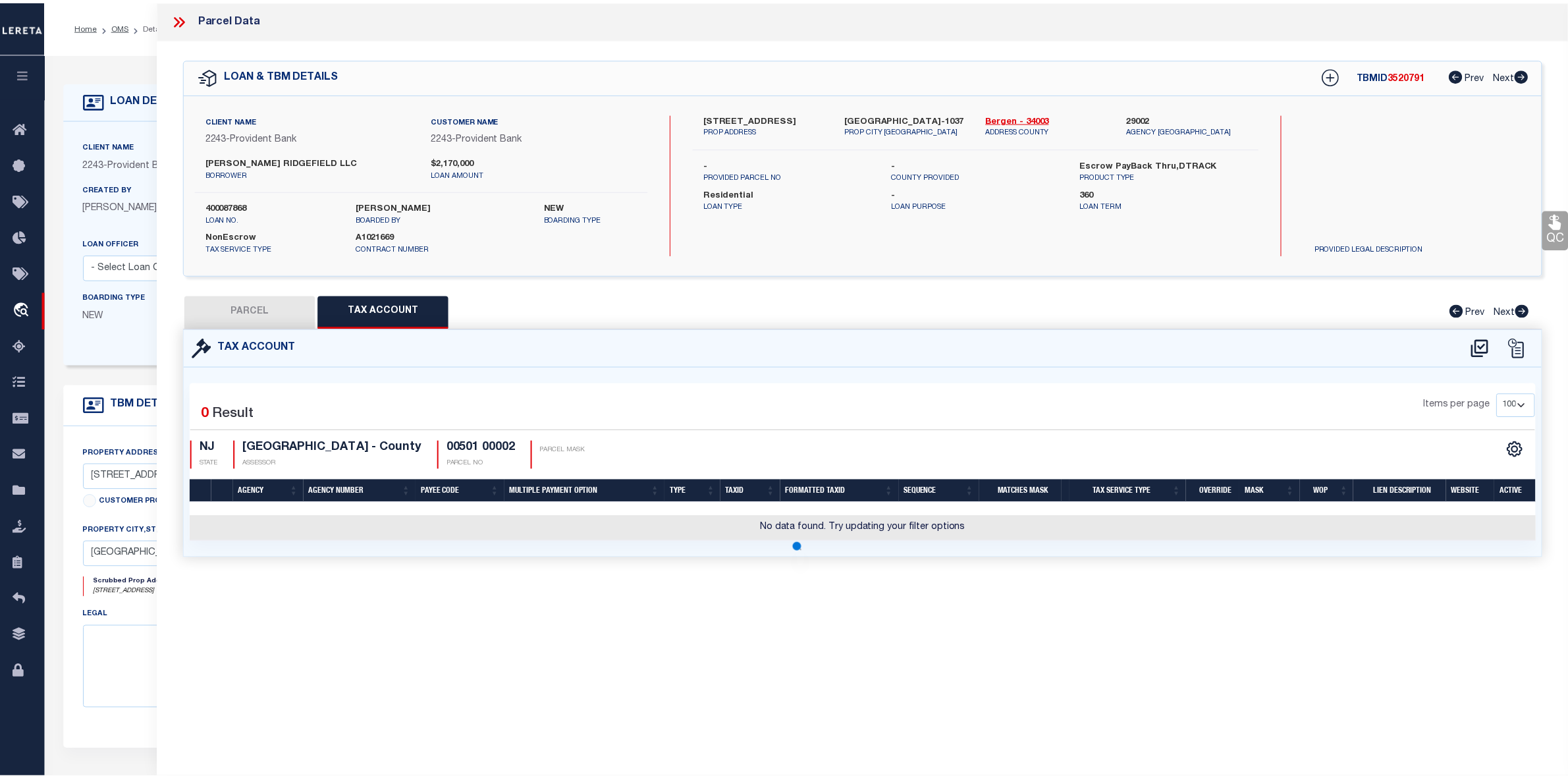
scroll to position [0, 0]
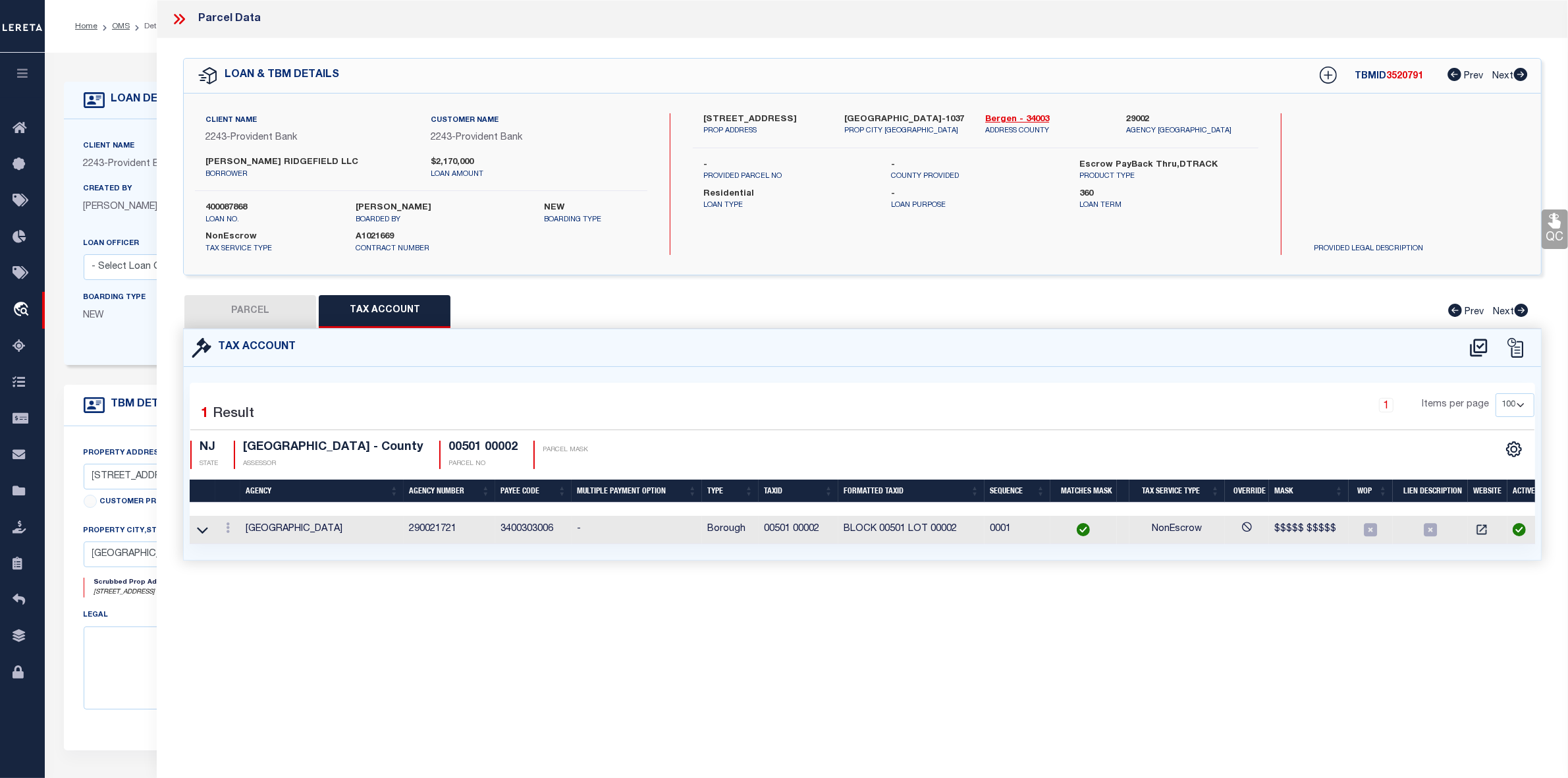
click at [257, 310] on button "PARCEL" at bounding box center [250, 311] width 131 height 33
select select "AS"
select select
checkbox input "false"
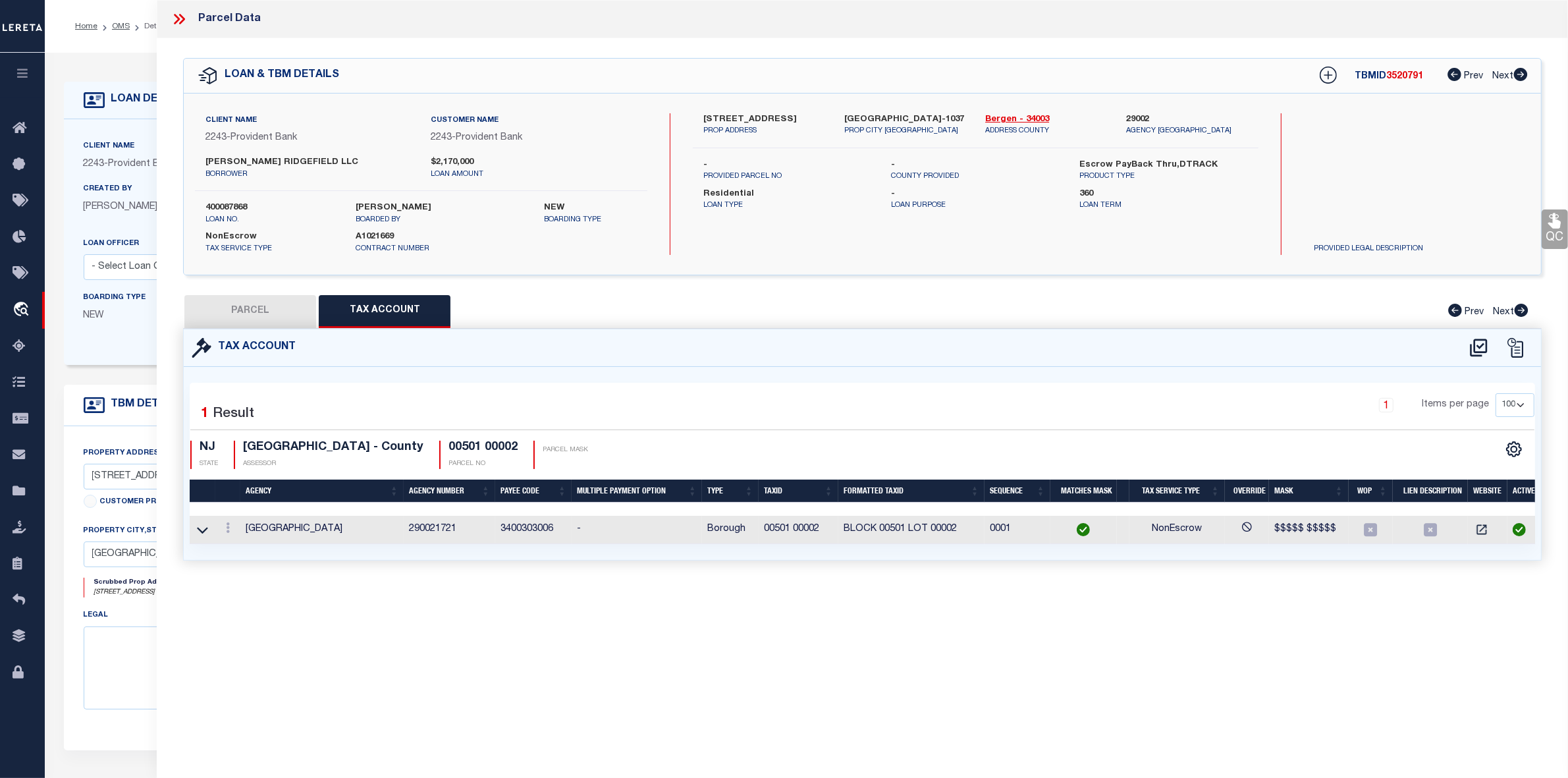
checkbox input "false"
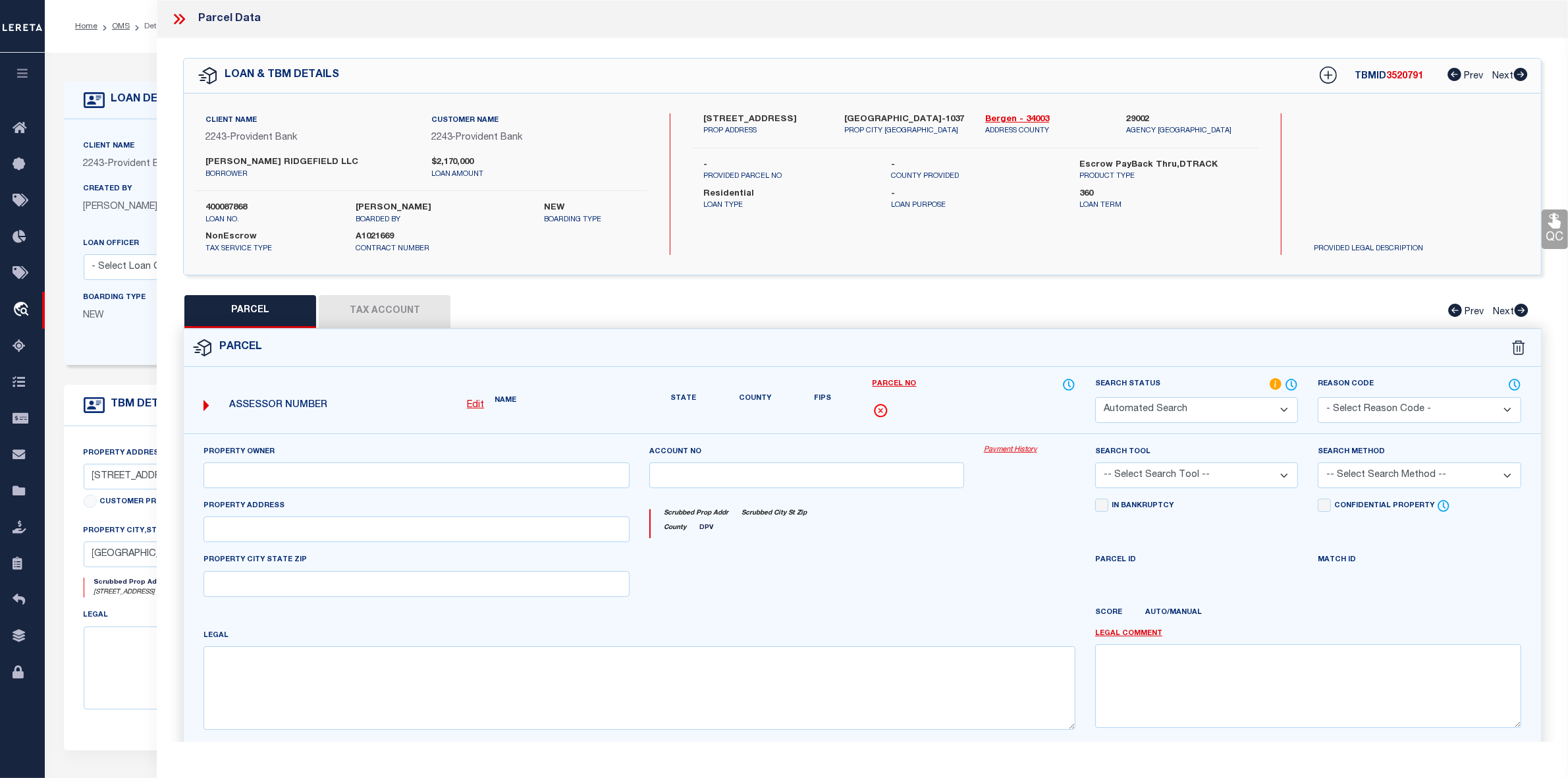
select select "IP"
type input "JENESIS GROUP LLC"
select select "AGW"
select select "LEG"
type input "156-58-60-62 PLSD AV"
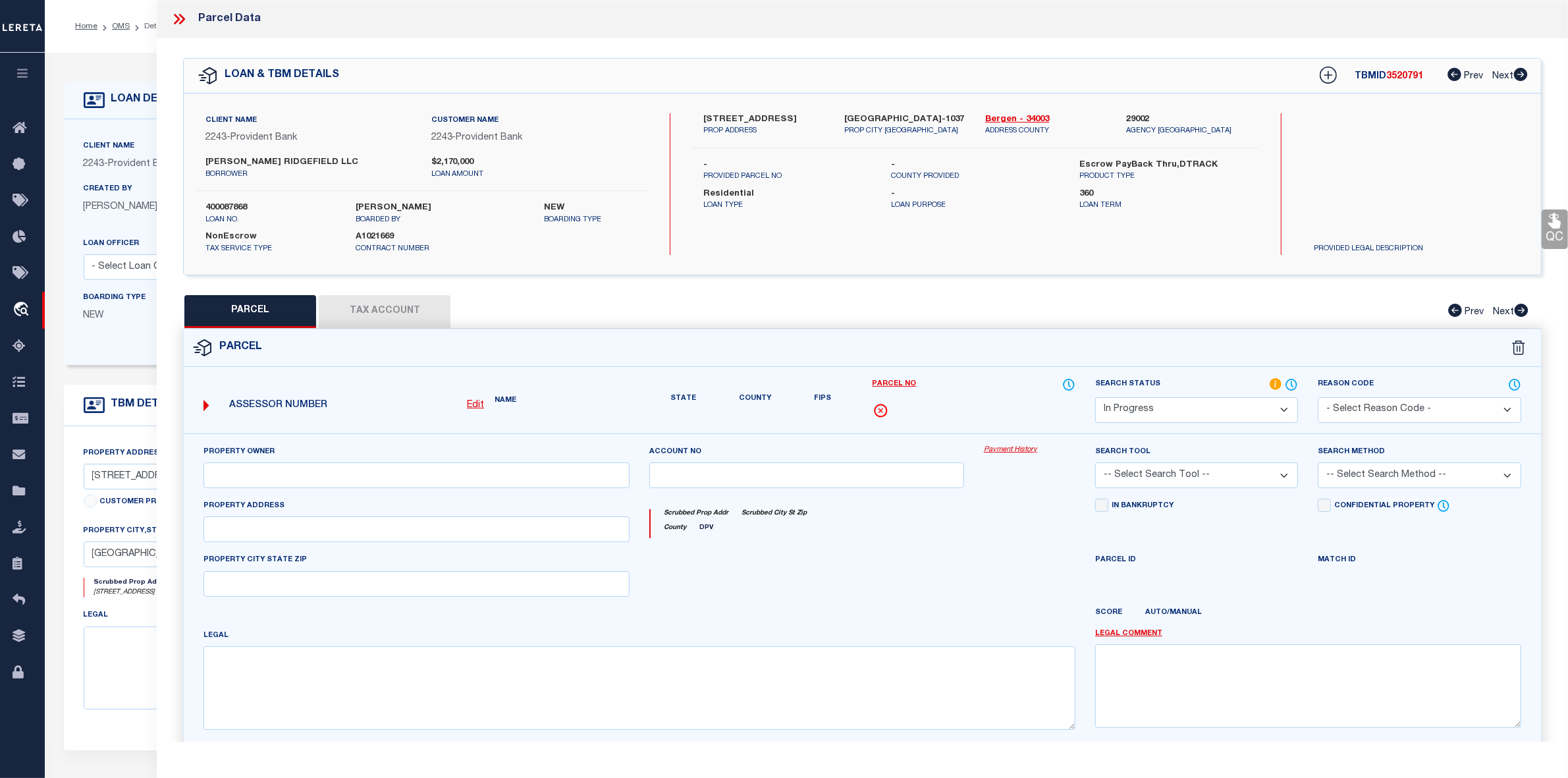
type input "CLIFFSIDE PARK NJ 07010"
type textarea "Block : 501 Lot : 2"
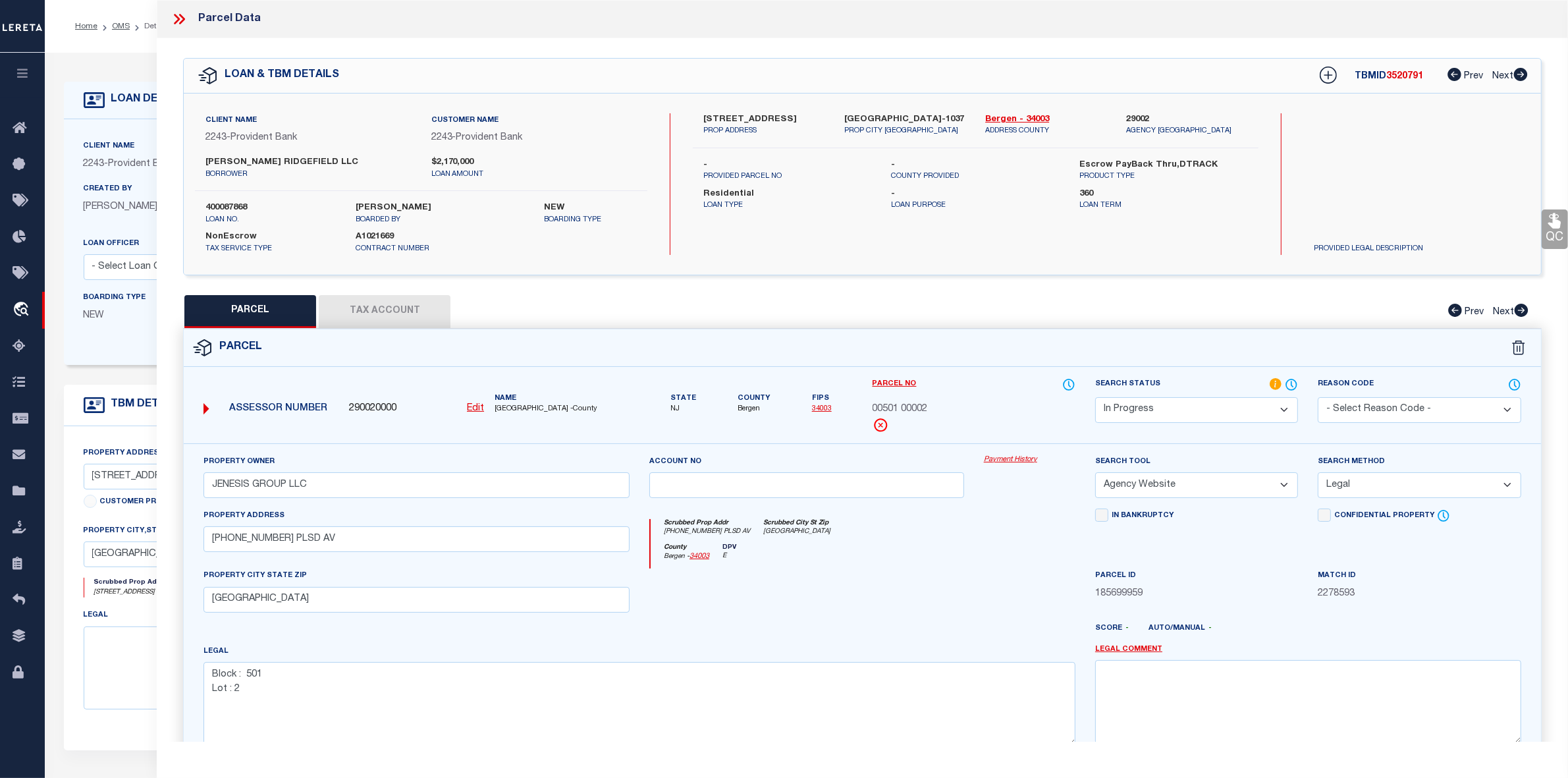
click at [384, 310] on button "Tax Account" at bounding box center [384, 311] width 131 height 33
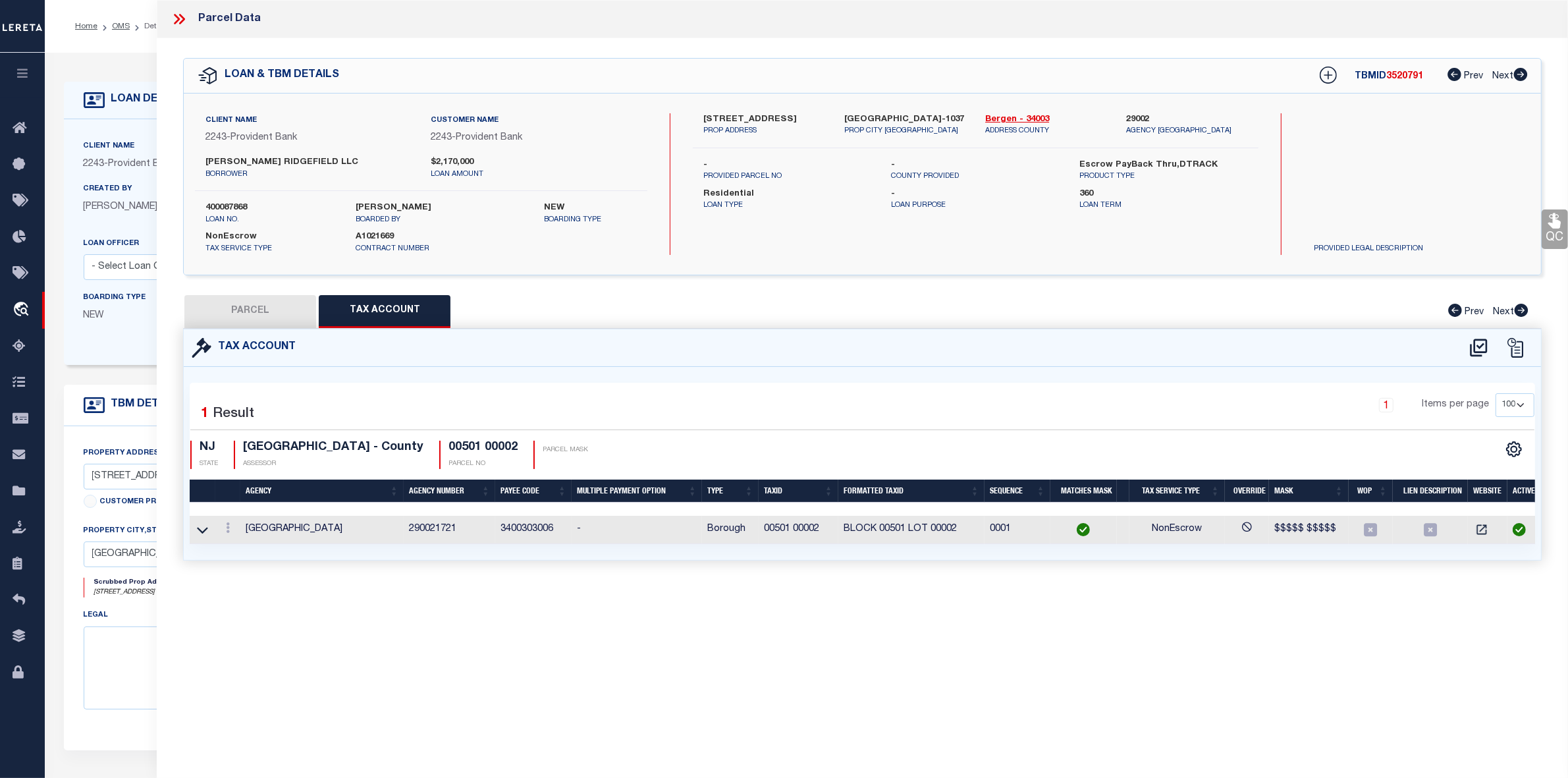
select select "100"
click at [249, 307] on button "PARCEL" at bounding box center [250, 311] width 131 height 33
select select "AS"
select select
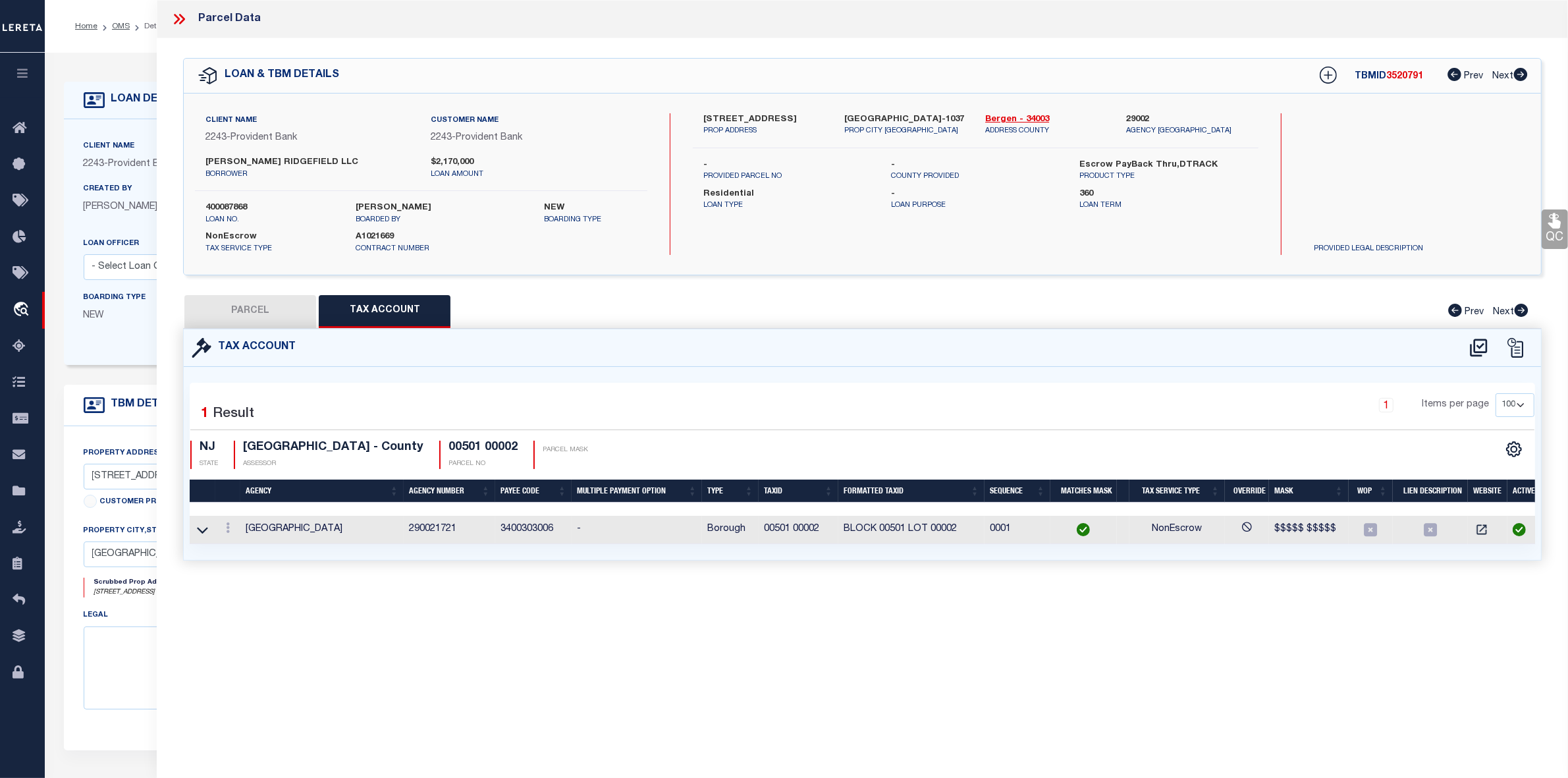
checkbox input "false"
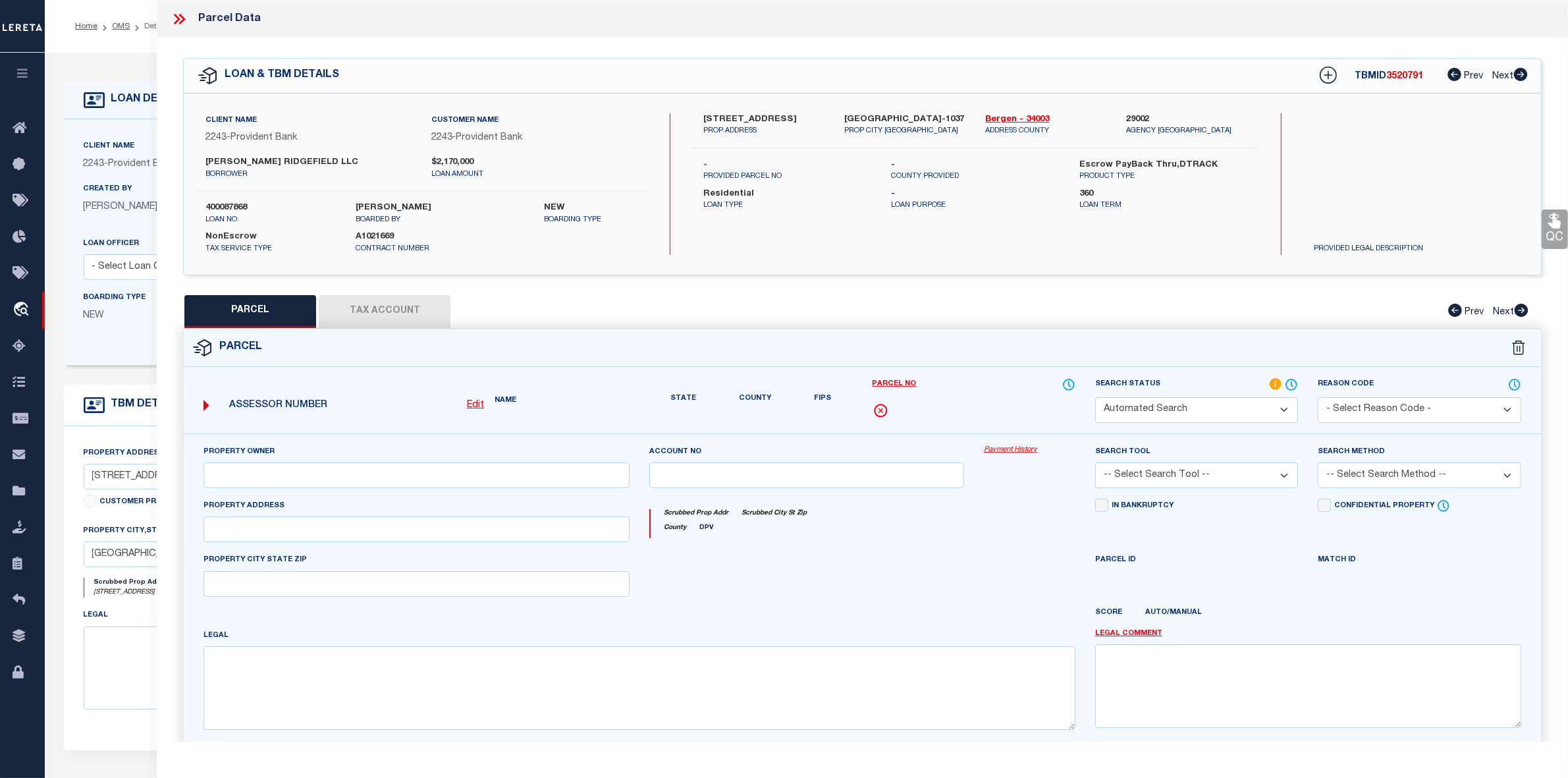
select select "IP"
type input "JENESIS GROUP LLC"
select select "AGW"
select select "LEG"
type input "156-58-60-62 PLSD AV"
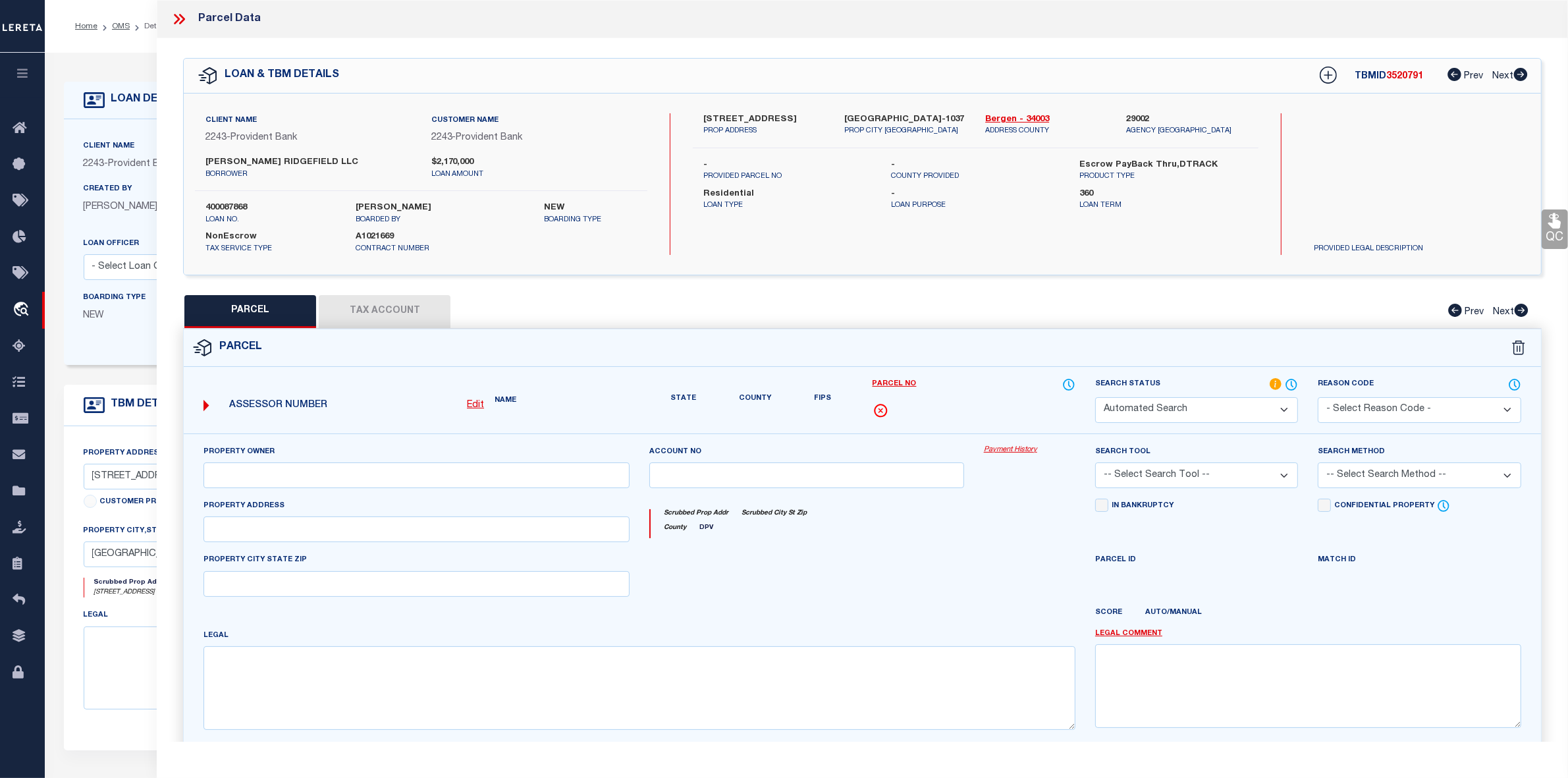
type input "CLIFFSIDE PARK NJ 07010"
type textarea "Block : 501 Lot : 2"
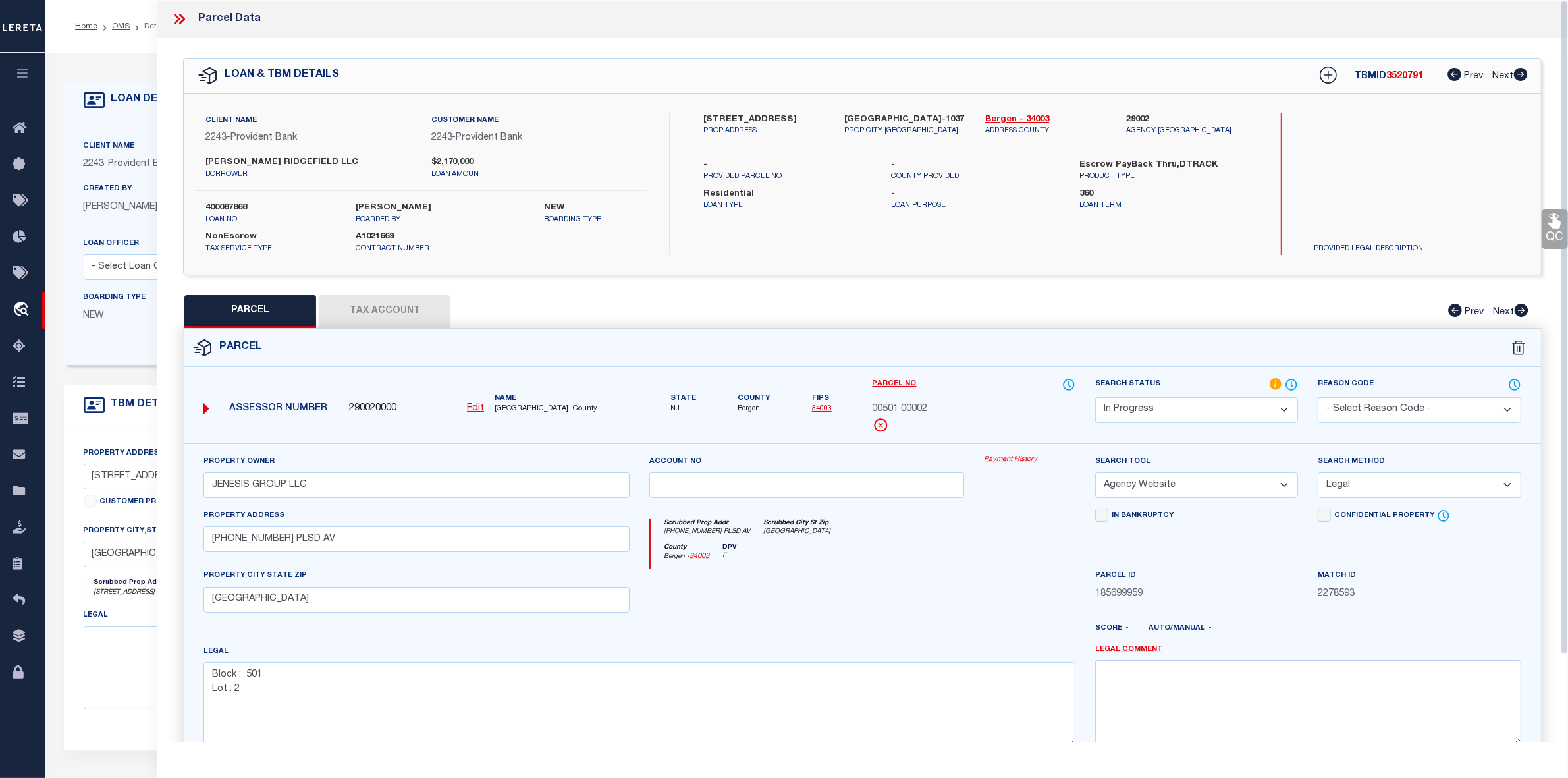
click at [384, 307] on button "Tax Account" at bounding box center [384, 311] width 131 height 33
select select "100"
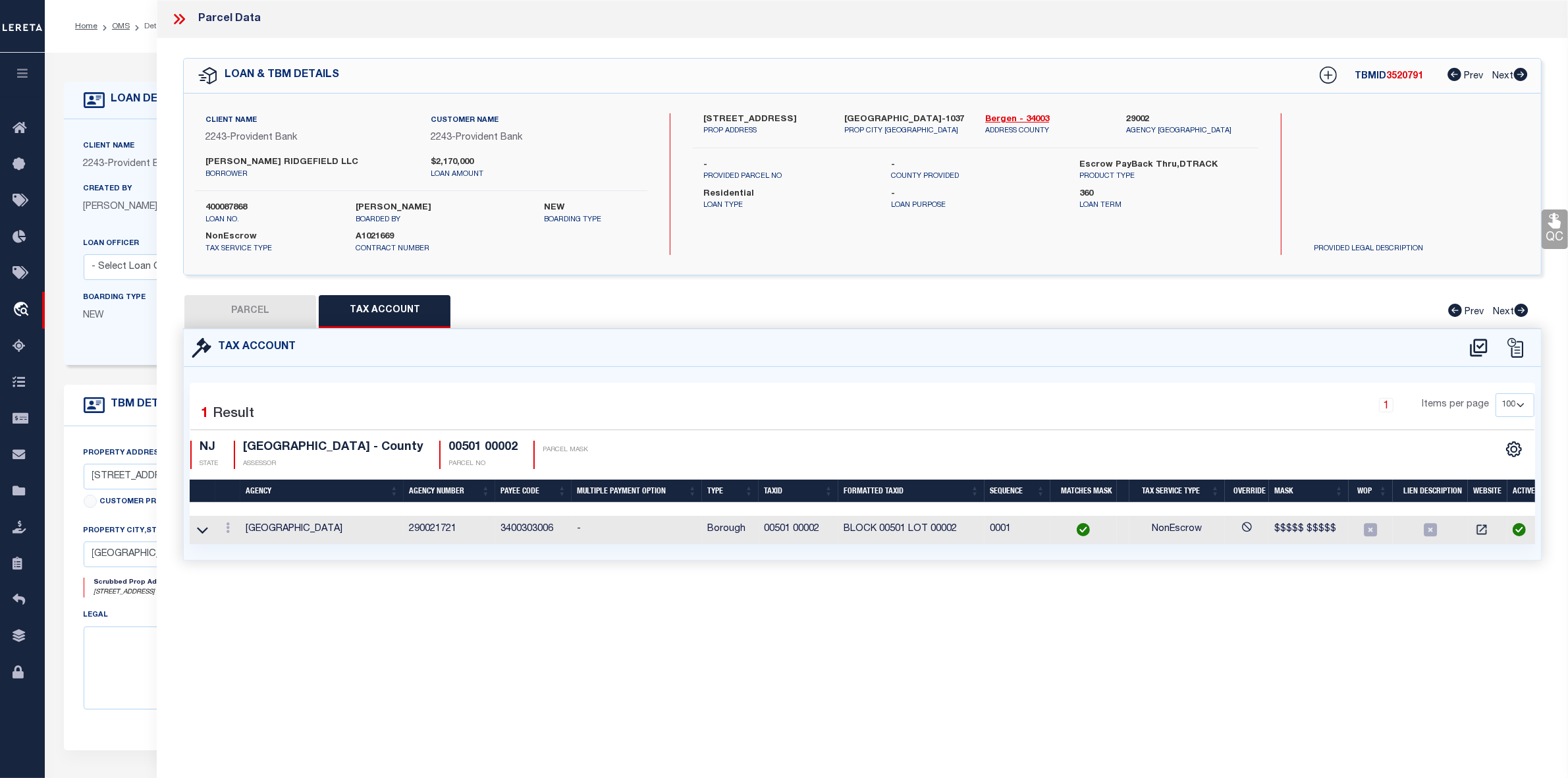
click at [274, 305] on button "PARCEL" at bounding box center [250, 311] width 131 height 33
select select "AS"
select select
checkbox input "false"
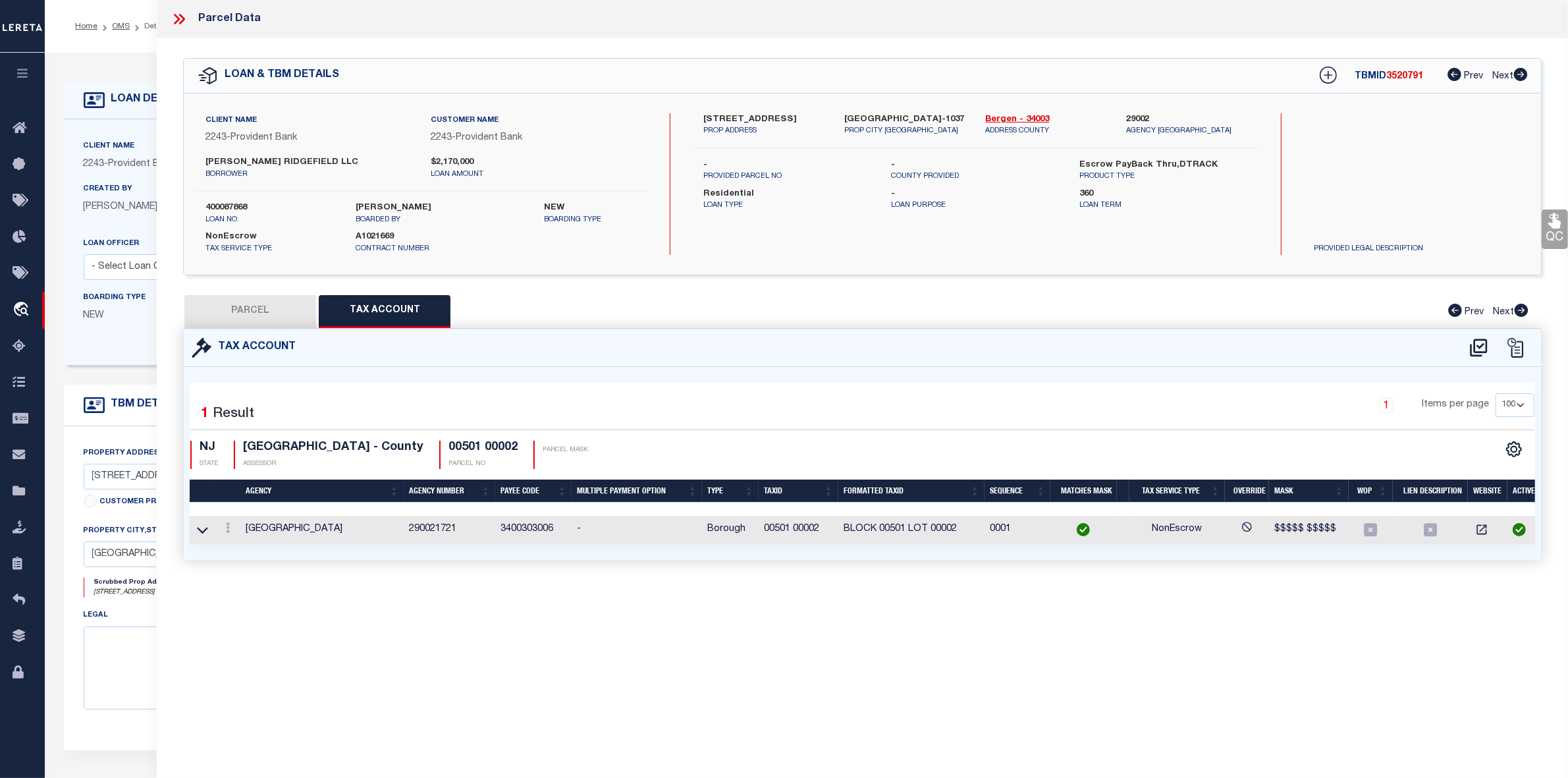
checkbox input "false"
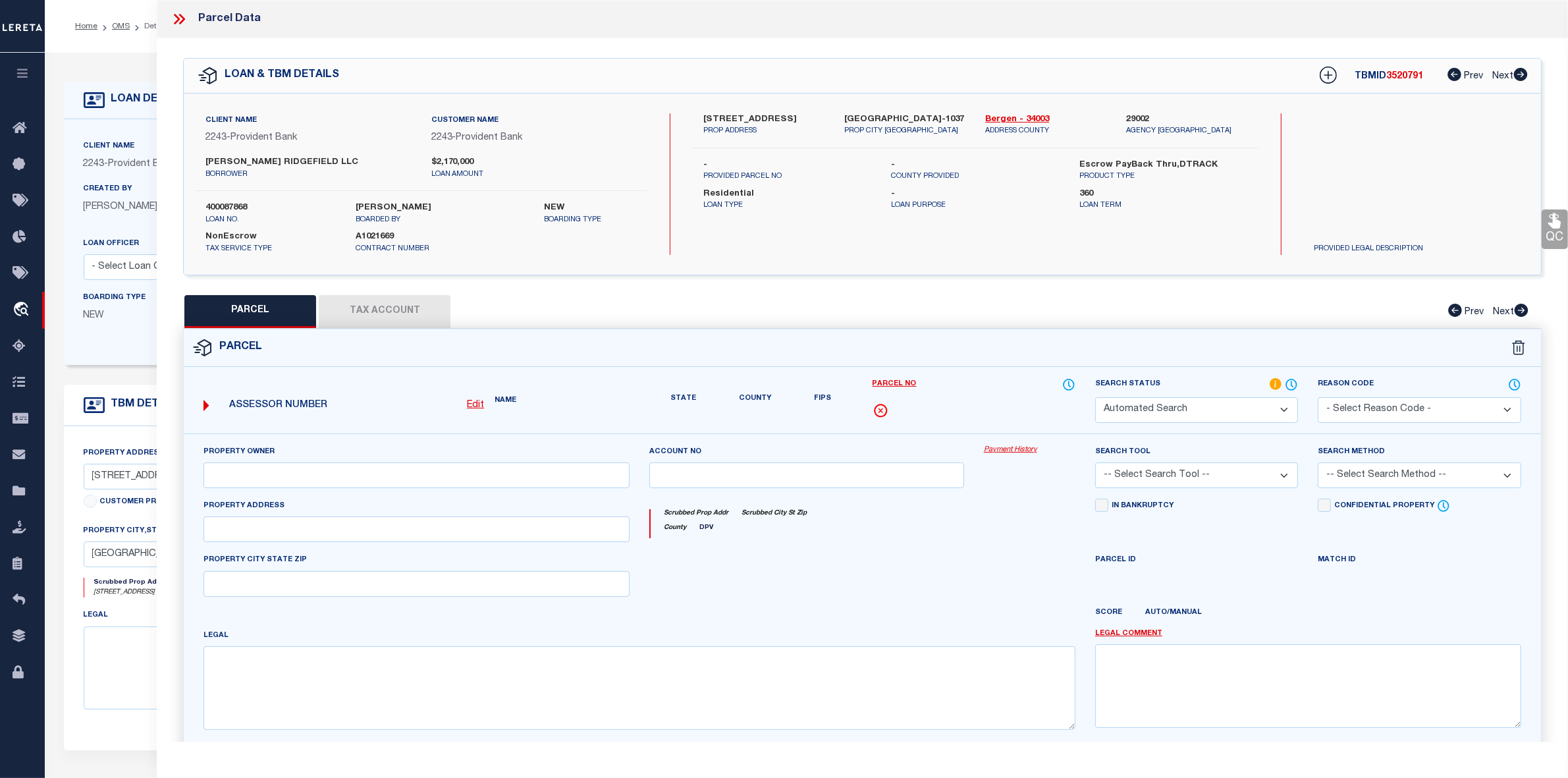
select select "IP"
type input "JENESIS GROUP LLC"
select select "AGW"
select select "LEG"
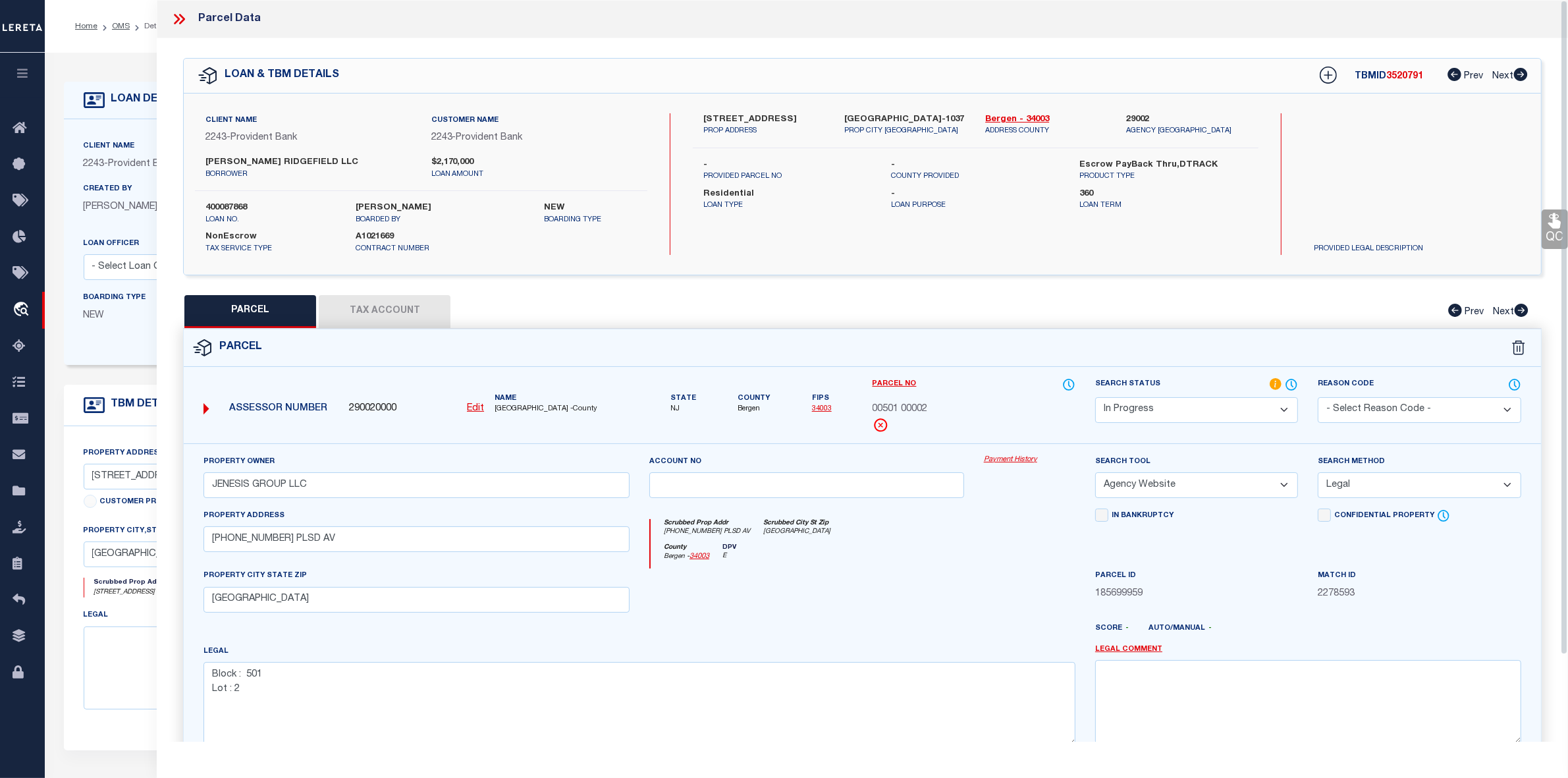
click at [851, 564] on div "County Bergen - 34003 DPV E" at bounding box center [863, 556] width 424 height 25
click at [794, 611] on div at bounding box center [806, 595] width 335 height 54
click at [179, 17] on icon at bounding box center [179, 19] width 17 height 17
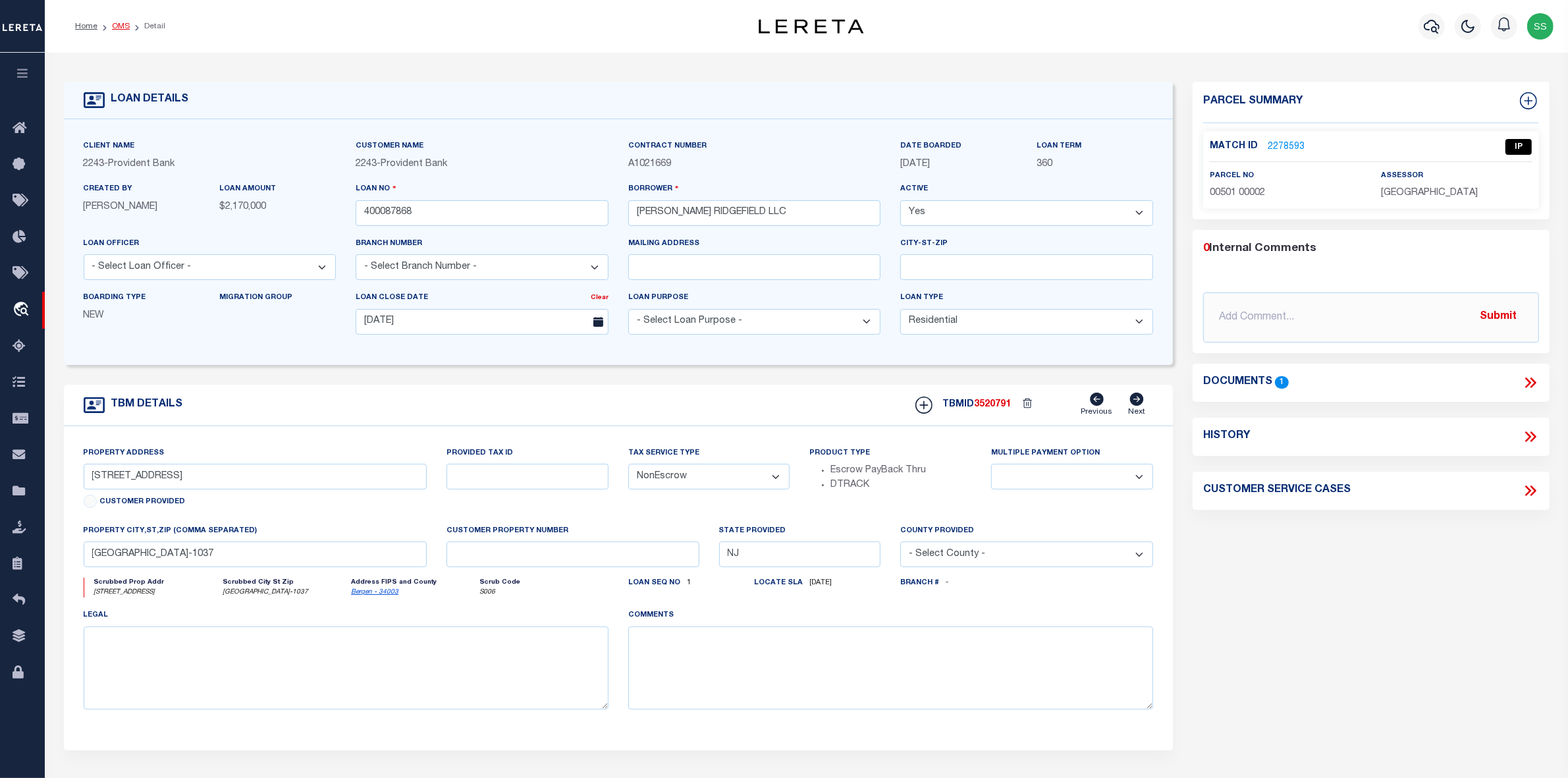
click at [118, 28] on link "OMS" at bounding box center [121, 26] width 18 height 8
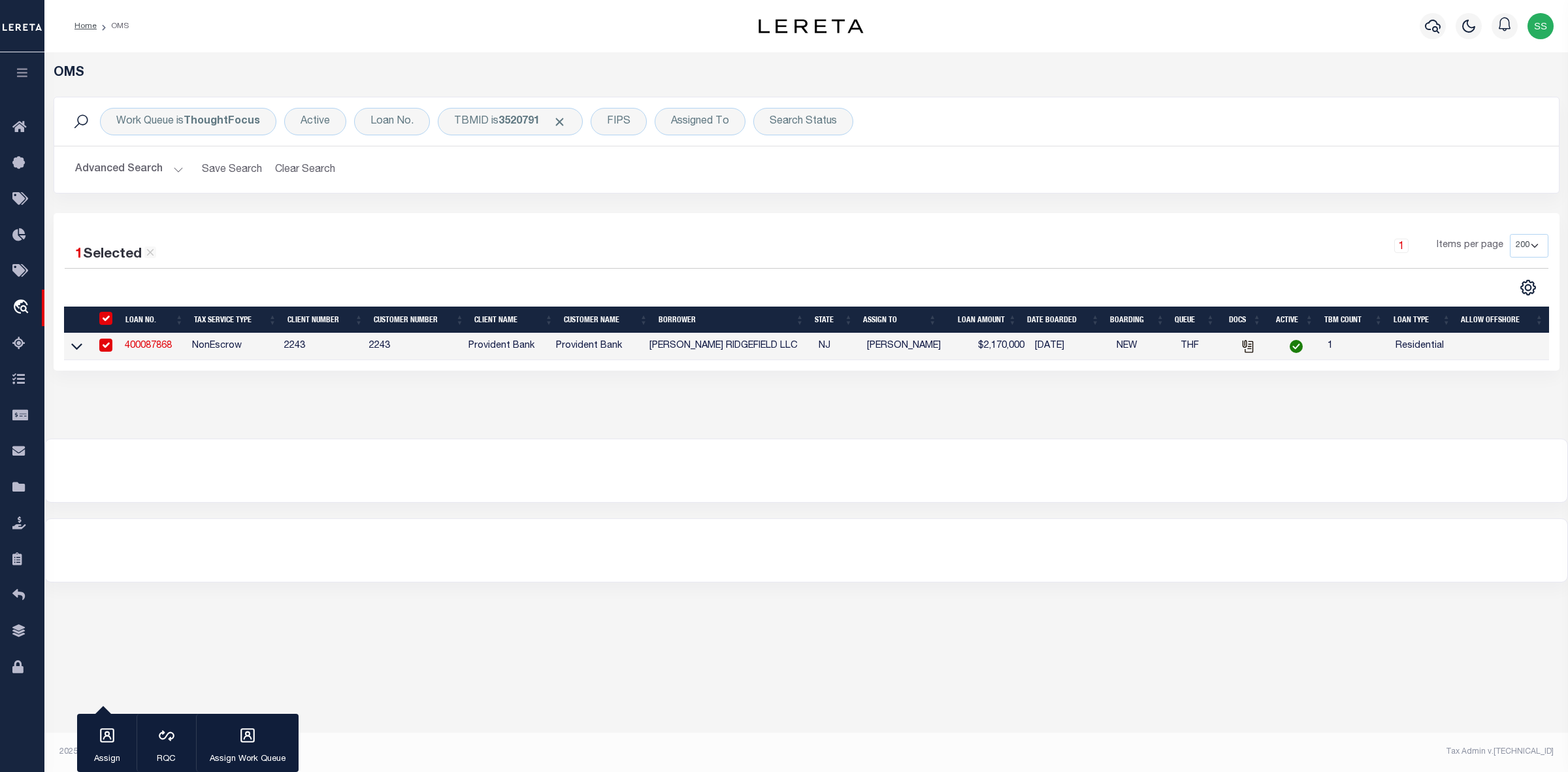
click at [780, 433] on div "OMS Work Queue is ThoughtFocus Active Loan No. TBMID is 3520791 FIPS Assigned T…" at bounding box center [807, 245] width 1524 height 386
